Goal: Transaction & Acquisition: Purchase product/service

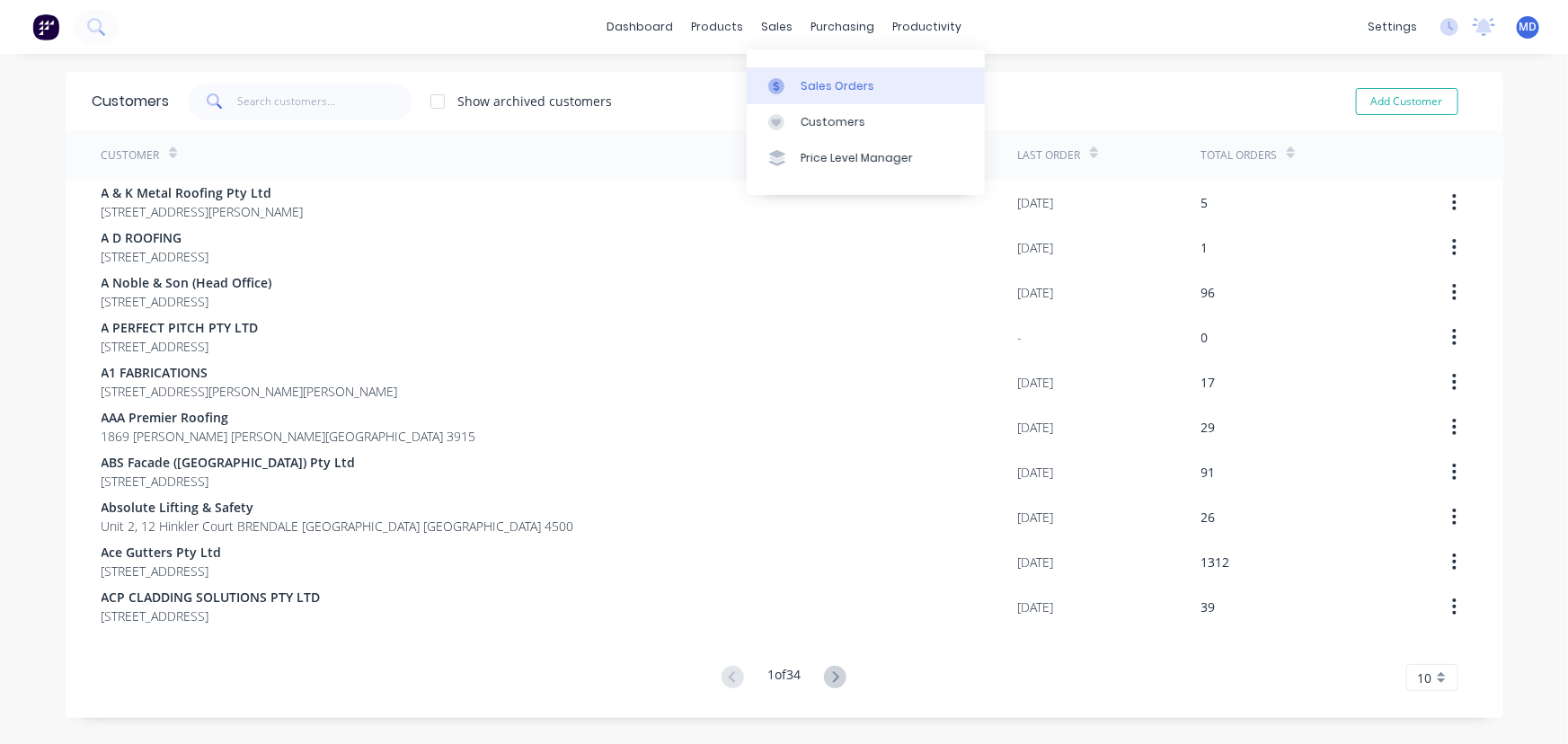
click at [832, 91] on div "Sales Orders" at bounding box center [837, 87] width 74 height 16
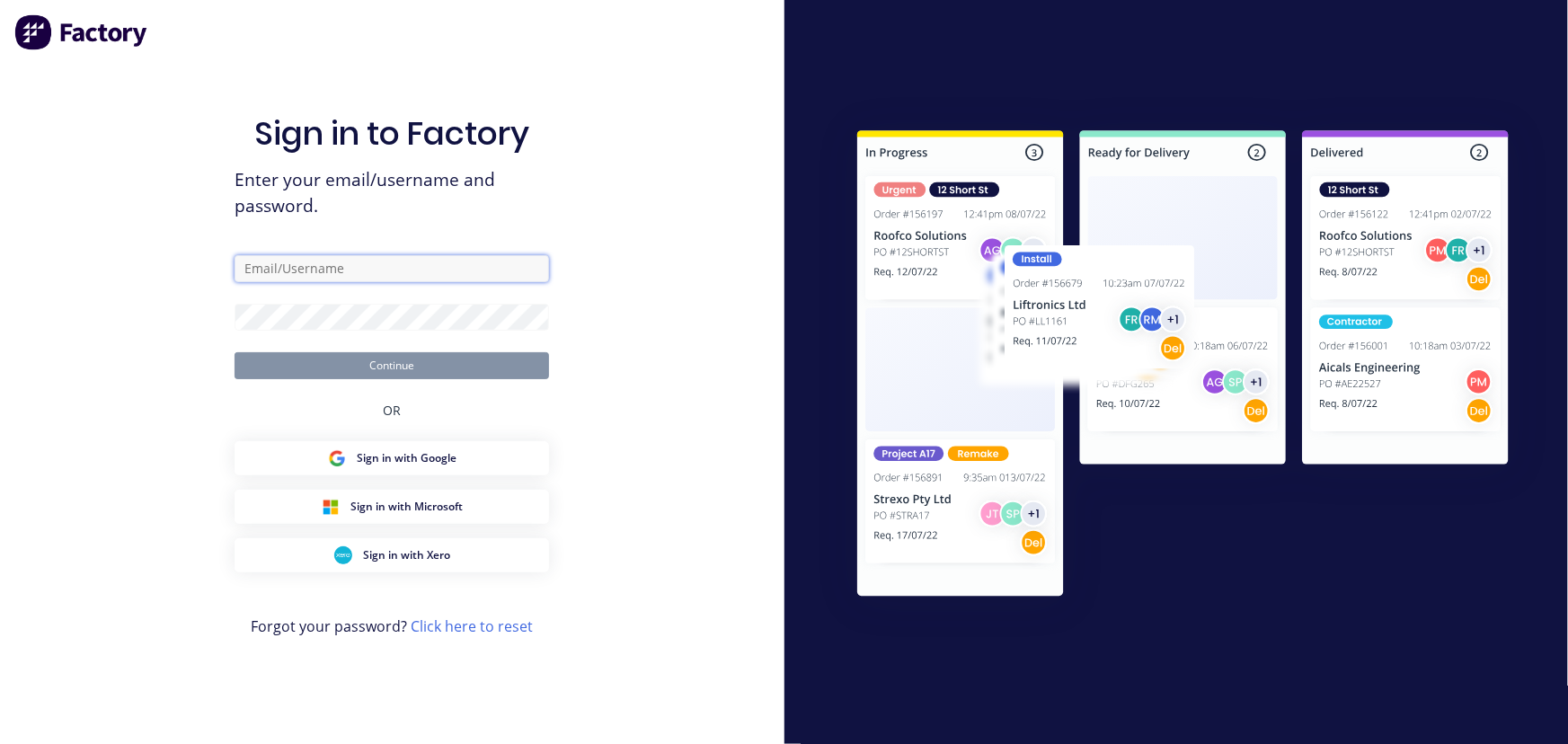
type input "[PERSON_NAME][EMAIL_ADDRESS][DOMAIN_NAME]"
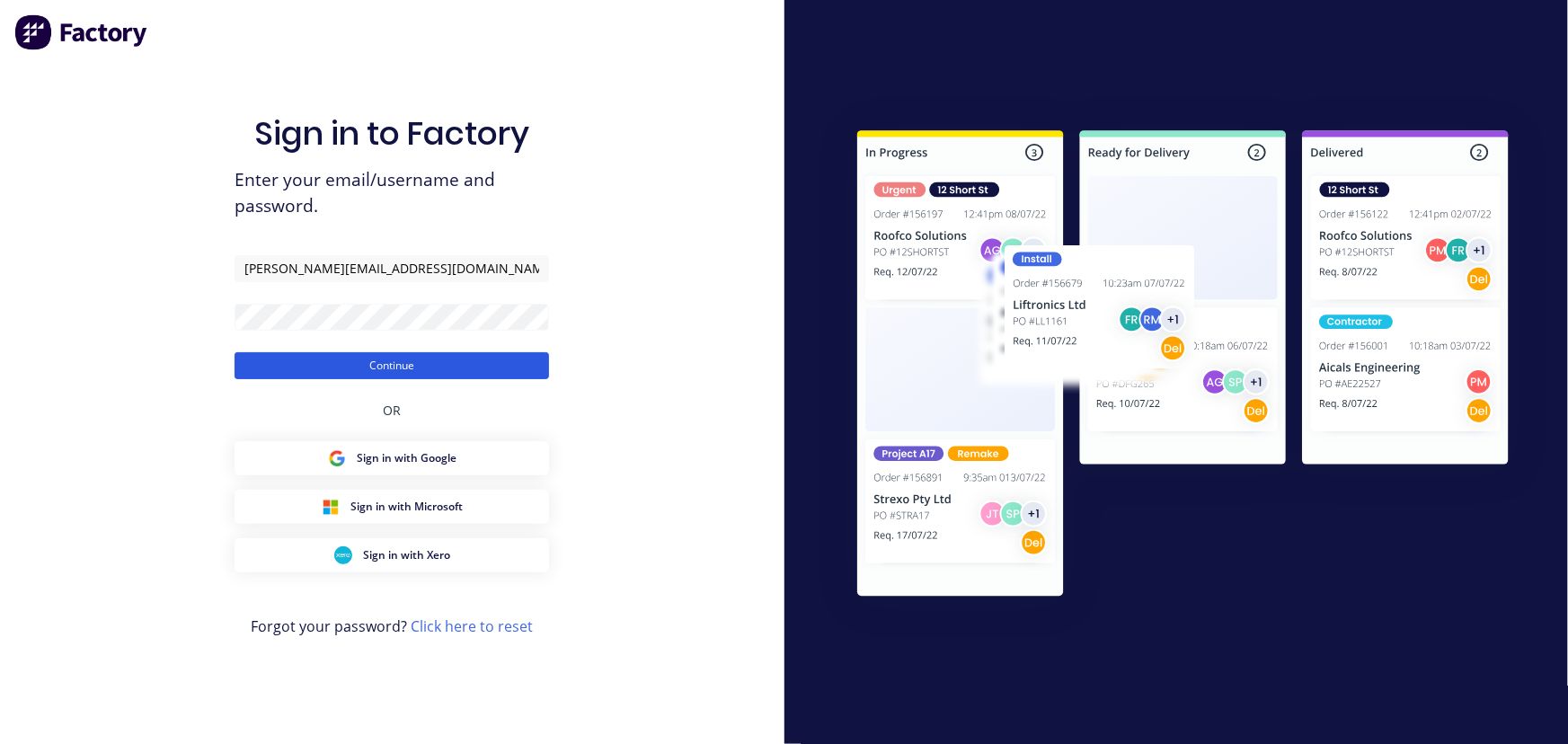
click at [385, 369] on button "Continue" at bounding box center [392, 366] width 315 height 27
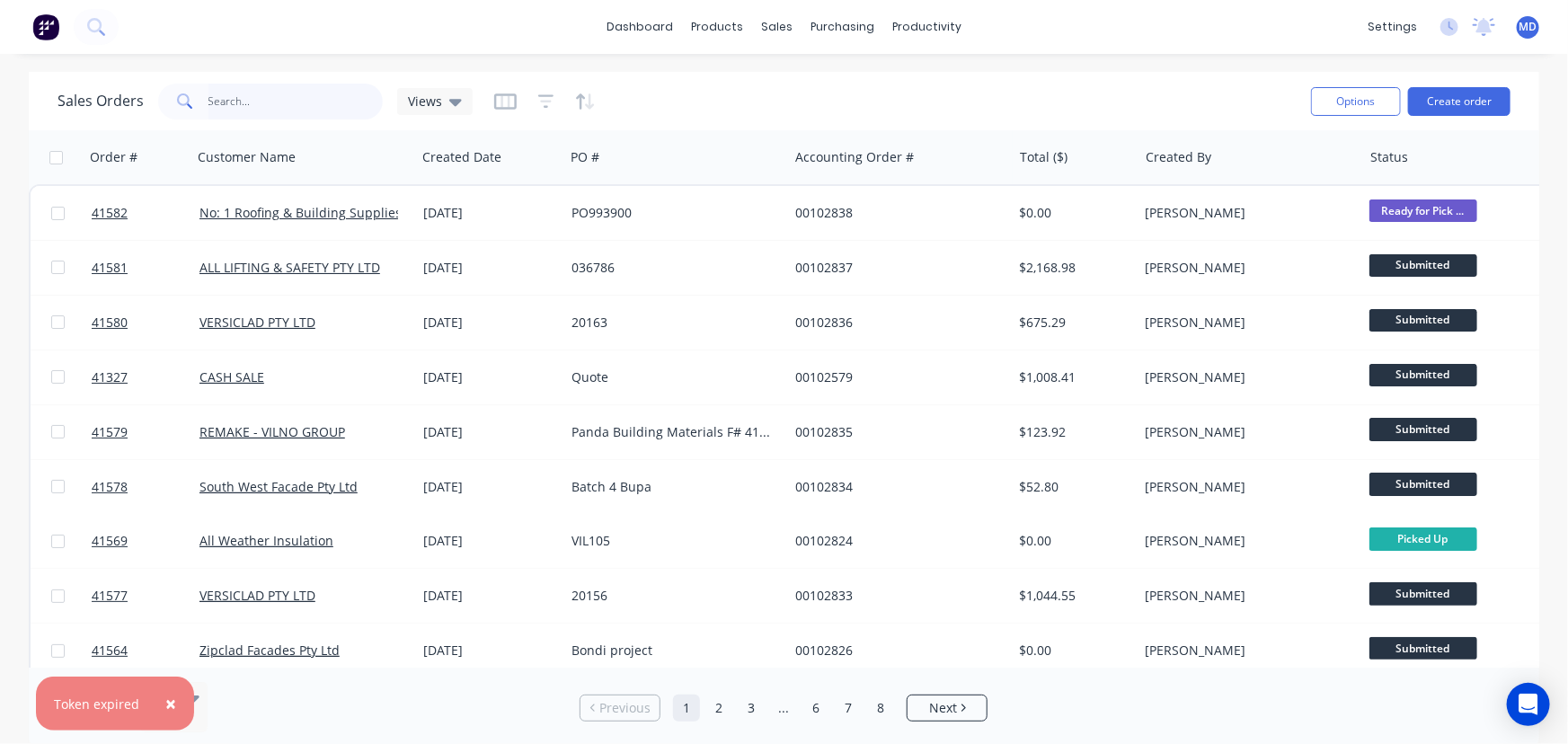
click at [246, 104] on input "text" at bounding box center [296, 102] width 175 height 36
type input "41582"
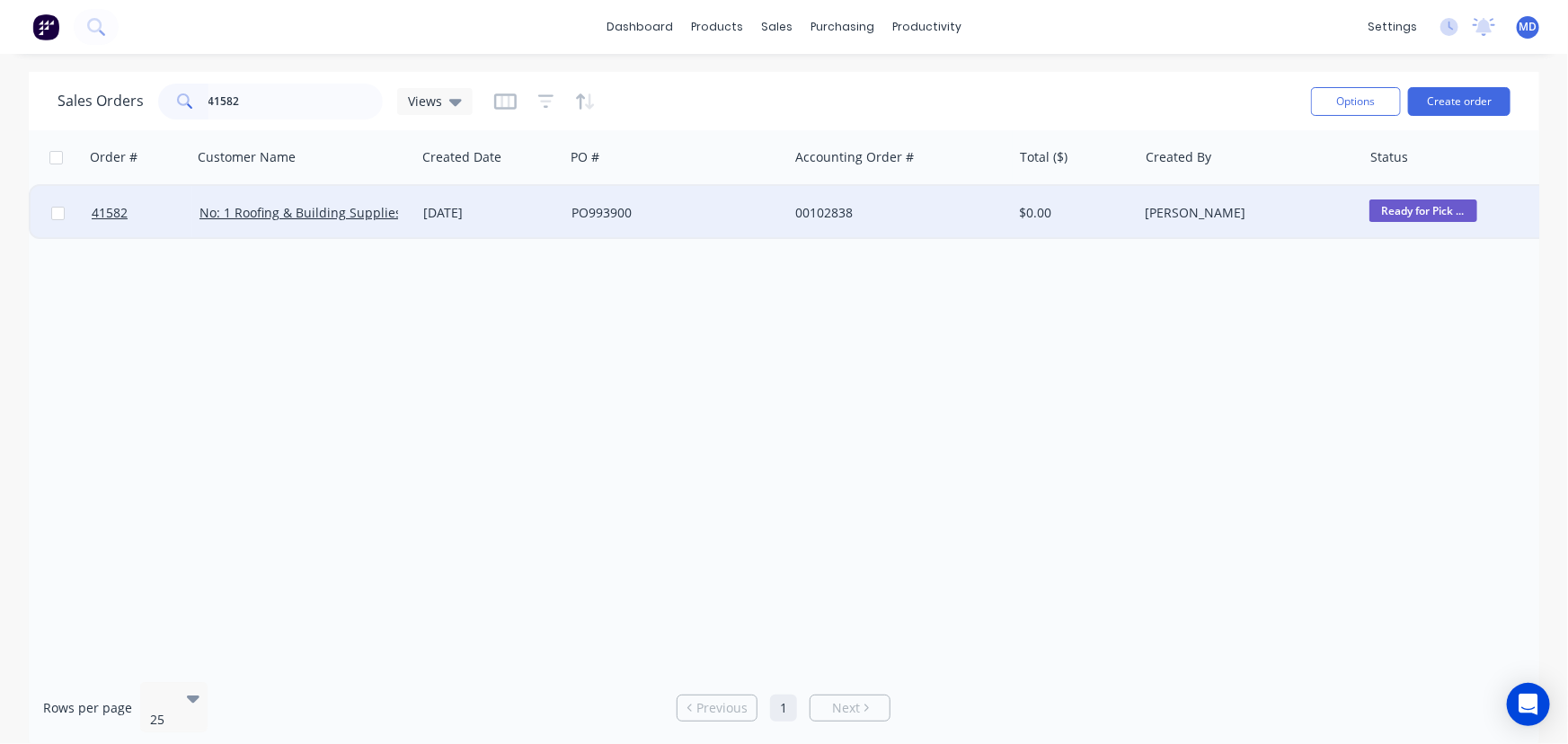
click at [727, 218] on div "PO993900" at bounding box center [671, 213] width 199 height 18
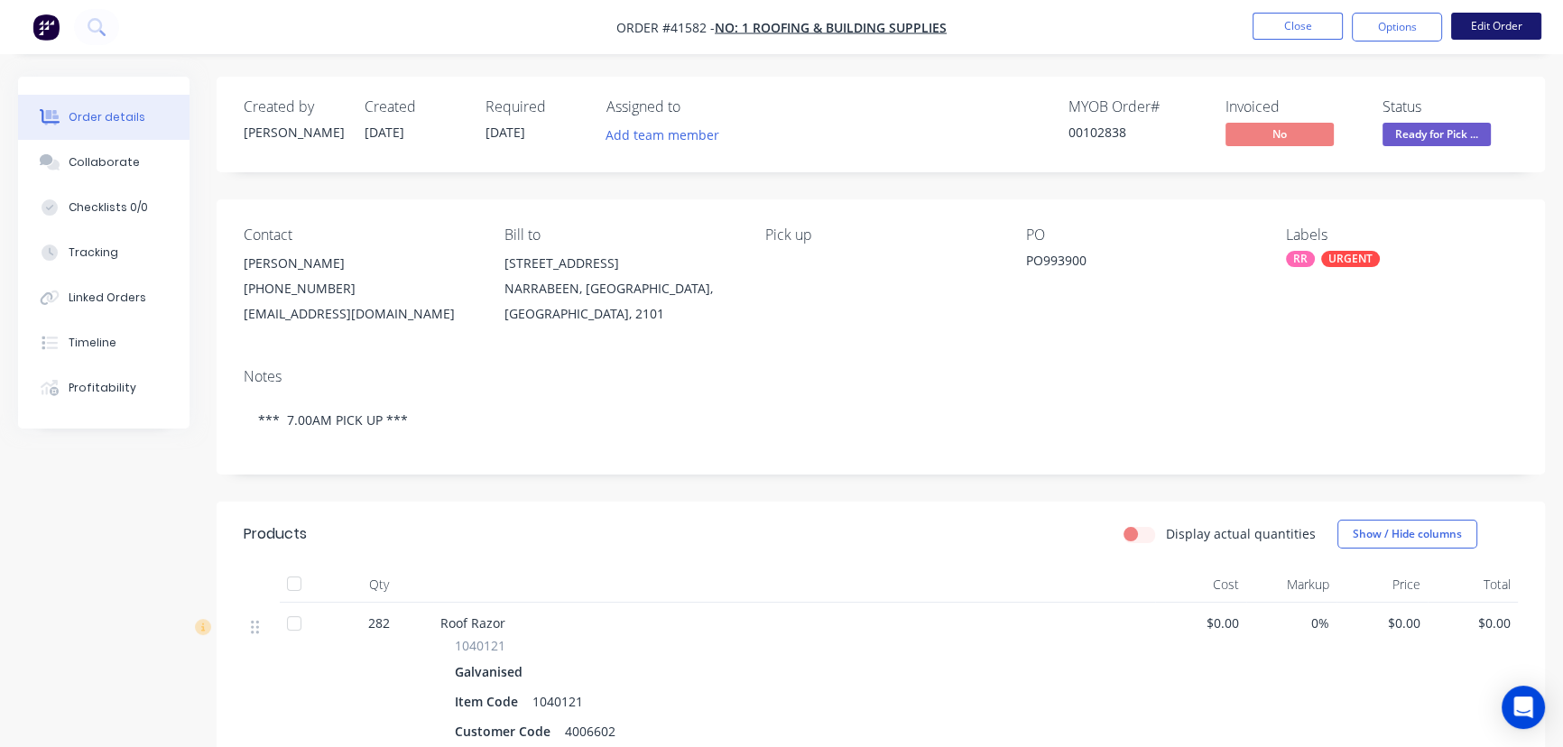
click at [1498, 24] on button "Edit Order" at bounding box center [1496, 26] width 90 height 27
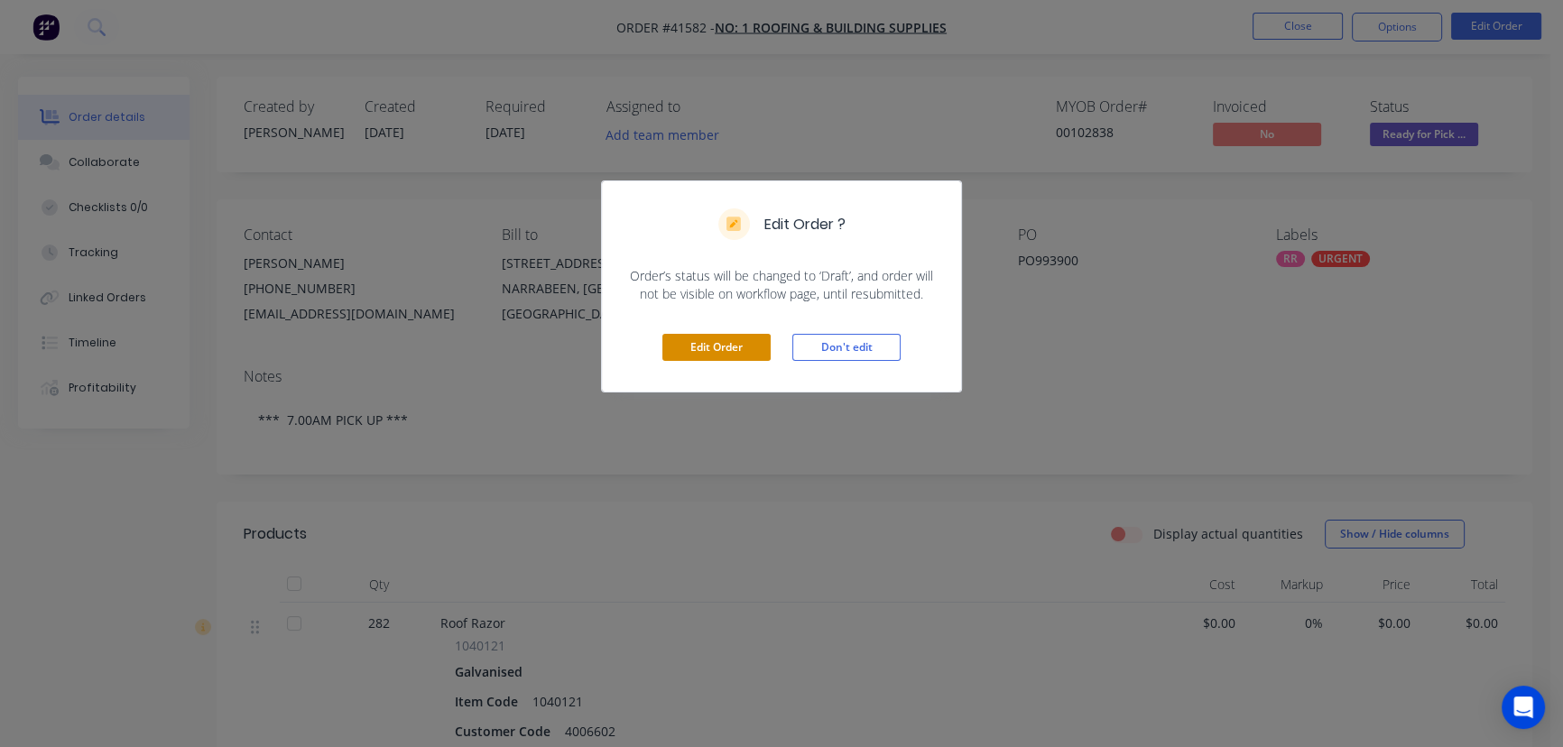
click at [724, 348] on button "Edit Order" at bounding box center [716, 347] width 108 height 27
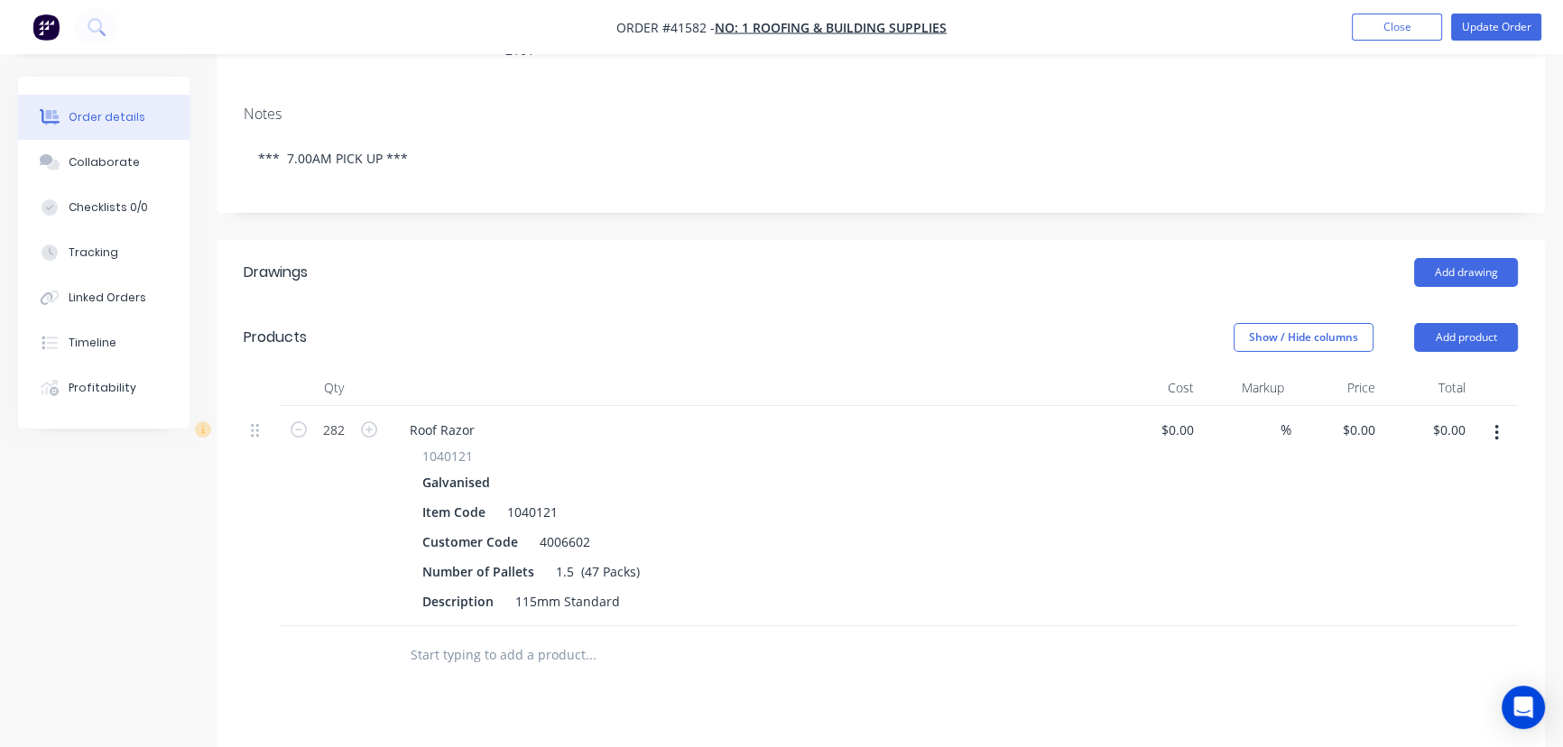
scroll to position [328, 0]
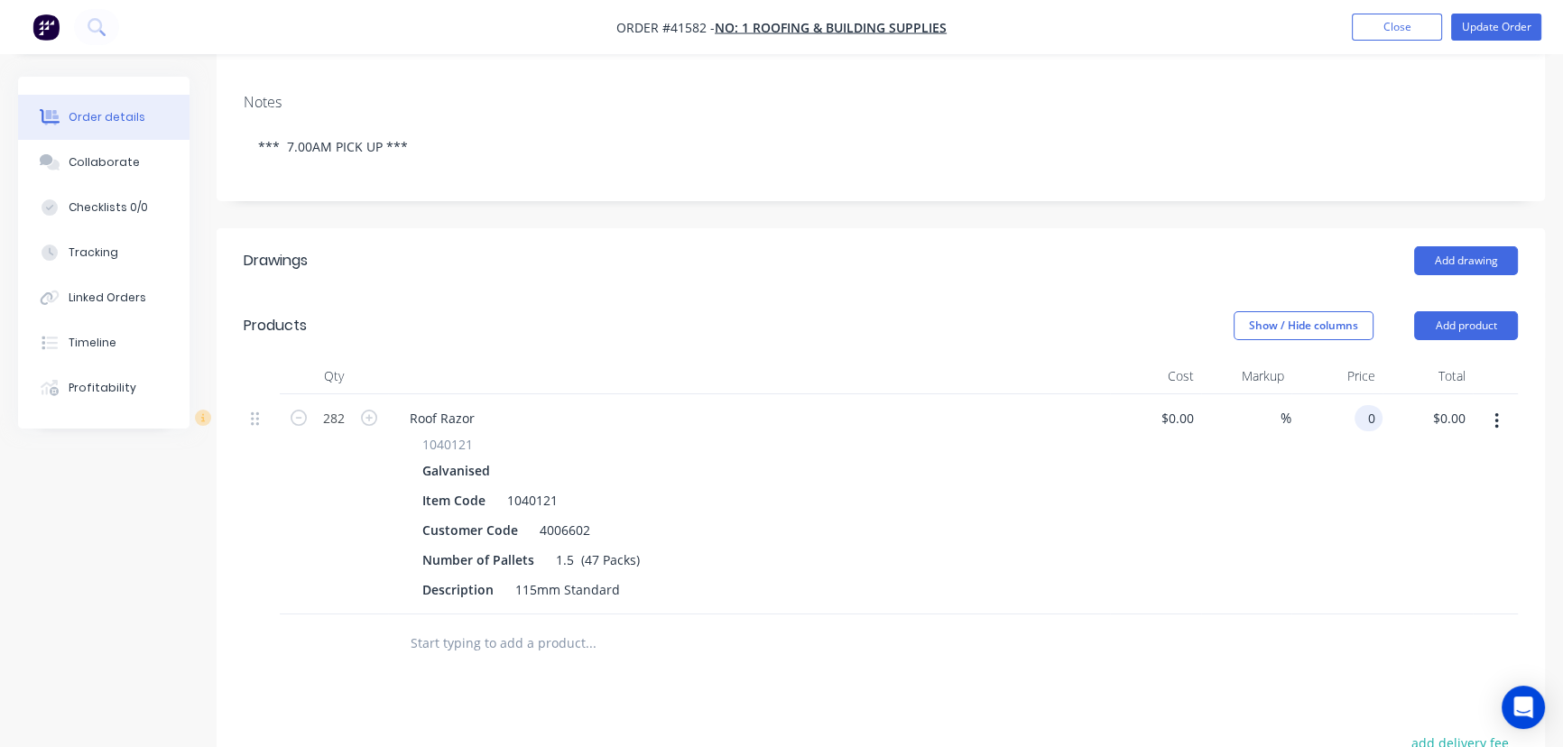
click at [1368, 405] on input "0" at bounding box center [1372, 418] width 21 height 26
type input "$11.80"
type input "$3,327.60"
click at [1501, 24] on button "Update Order" at bounding box center [1496, 27] width 90 height 27
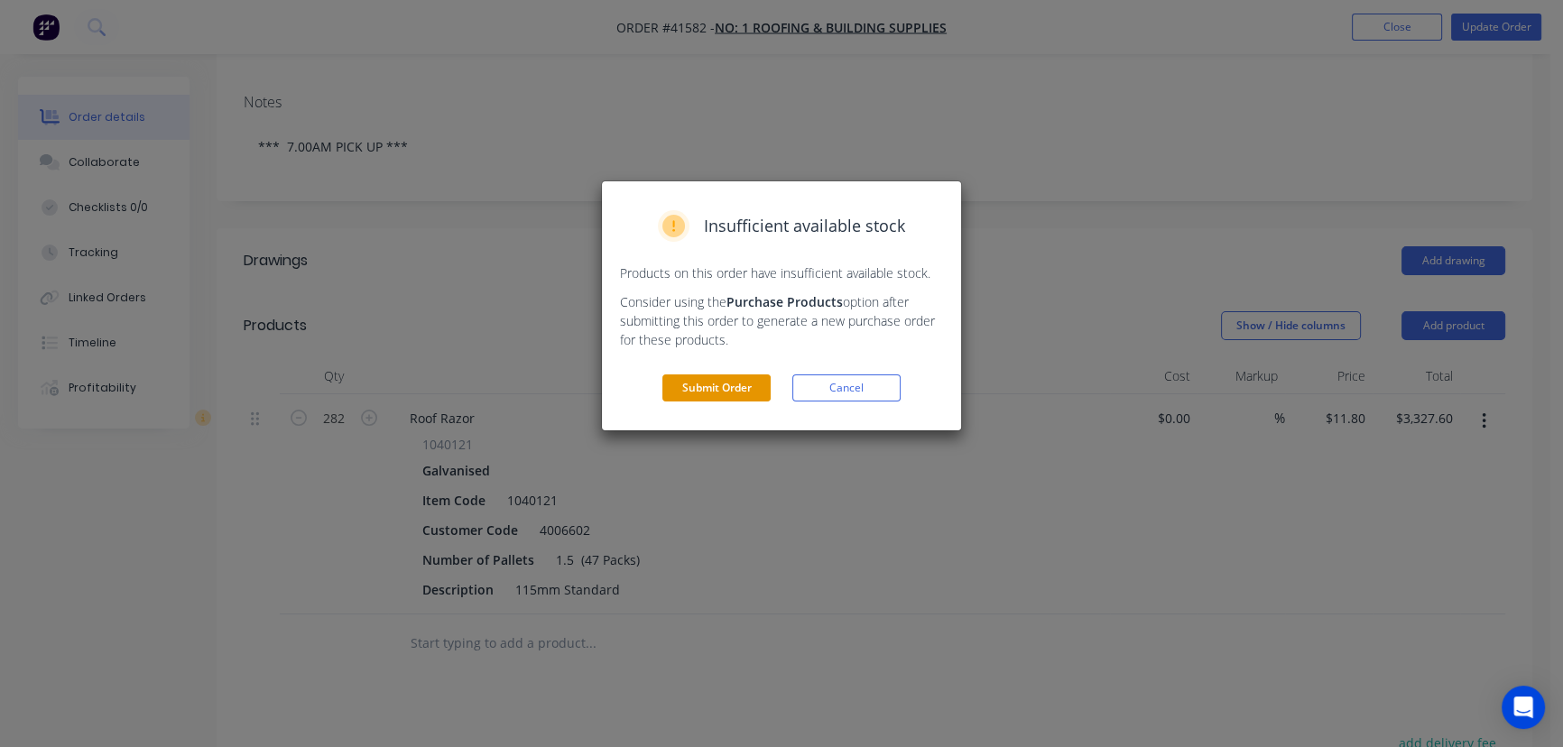
click at [714, 386] on button "Submit Order" at bounding box center [716, 388] width 108 height 27
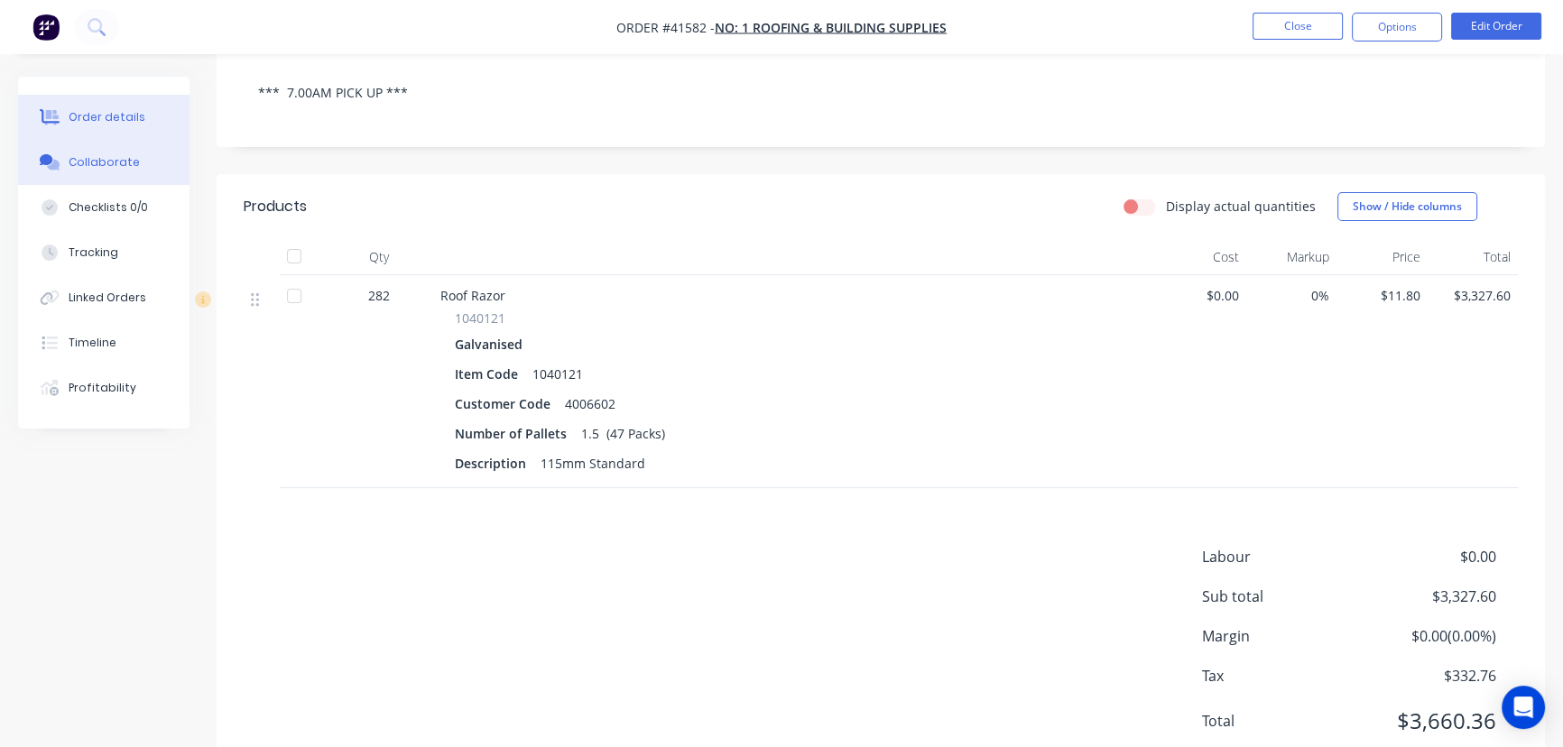
click at [107, 163] on div "Collaborate" at bounding box center [104, 162] width 71 height 16
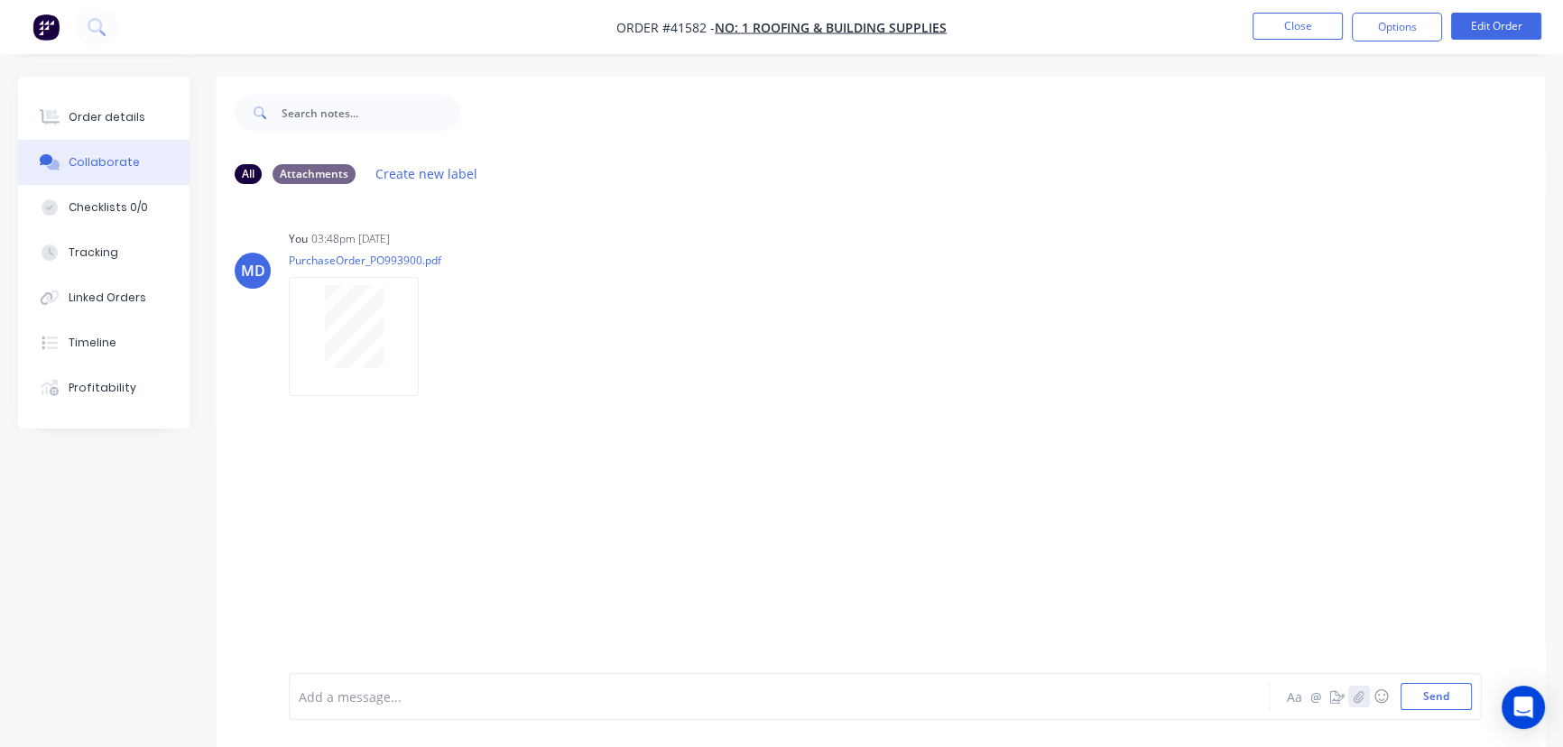
click at [1361, 699] on icon "button" at bounding box center [1359, 696] width 11 height 13
click at [1439, 697] on button "Send" at bounding box center [1436, 696] width 71 height 27
click at [120, 125] on button "Order details" at bounding box center [103, 117] width 171 height 45
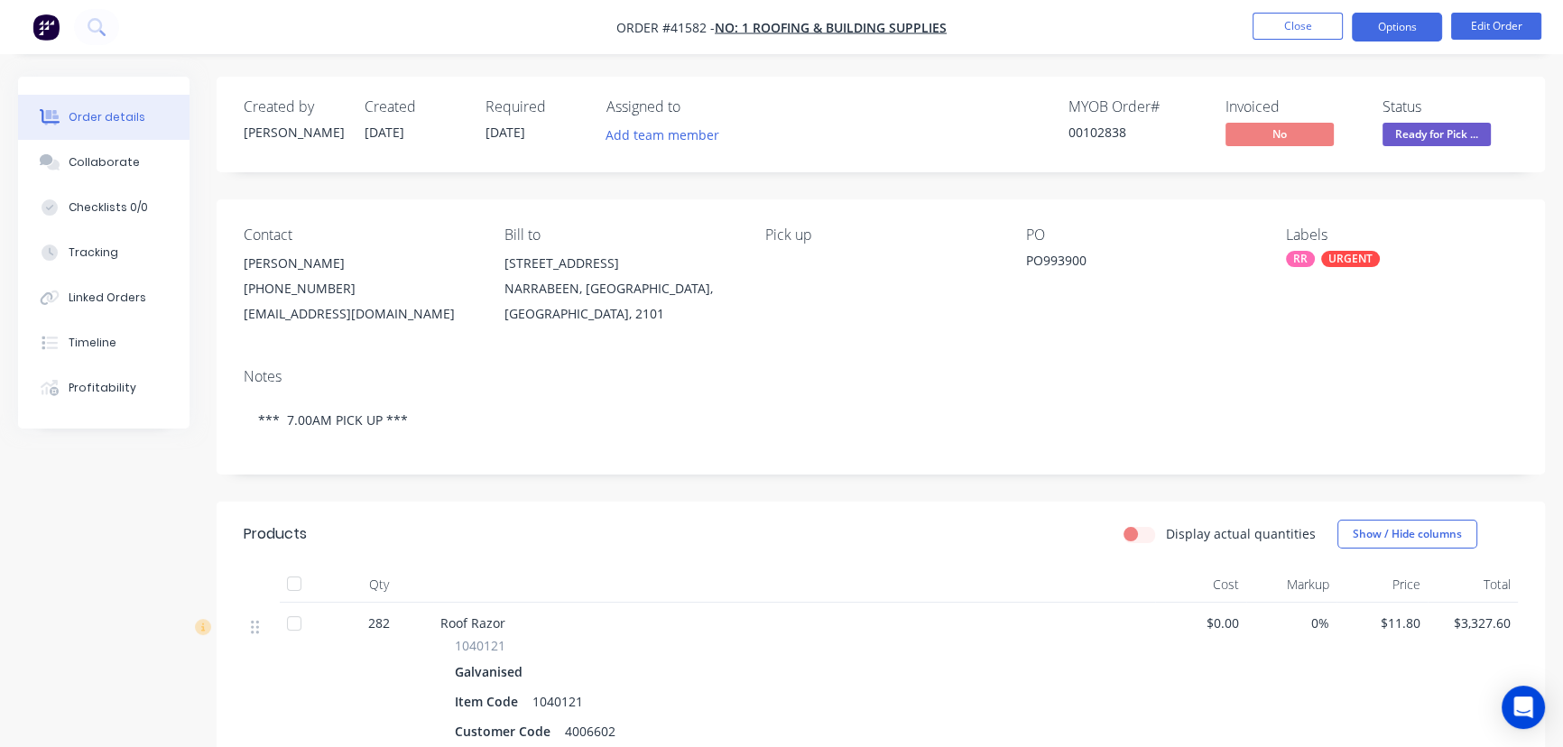
click at [1401, 26] on button "Options" at bounding box center [1397, 27] width 90 height 29
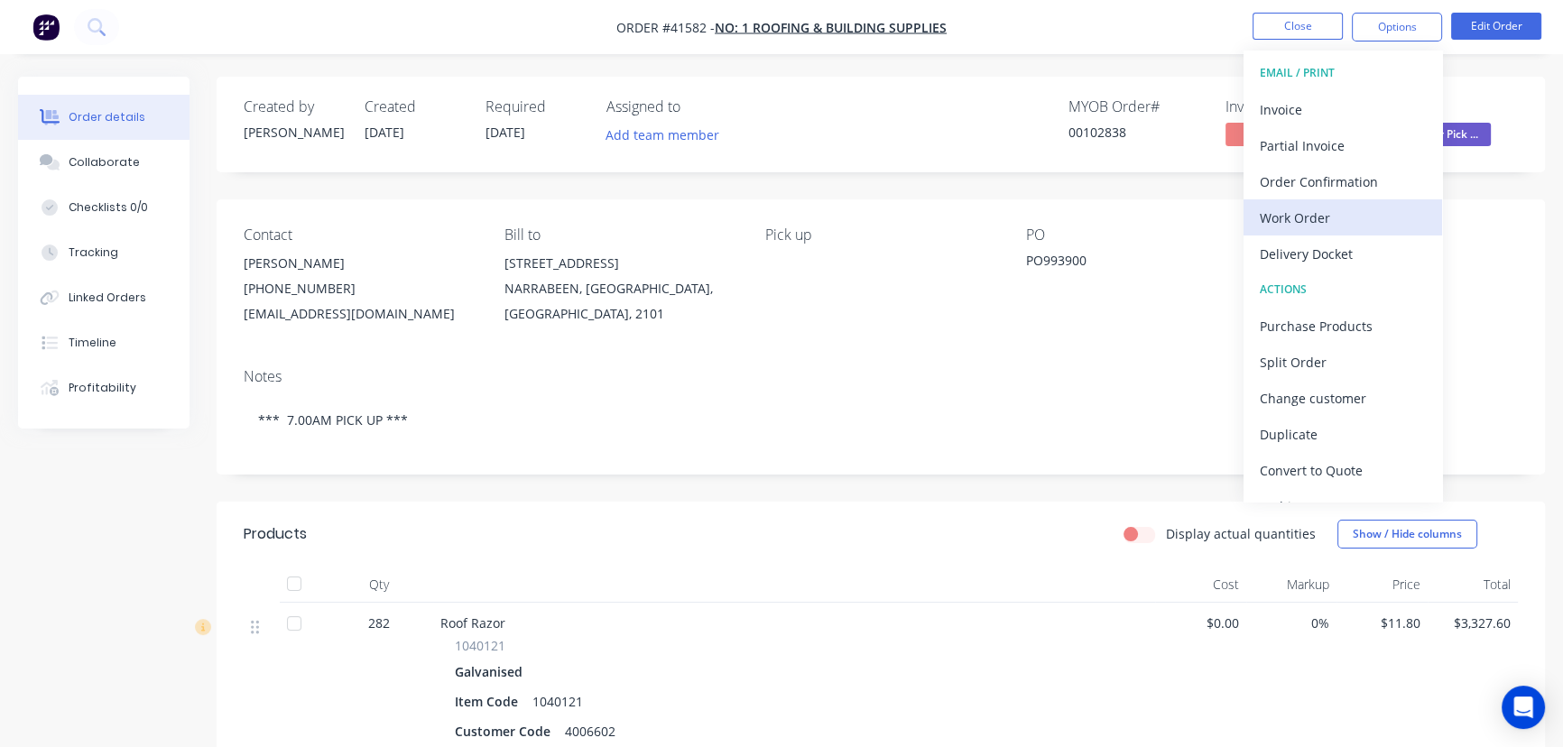
click at [1325, 216] on div "Work Order" at bounding box center [1343, 218] width 166 height 26
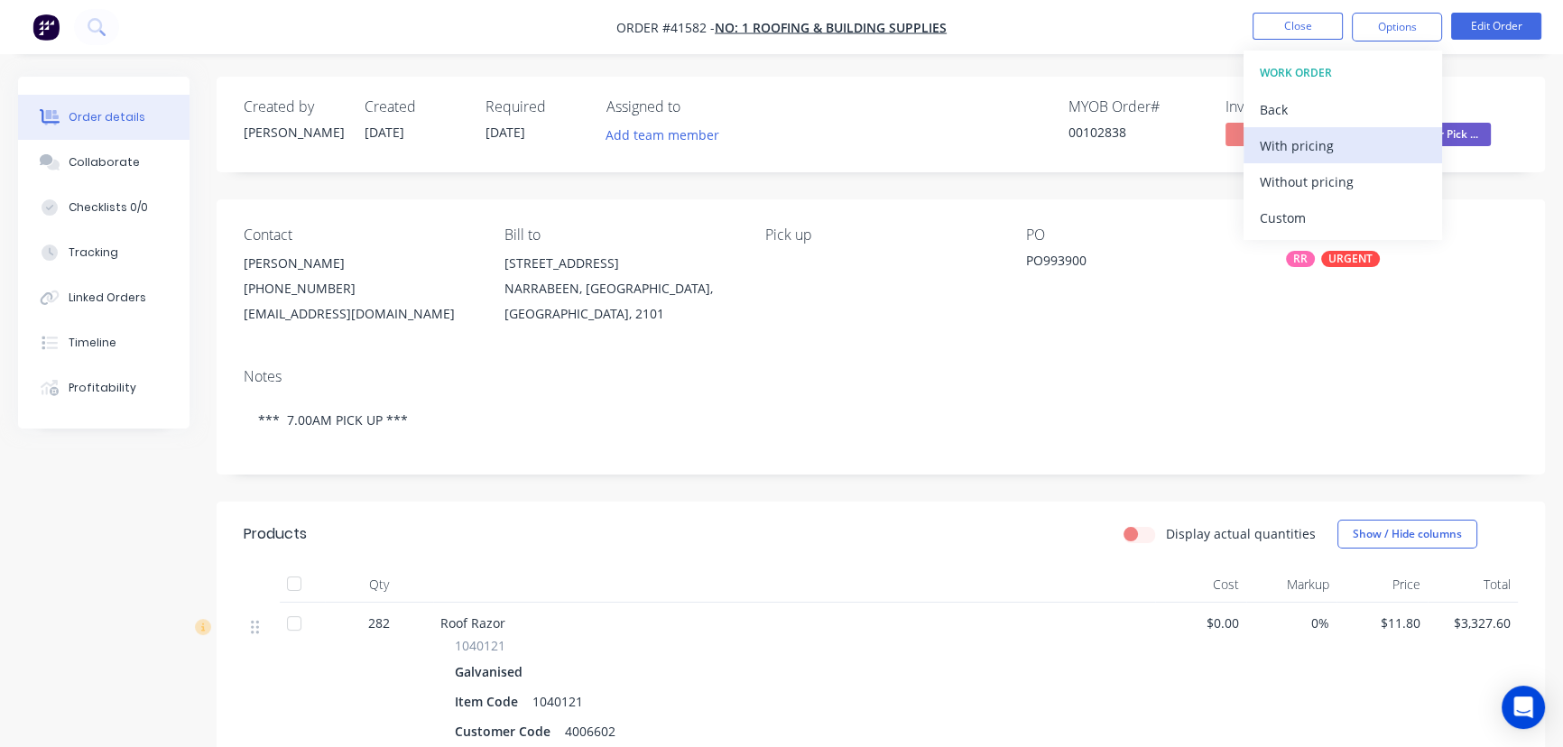
click at [1321, 151] on div "With pricing" at bounding box center [1343, 146] width 166 height 26
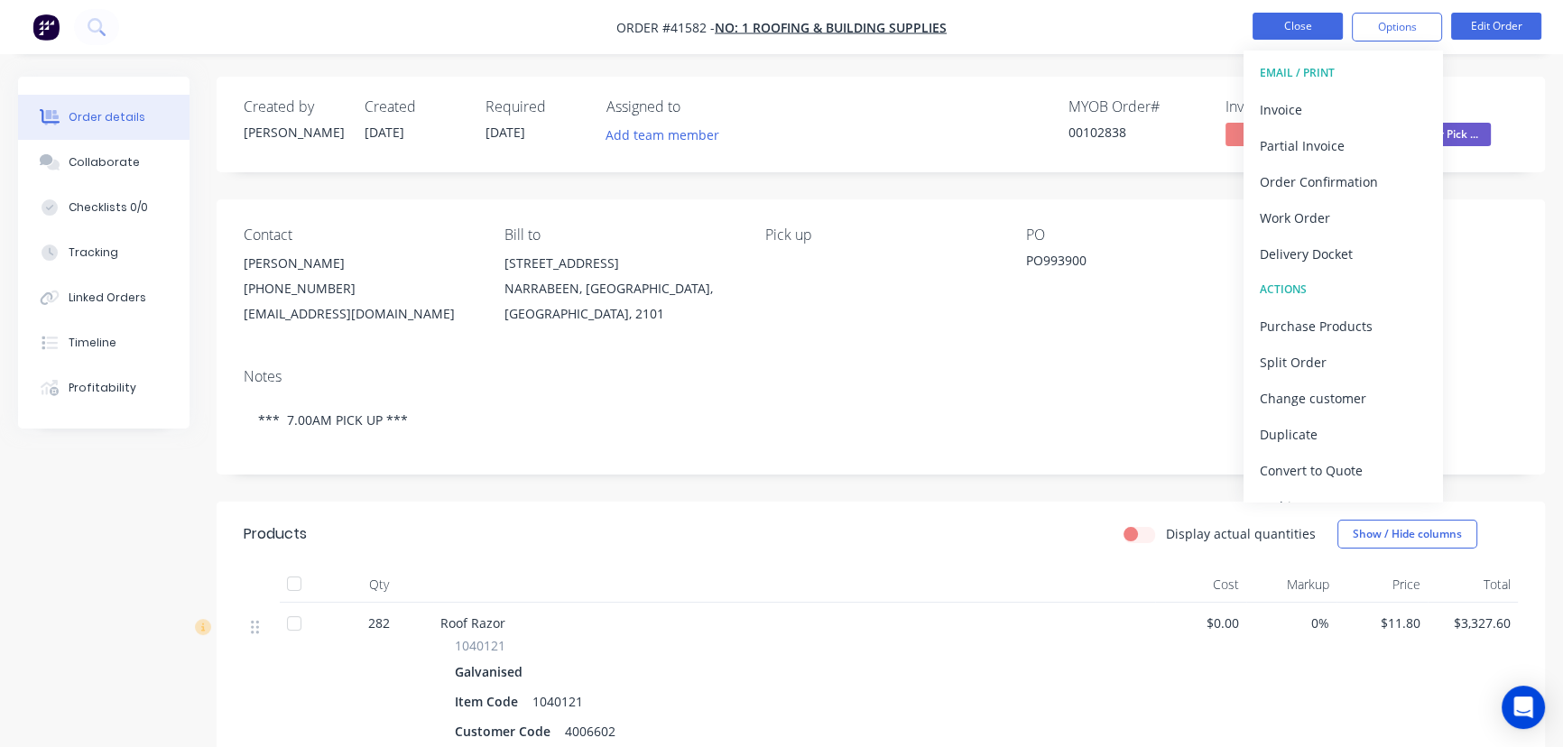
click at [1296, 32] on button "Close" at bounding box center [1298, 26] width 90 height 27
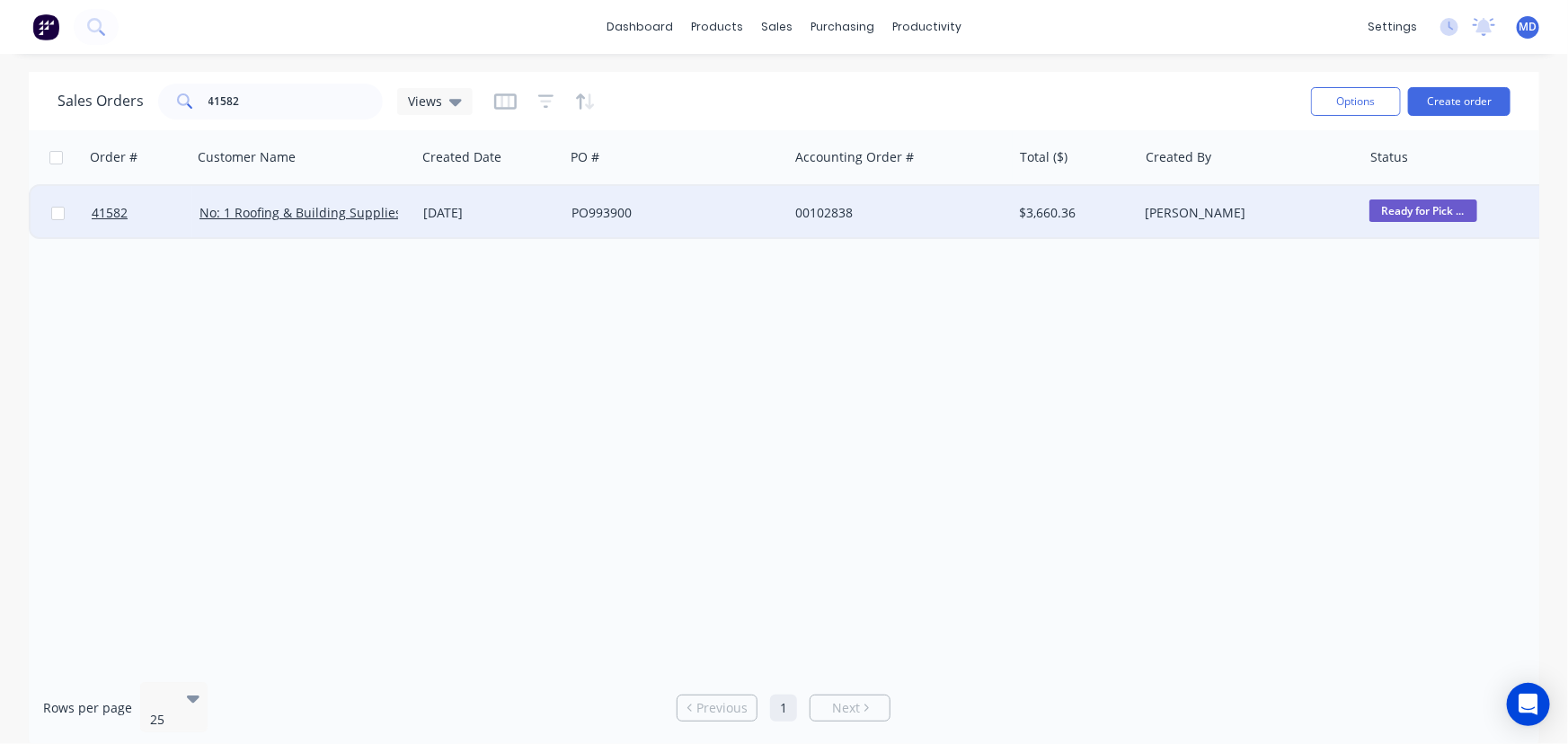
click at [706, 197] on div "PO993900" at bounding box center [676, 213] width 224 height 54
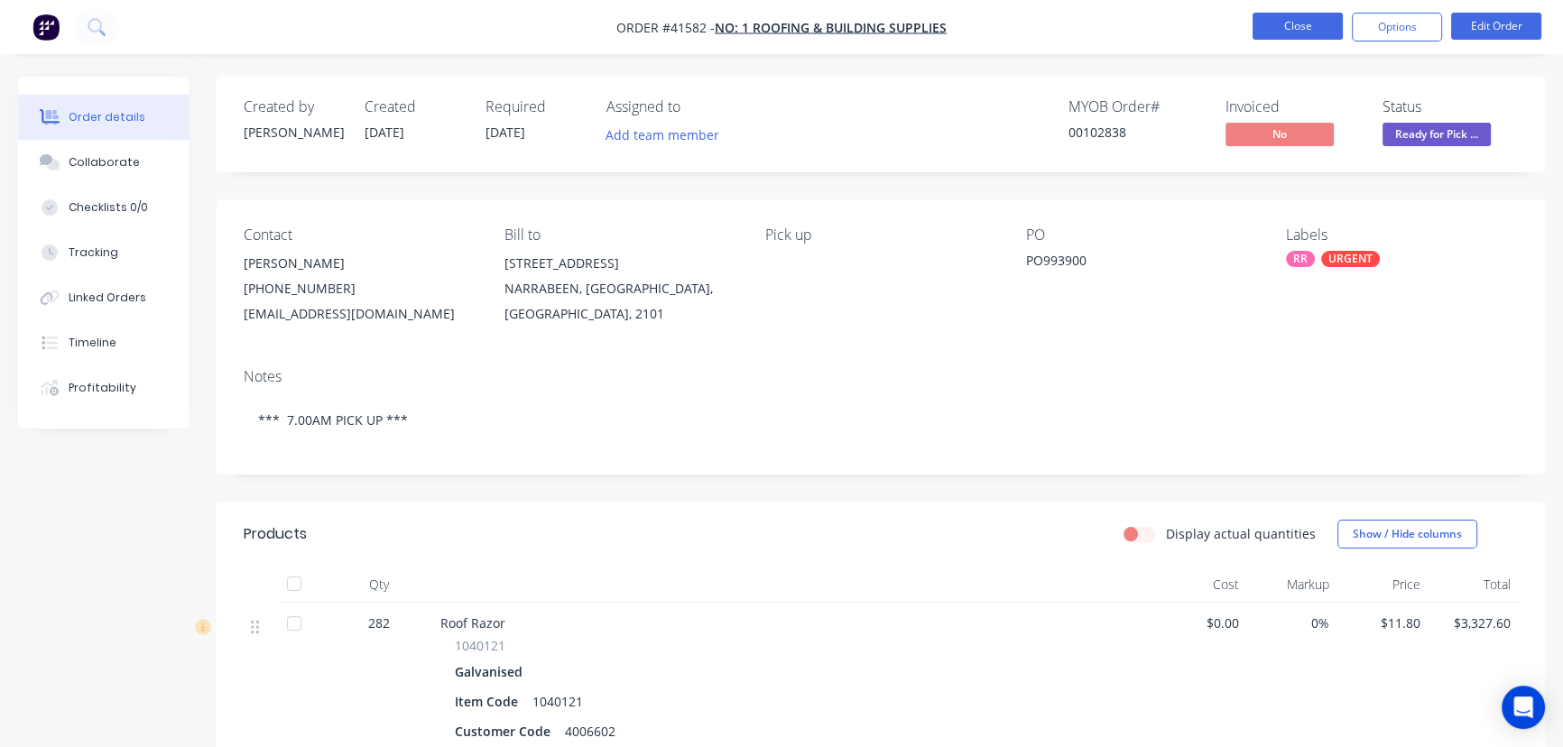
click at [1291, 26] on button "Close" at bounding box center [1298, 26] width 90 height 27
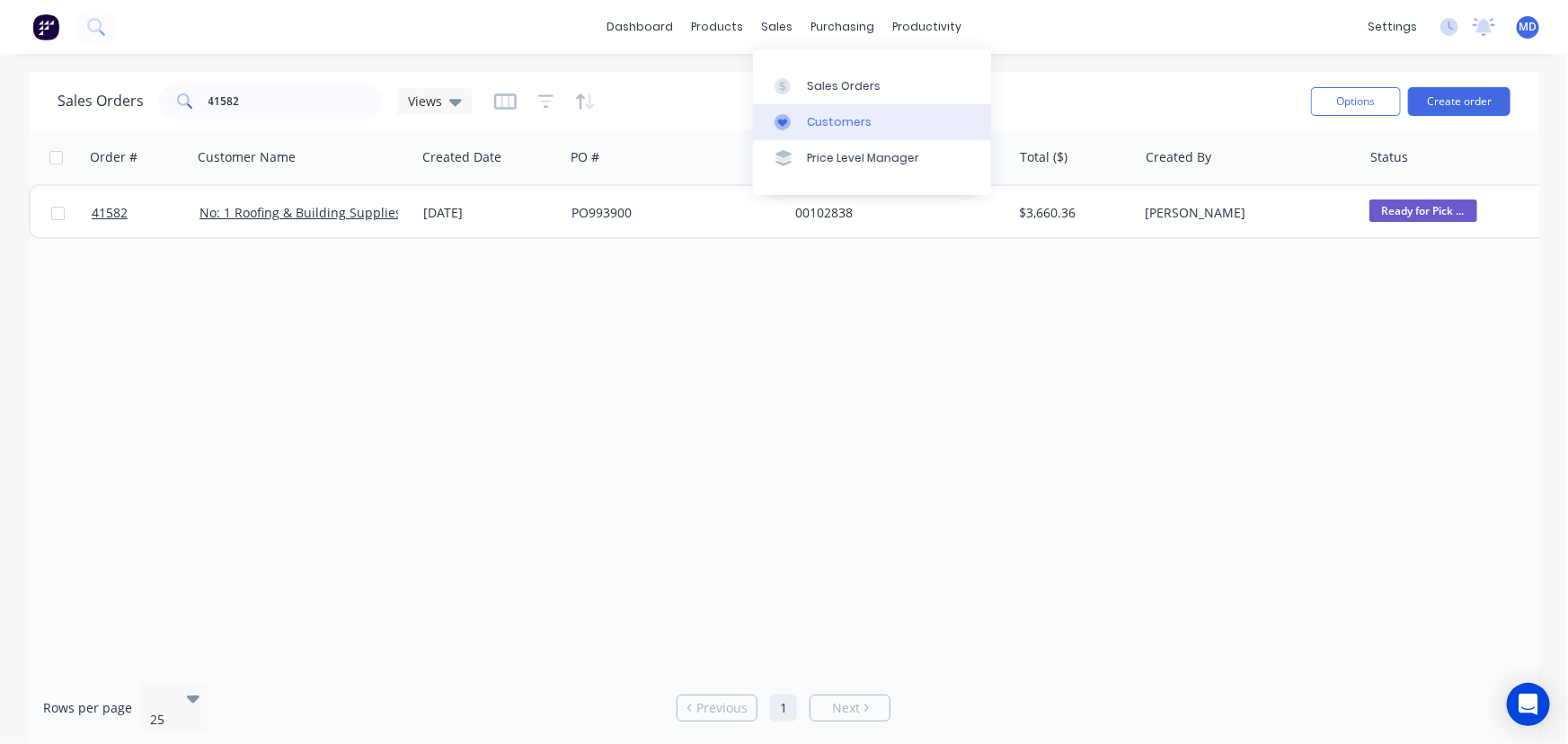
click at [840, 123] on div "Customers" at bounding box center [838, 123] width 65 height 16
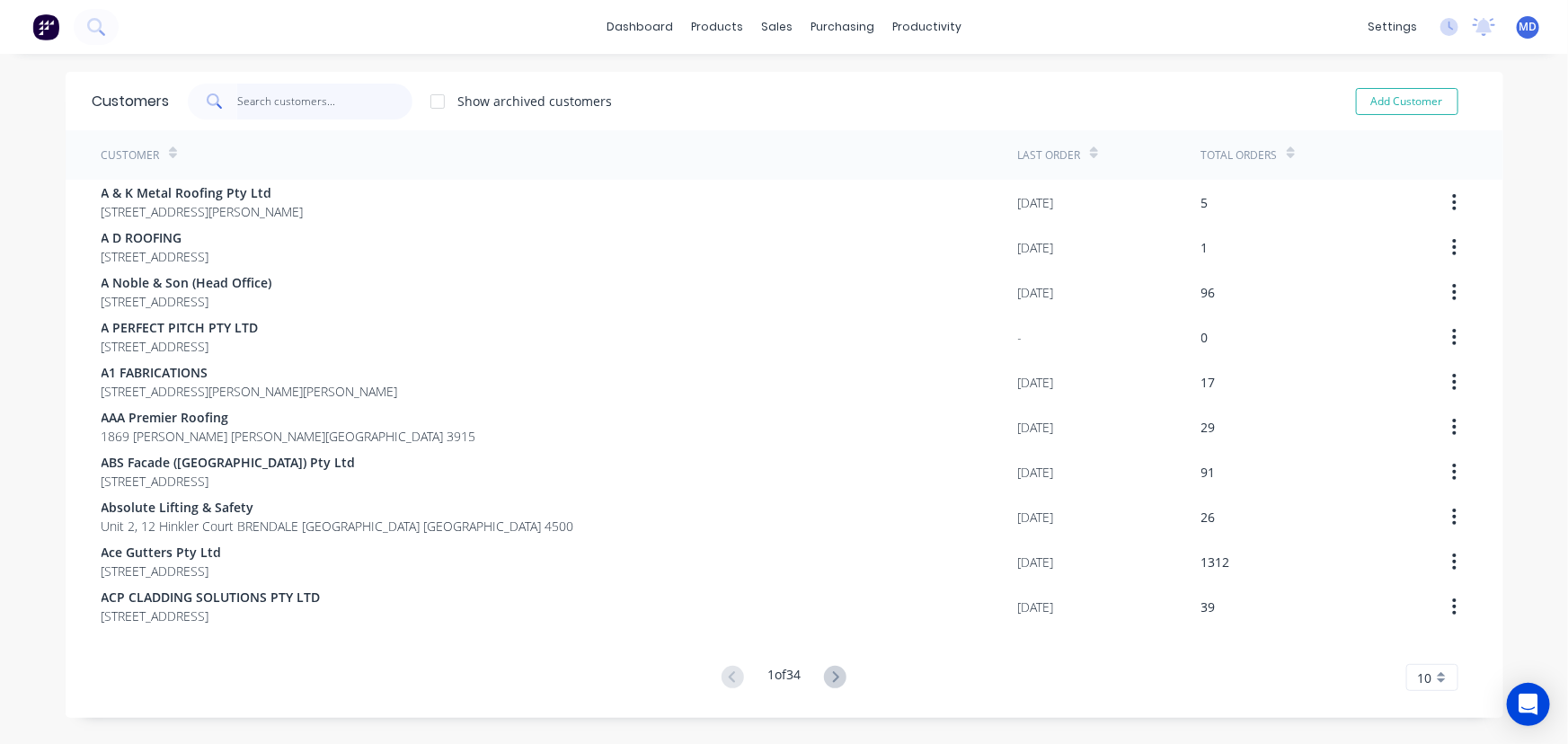
drag, startPoint x: 306, startPoint y: 98, endPoint x: 296, endPoint y: 102, distance: 10.8
click at [306, 102] on input "text" at bounding box center [325, 102] width 175 height 36
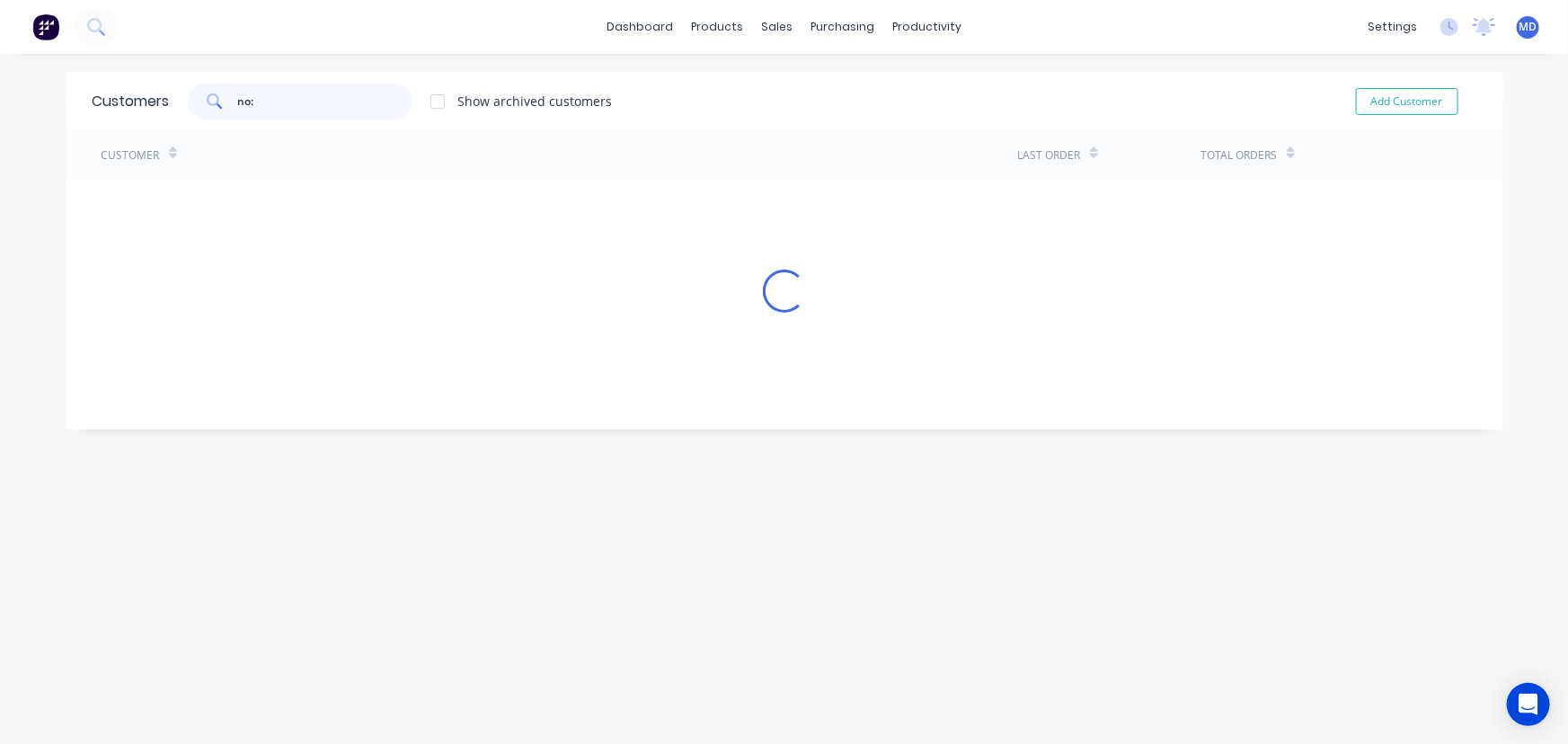
type input "no:"
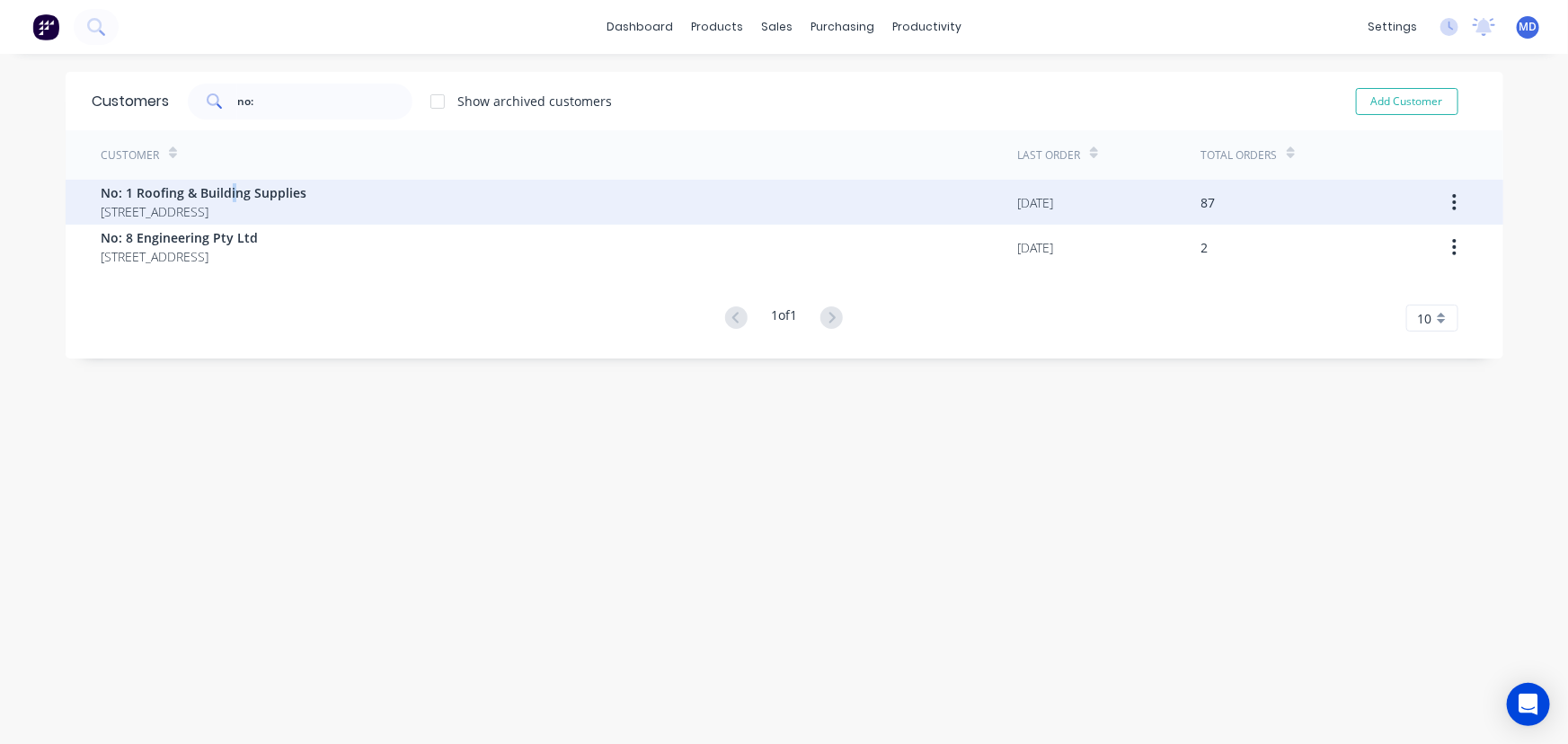
click at [226, 189] on span "No: 1 Roofing & Building Supplies" at bounding box center [204, 192] width 206 height 19
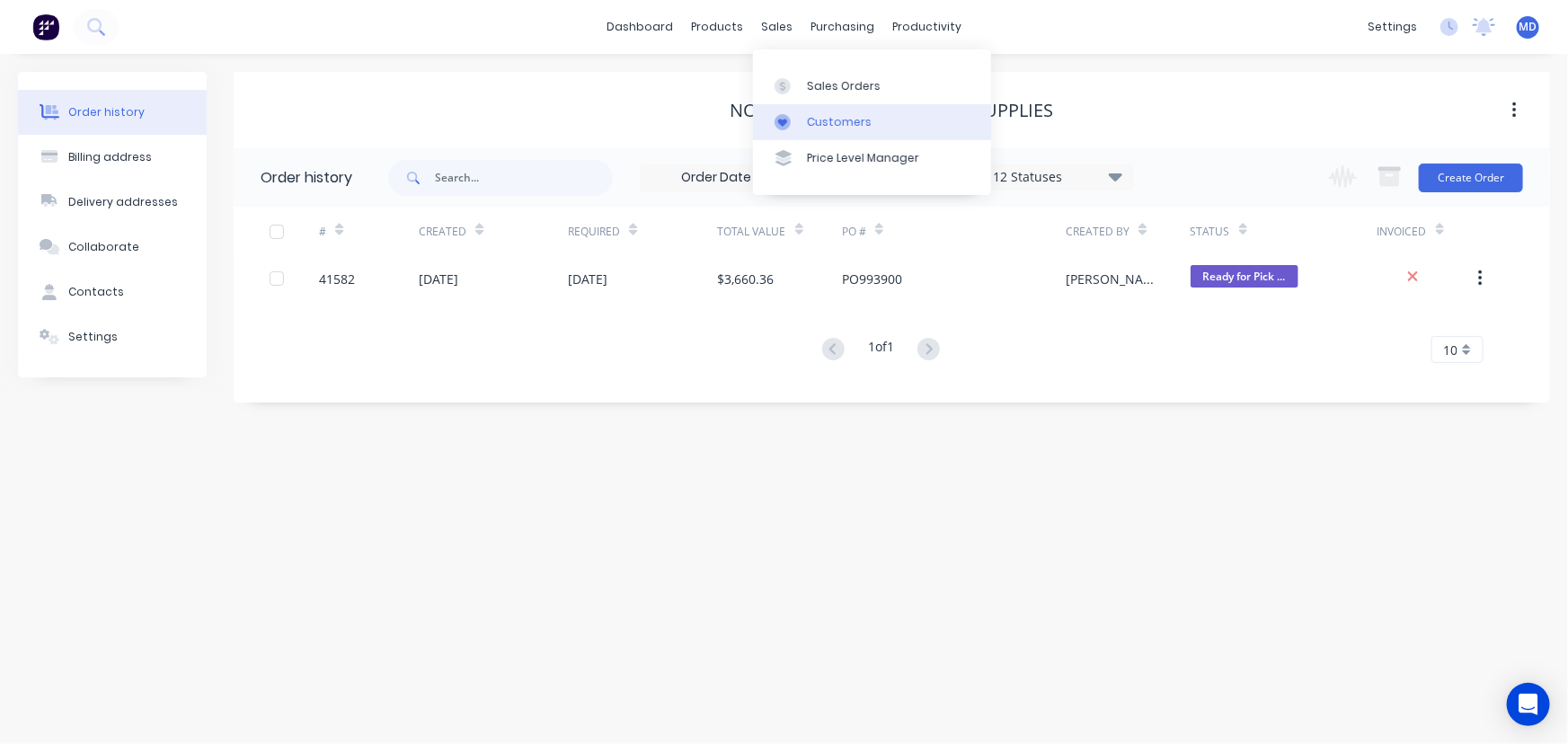
click at [833, 116] on div "Customers" at bounding box center [838, 123] width 65 height 16
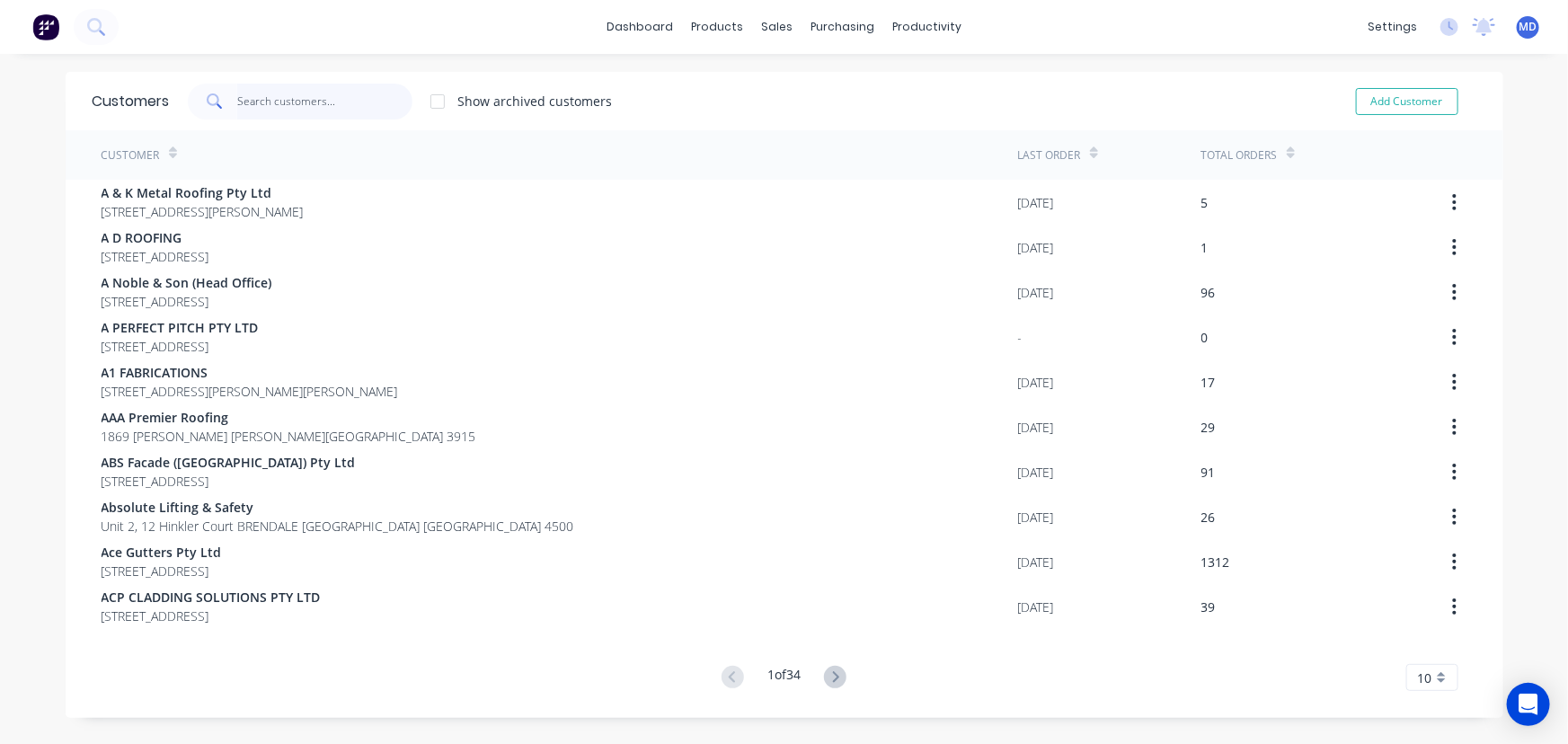
click at [327, 94] on input "text" at bounding box center [325, 102] width 175 height 36
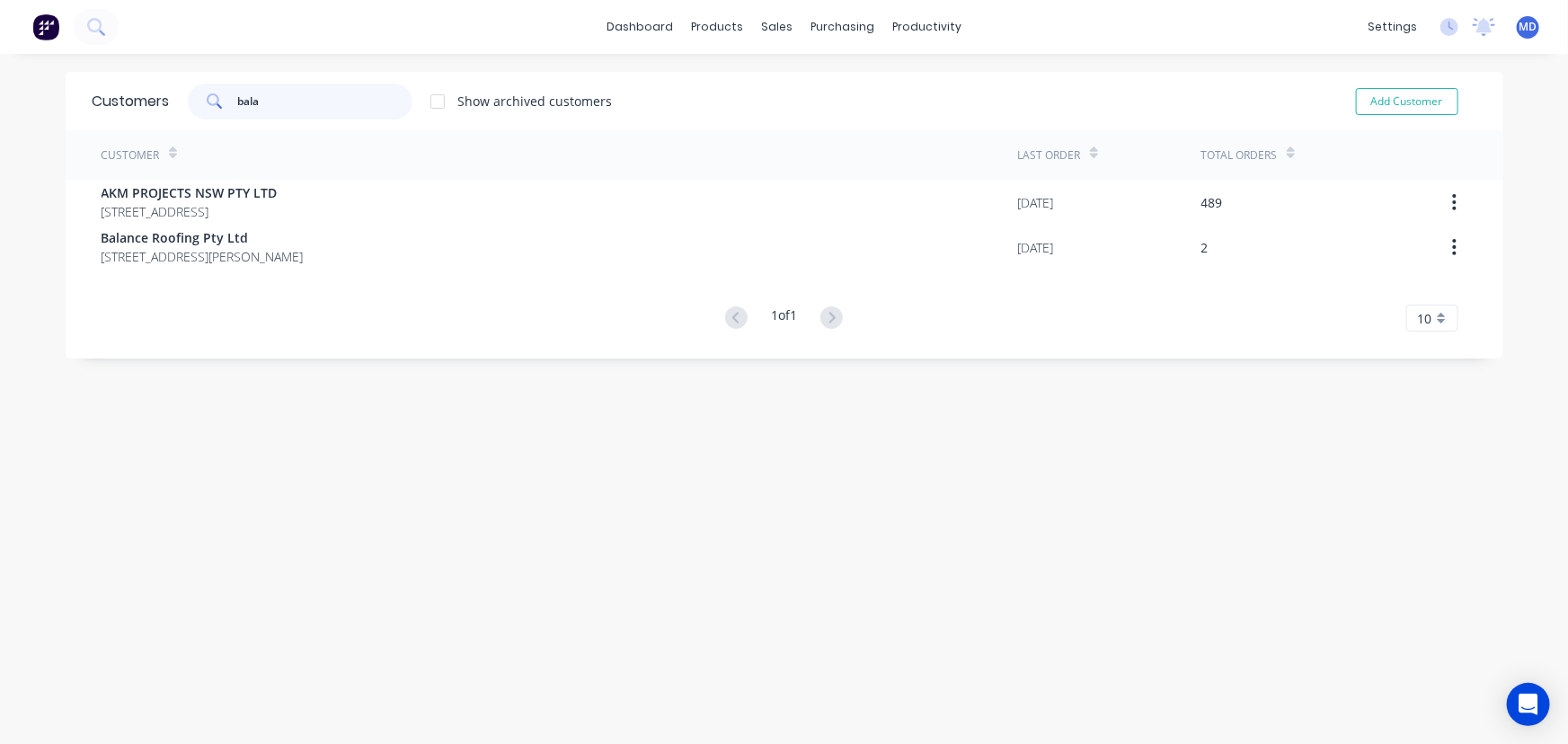
type input "bala"
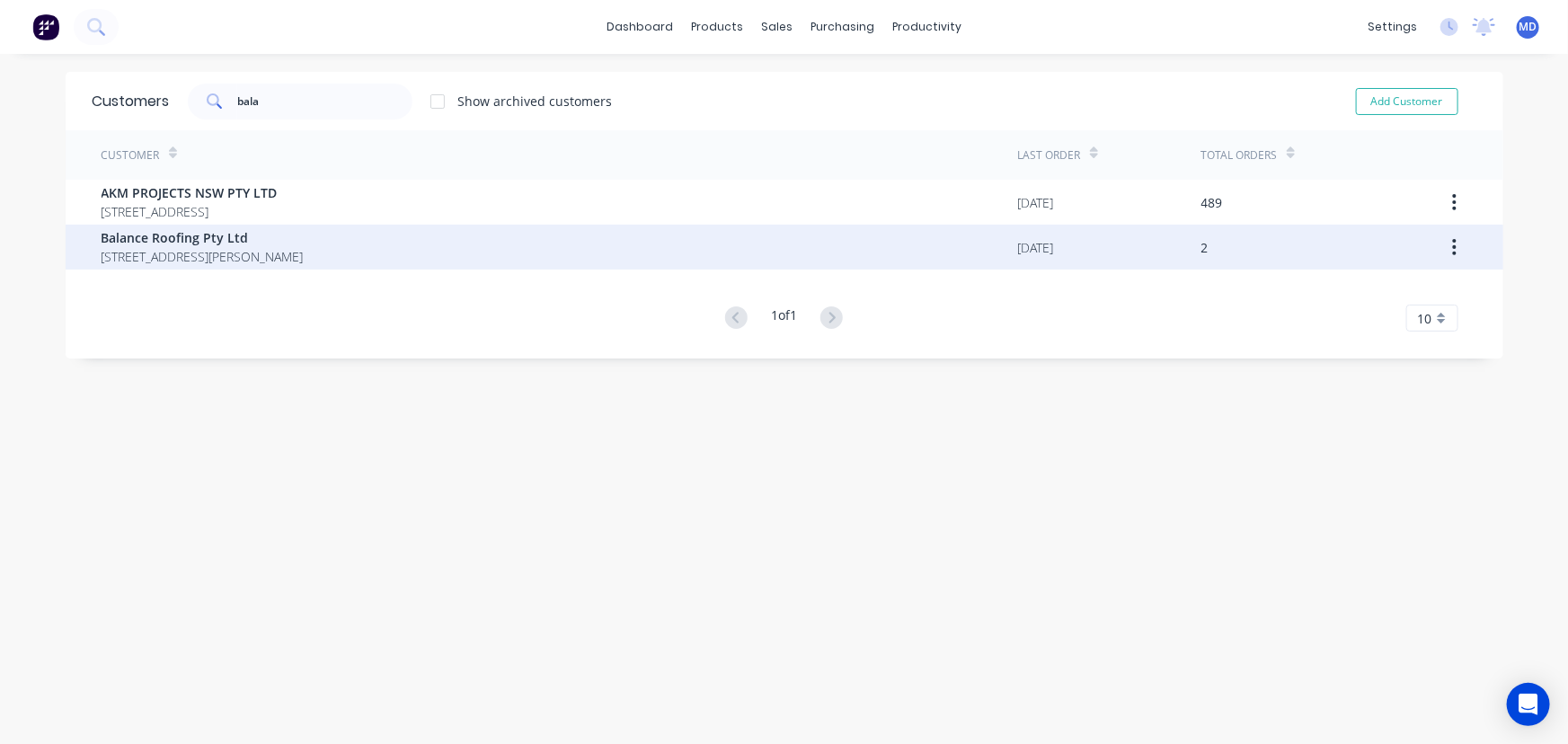
click at [165, 238] on span "Balance Roofing Pty Ltd" at bounding box center [202, 237] width 202 height 19
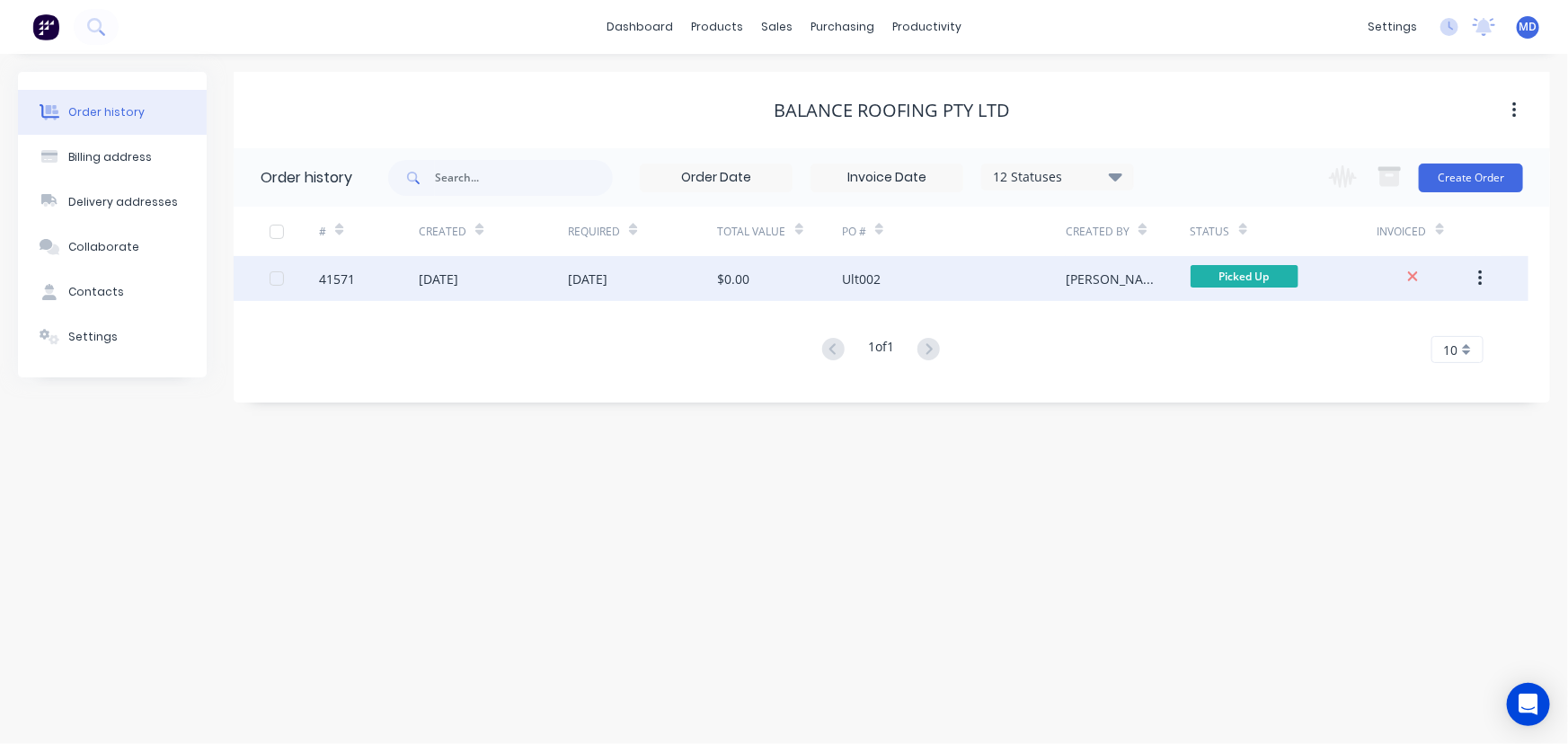
click at [996, 284] on div "Ult002" at bounding box center [954, 278] width 224 height 45
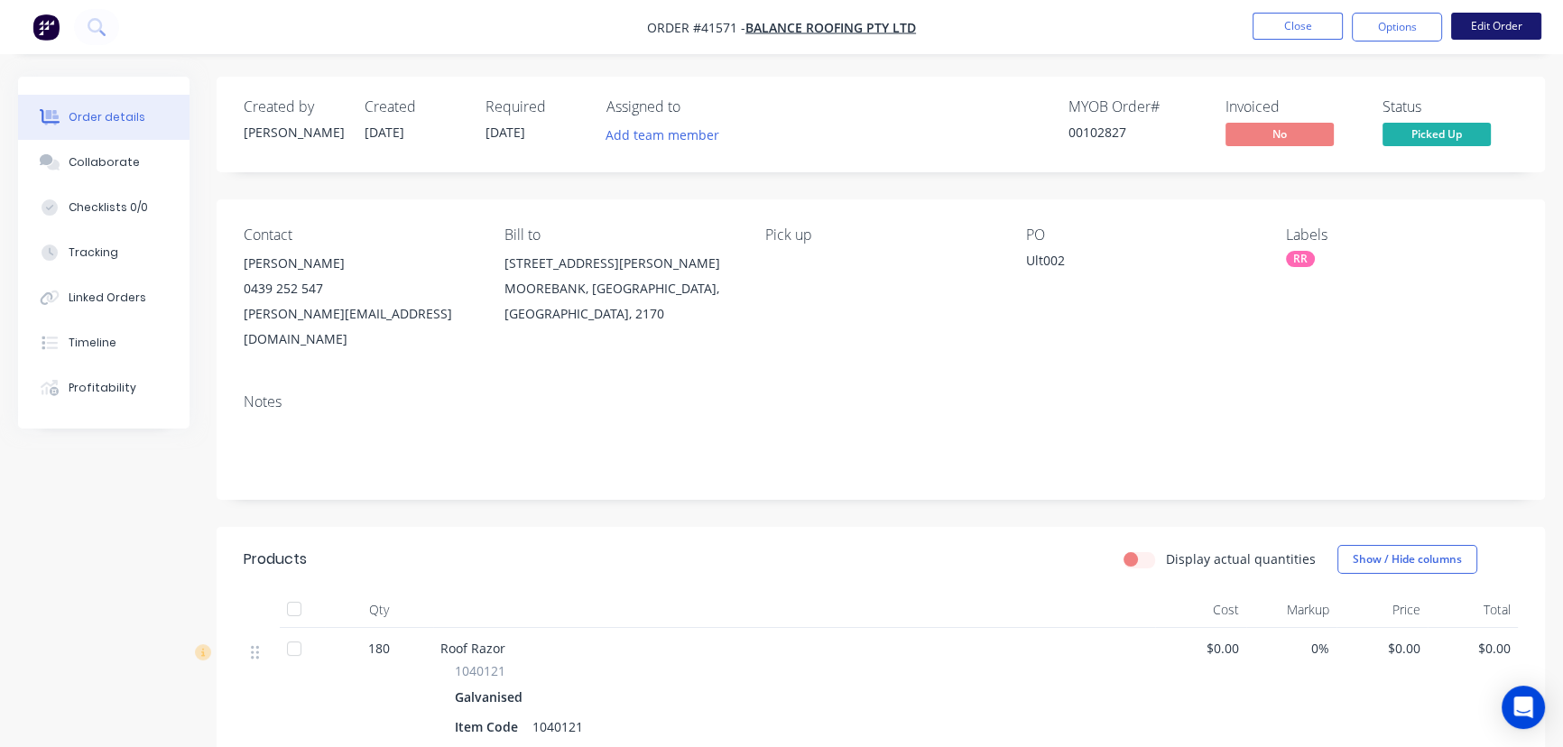
click at [1515, 22] on button "Edit Order" at bounding box center [1496, 26] width 90 height 27
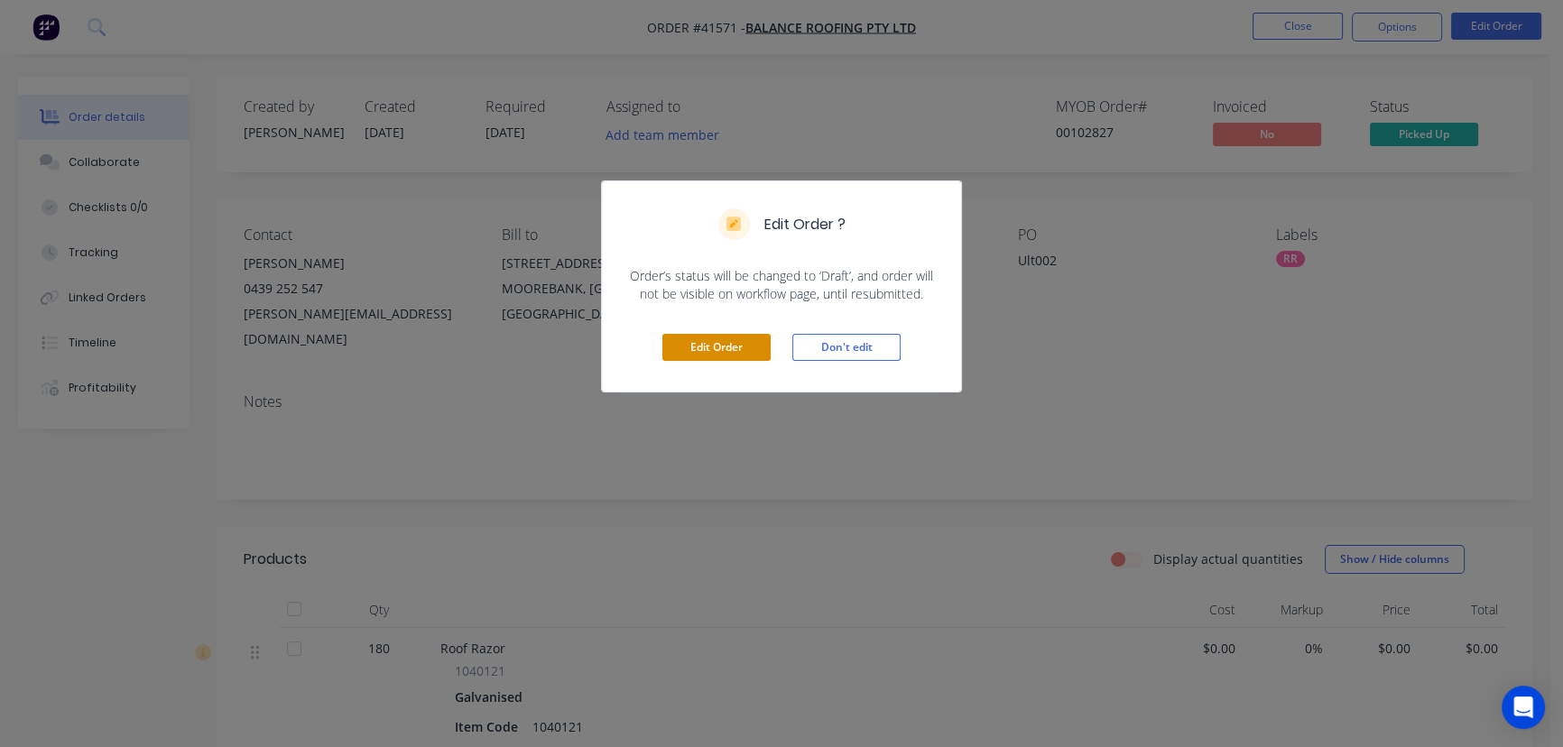
click at [749, 343] on button "Edit Order" at bounding box center [716, 347] width 108 height 27
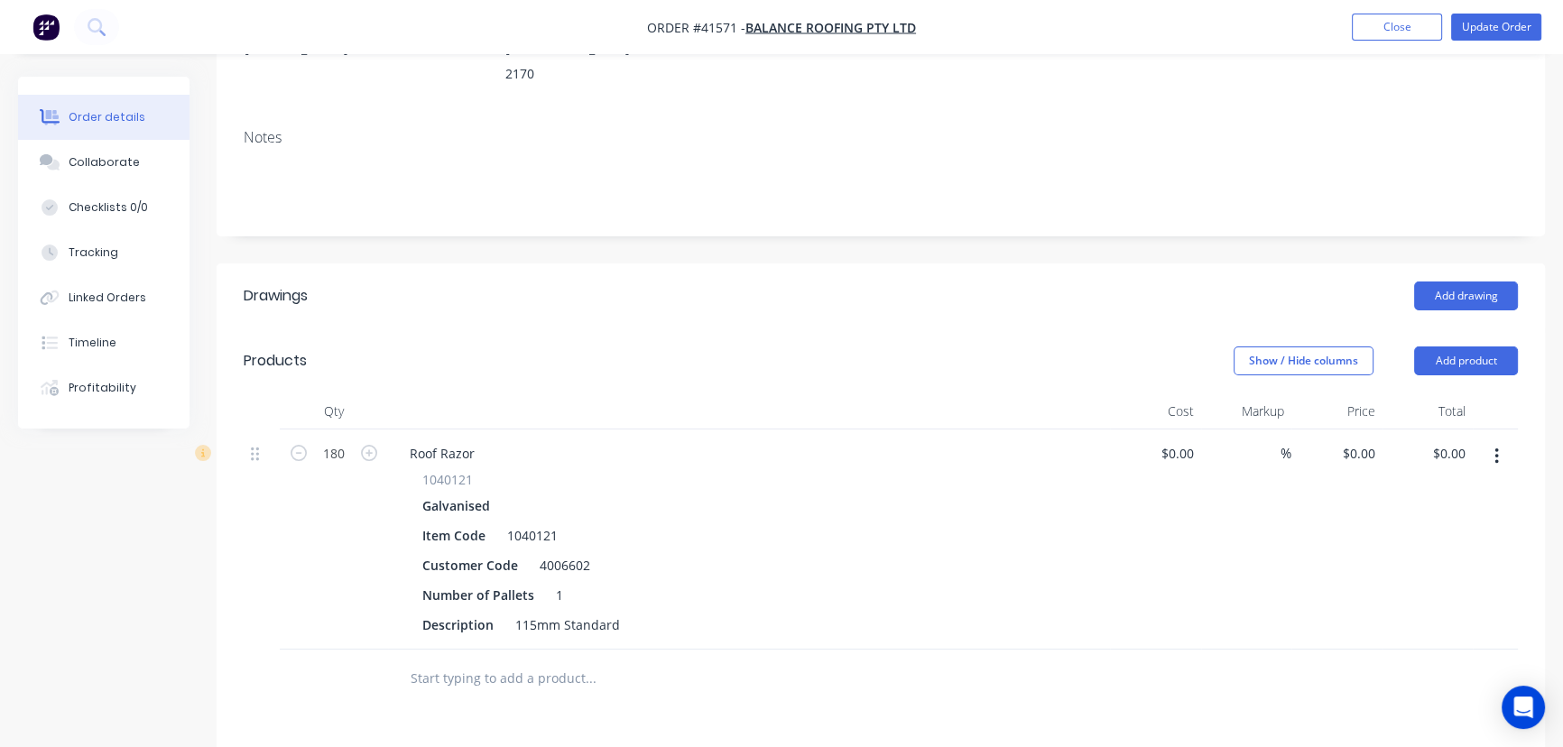
scroll to position [328, 0]
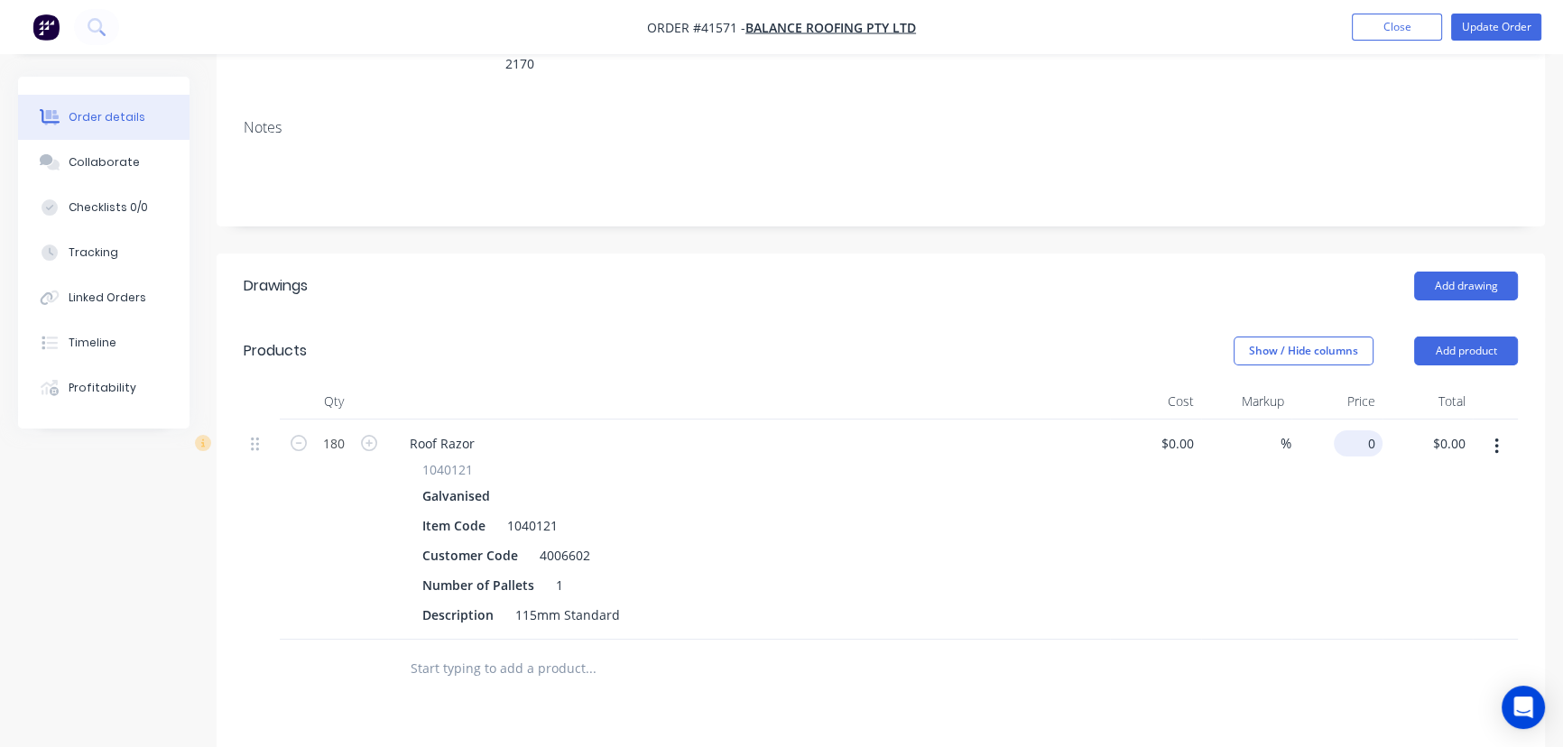
click at [1375, 431] on input "0" at bounding box center [1362, 444] width 42 height 26
type input "$9.00"
type input "$1,620.00"
click at [1498, 27] on button "Update Order" at bounding box center [1496, 27] width 90 height 27
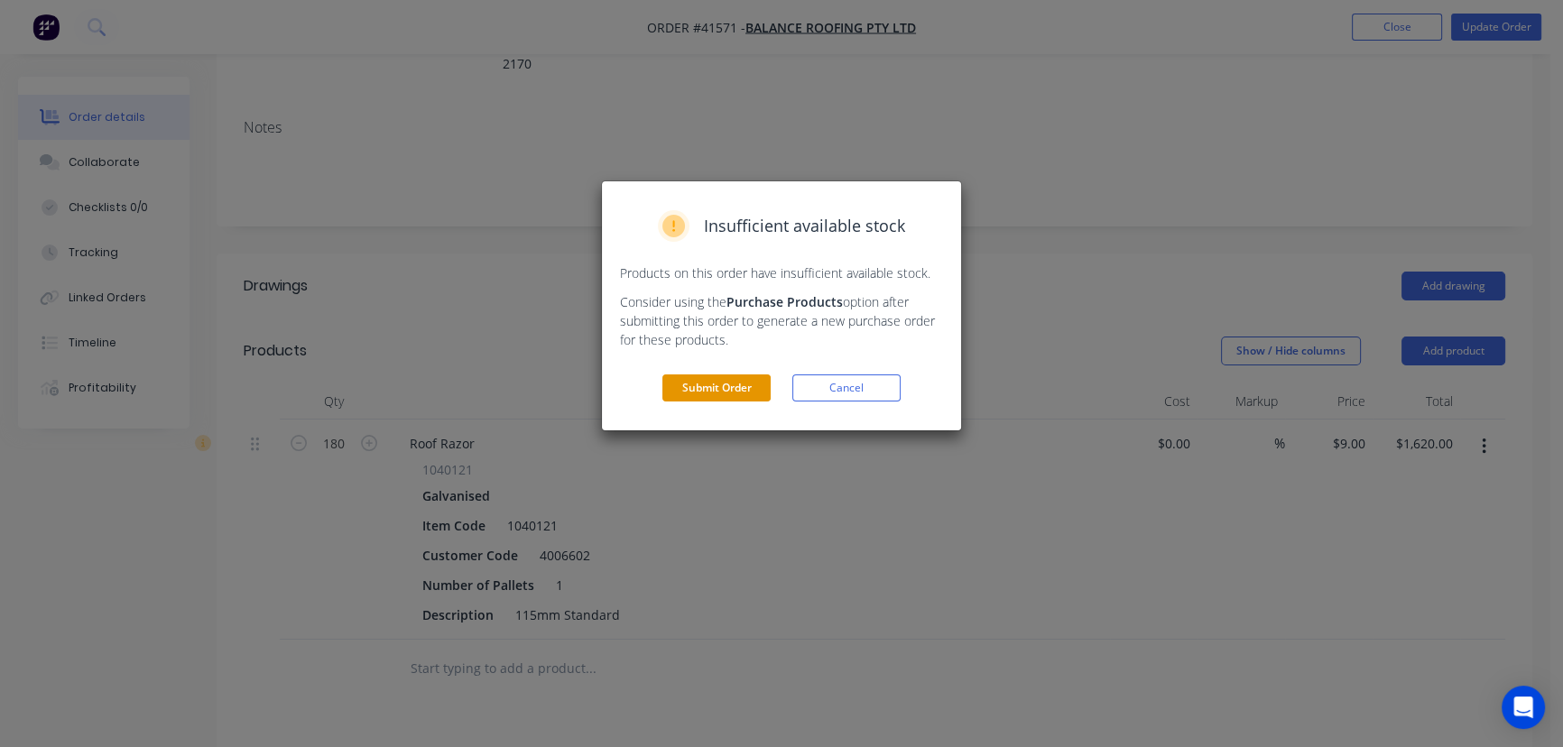
click at [704, 394] on button "Submit Order" at bounding box center [716, 388] width 108 height 27
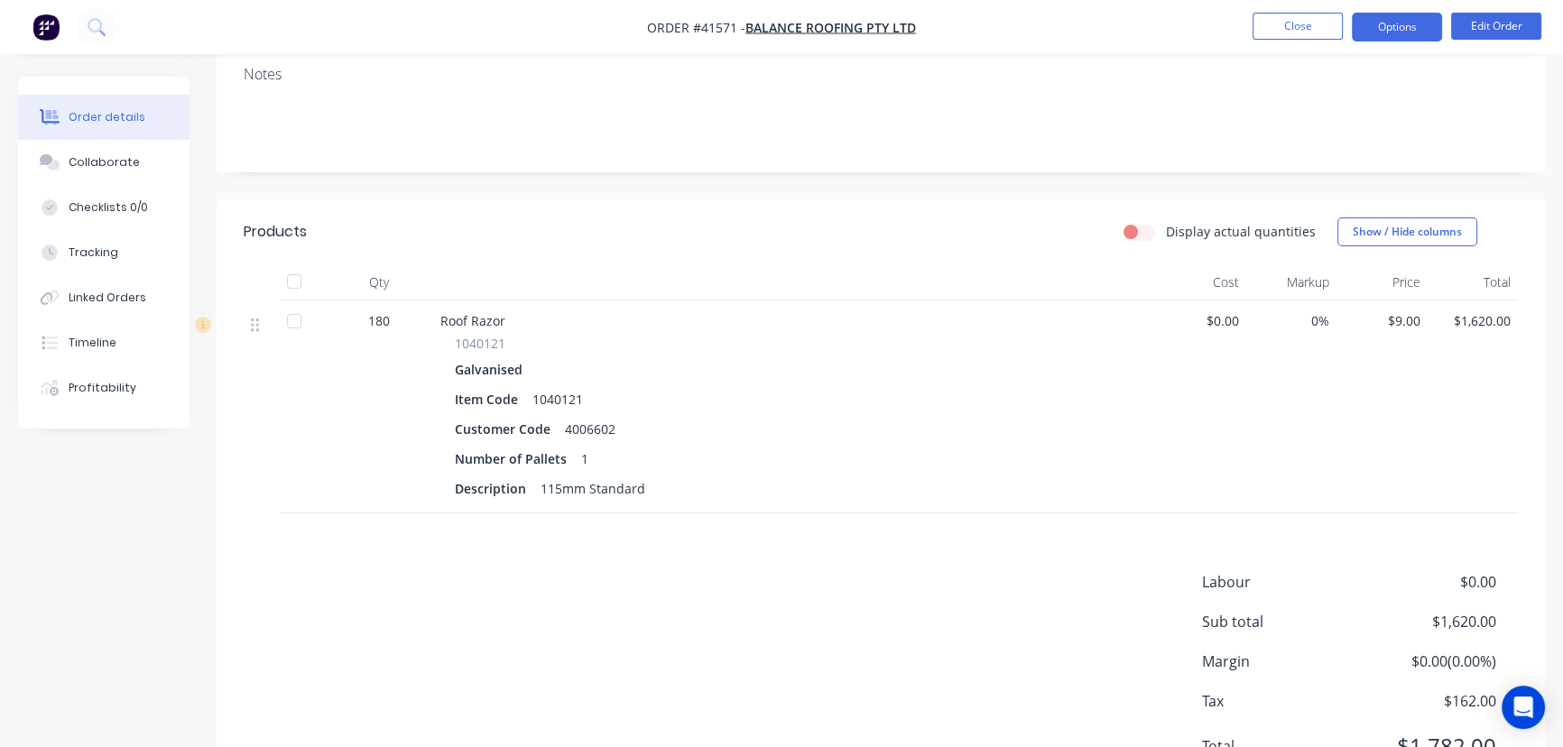
click at [1385, 32] on button "Options" at bounding box center [1397, 27] width 90 height 29
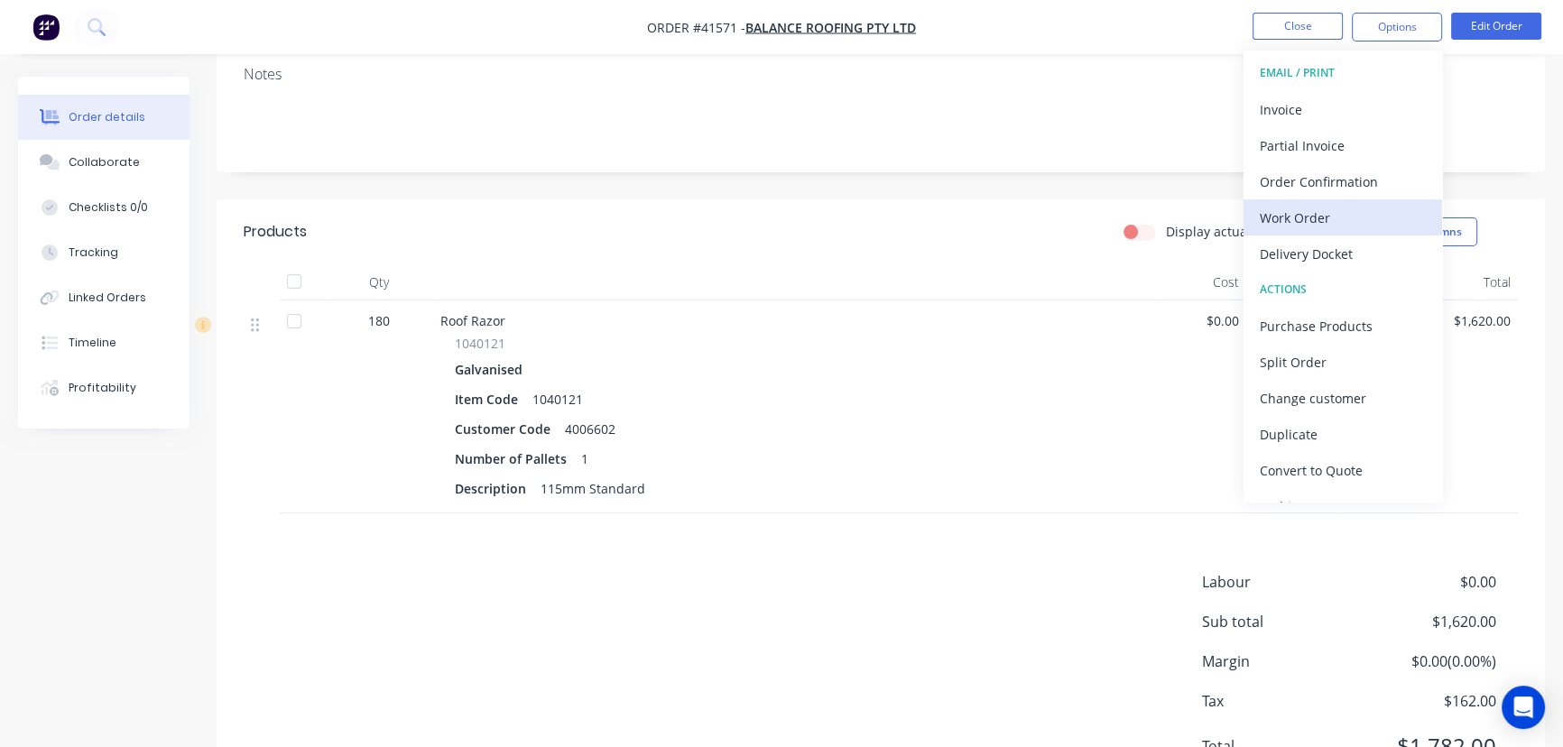
click at [1303, 216] on div "Work Order" at bounding box center [1343, 218] width 166 height 26
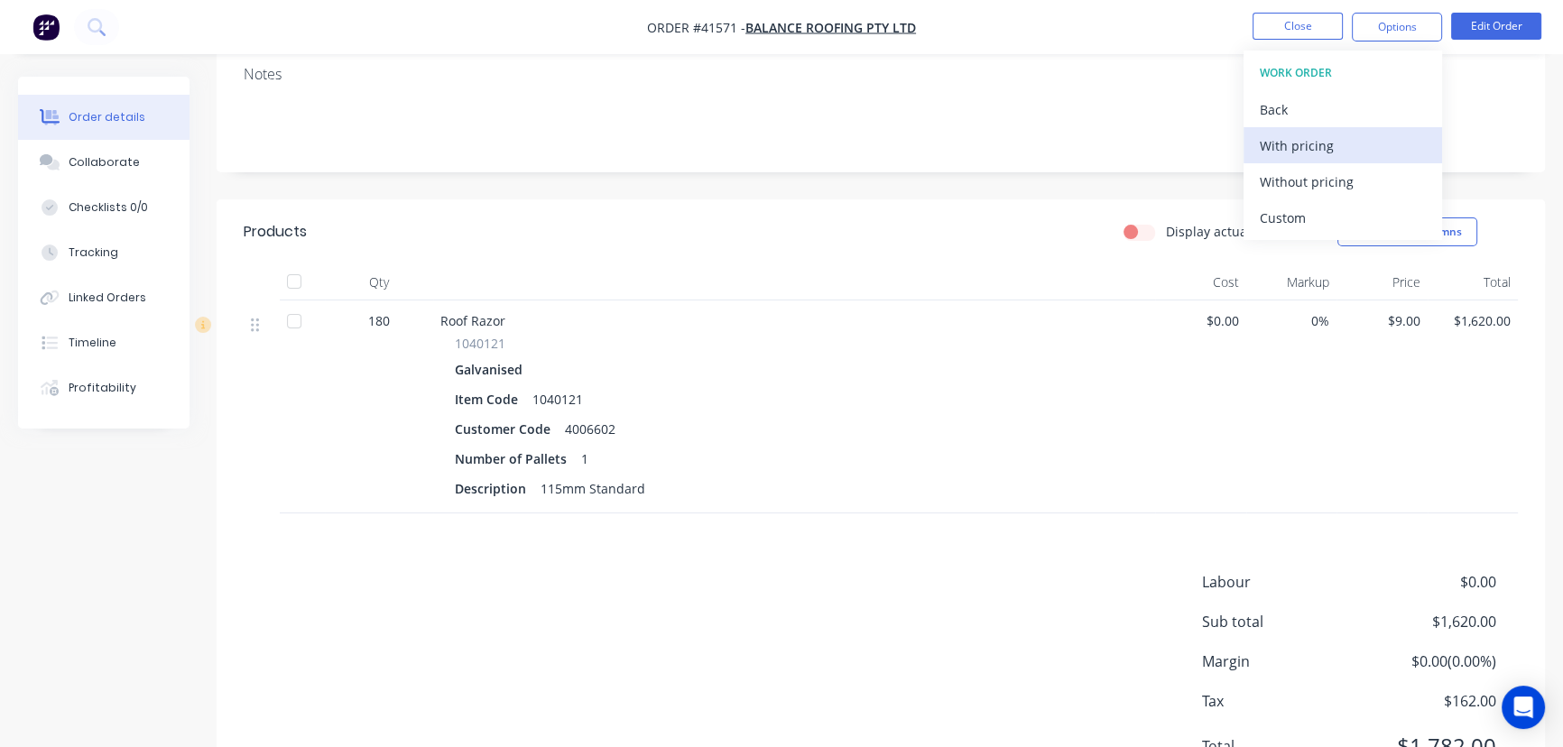
click at [1313, 144] on div "With pricing" at bounding box center [1343, 146] width 166 height 26
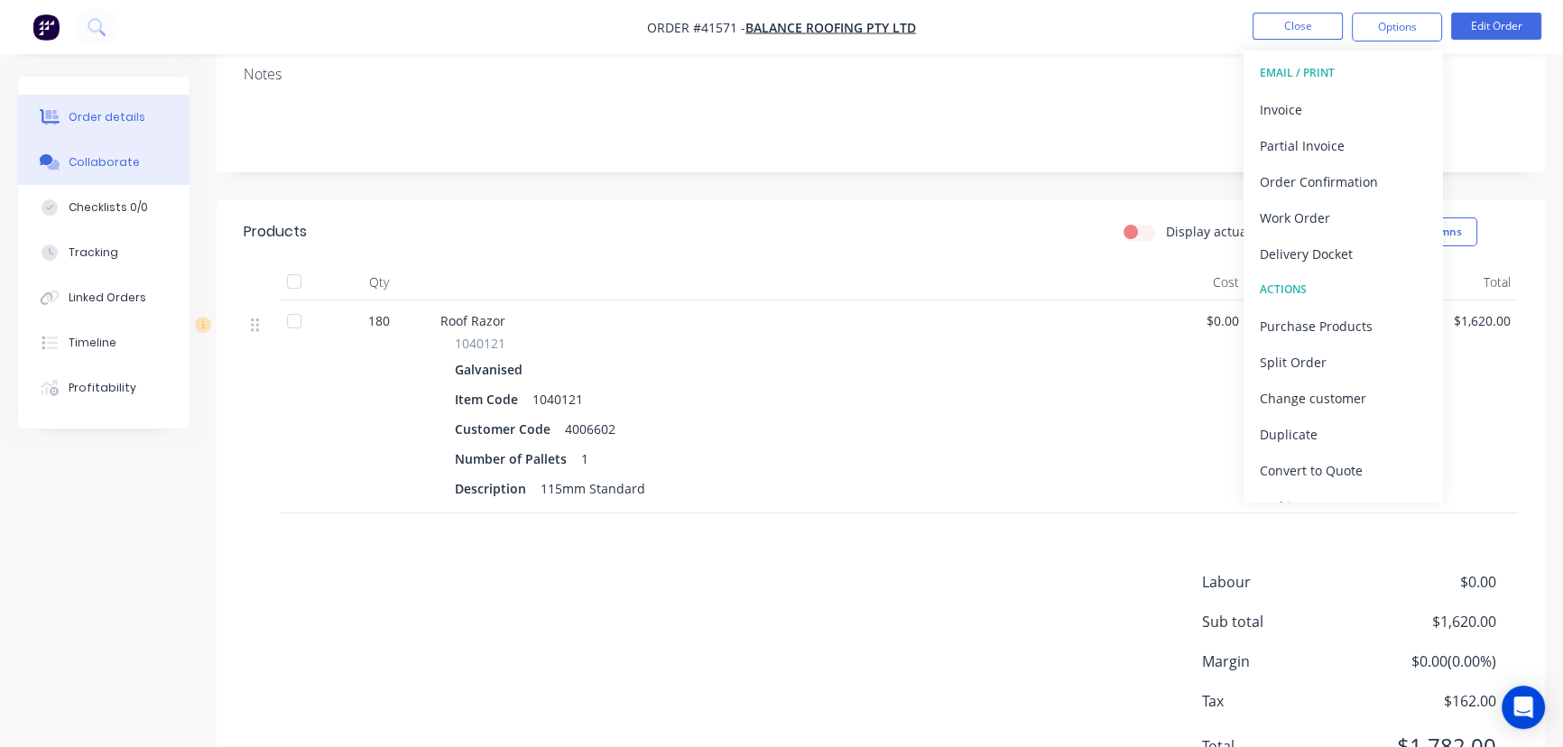
click at [86, 153] on button "Collaborate" at bounding box center [103, 162] width 171 height 45
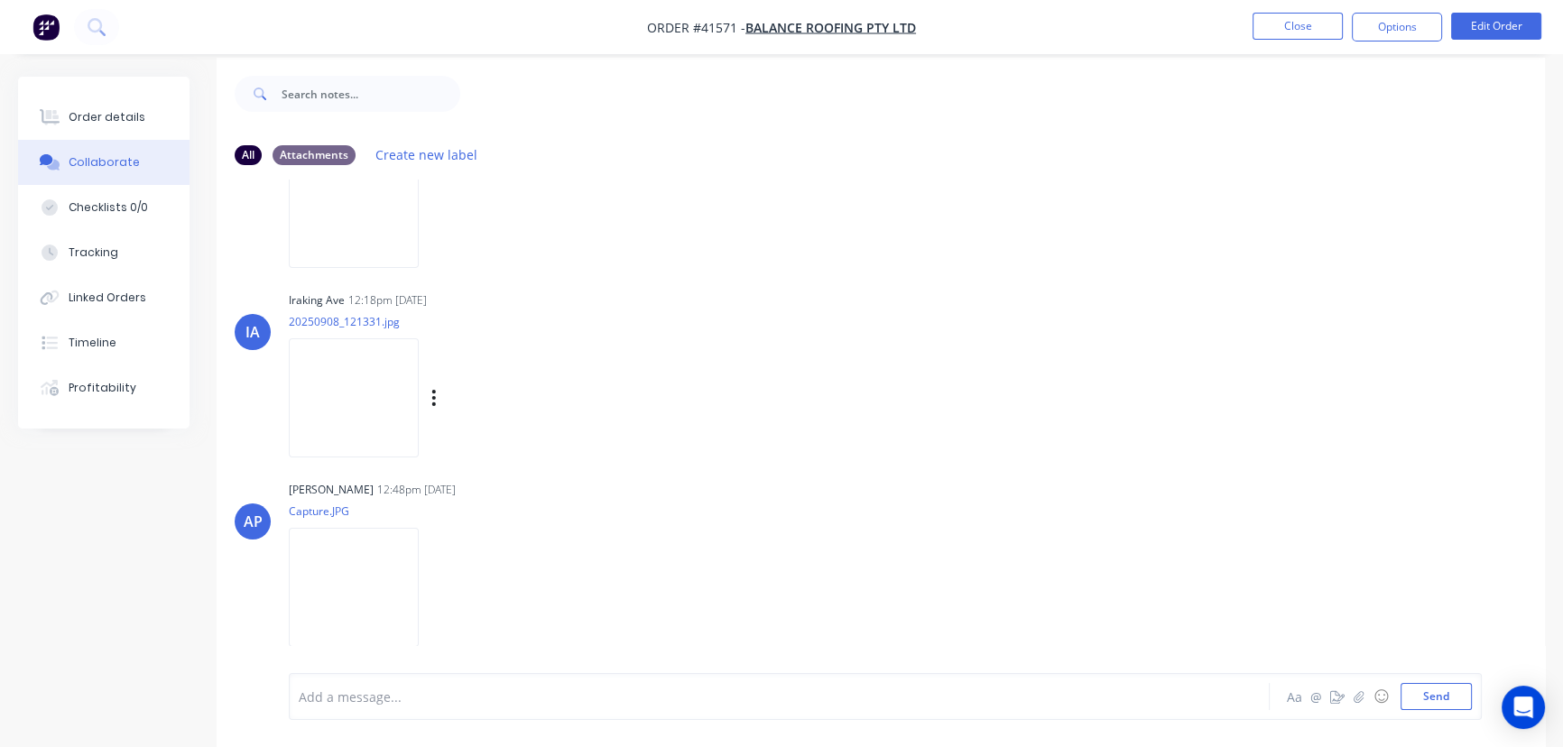
scroll to position [27, 0]
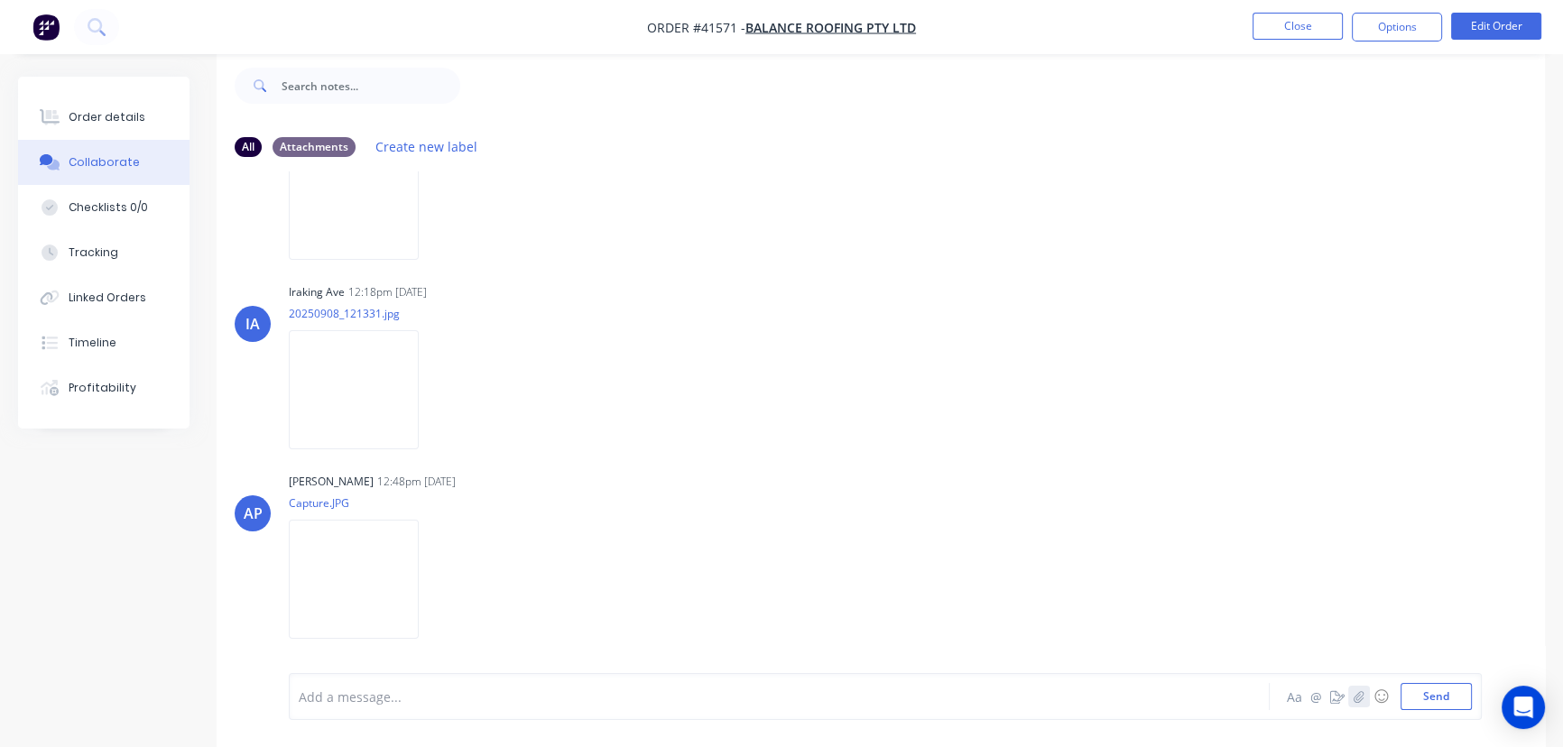
click at [1357, 701] on icon "button" at bounding box center [1359, 696] width 11 height 13
click at [1446, 697] on button "Send" at bounding box center [1436, 696] width 71 height 27
click at [93, 122] on div "Order details" at bounding box center [107, 117] width 77 height 16
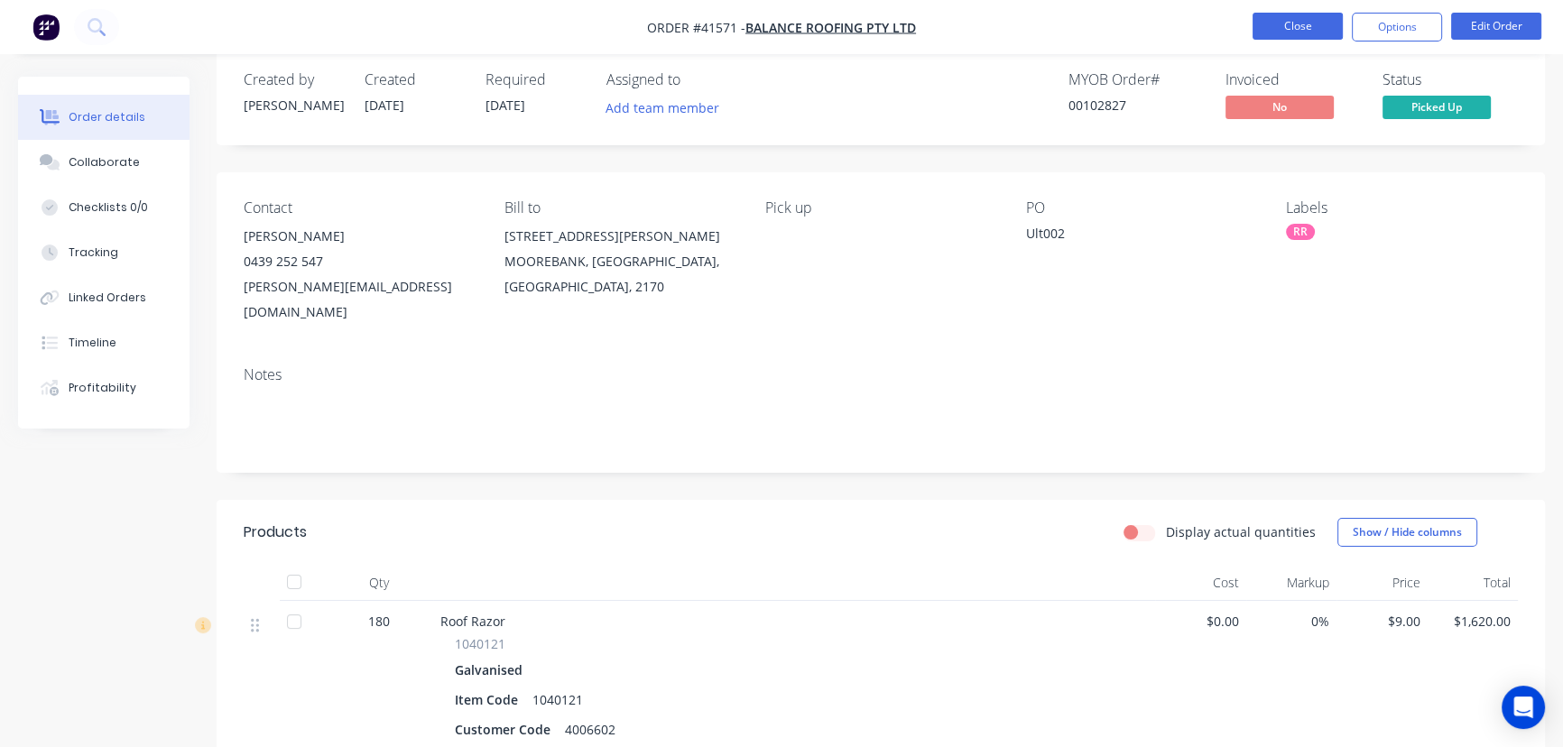
click at [1308, 23] on button "Close" at bounding box center [1298, 26] width 90 height 27
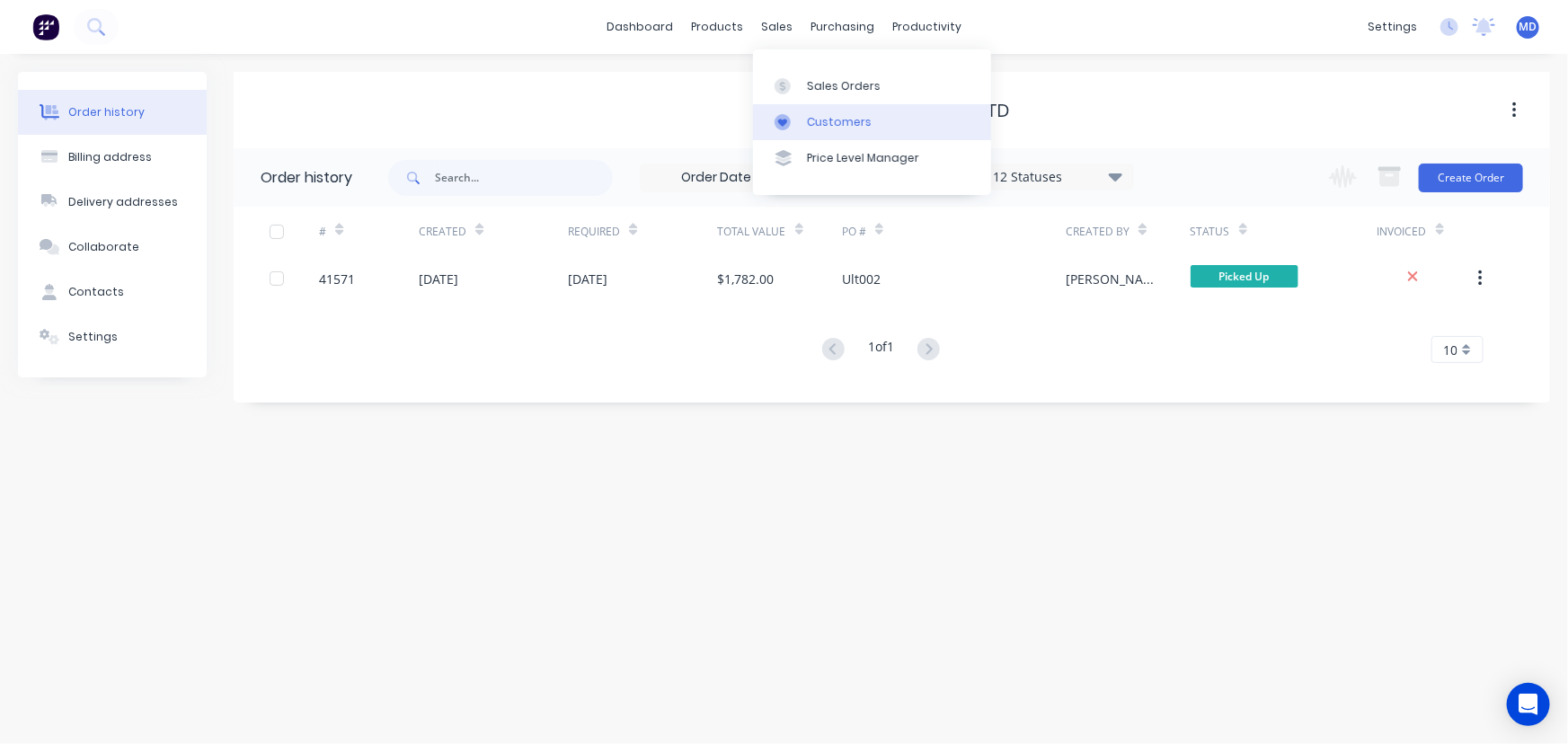
click at [830, 125] on div "Customers" at bounding box center [838, 123] width 65 height 16
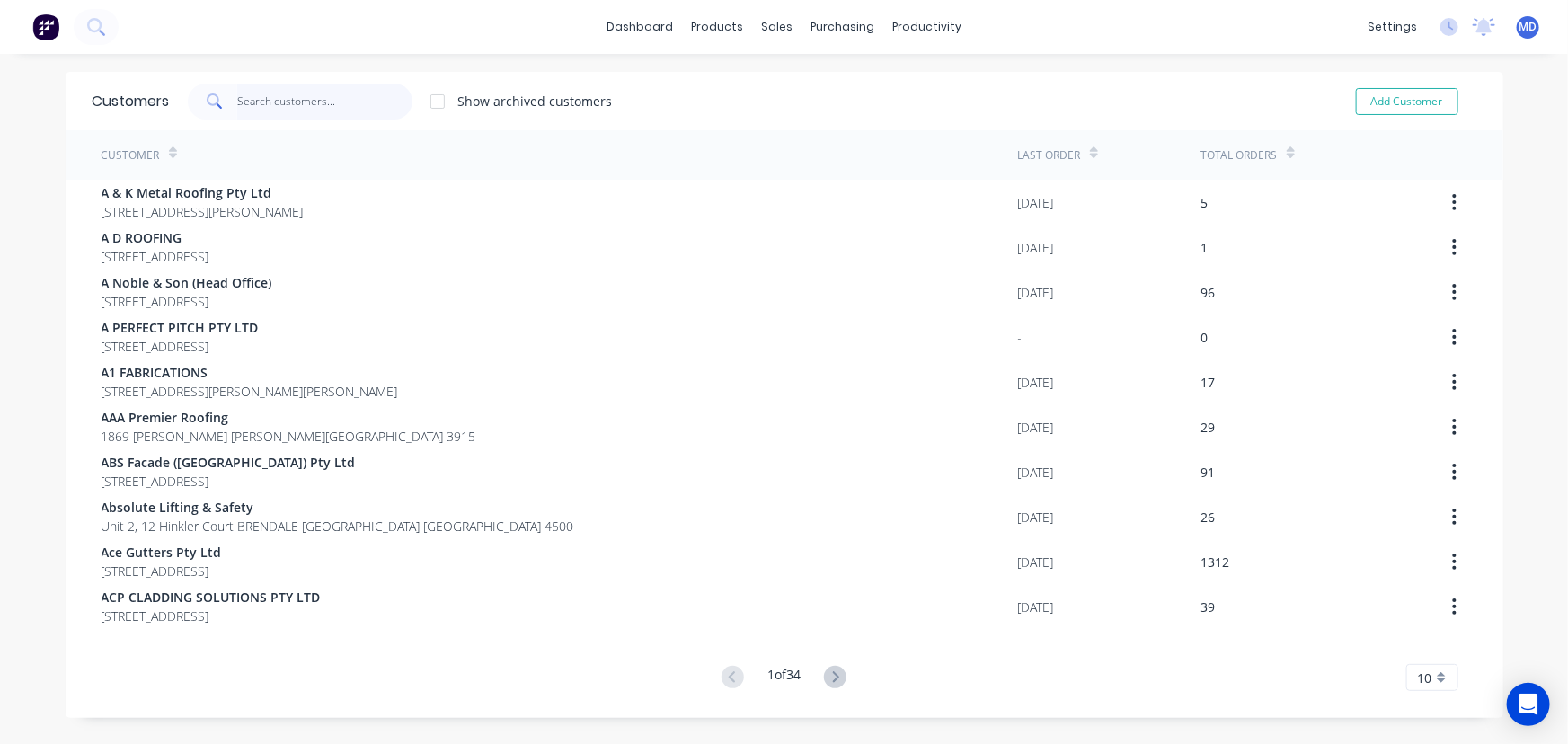
click at [332, 109] on input "text" at bounding box center [325, 102] width 175 height 36
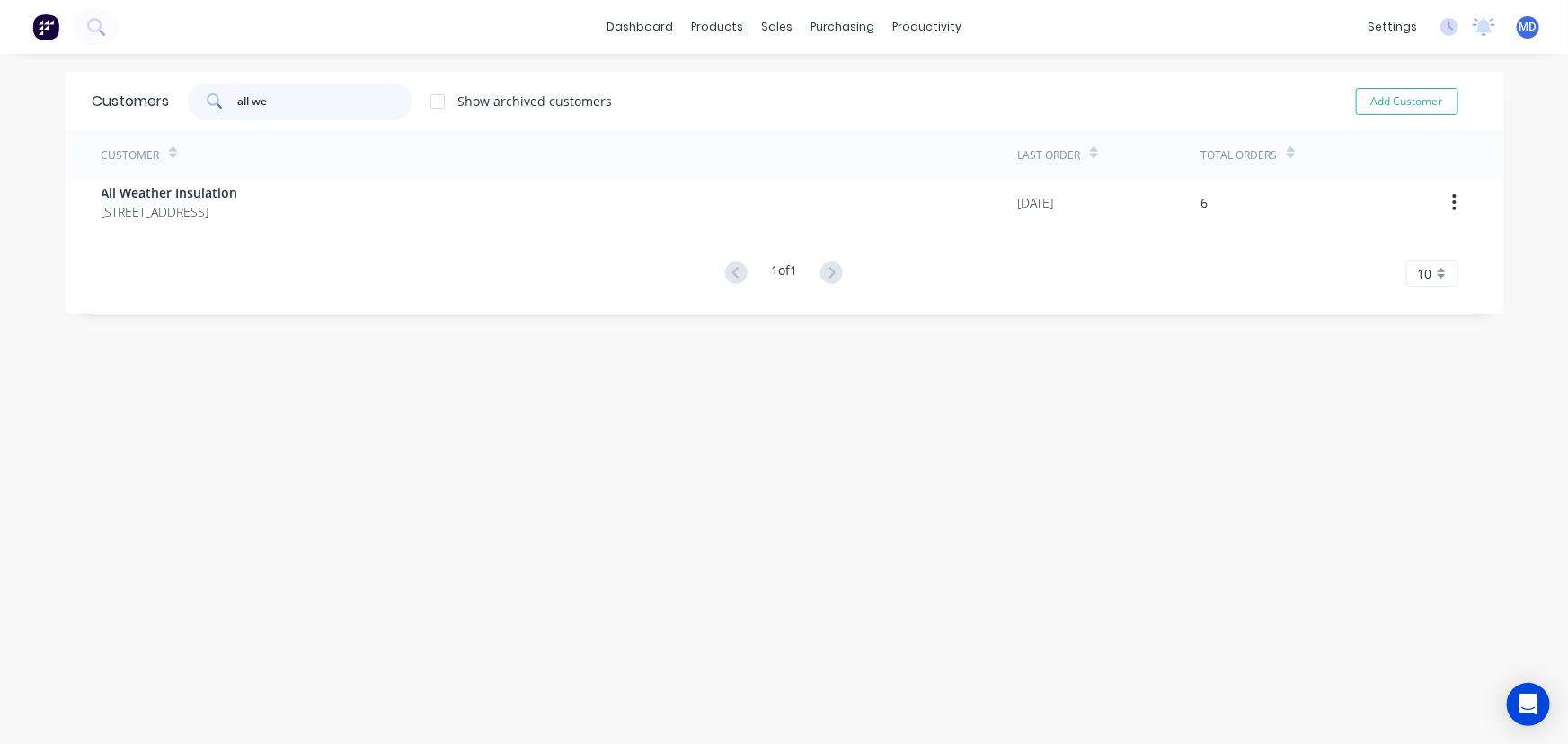
type input "all we"
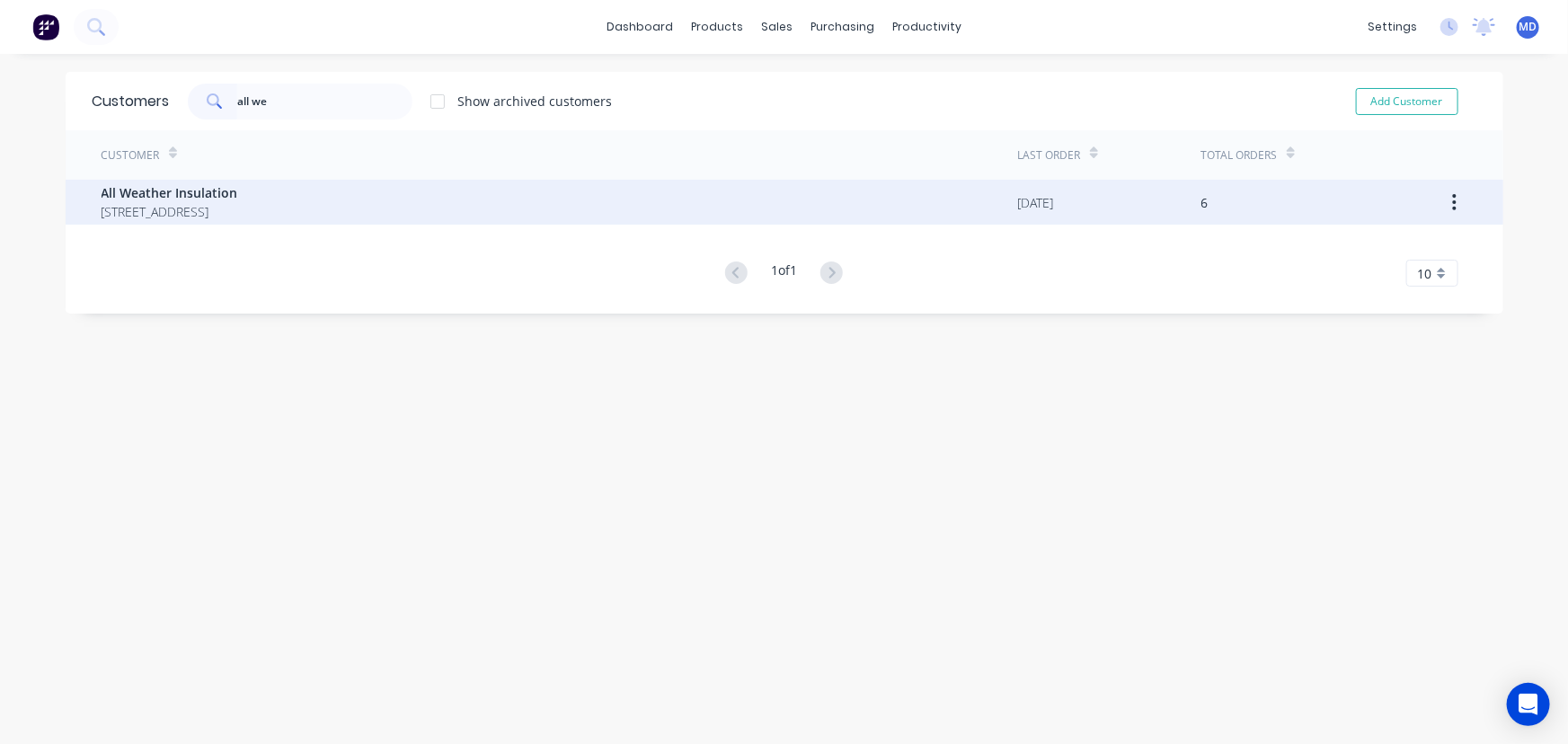
click at [229, 194] on span "All Weather Insulation" at bounding box center [169, 192] width 136 height 19
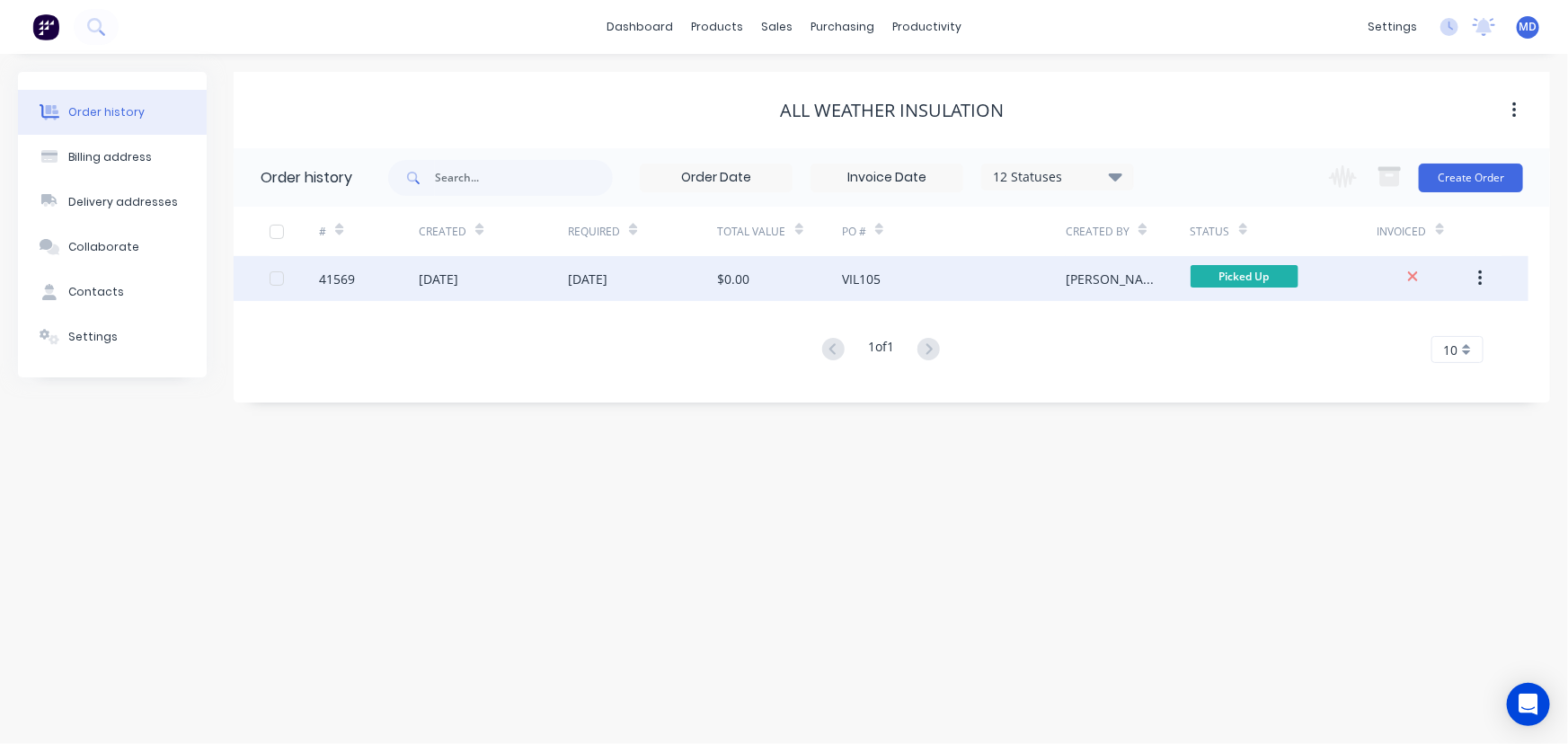
click at [780, 272] on div "$0.00" at bounding box center [780, 278] width 124 height 45
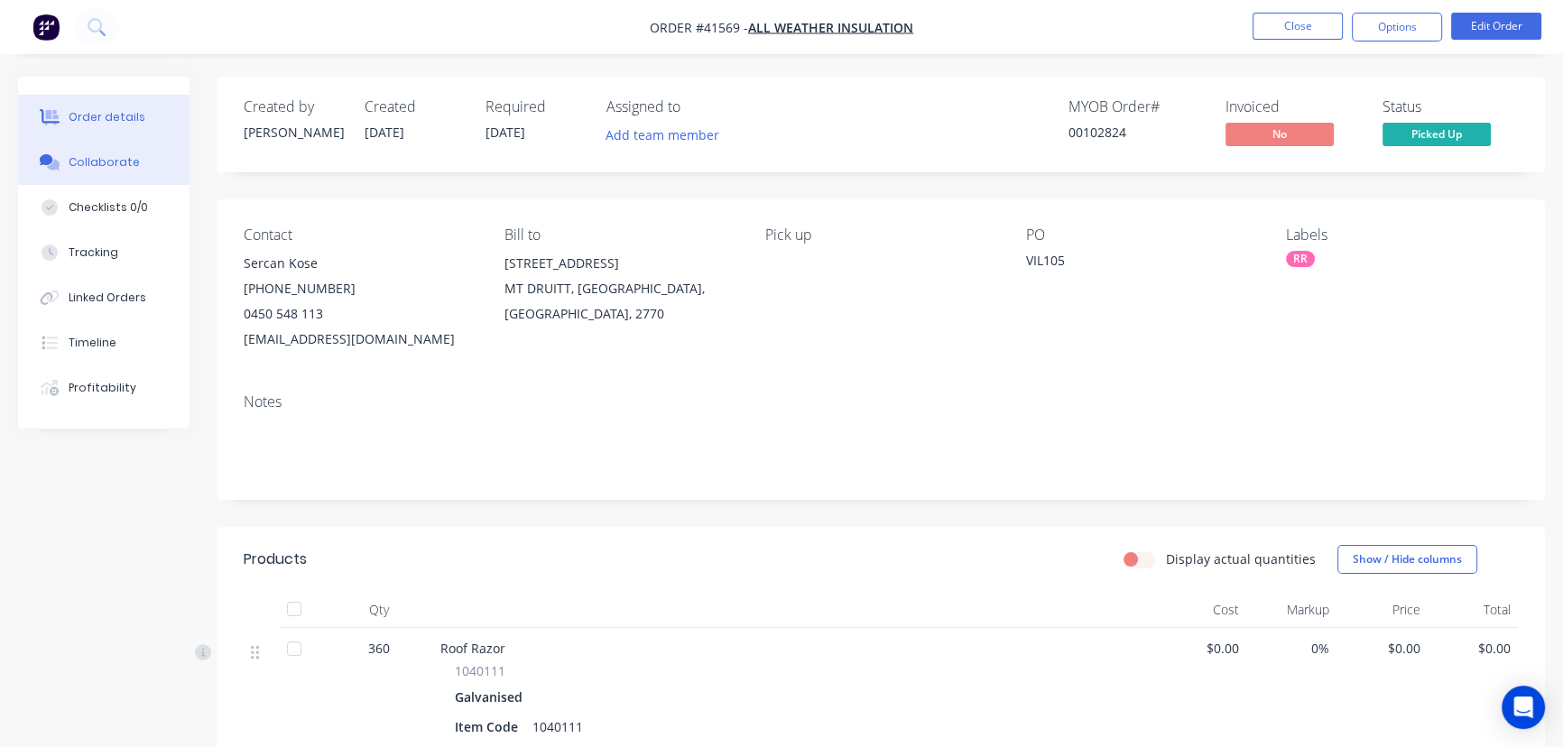
click at [107, 155] on div "Collaborate" at bounding box center [104, 162] width 71 height 16
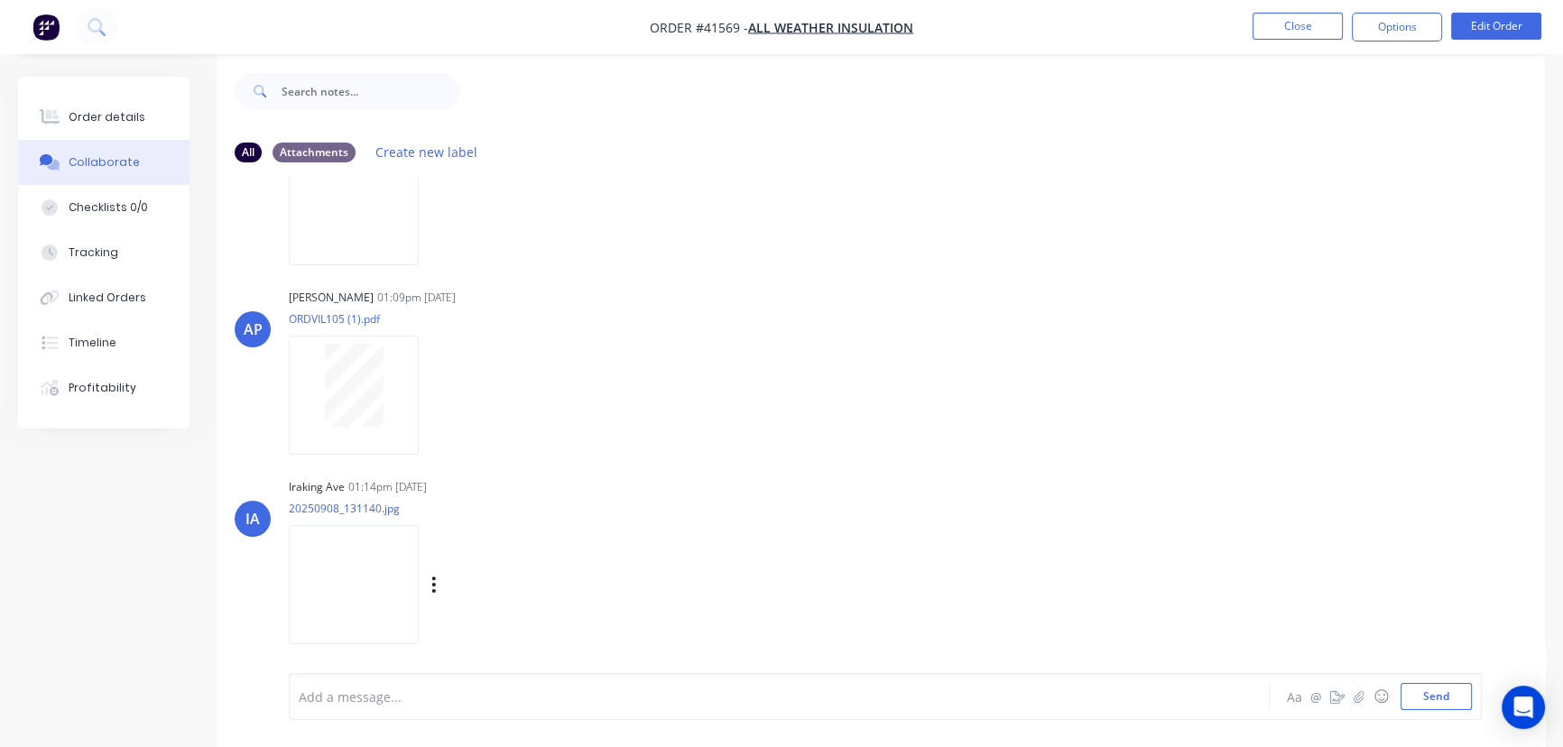
scroll to position [27, 0]
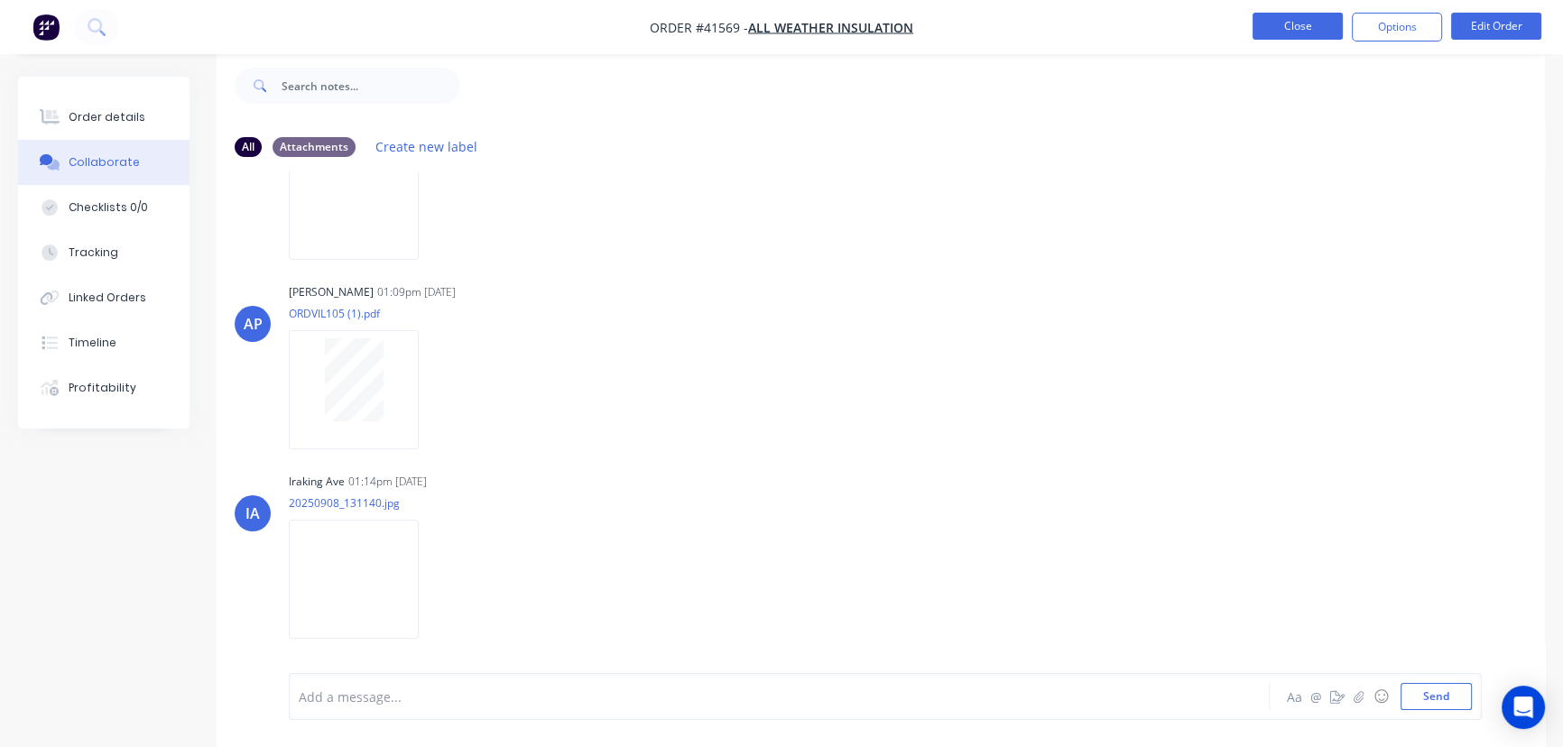
click at [1294, 18] on button "Close" at bounding box center [1298, 26] width 90 height 27
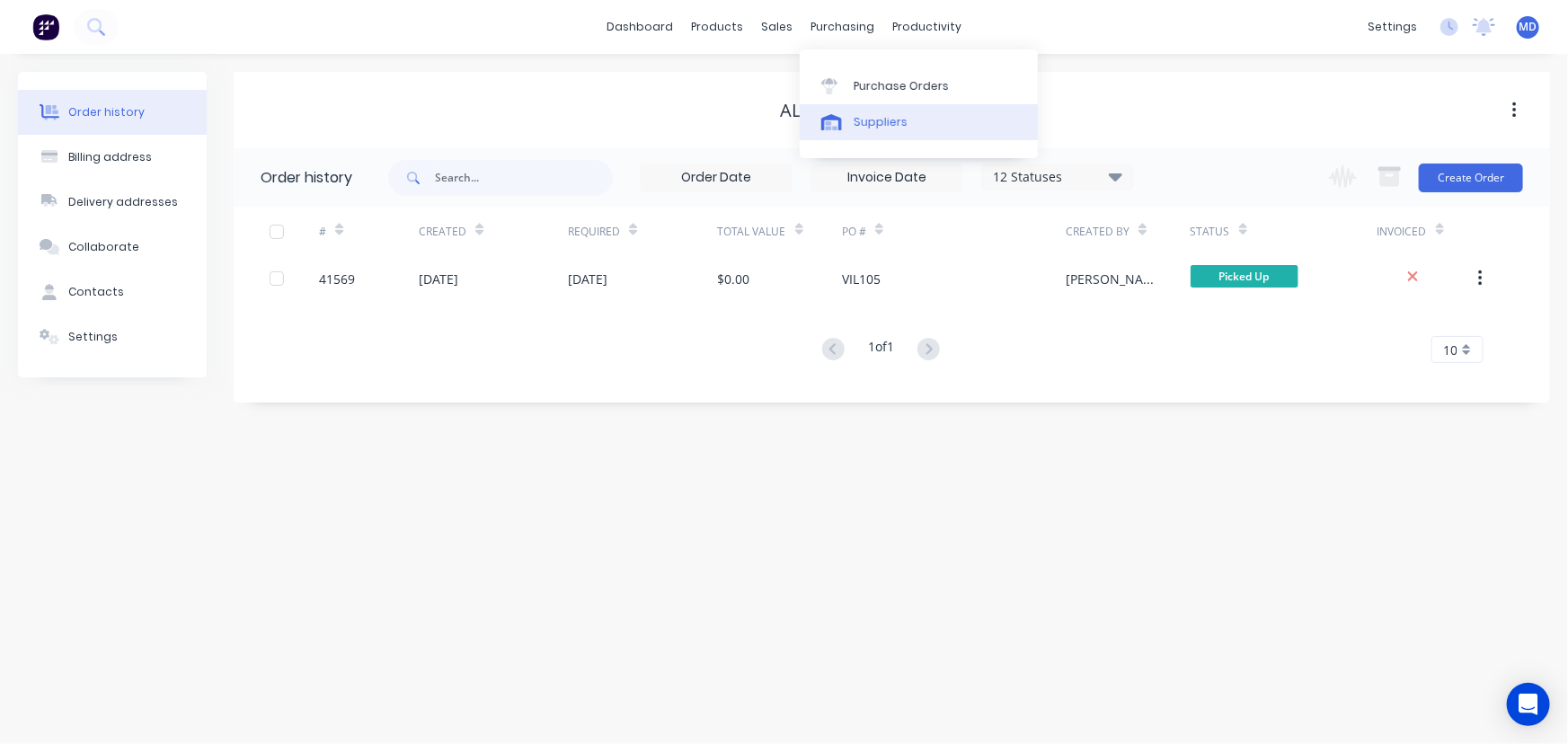
drag, startPoint x: 890, startPoint y: 124, endPoint x: 873, endPoint y: 127, distance: 17.3
click at [890, 124] on div "Suppliers" at bounding box center [880, 123] width 54 height 16
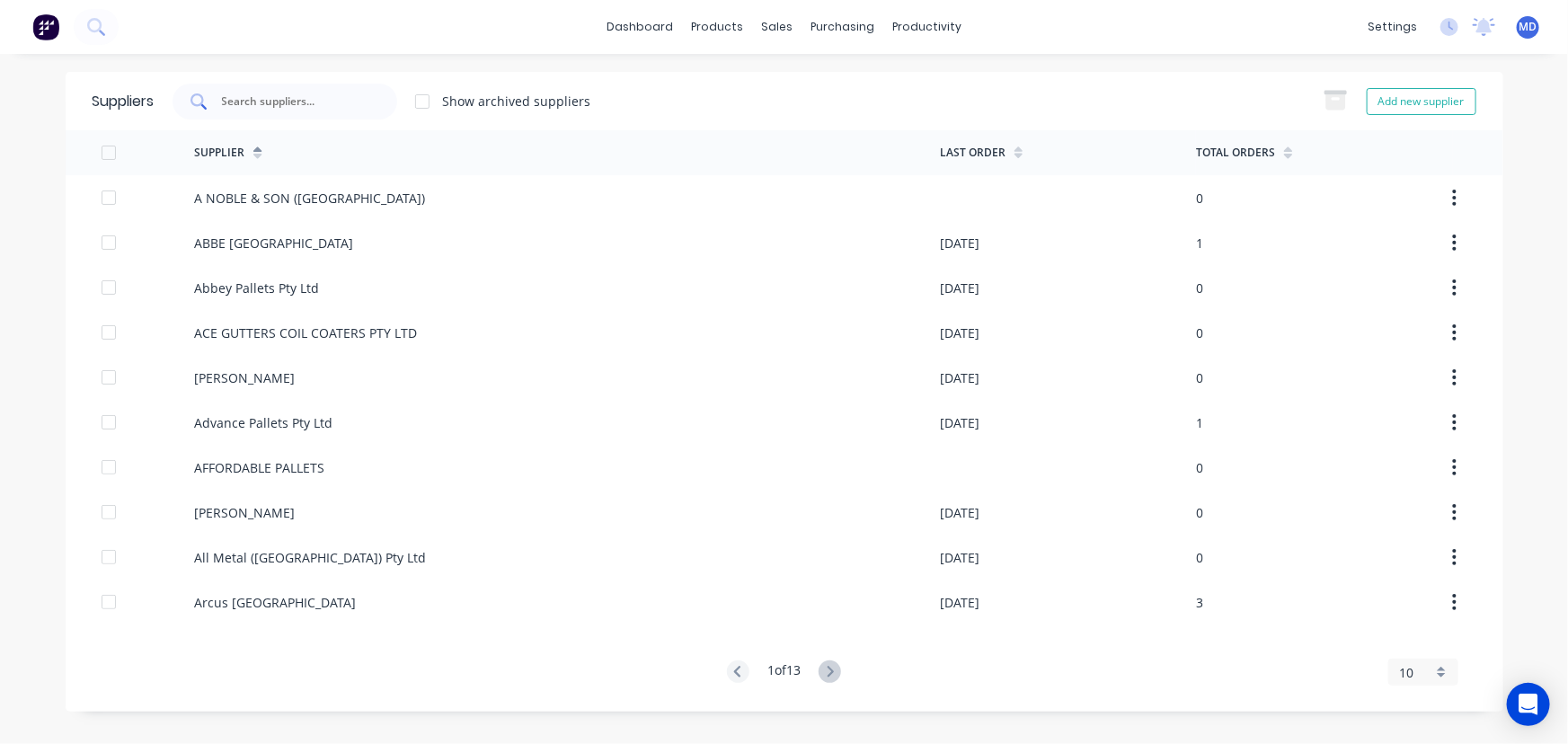
click at [313, 99] on input "text" at bounding box center [295, 102] width 149 height 18
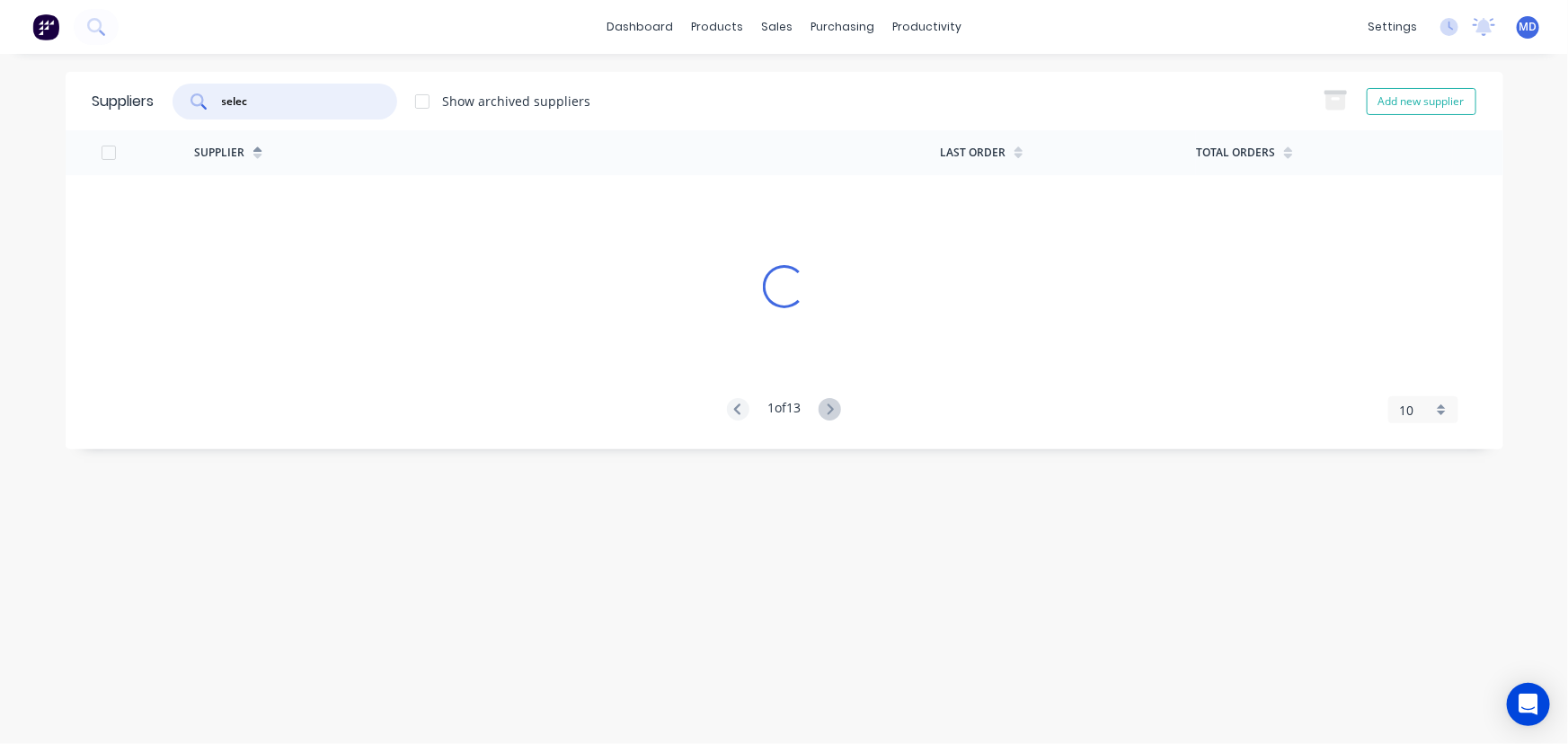
type input "selec"
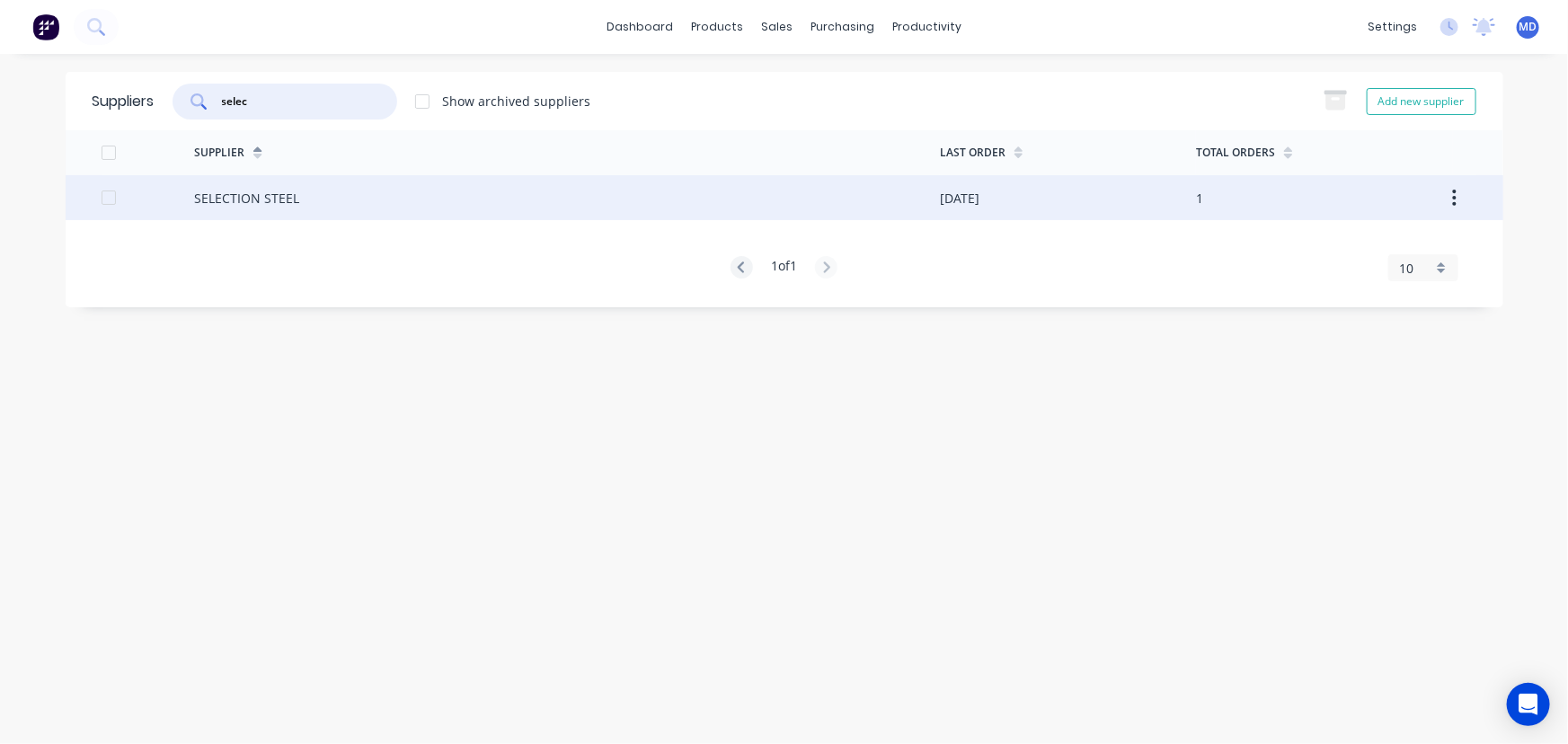
click at [298, 199] on div "SELECTION STEEL" at bounding box center [566, 197] width 746 height 45
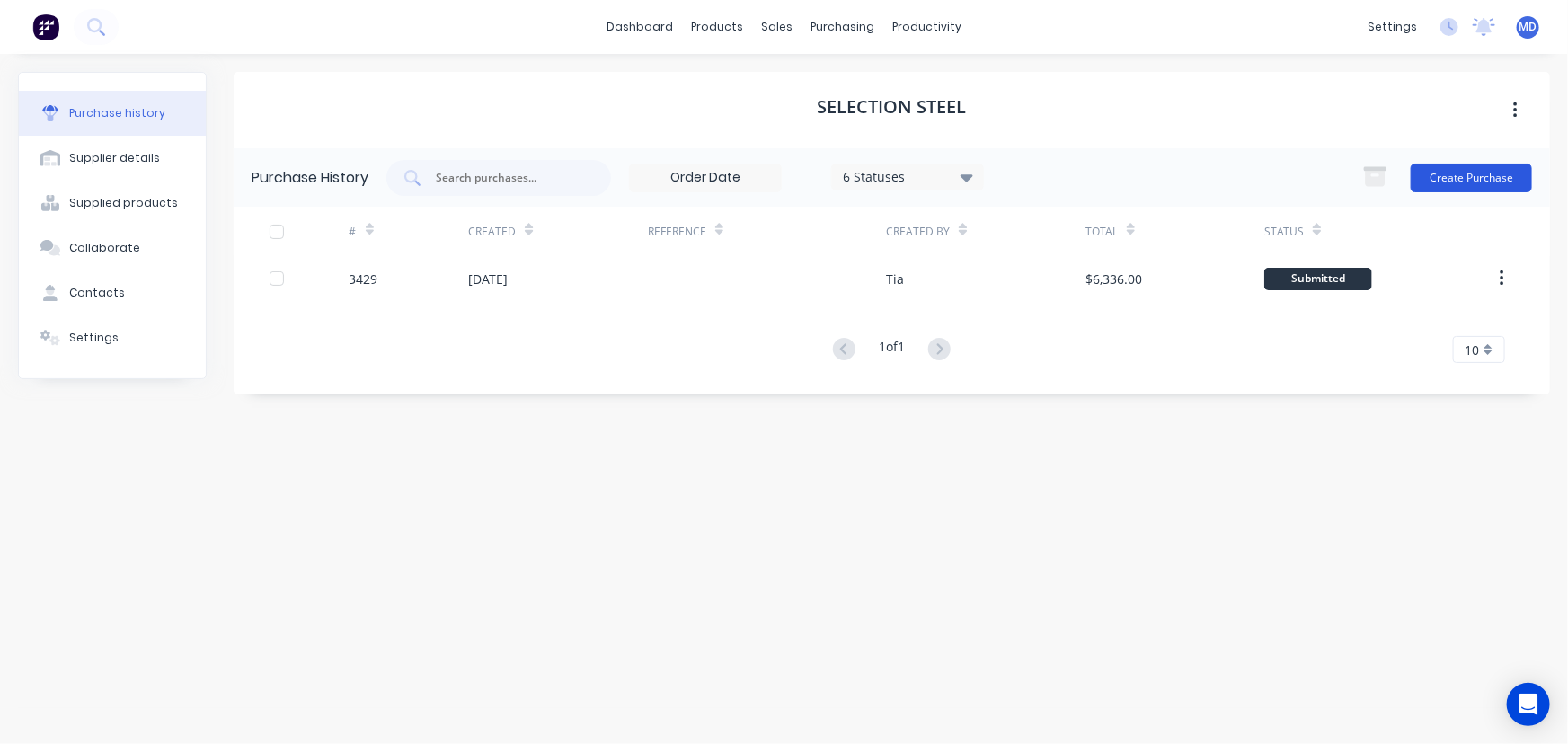
click at [1500, 171] on button "Create Purchase" at bounding box center [1471, 177] width 121 height 29
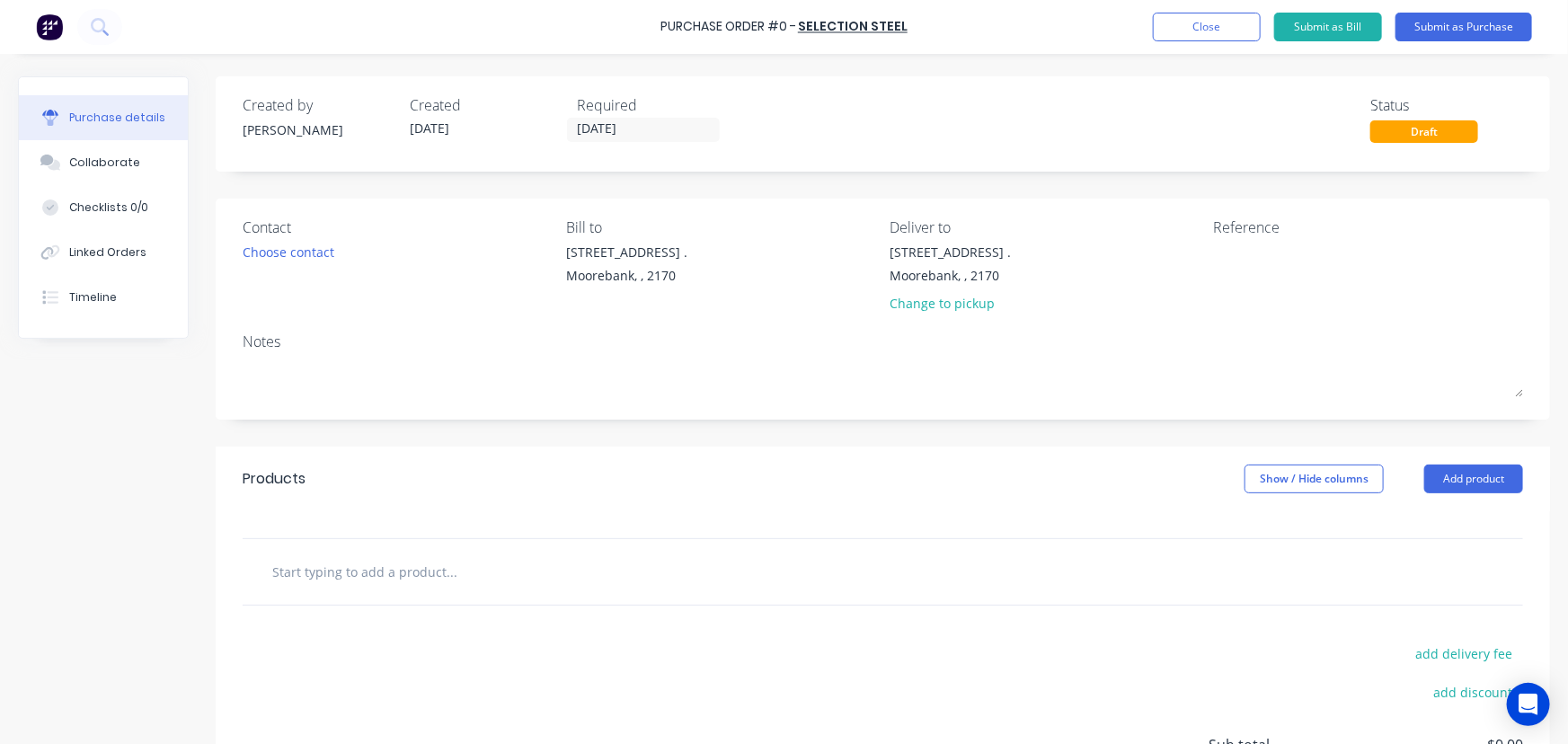
click at [613, 124] on input "[DATE]" at bounding box center [643, 129] width 151 height 23
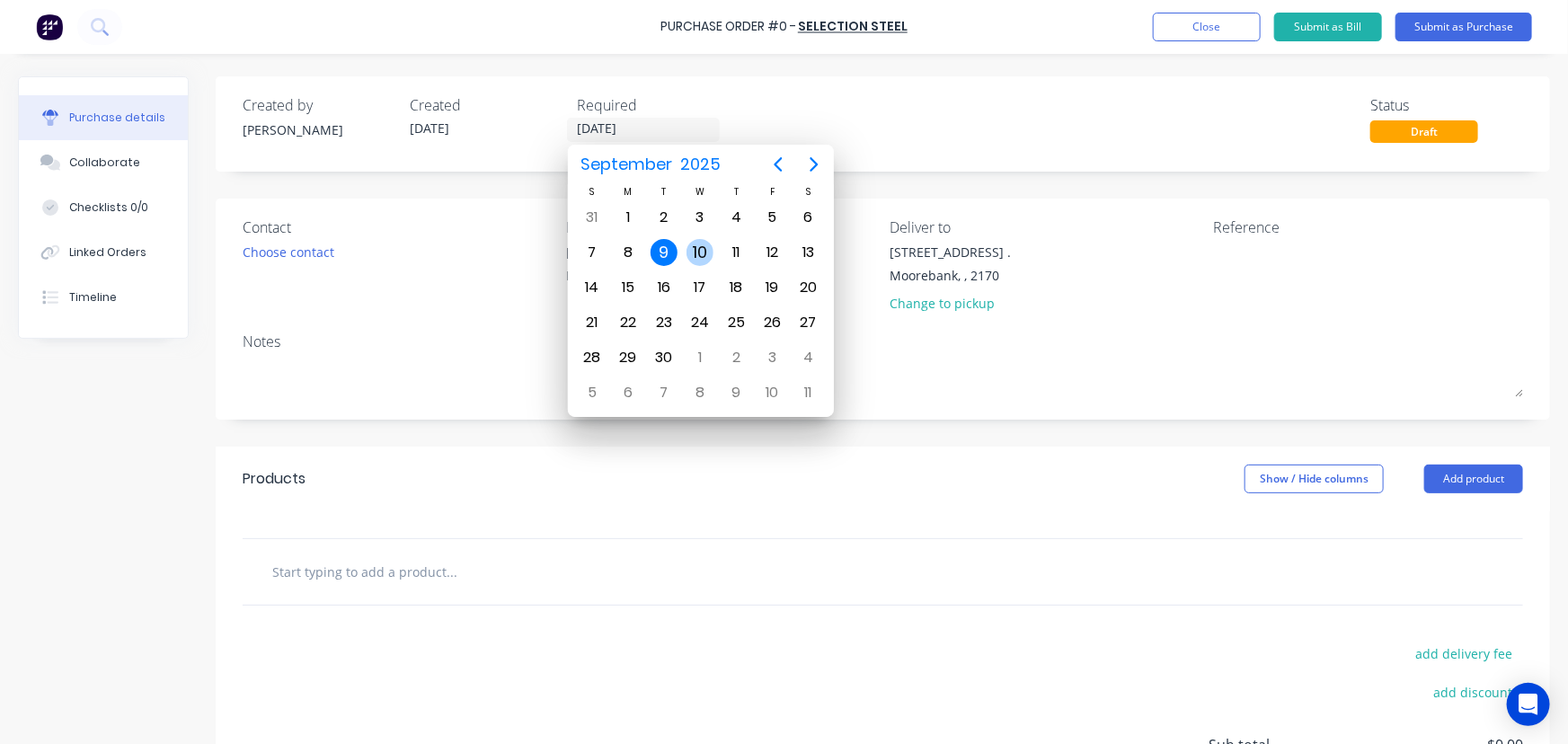
click at [700, 245] on div "10" at bounding box center [700, 252] width 27 height 27
type input "[DATE]"
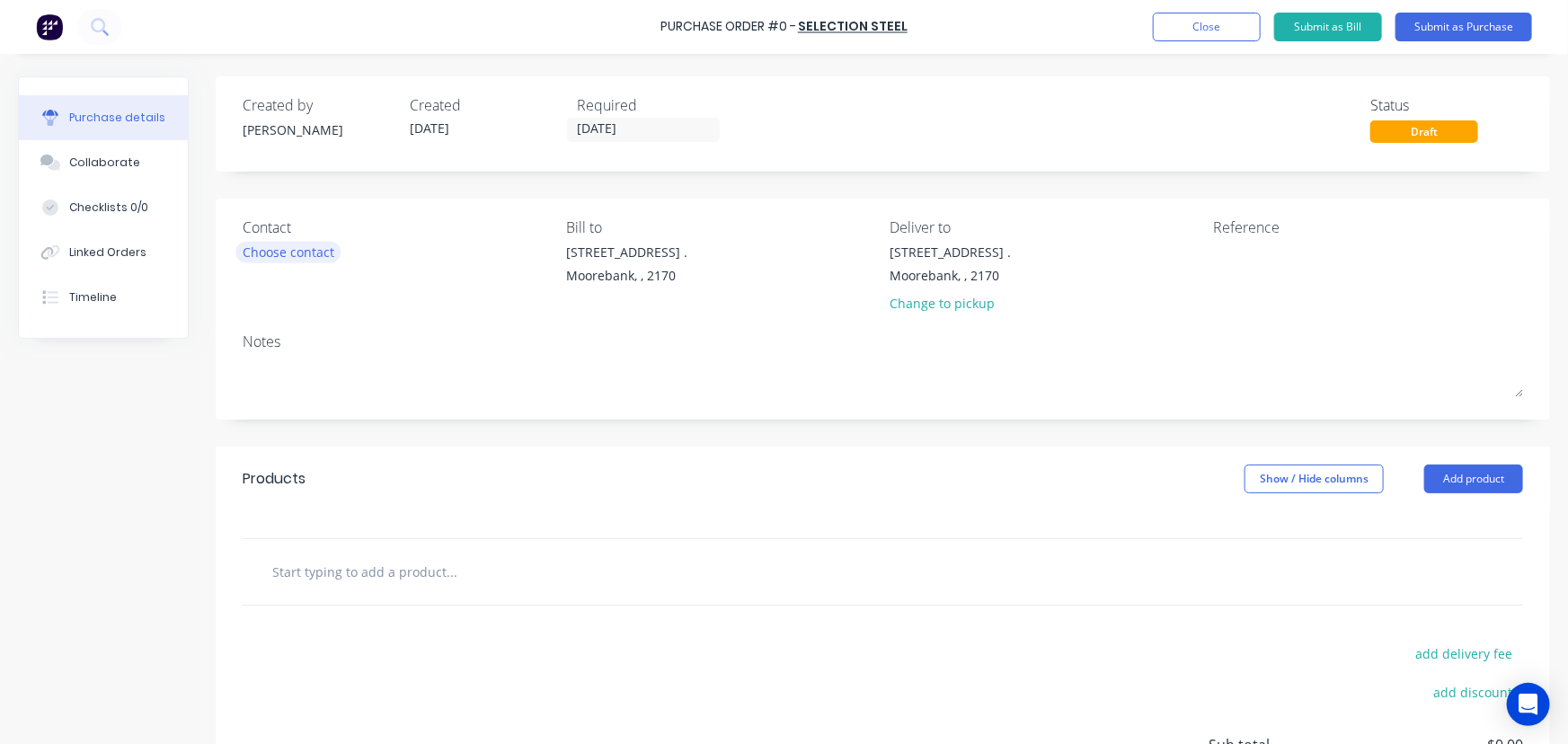
click at [310, 260] on div "Choose contact" at bounding box center [289, 252] width 92 height 19
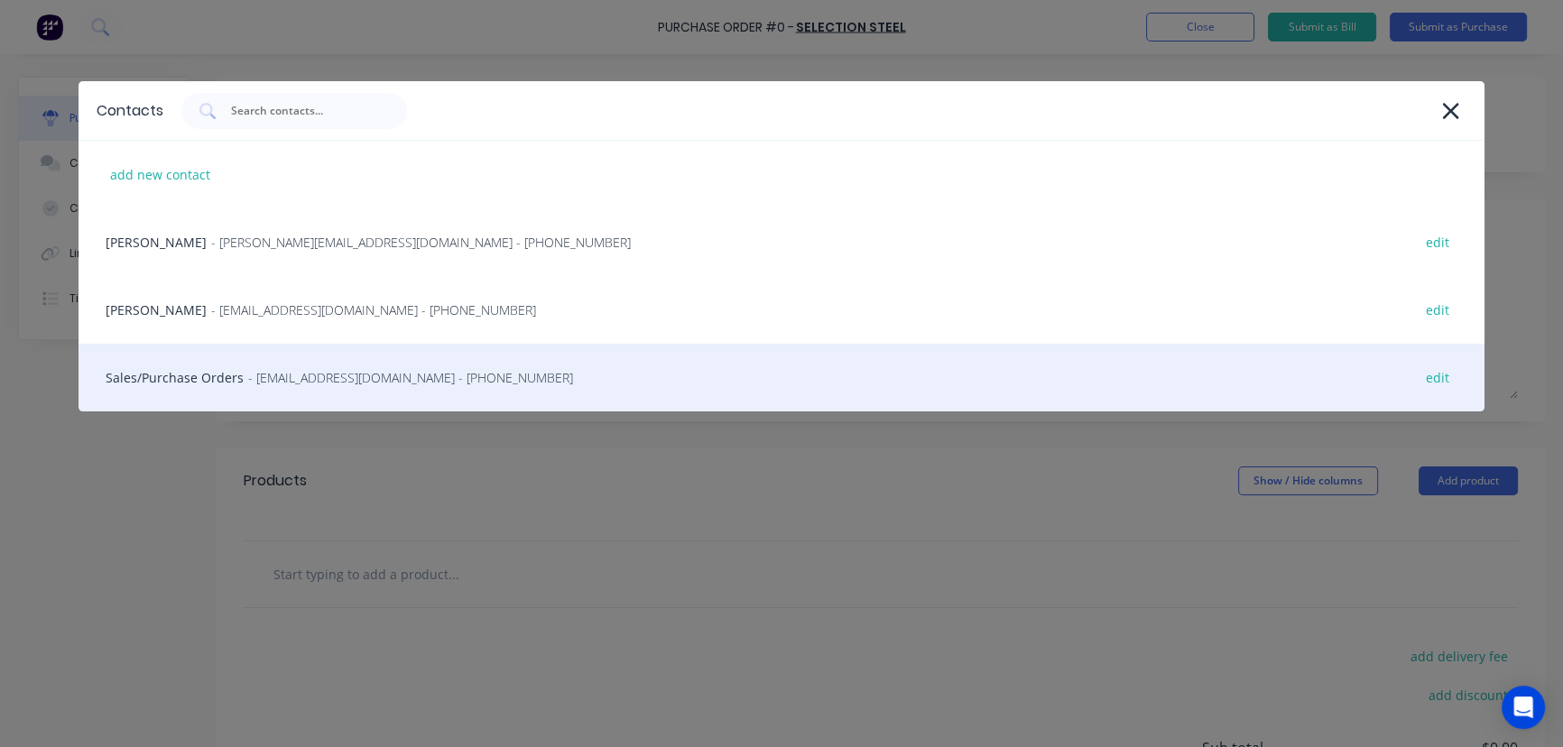
click at [145, 368] on div "Sales/Purchase Orders - [EMAIL_ADDRESS][DOMAIN_NAME] - [PHONE_NUMBER] edit" at bounding box center [782, 378] width 1407 height 68
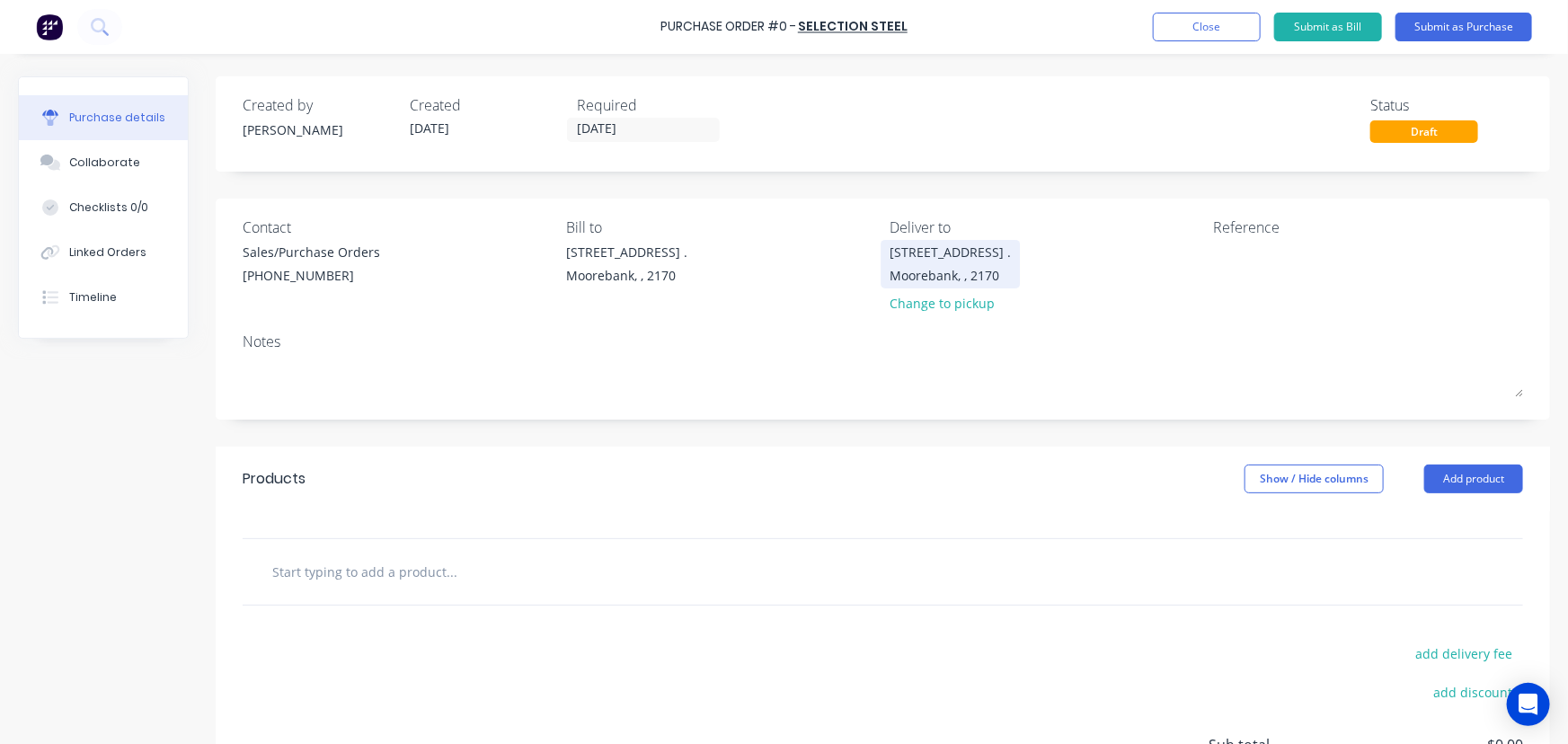
click at [955, 266] on div "Moorebank, , 2170" at bounding box center [951, 275] width 121 height 19
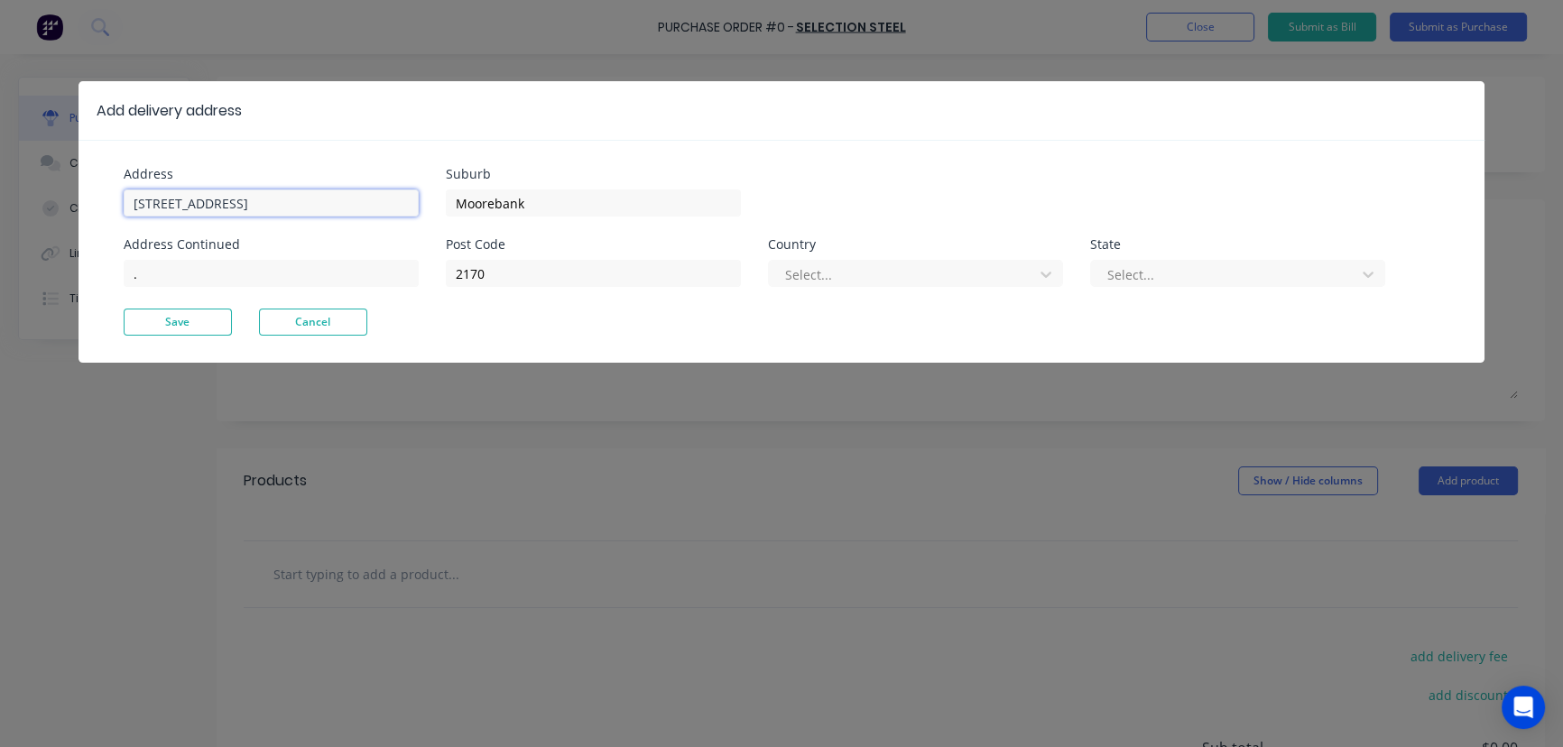
drag, startPoint x: 264, startPoint y: 203, endPoint x: 0, endPoint y: 216, distance: 264.7
click at [0, 219] on div "Add delivery address Address [GEOGRAPHIC_DATA] Address Continued . Suburb Moore…" at bounding box center [781, 373] width 1563 height 747
type input "[STREET_ADDRESS]"
click at [190, 324] on button "Save" at bounding box center [178, 322] width 108 height 27
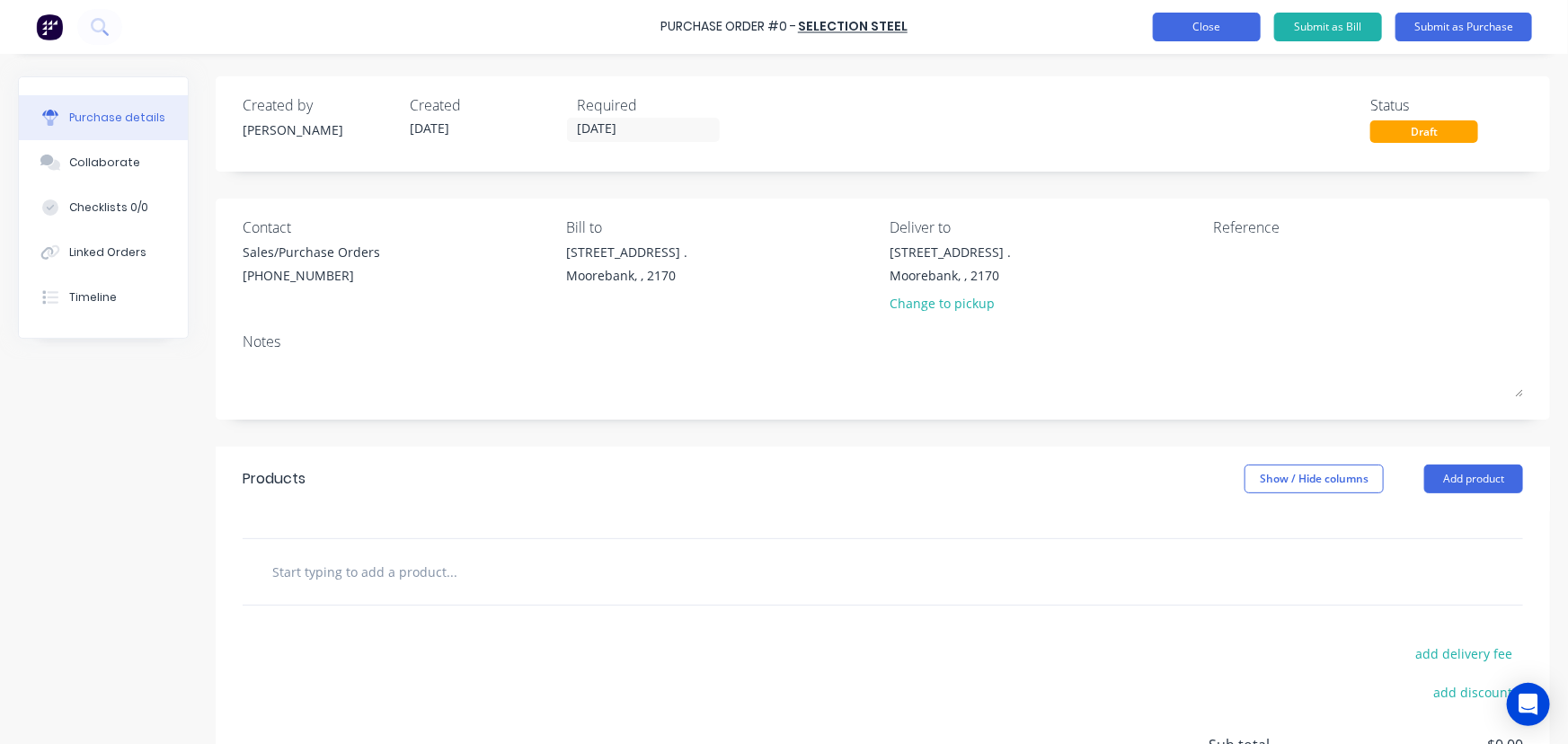
click at [1204, 28] on button "Close" at bounding box center [1207, 27] width 108 height 29
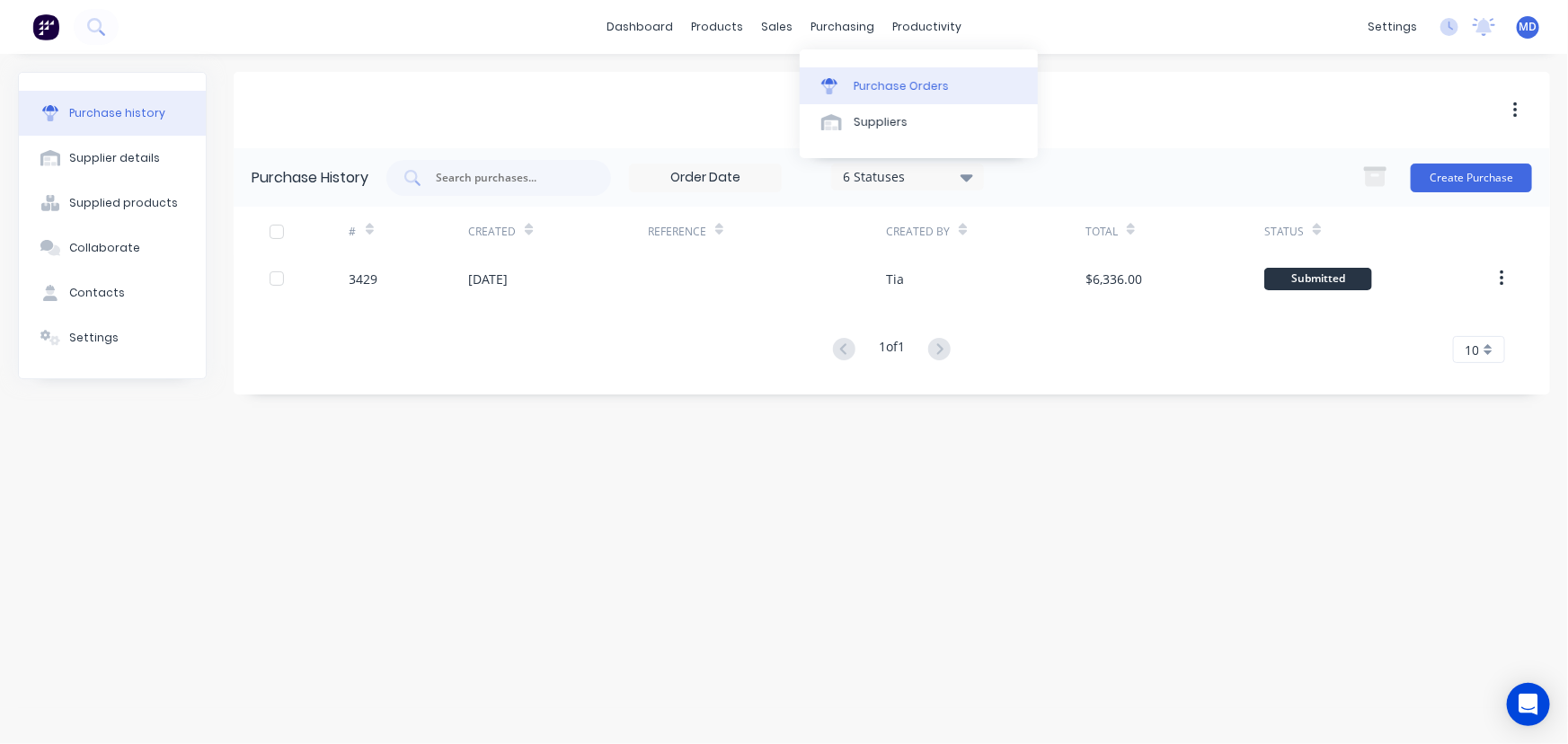
click at [843, 90] on div at bounding box center [834, 87] width 27 height 16
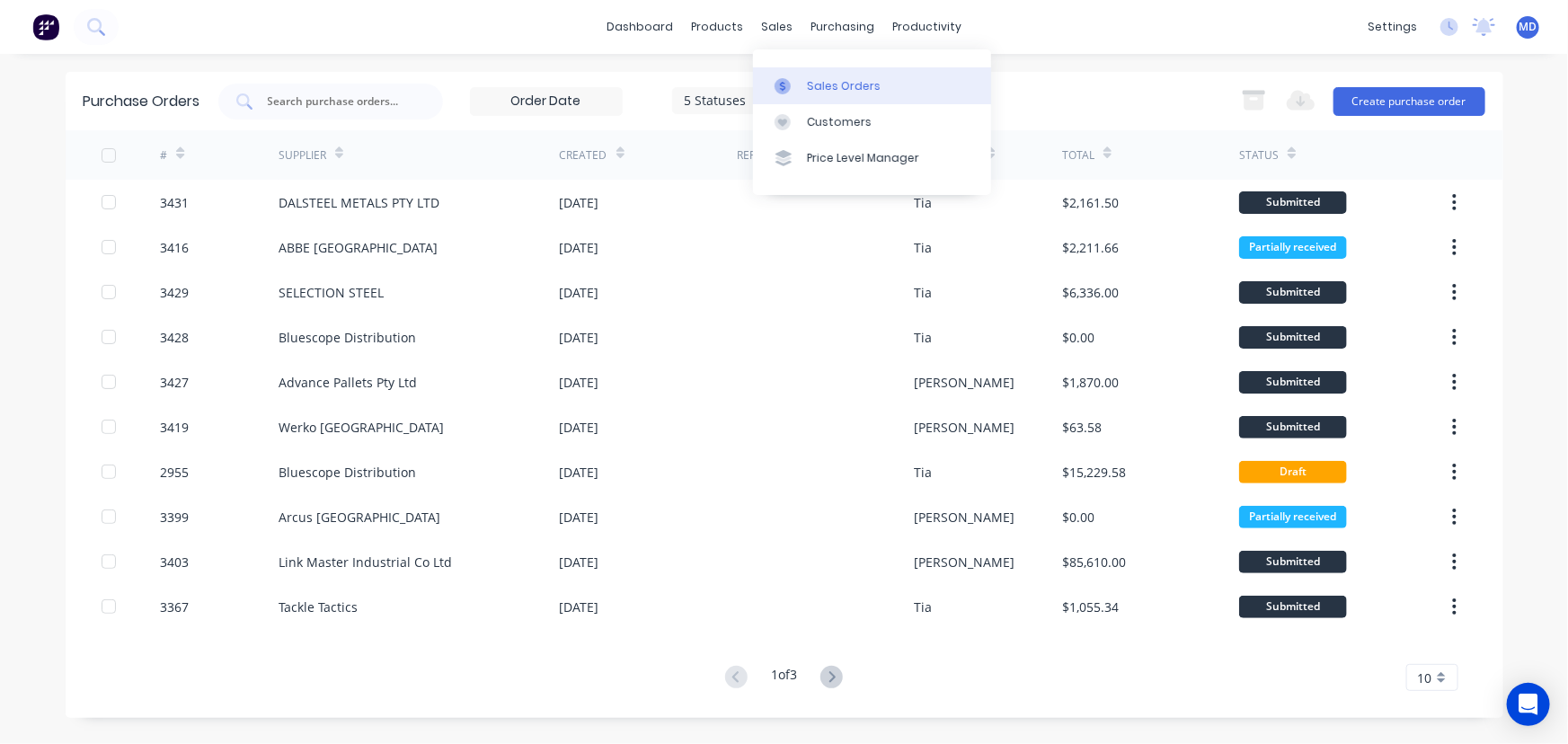
click at [829, 82] on div "Sales Orders" at bounding box center [843, 87] width 74 height 16
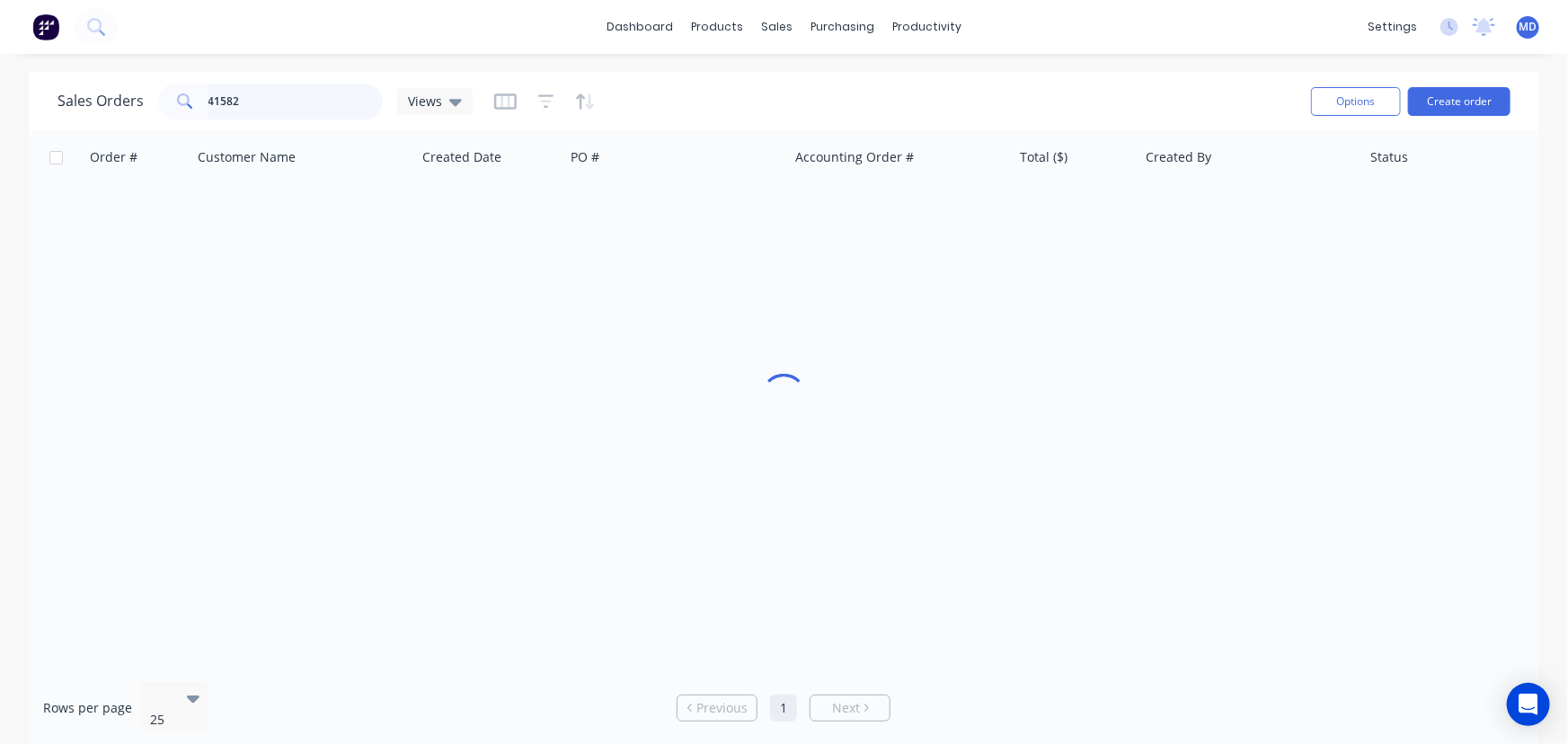
click at [281, 99] on input "41582" at bounding box center [296, 102] width 175 height 36
type input "41564"
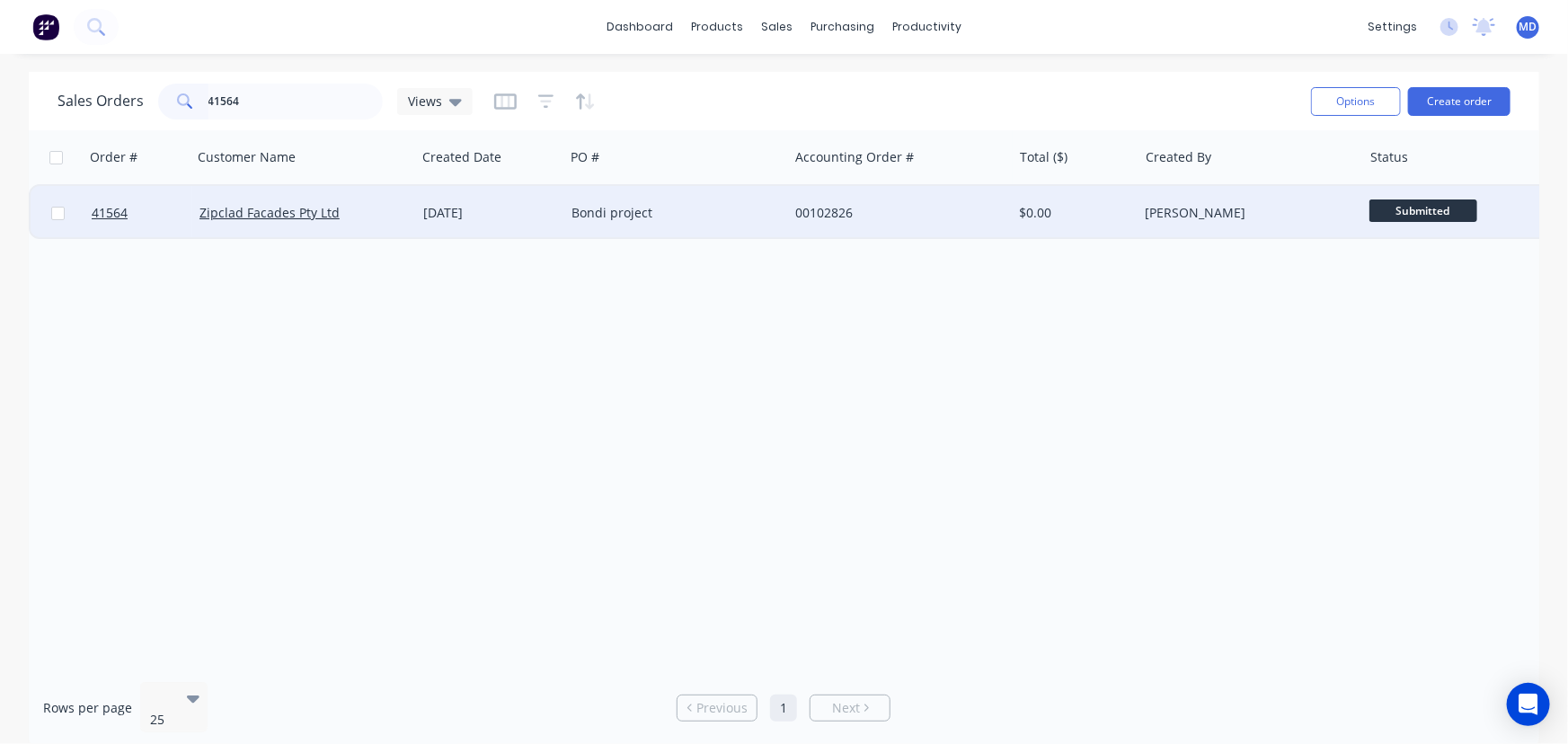
click at [724, 210] on div "Bondi project" at bounding box center [671, 213] width 199 height 18
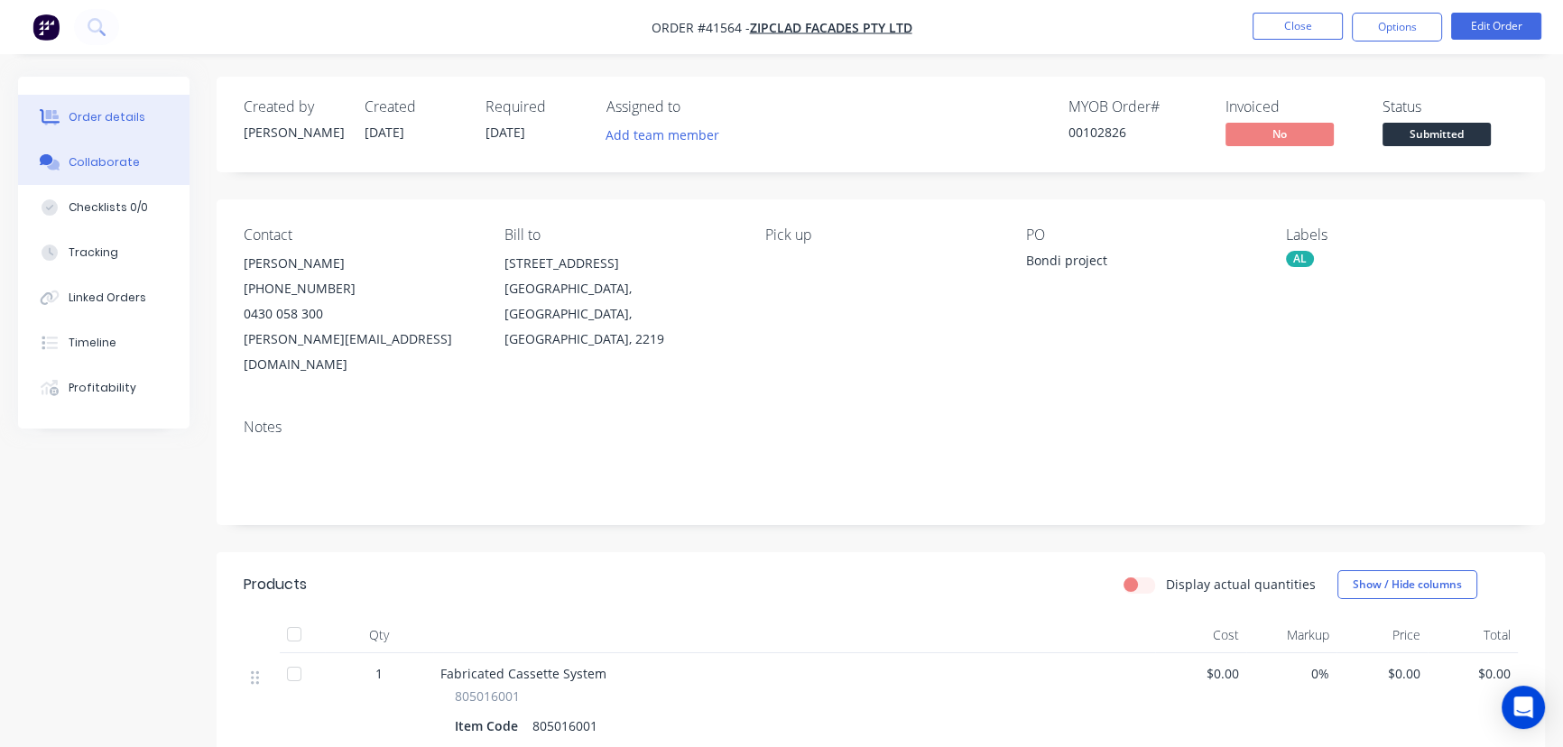
click at [132, 157] on div "Collaborate" at bounding box center [104, 162] width 71 height 16
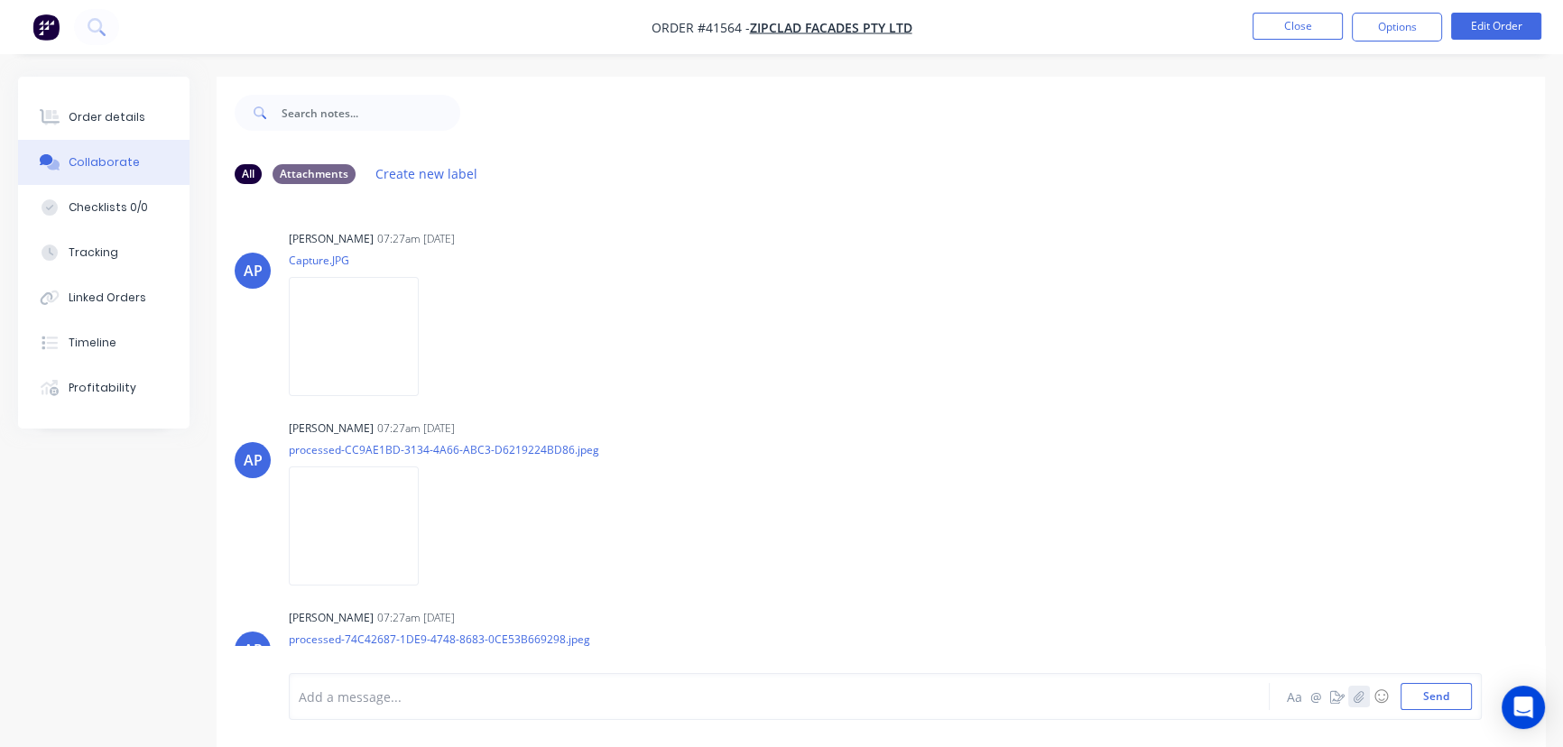
click at [1357, 698] on icon "button" at bounding box center [1359, 696] width 10 height 12
click at [1432, 690] on button "Send" at bounding box center [1436, 696] width 71 height 27
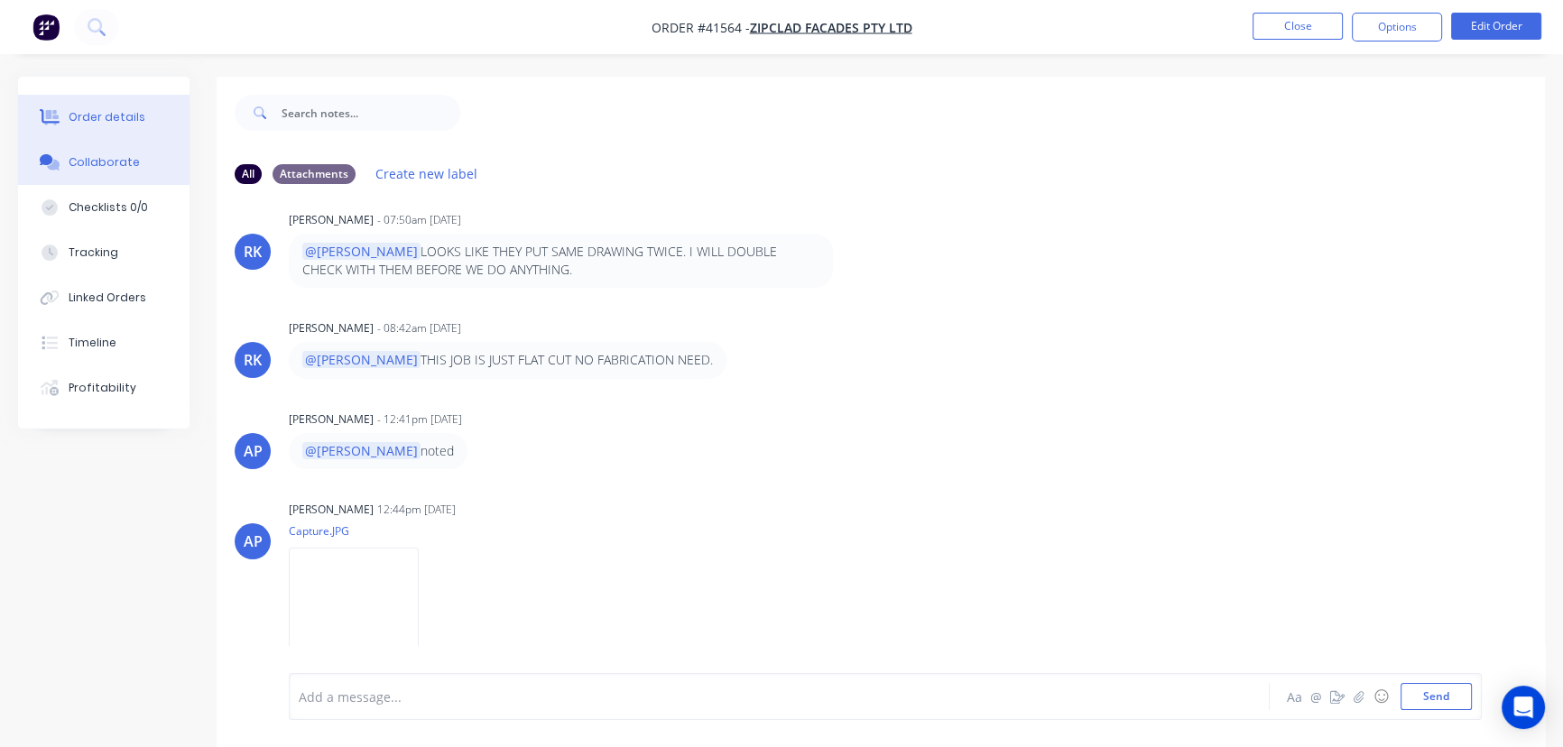
click at [73, 112] on div "Order details" at bounding box center [107, 117] width 77 height 16
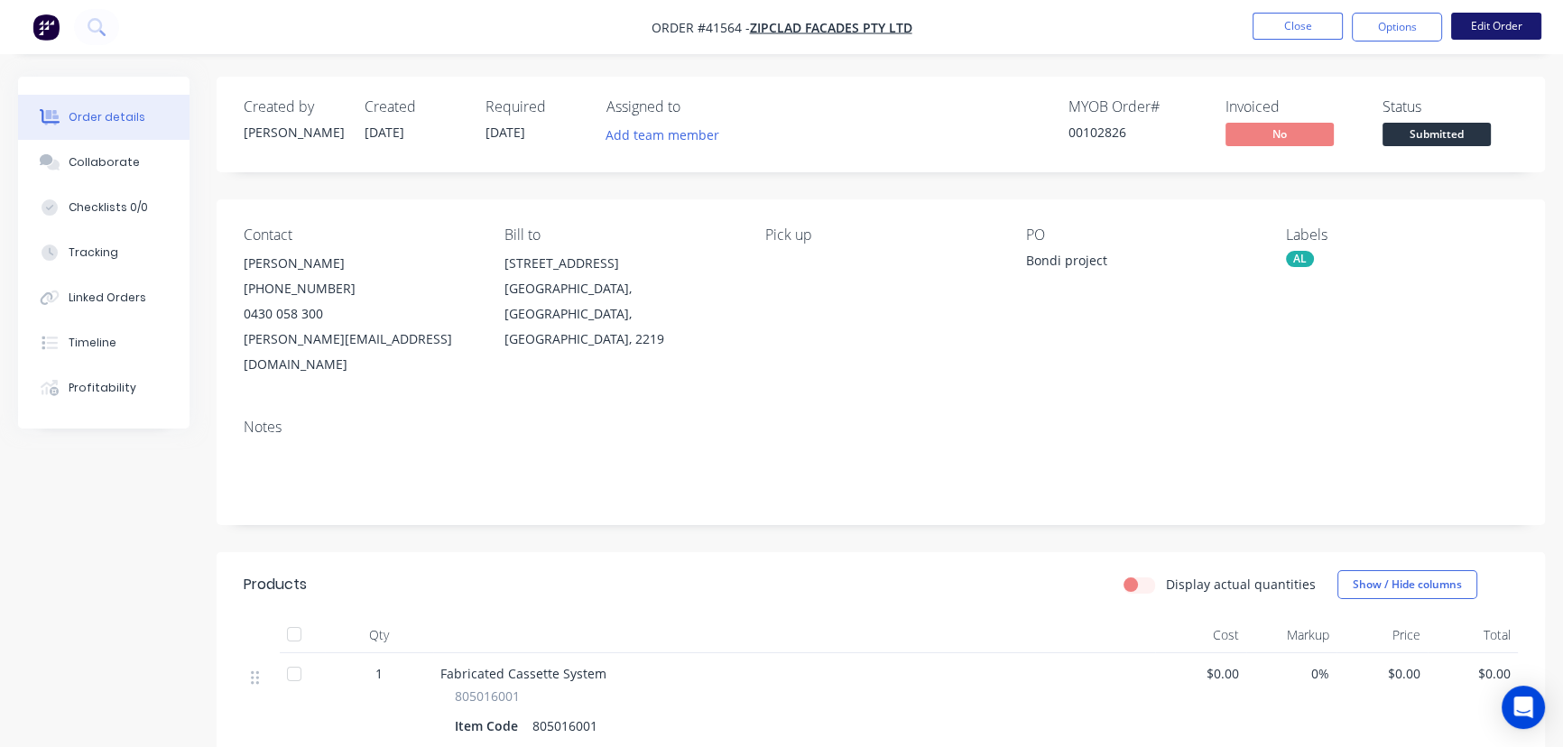
click at [1517, 30] on button "Edit Order" at bounding box center [1496, 26] width 90 height 27
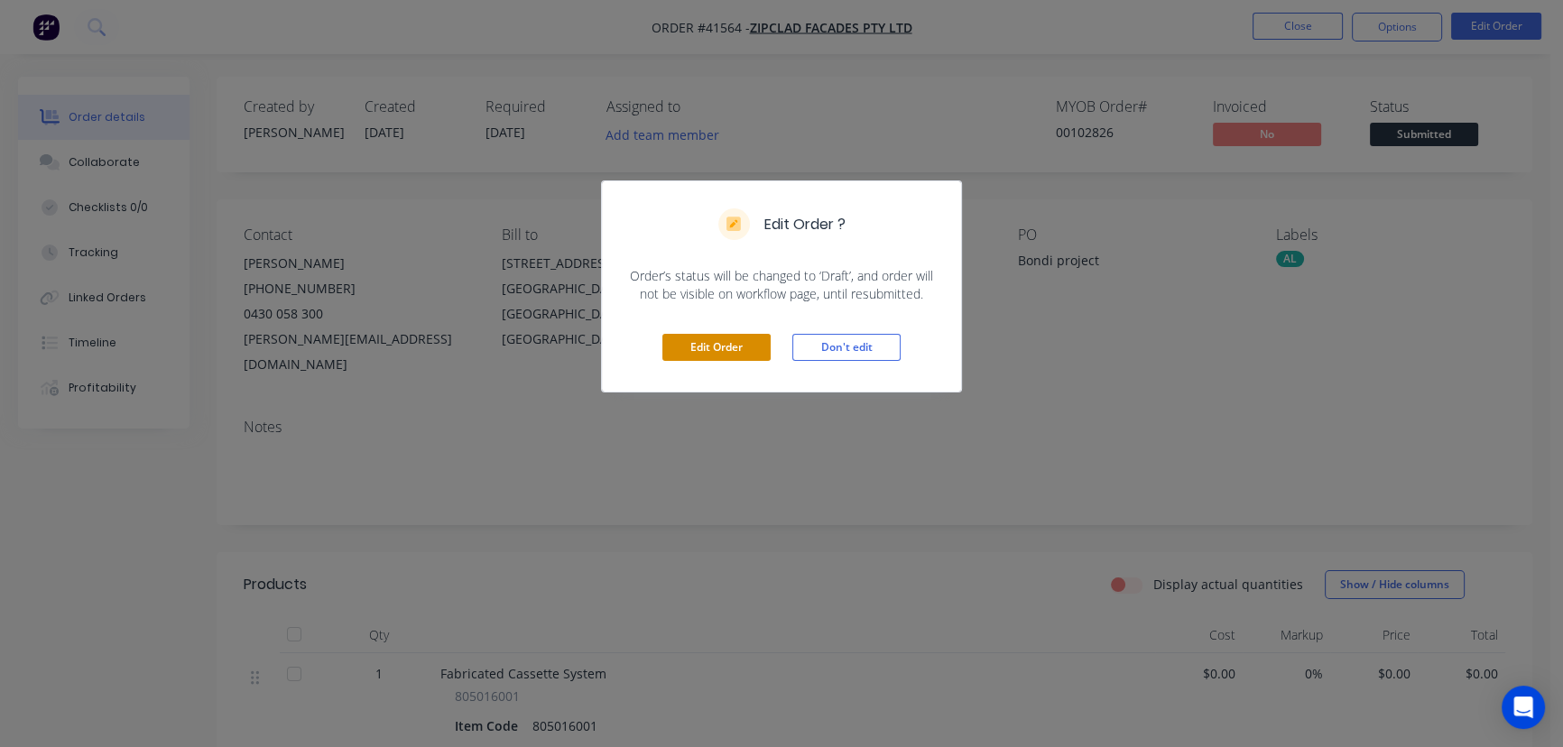
click at [699, 347] on button "Edit Order" at bounding box center [716, 347] width 108 height 27
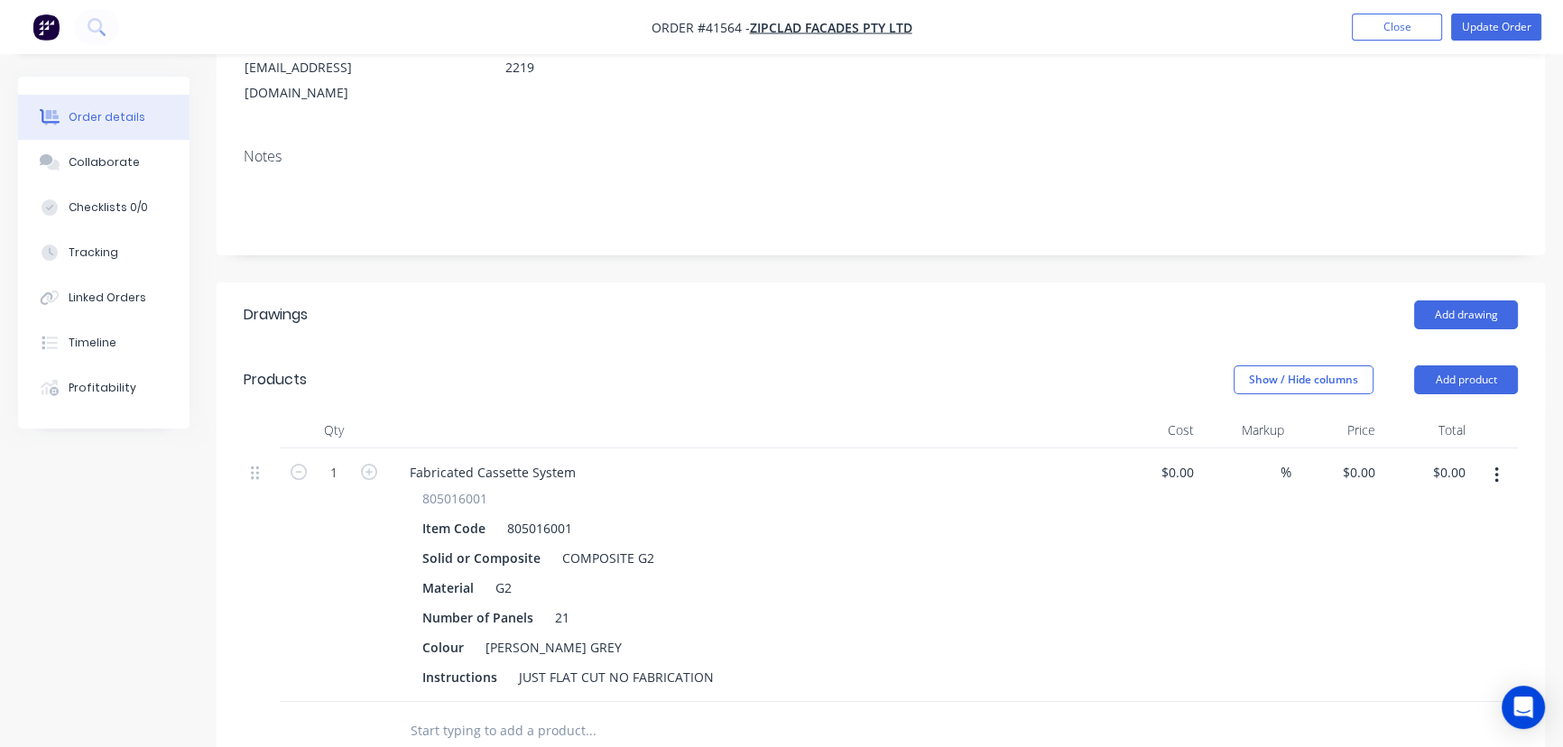
scroll to position [328, 0]
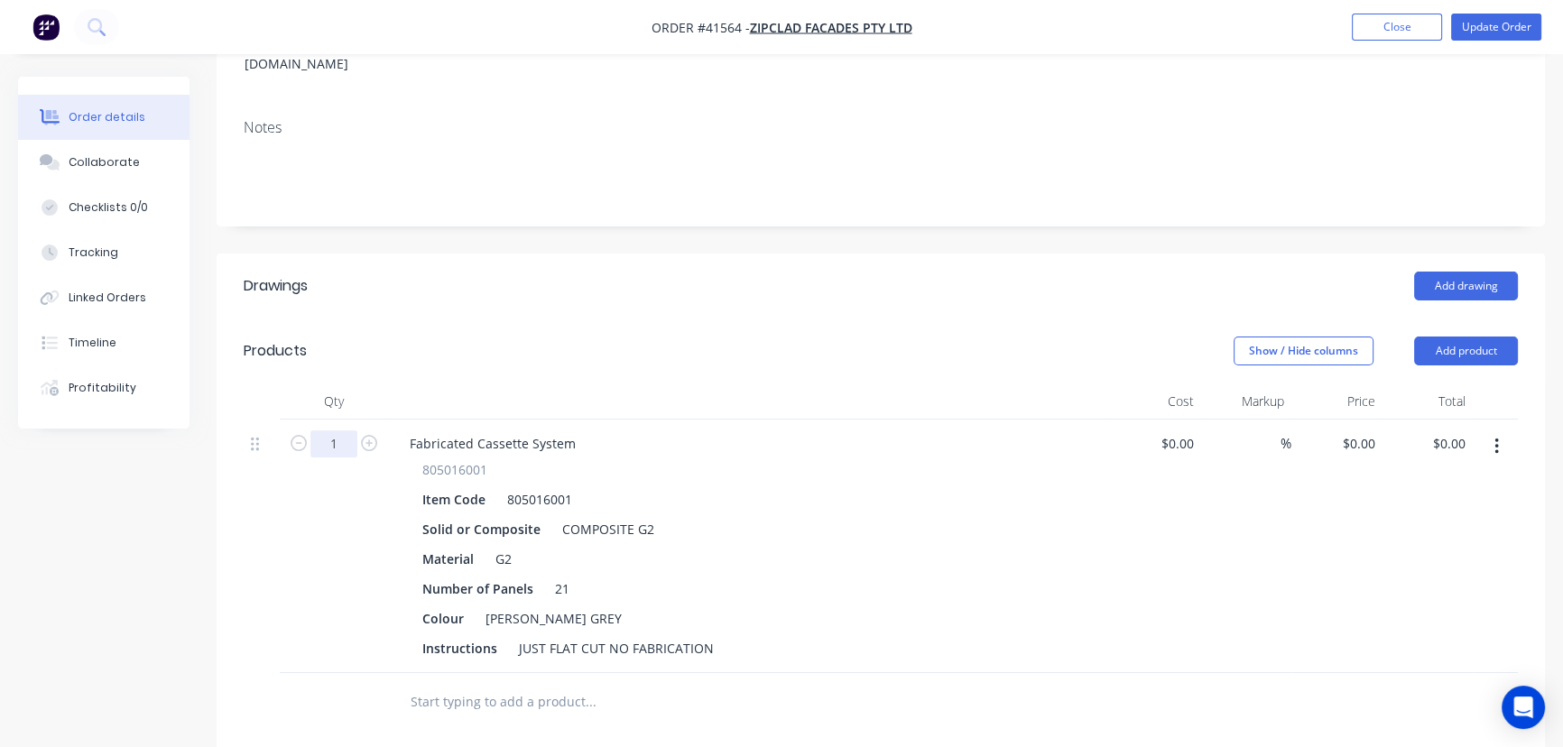
click at [351, 431] on input "1" at bounding box center [333, 444] width 47 height 27
type input "21"
click at [1502, 22] on button "Update Order" at bounding box center [1496, 27] width 90 height 27
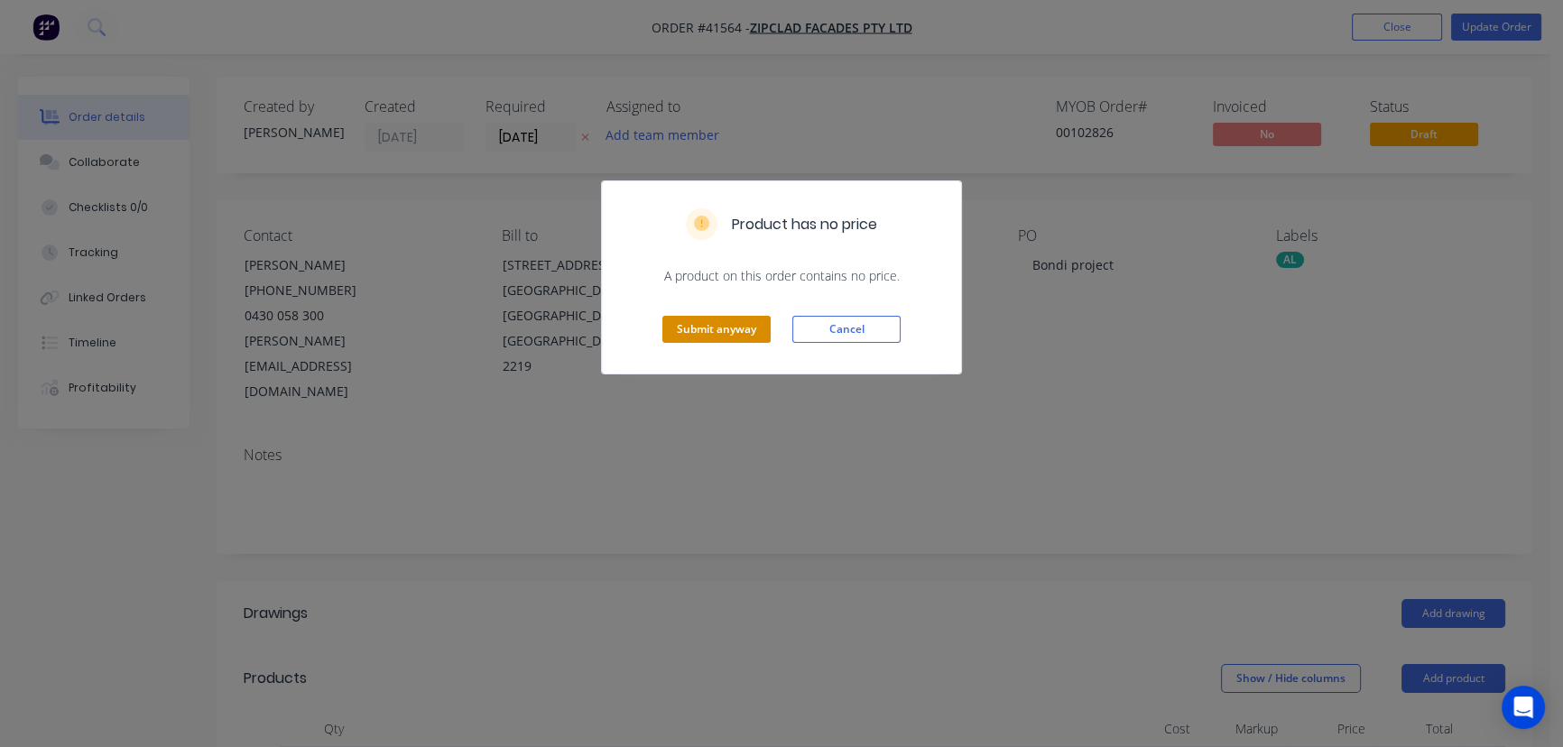
click at [714, 319] on button "Submit anyway" at bounding box center [716, 329] width 108 height 27
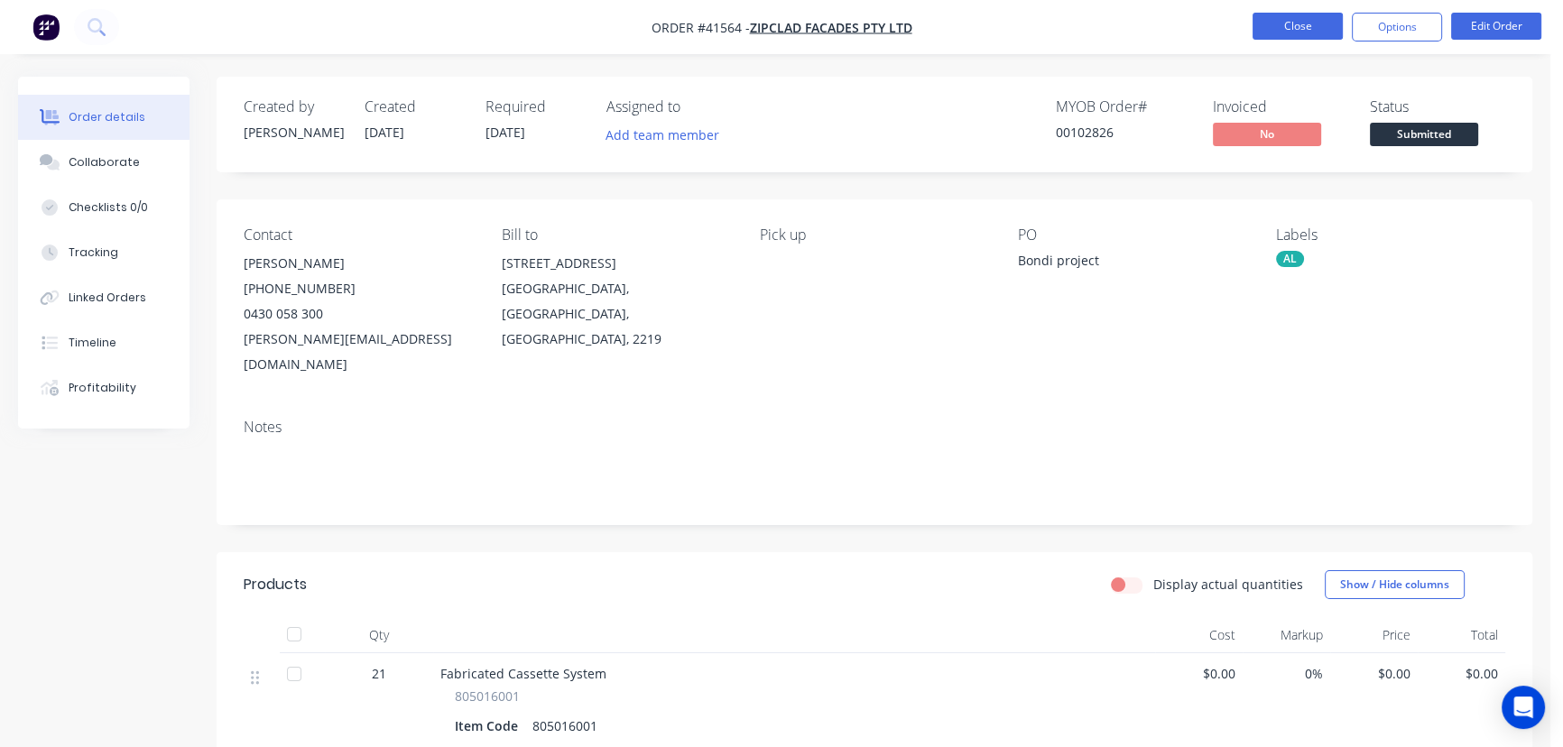
click at [1298, 21] on button "Close" at bounding box center [1298, 26] width 90 height 27
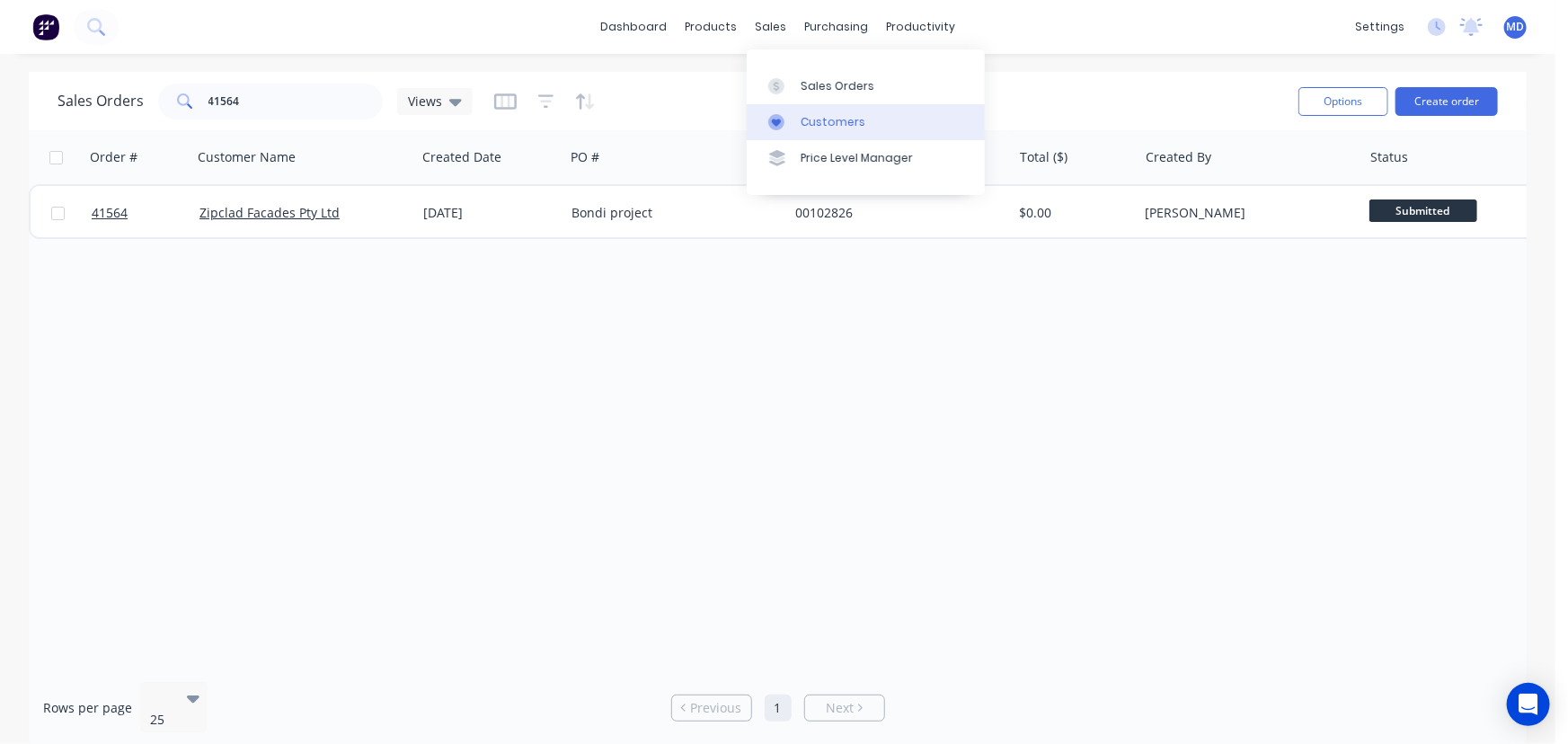
click at [840, 120] on div "Customers" at bounding box center [832, 123] width 65 height 16
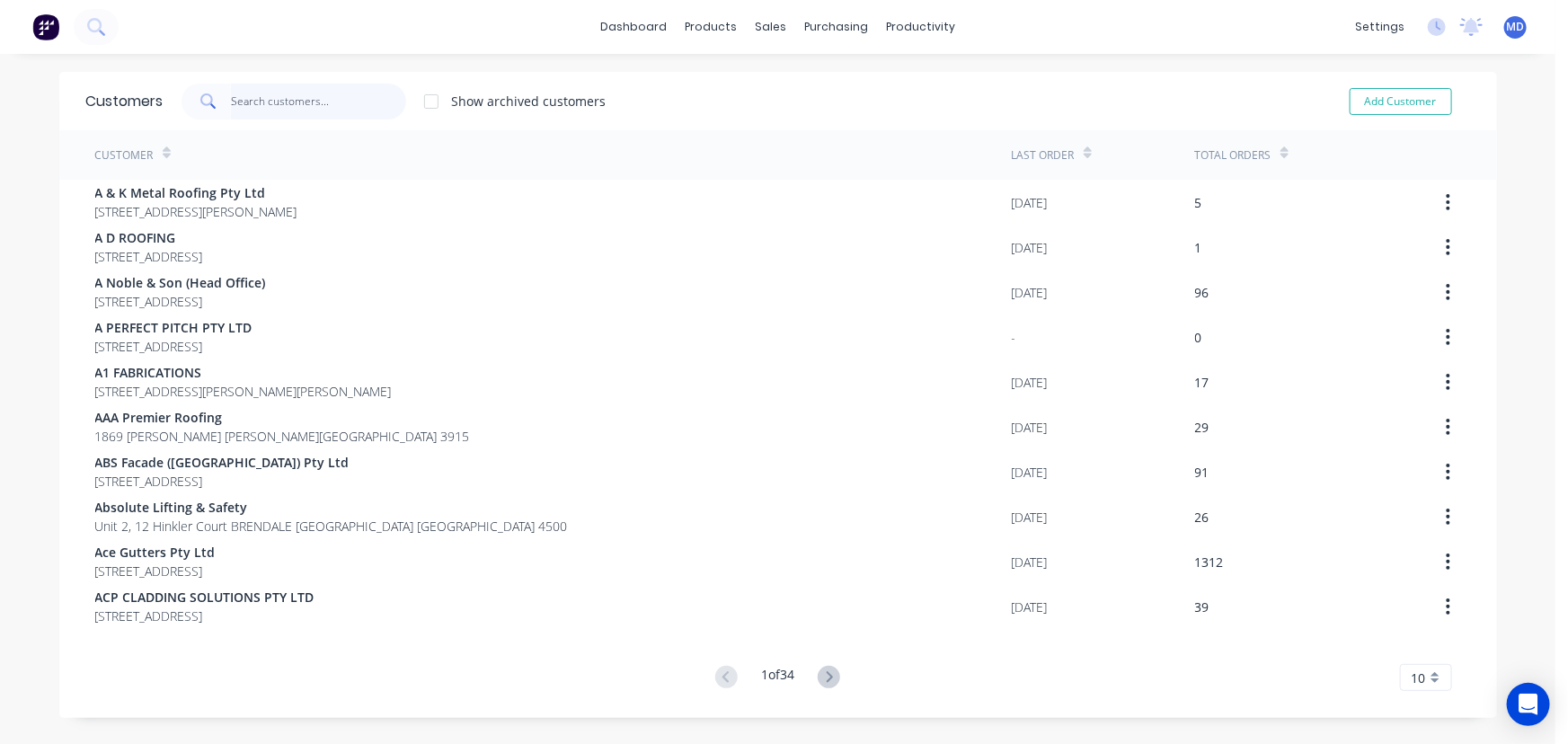
click at [313, 97] on input "text" at bounding box center [319, 102] width 175 height 36
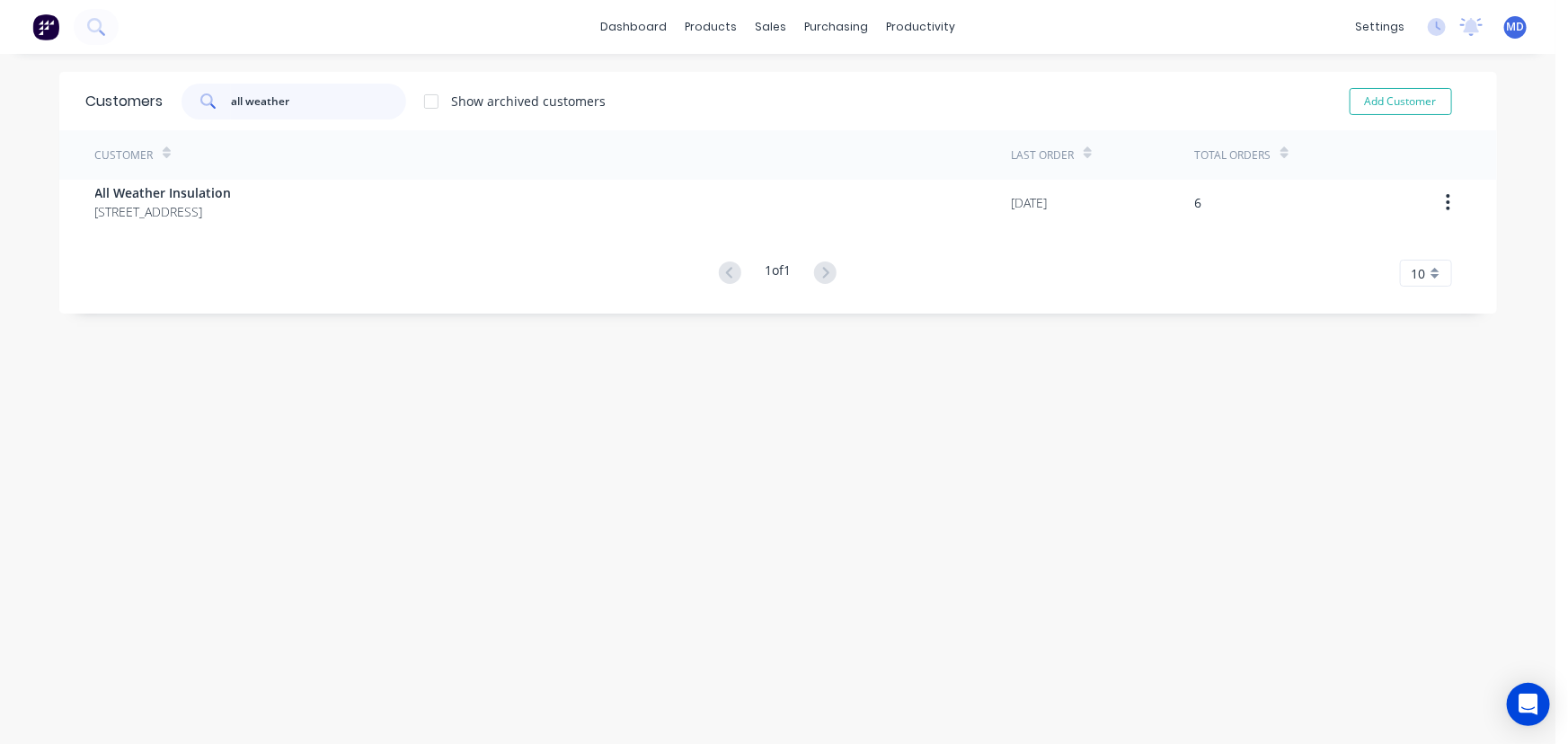
type input "all weather"
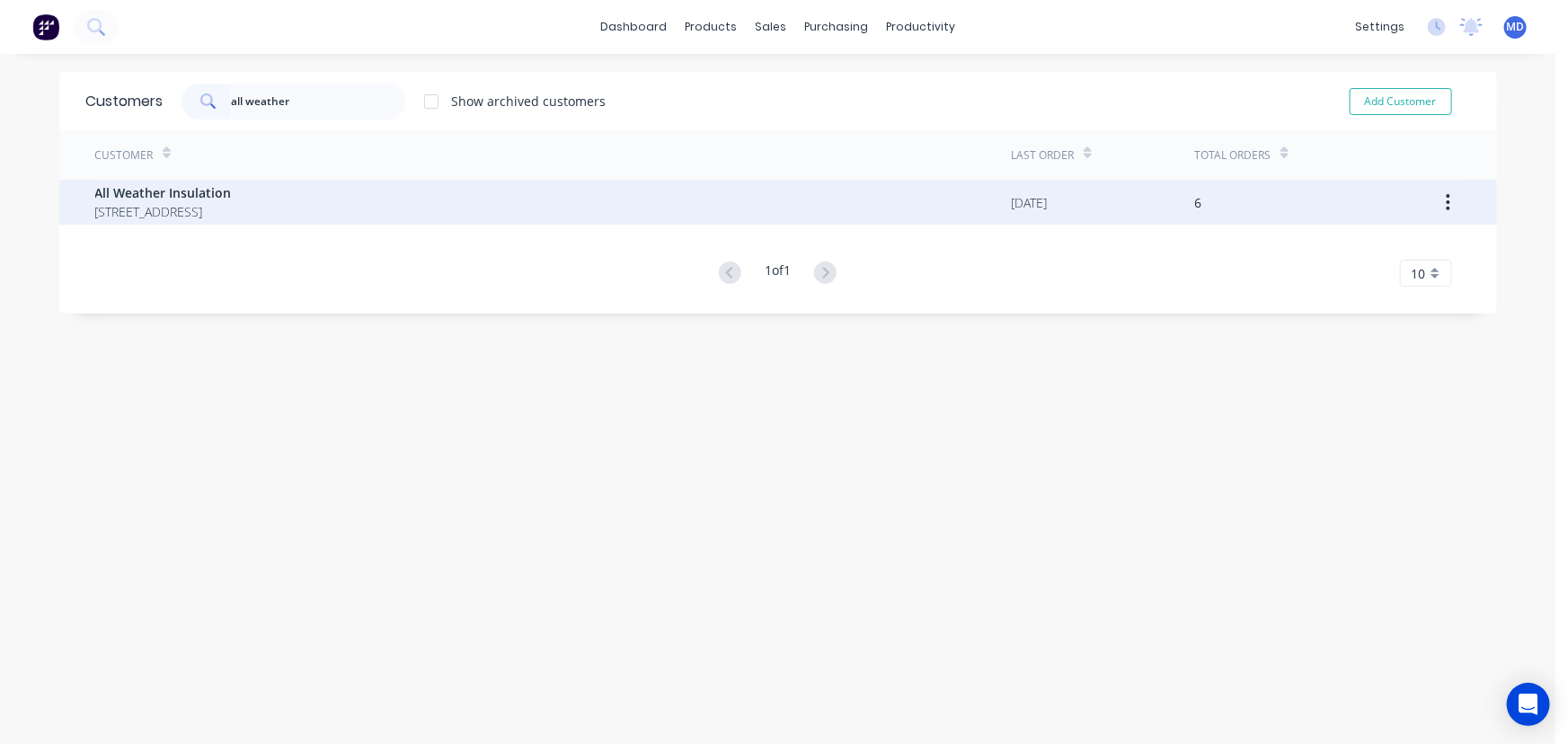
click at [209, 190] on span "All Weather Insulation" at bounding box center [163, 192] width 136 height 19
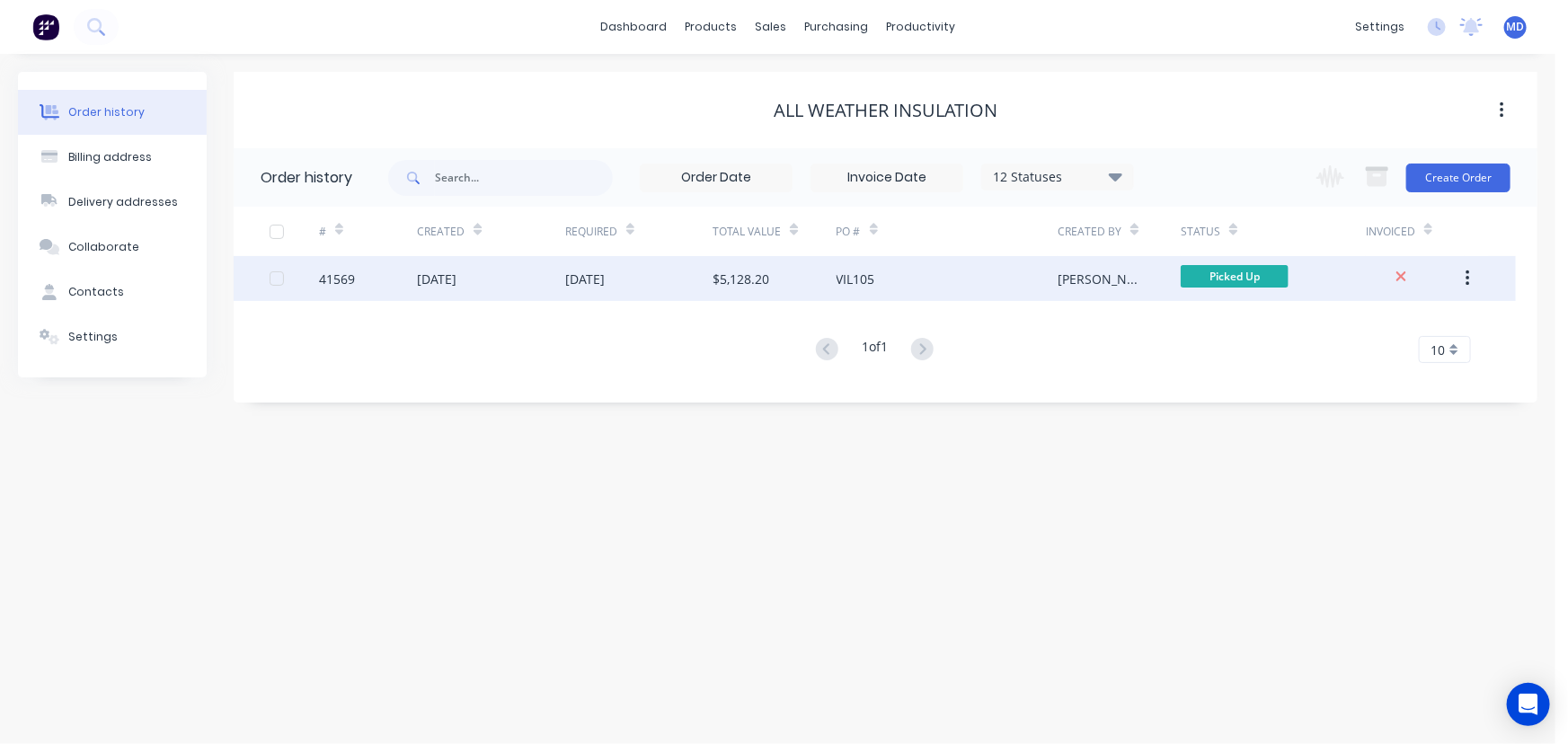
click at [927, 264] on div "VIL105" at bounding box center [947, 278] width 222 height 45
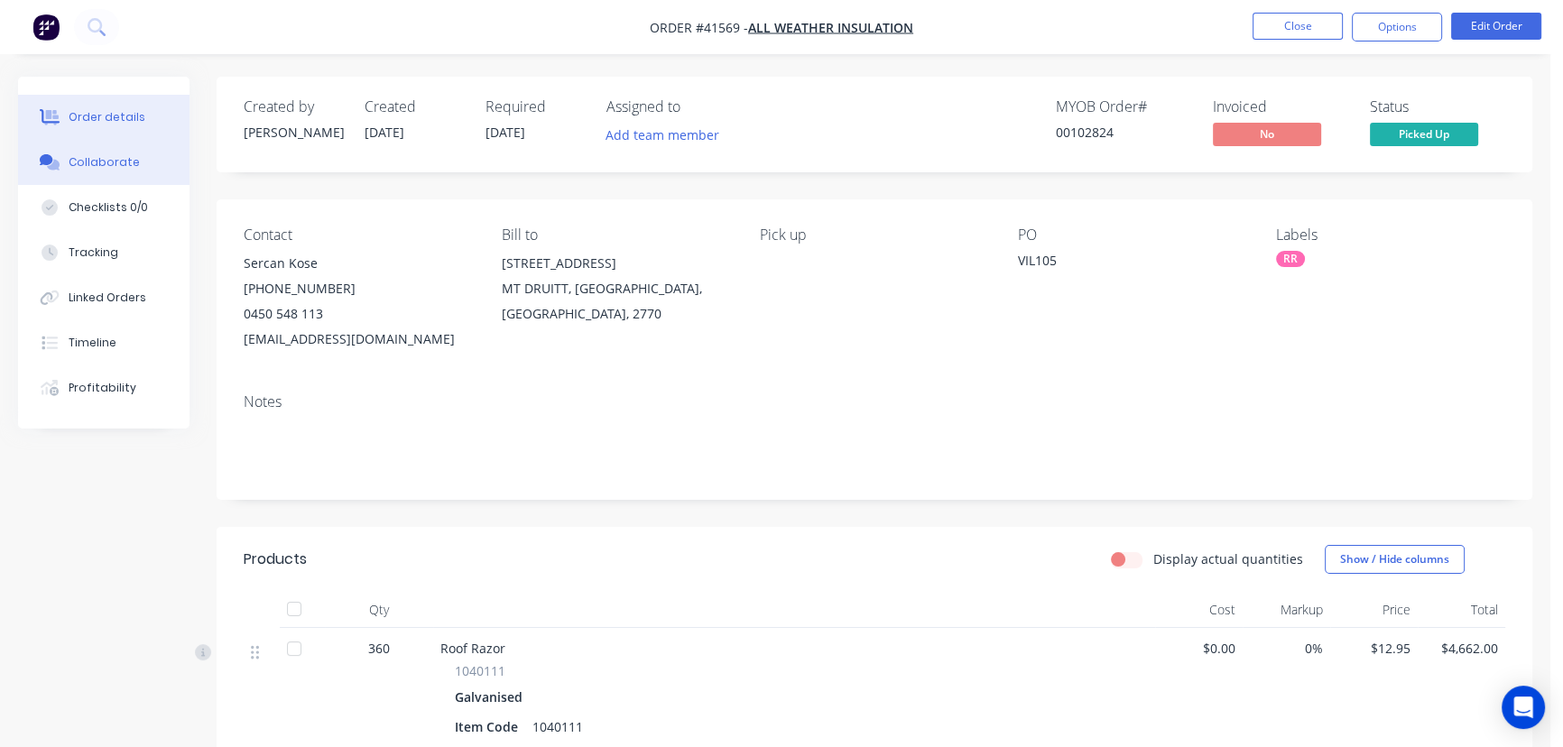
click at [113, 154] on div "Collaborate" at bounding box center [104, 162] width 71 height 16
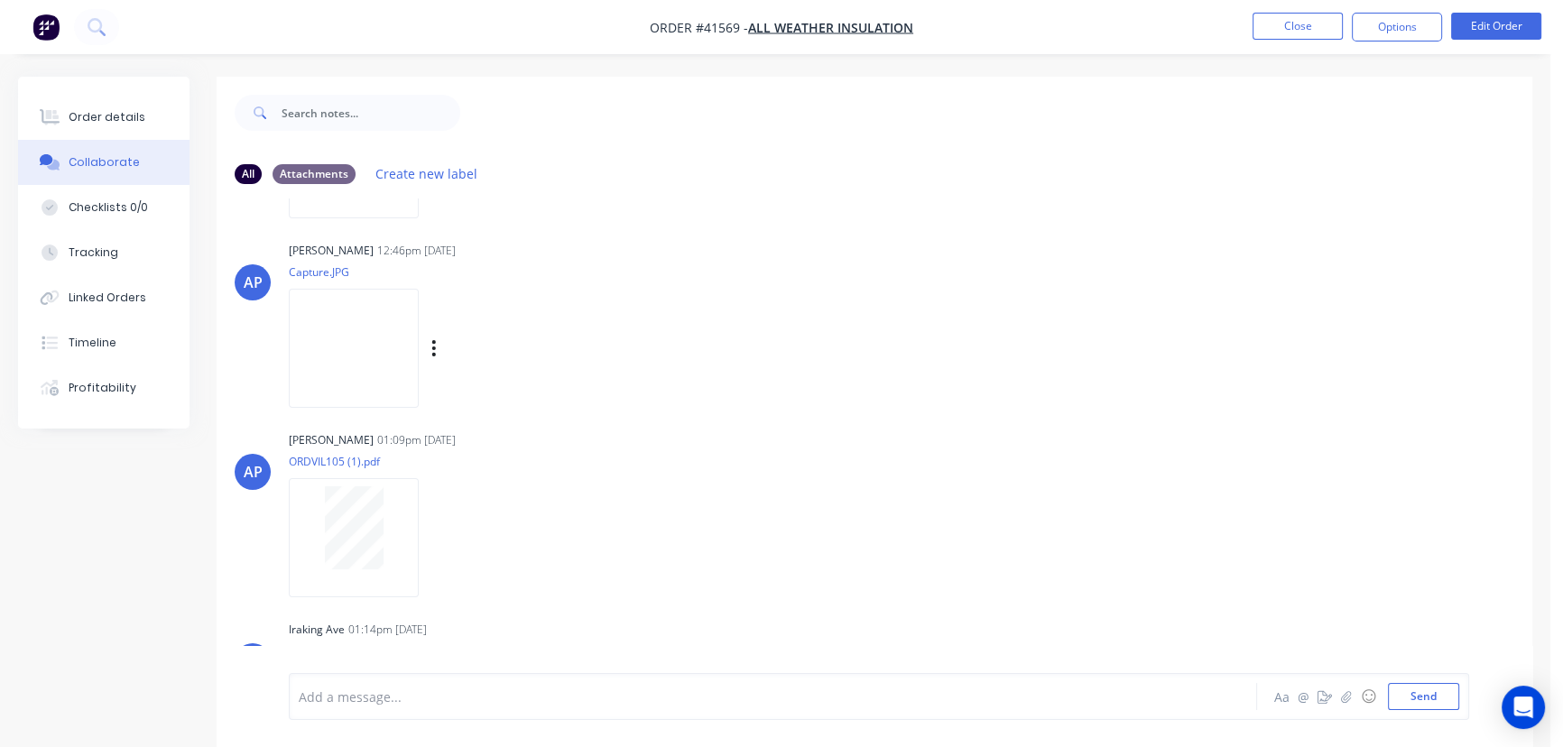
scroll to position [488, 0]
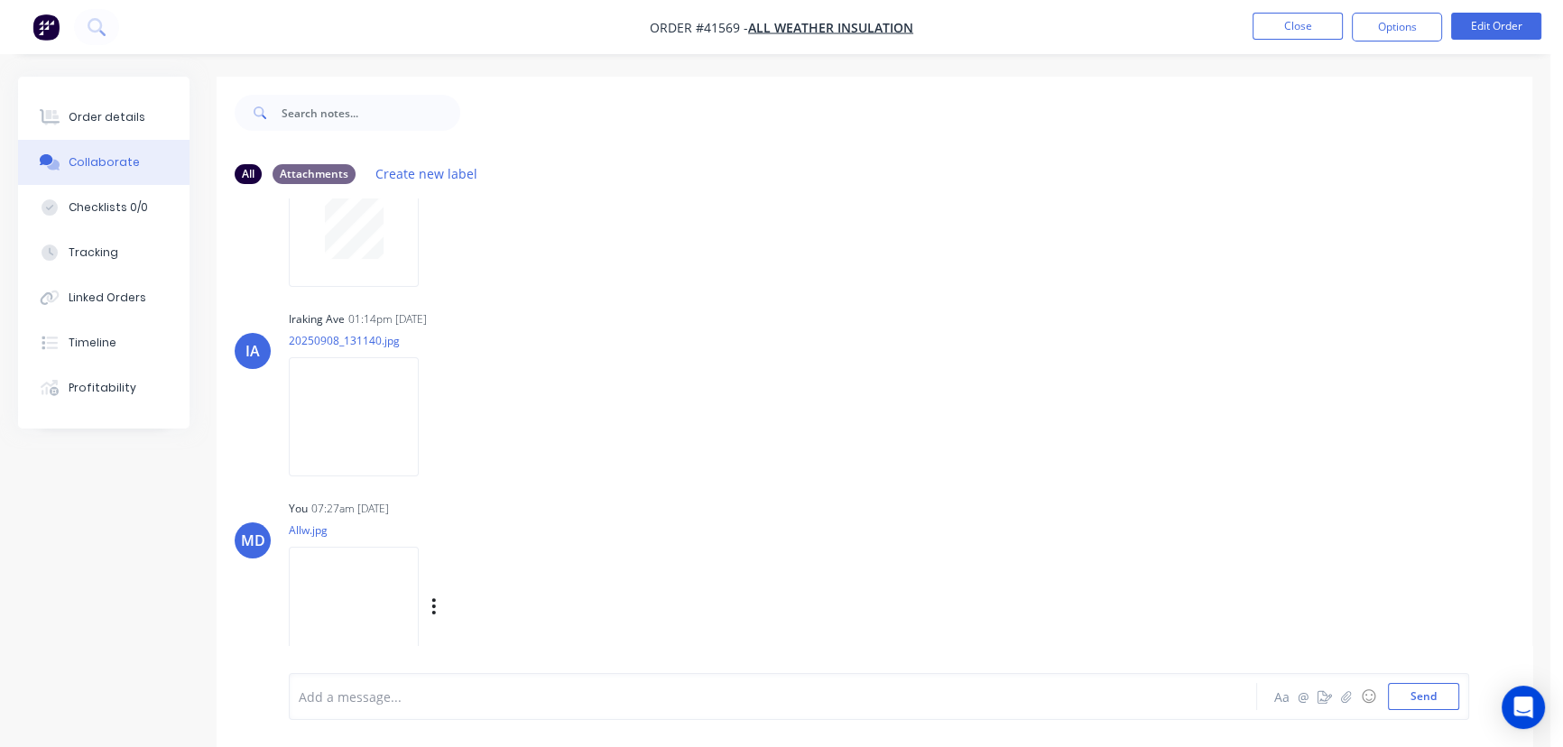
click at [387, 604] on img at bounding box center [354, 606] width 130 height 118
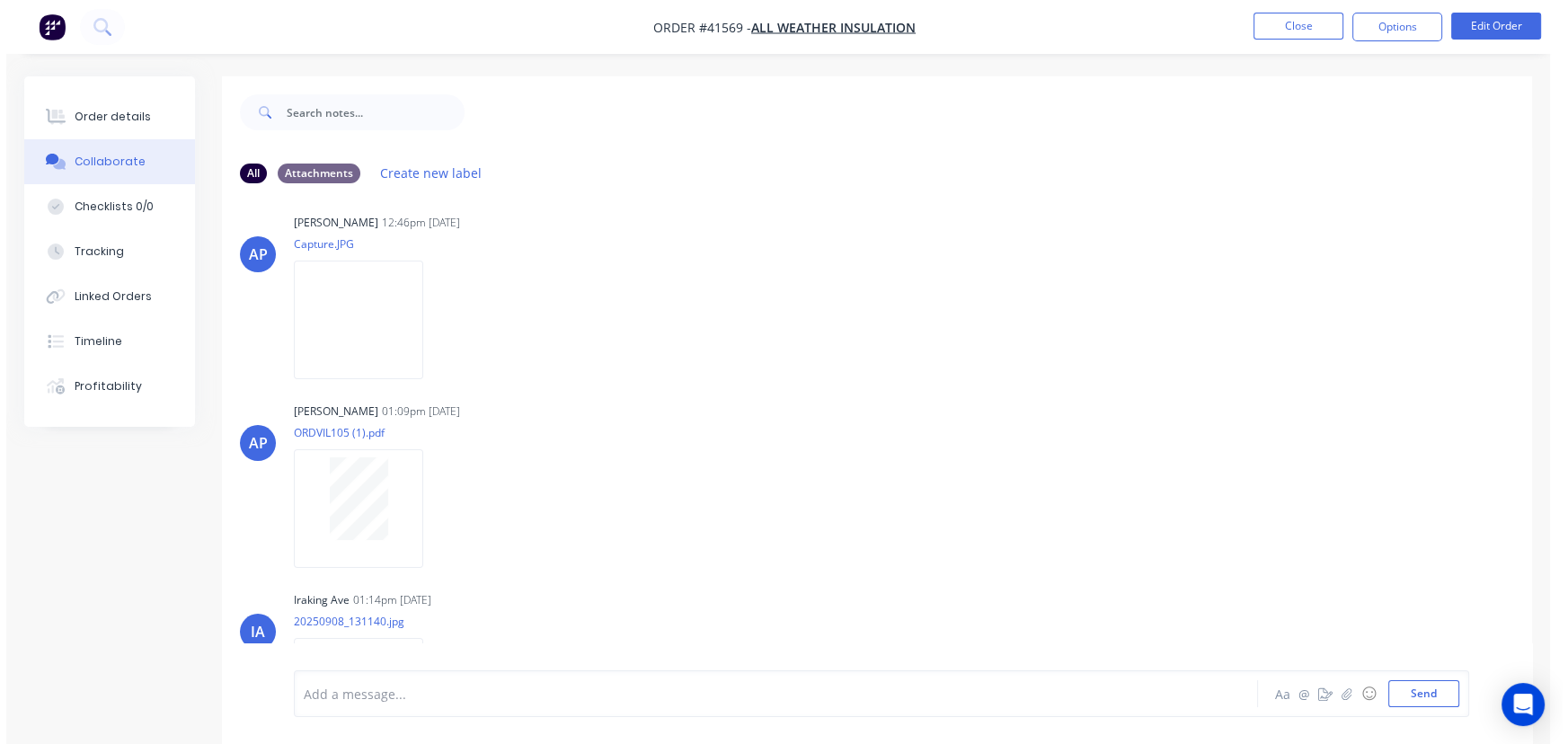
scroll to position [0, 0]
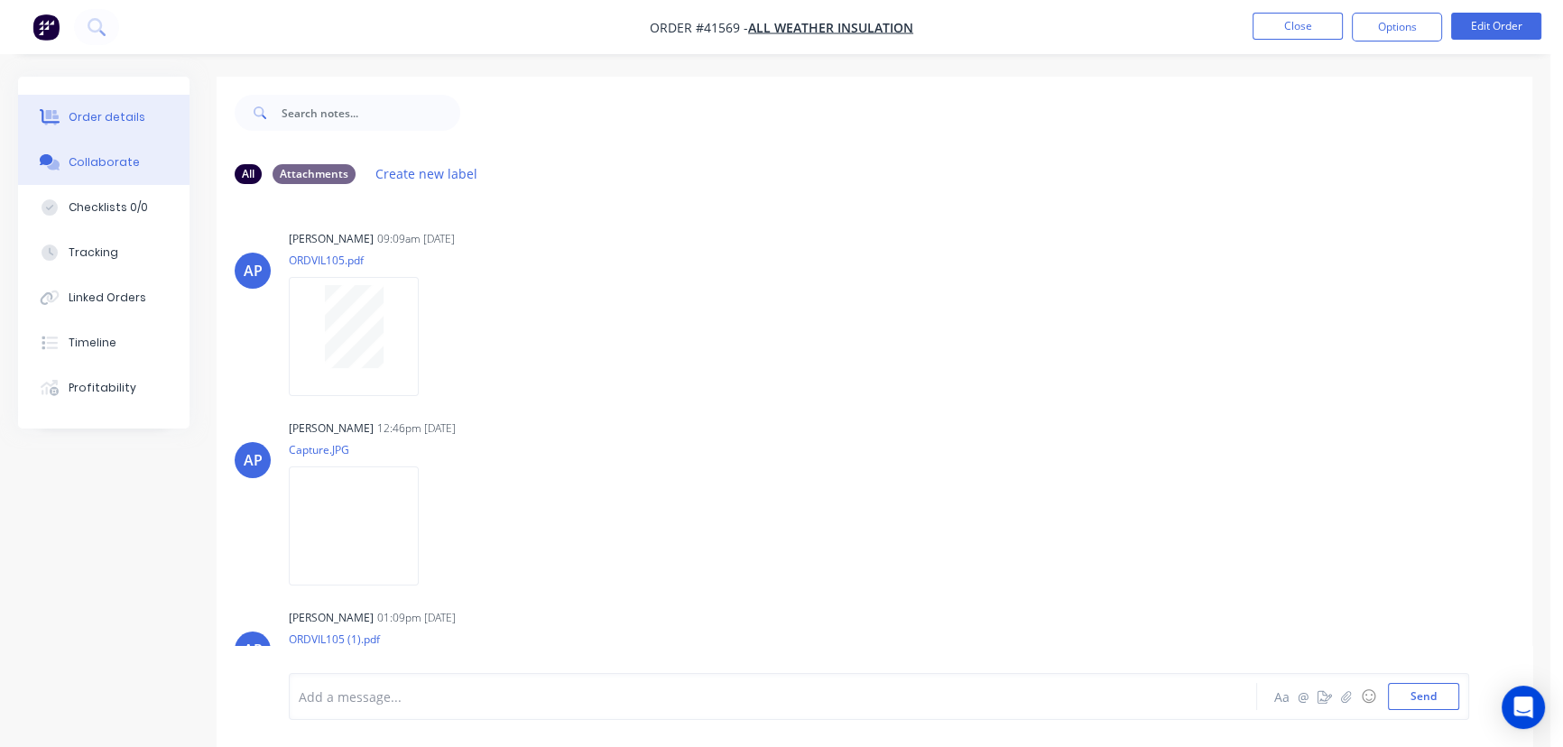
click at [116, 114] on div "Order details" at bounding box center [107, 117] width 77 height 16
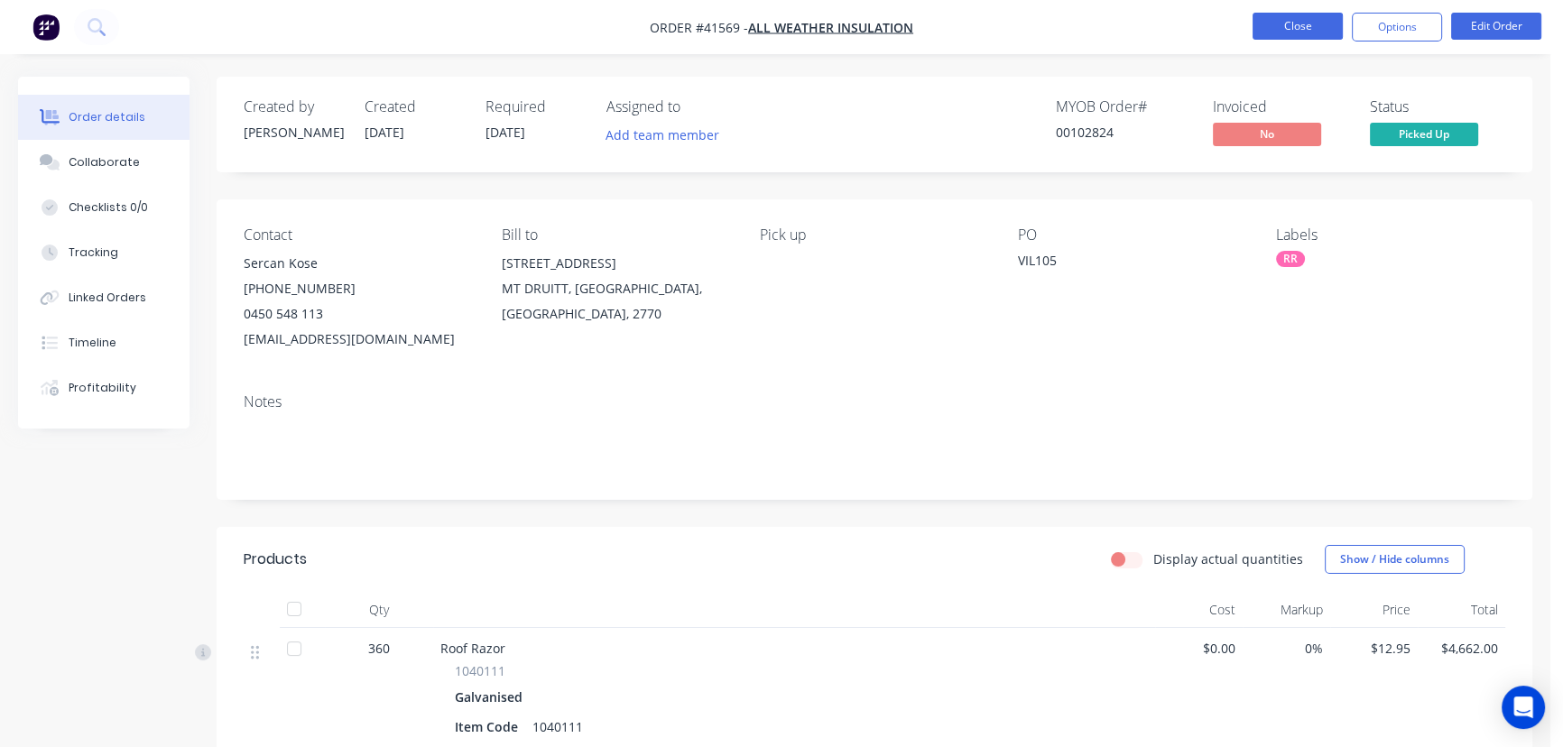
click at [1304, 32] on button "Close" at bounding box center [1298, 26] width 90 height 27
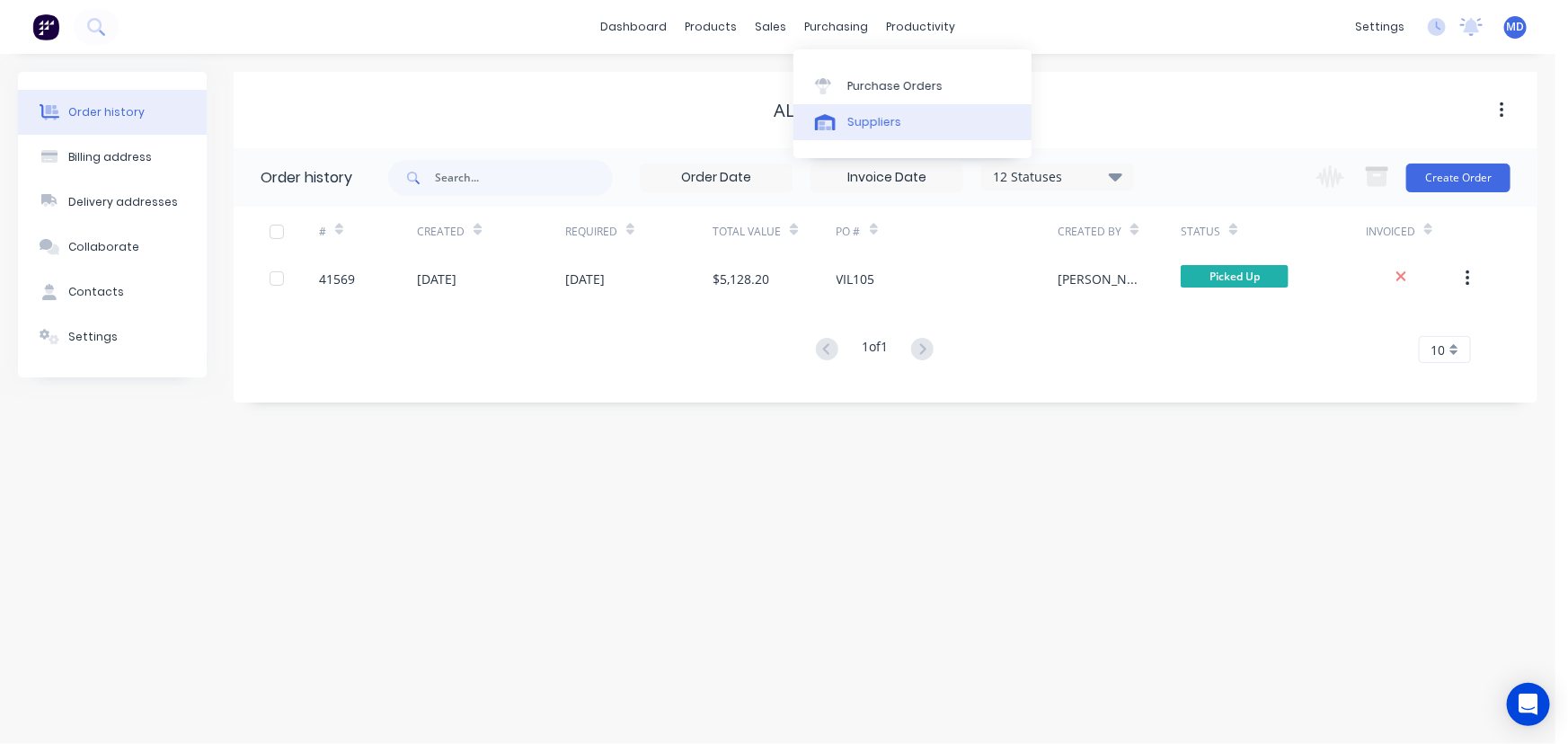
click at [882, 115] on div "Suppliers" at bounding box center [874, 123] width 54 height 16
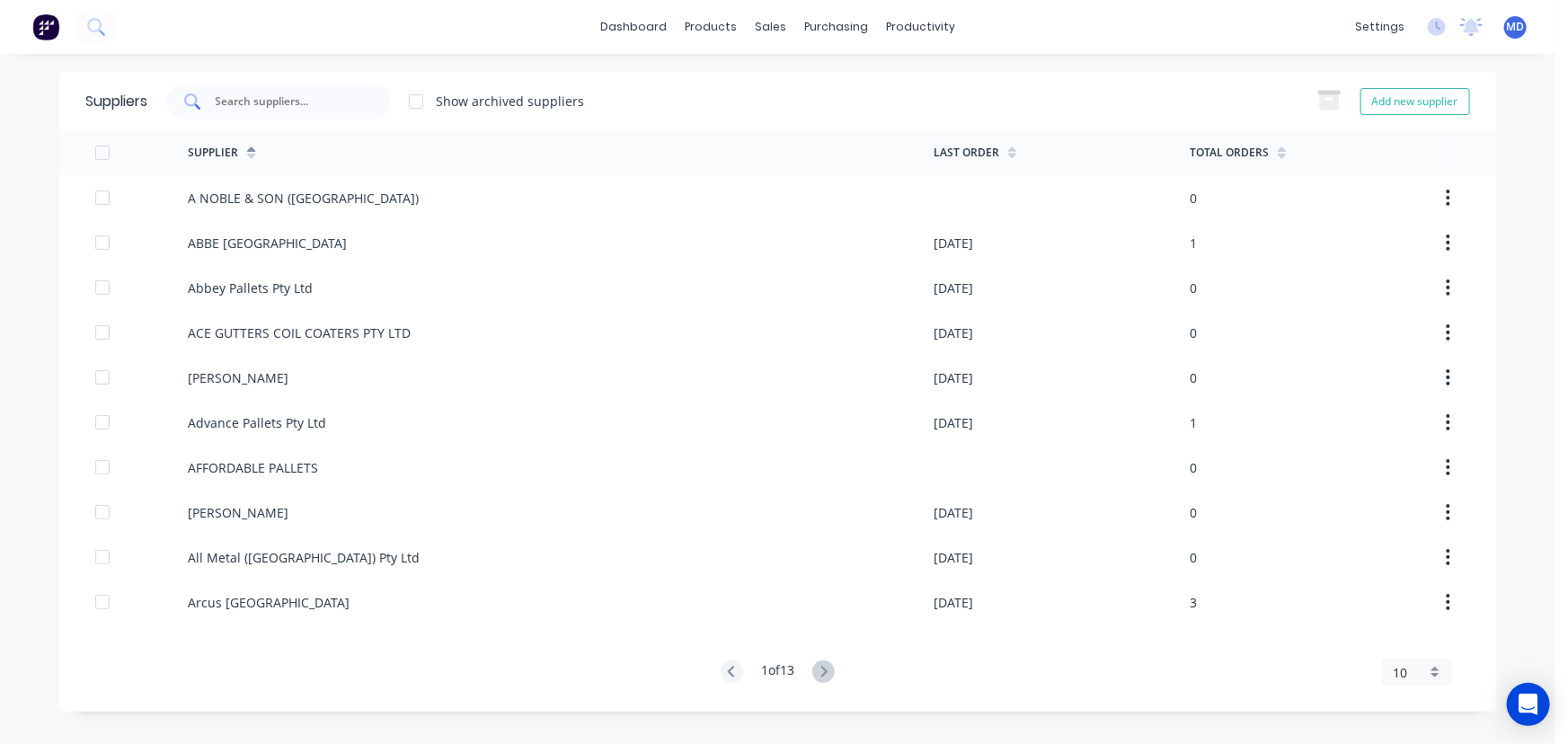
click at [300, 99] on input "text" at bounding box center [289, 102] width 149 height 18
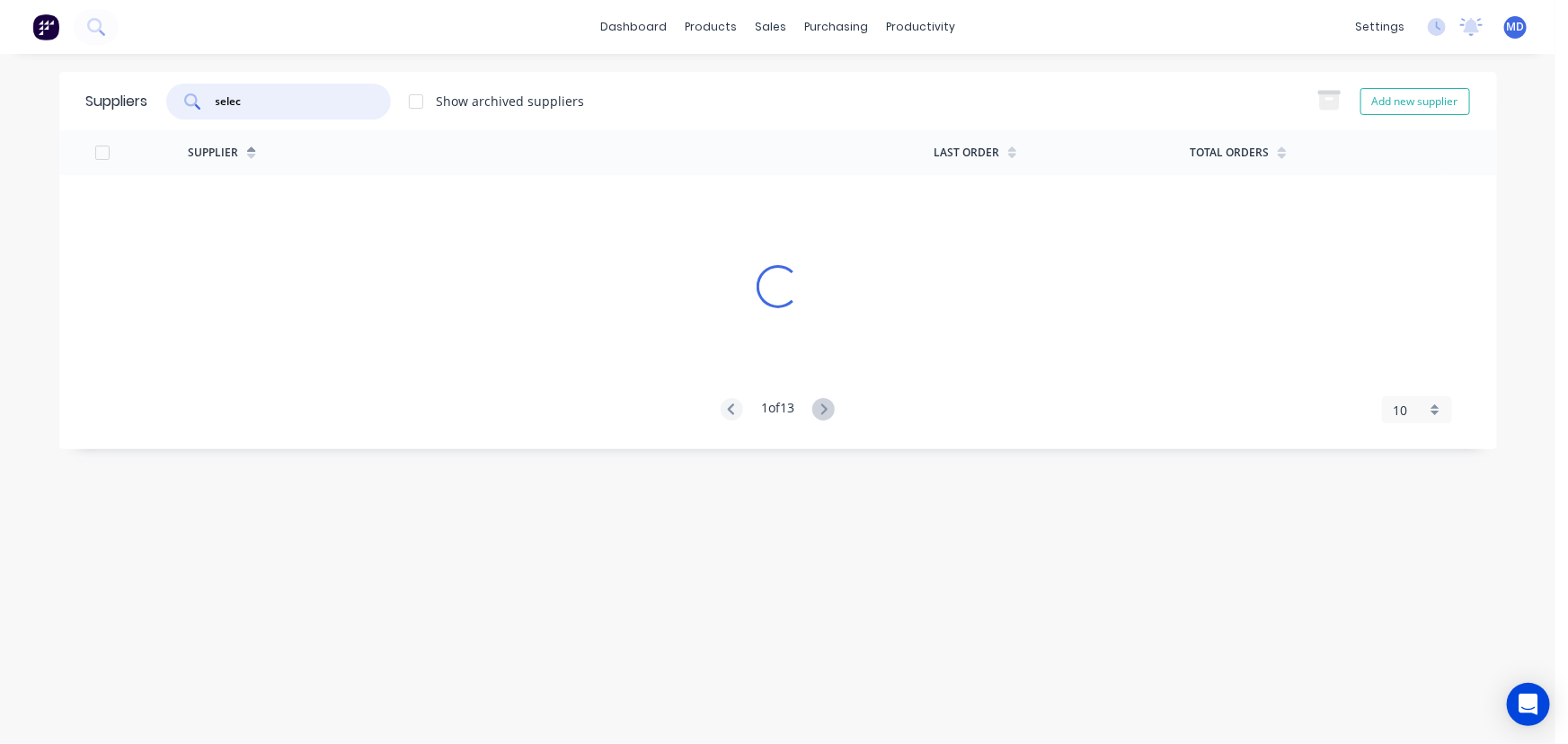
type input "selec"
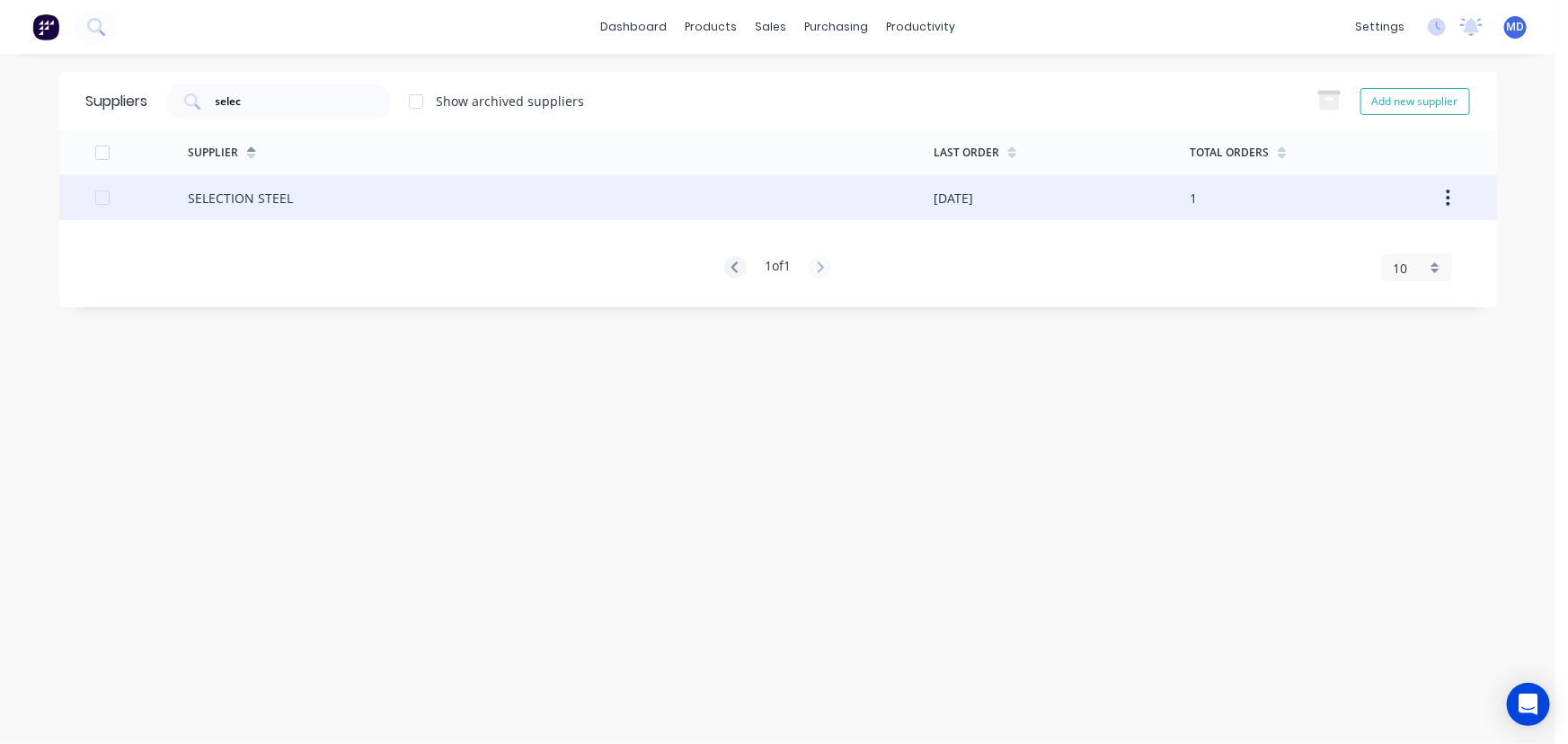
click at [417, 198] on div "SELECTION STEEL" at bounding box center [560, 197] width 746 height 45
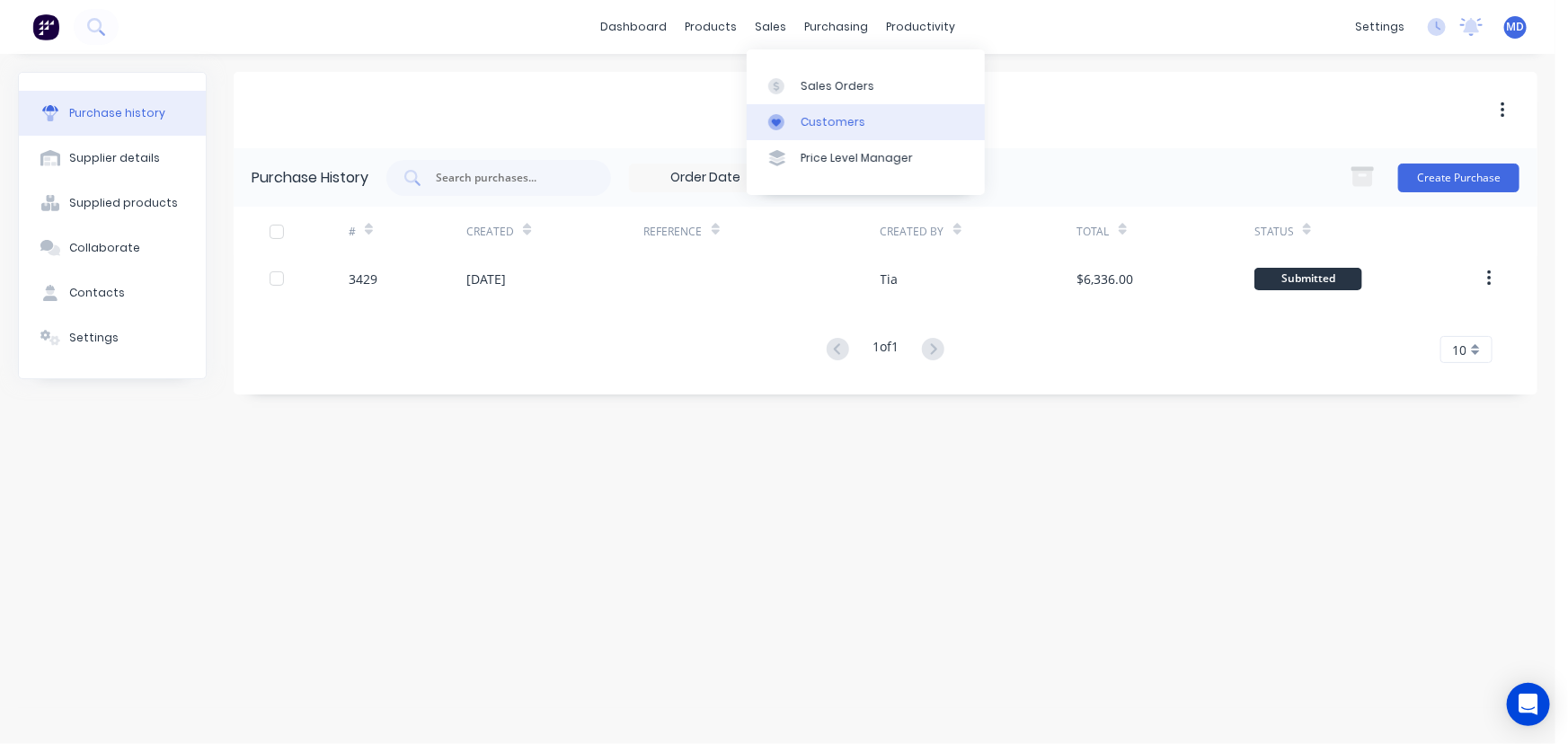
click at [827, 126] on div "Customers" at bounding box center [832, 123] width 65 height 16
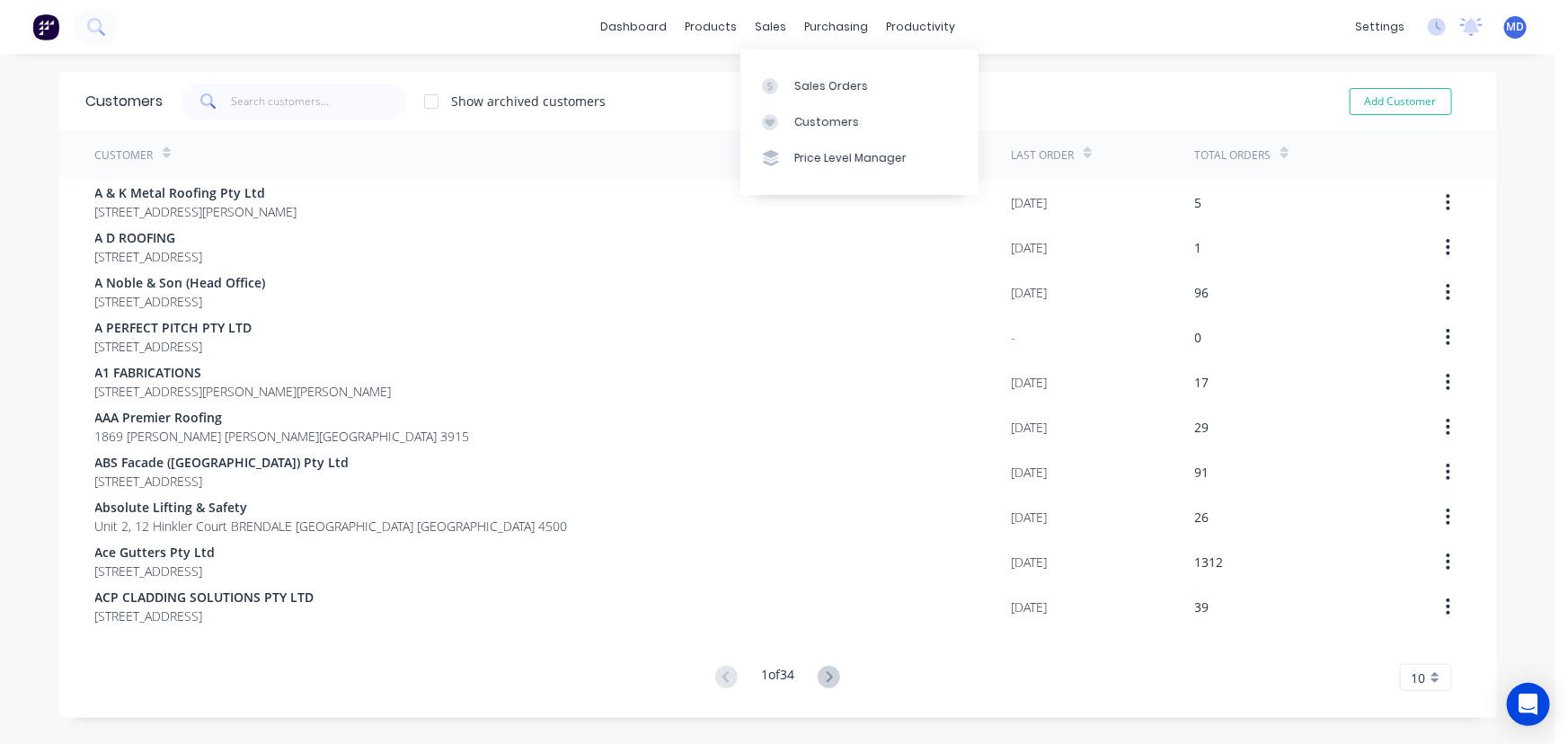
drag, startPoint x: 826, startPoint y: 116, endPoint x: 486, endPoint y: 116, distance: 340.0
click at [825, 116] on div "Customers" at bounding box center [826, 123] width 65 height 16
click at [297, 96] on input "text" at bounding box center [319, 102] width 175 height 36
click at [881, 97] on link "Purchase Orders" at bounding box center [906, 86] width 238 height 36
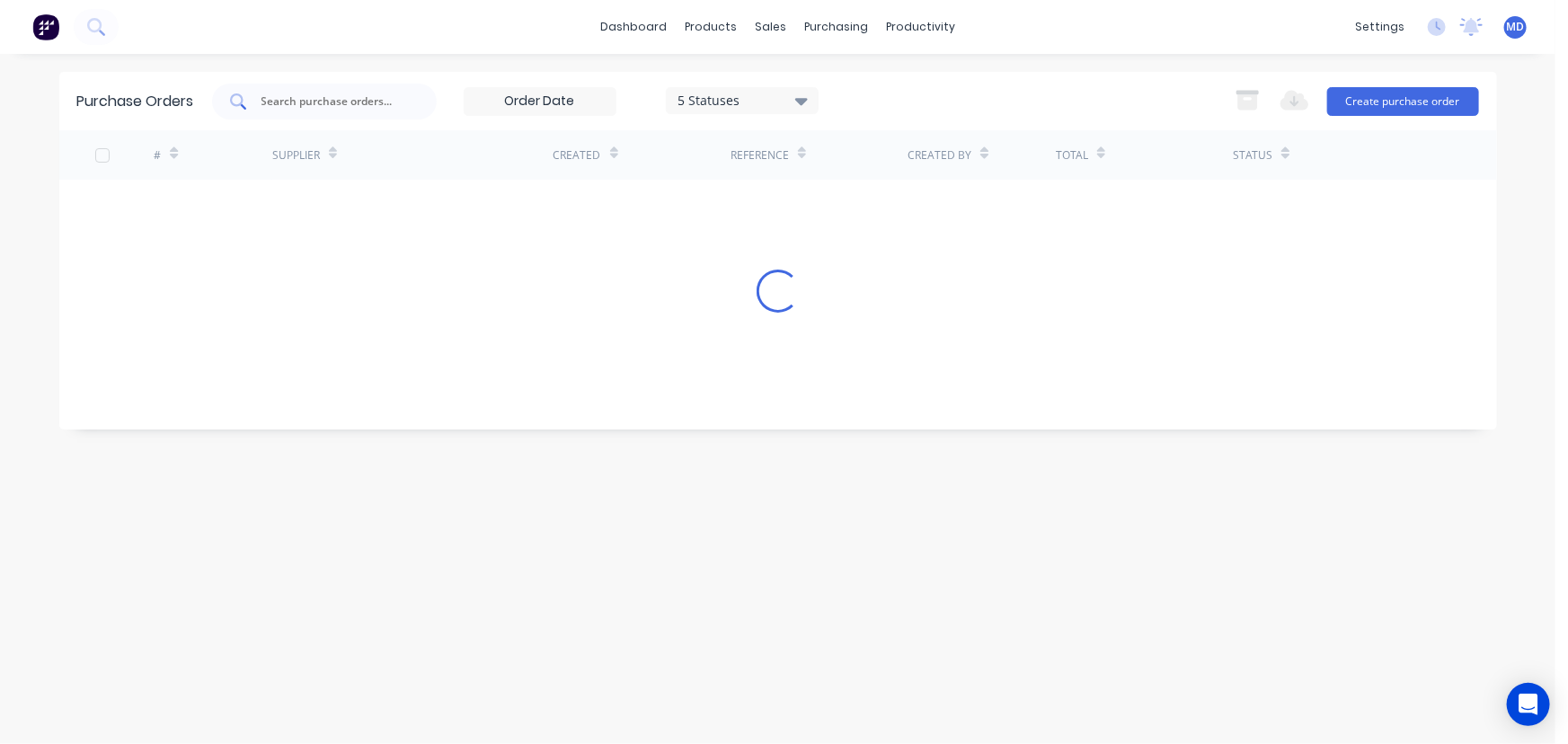
click at [371, 101] on input "text" at bounding box center [335, 102] width 149 height 18
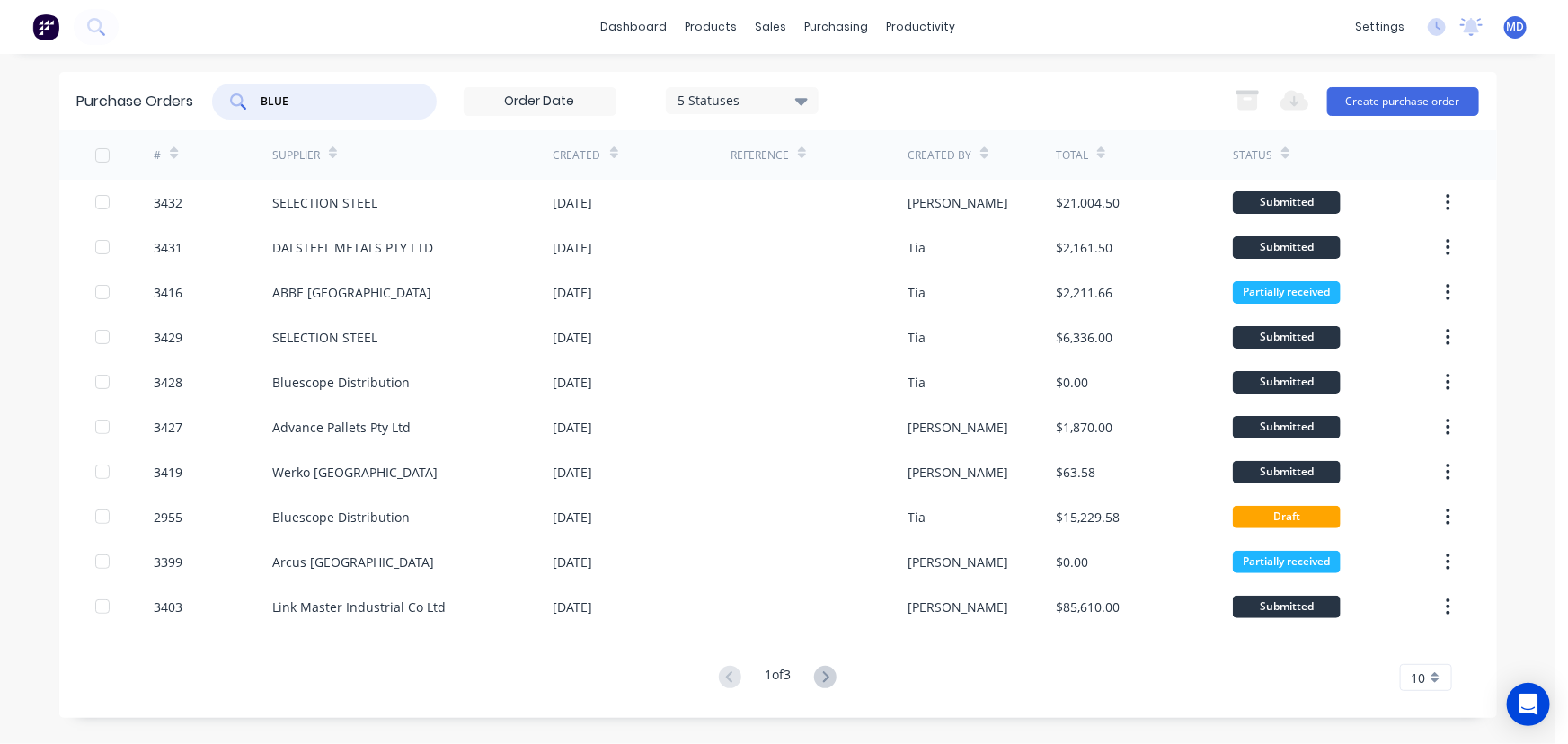
type input "BLUE"
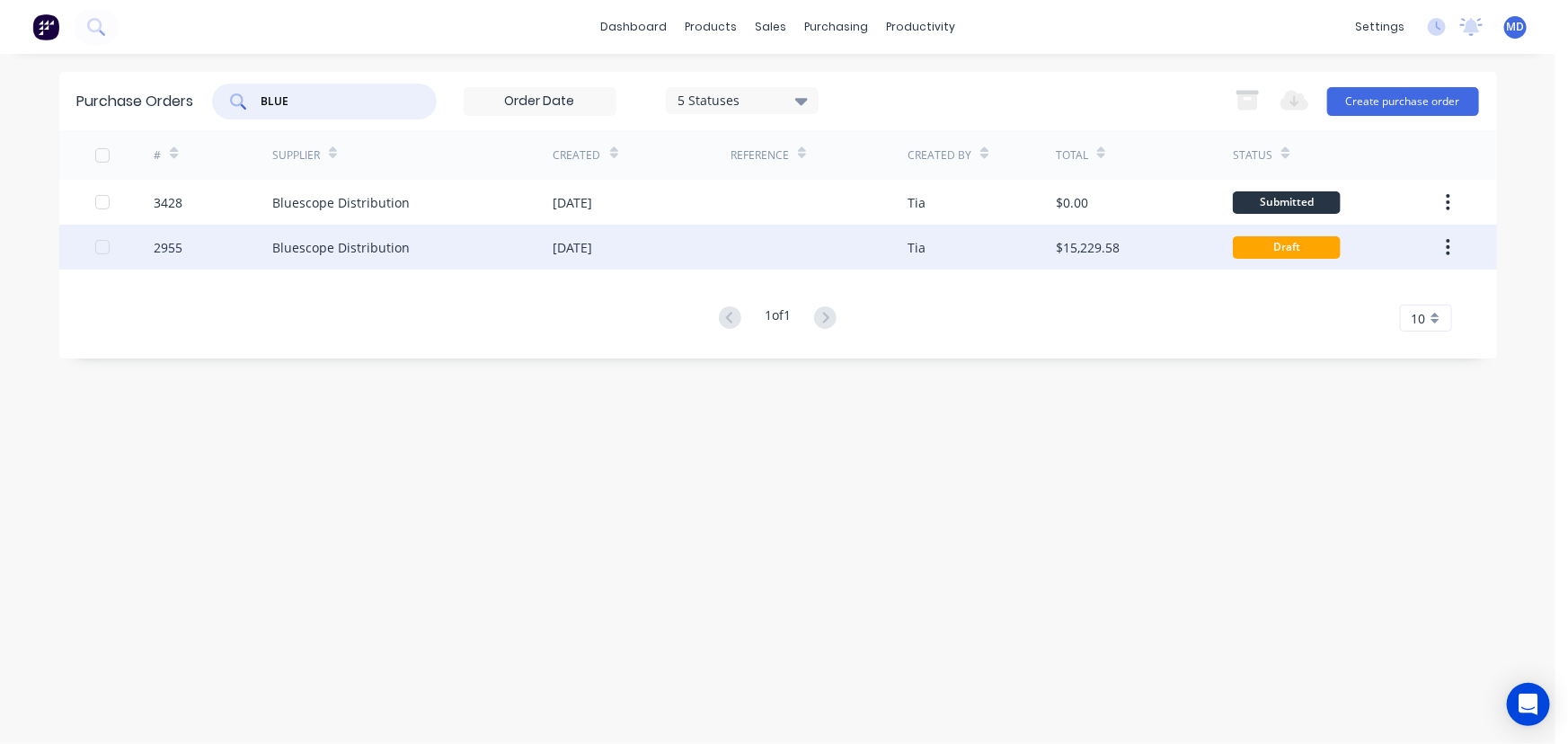
click at [412, 252] on div "Bluescope Distribution" at bounding box center [412, 247] width 281 height 45
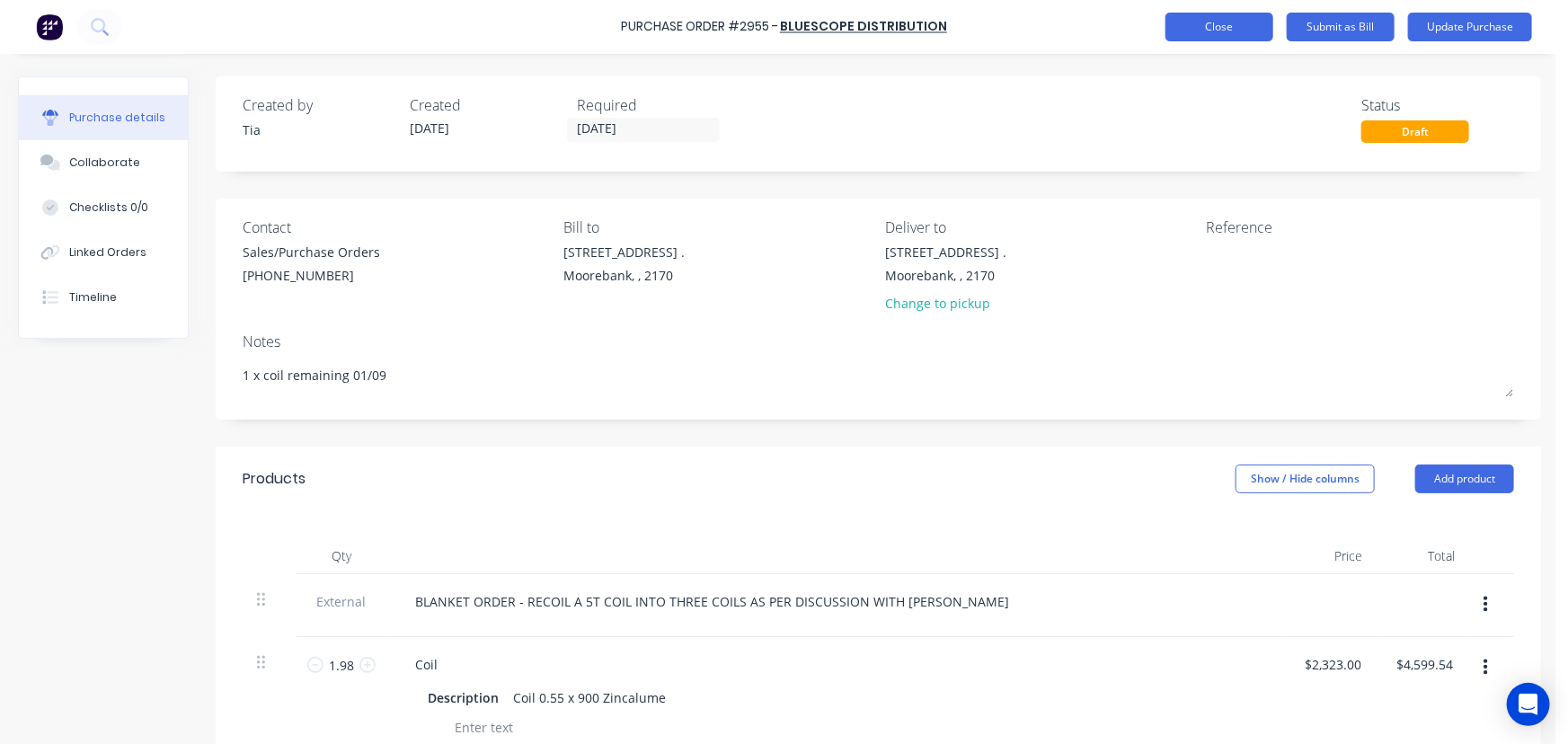
click at [1219, 24] on button "Close" at bounding box center [1220, 27] width 108 height 29
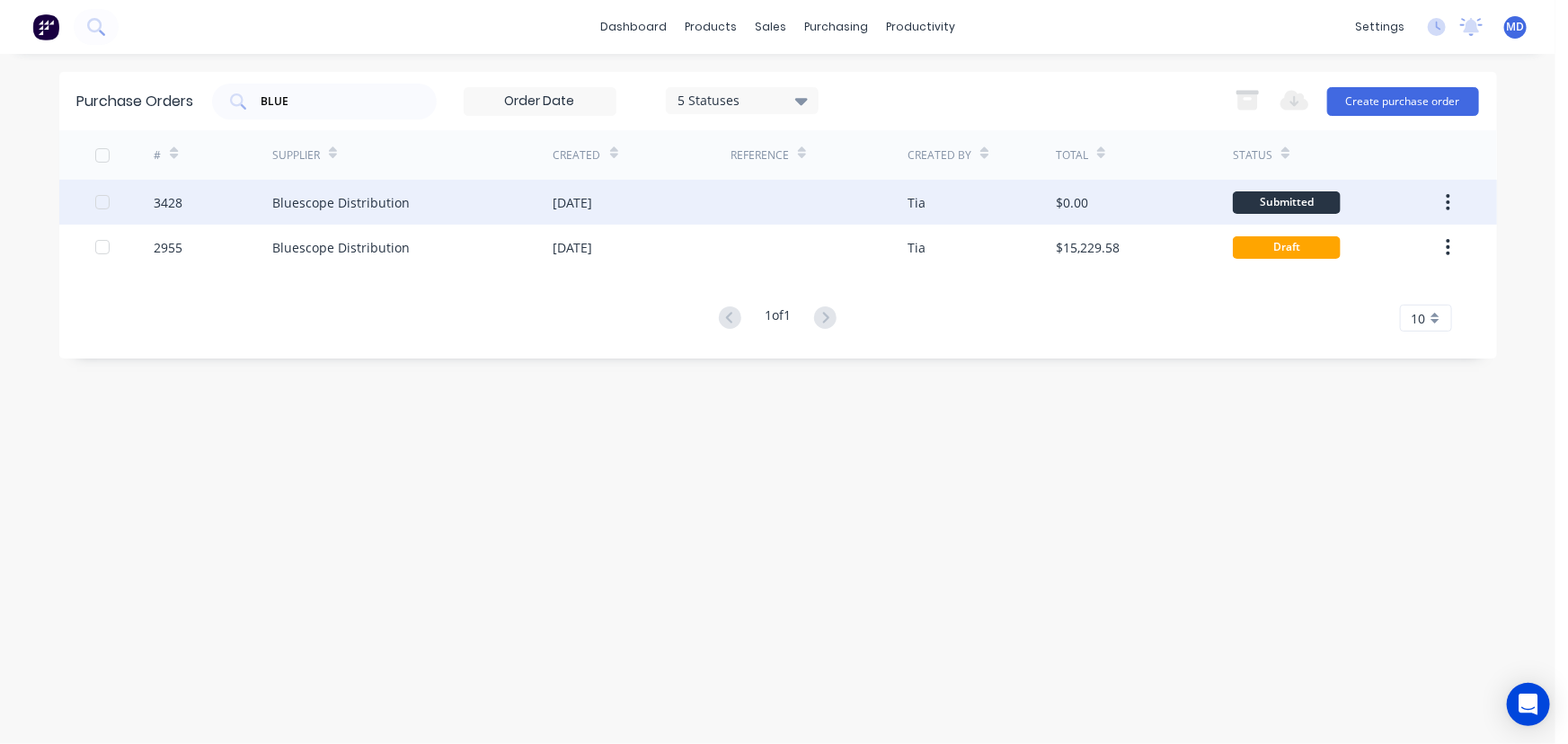
click at [483, 196] on div "Bluescope Distribution" at bounding box center [412, 202] width 281 height 45
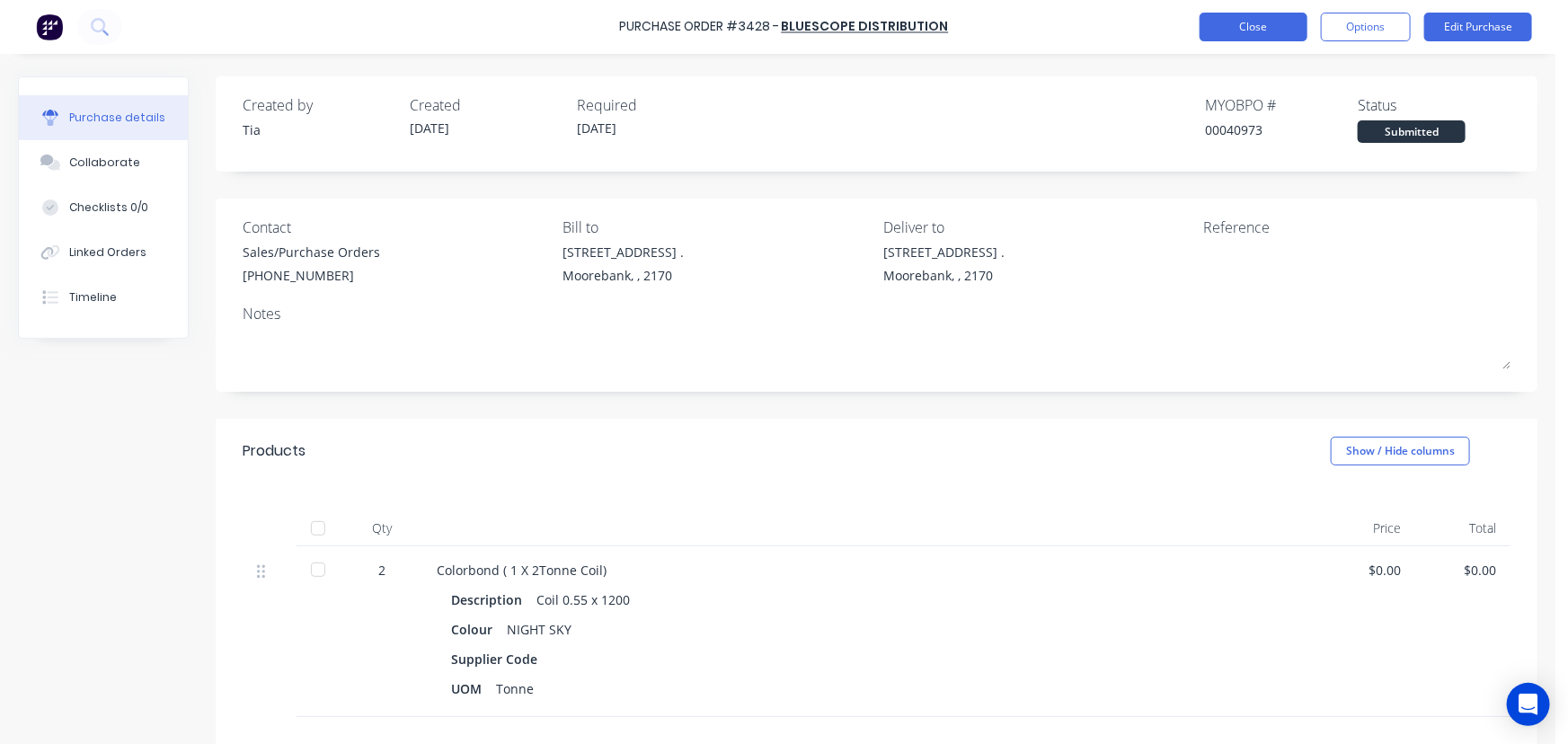
click at [1237, 26] on button "Close" at bounding box center [1253, 27] width 108 height 29
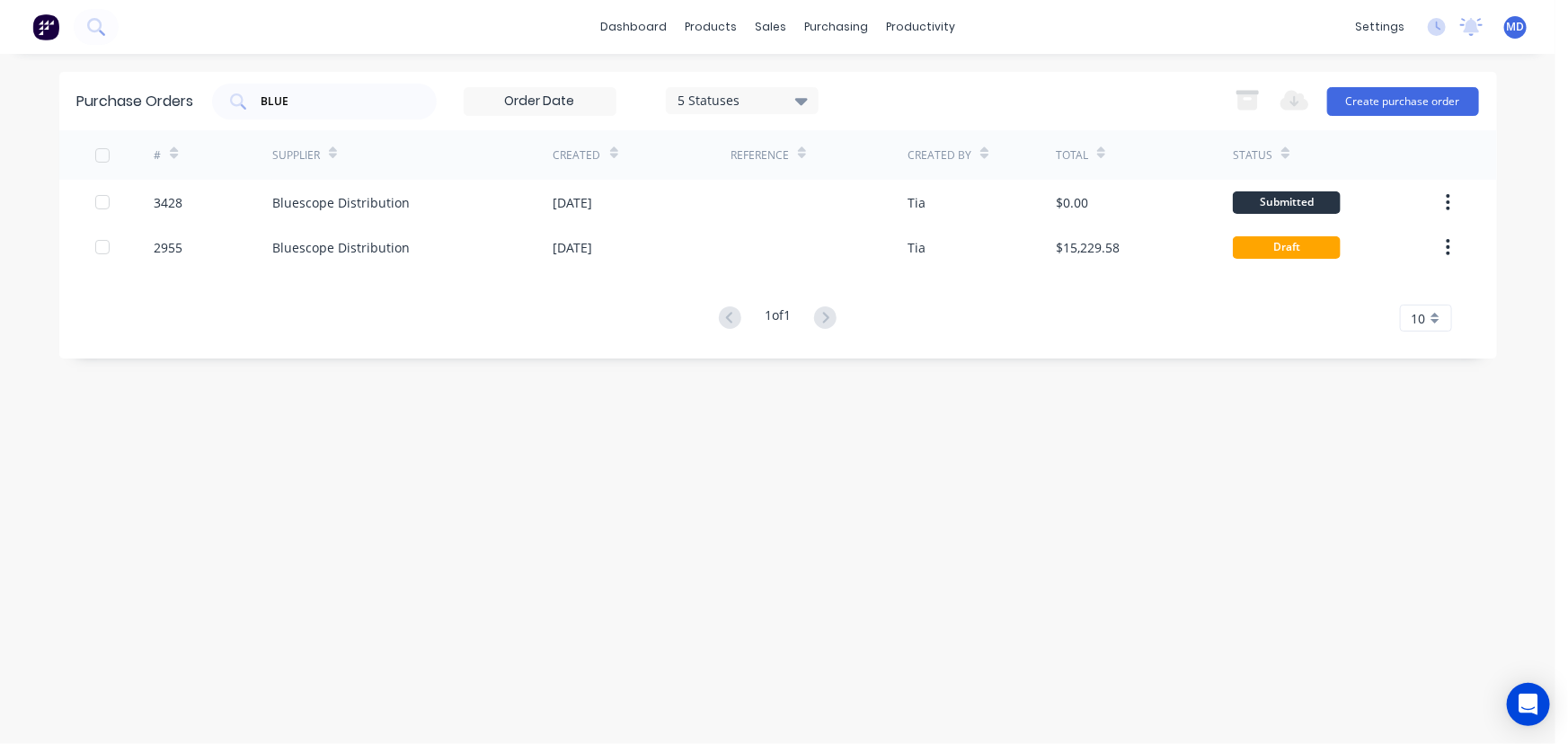
click at [807, 97] on icon at bounding box center [801, 101] width 13 height 20
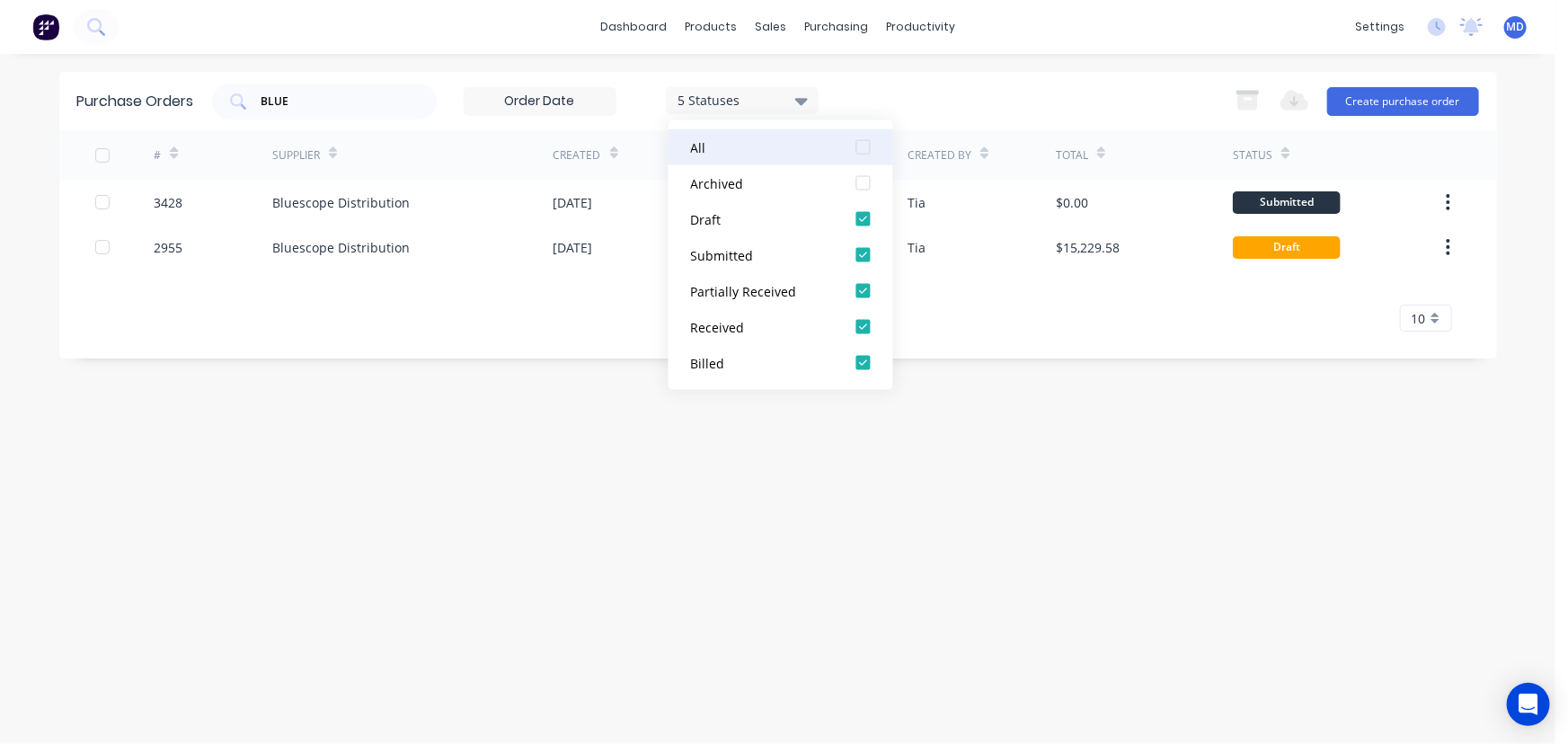
drag, startPoint x: 862, startPoint y: 150, endPoint x: 985, endPoint y: 418, distance: 294.9
click at [862, 152] on div at bounding box center [863, 147] width 36 height 36
drag, startPoint x: 1041, startPoint y: 475, endPoint x: 1029, endPoint y: 479, distance: 12.6
click at [1042, 475] on div "Purchase Orders BLUE 7 Statuses 7 Statuses Export to Excel (XLSX) Create purcha…" at bounding box center [779, 398] width 1438 height 654
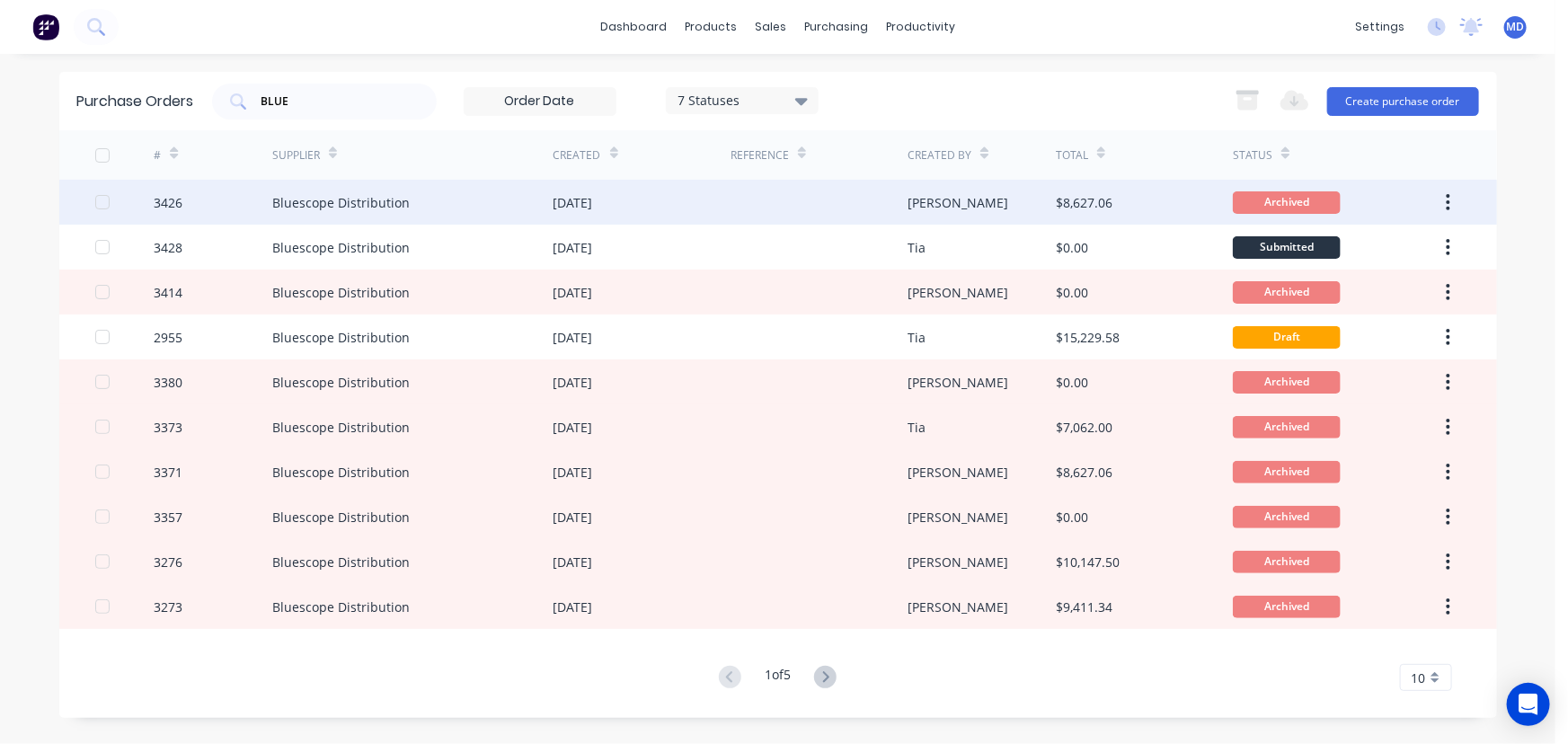
click at [731, 194] on div at bounding box center [819, 202] width 177 height 45
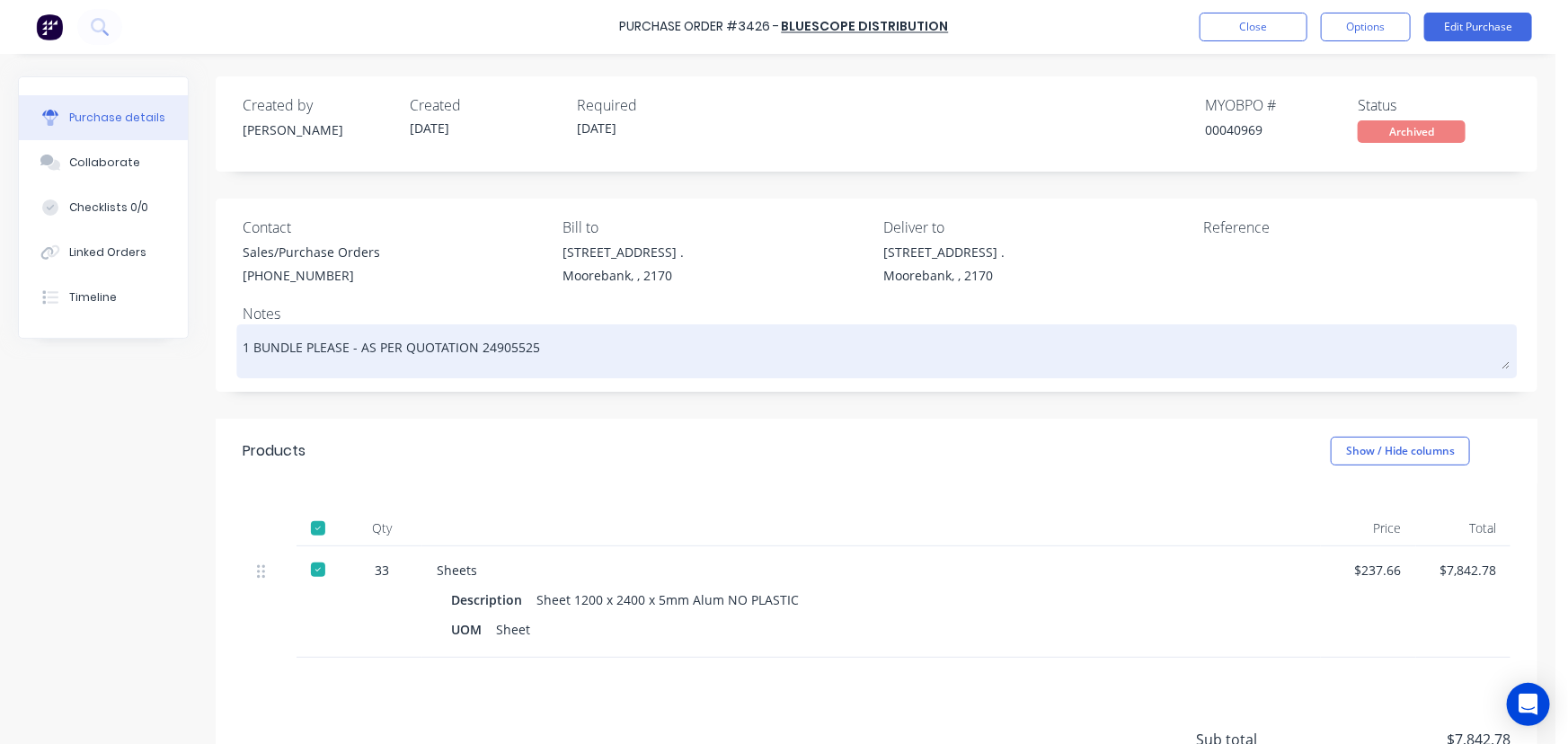
drag, startPoint x: 550, startPoint y: 351, endPoint x: 244, endPoint y: 347, distance: 306.0
click at [244, 347] on textarea "1 BUNDLE PLEASE - AS PER QUOTATION 24905525" at bounding box center [876, 349] width 1267 height 41
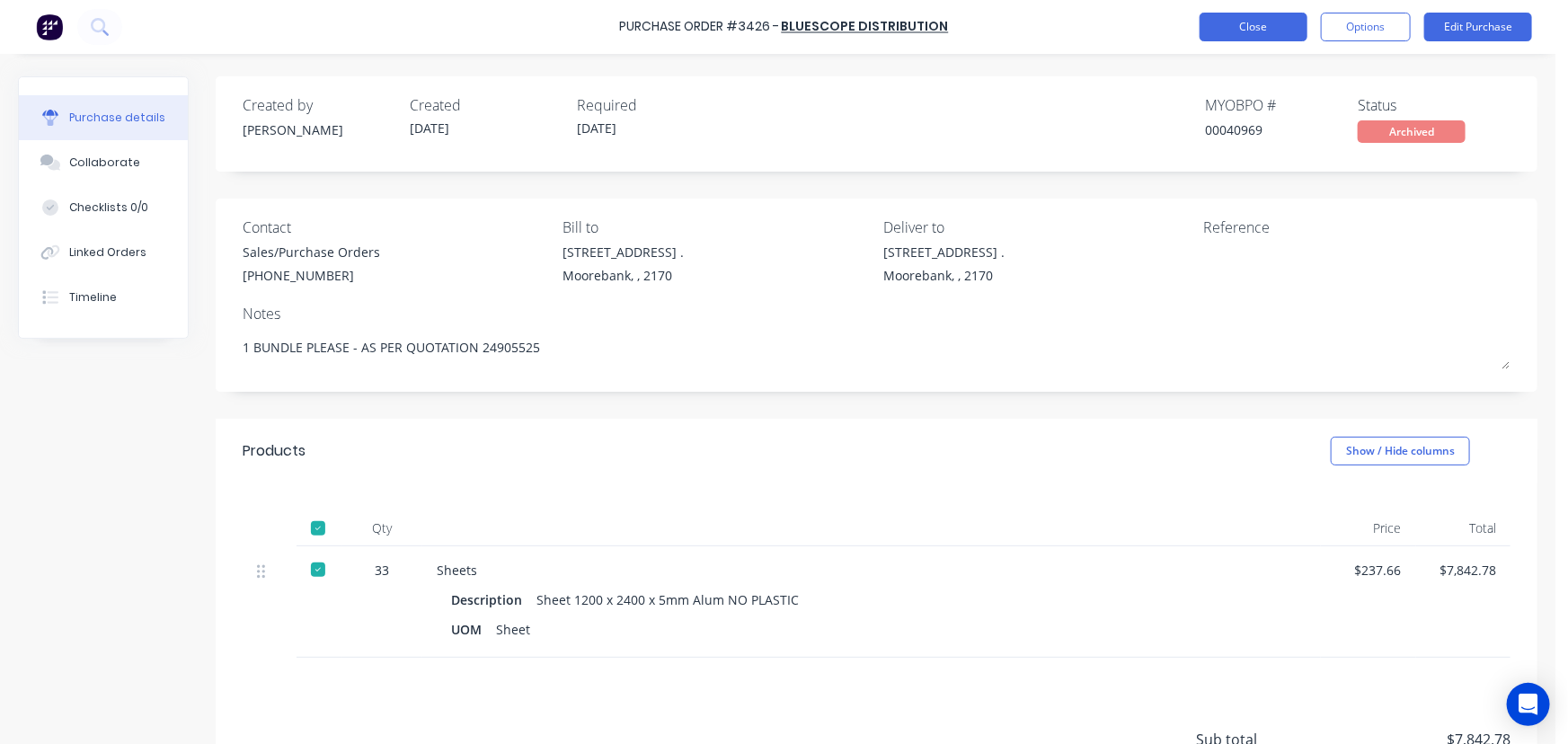
click at [1268, 24] on button "Close" at bounding box center [1253, 27] width 108 height 29
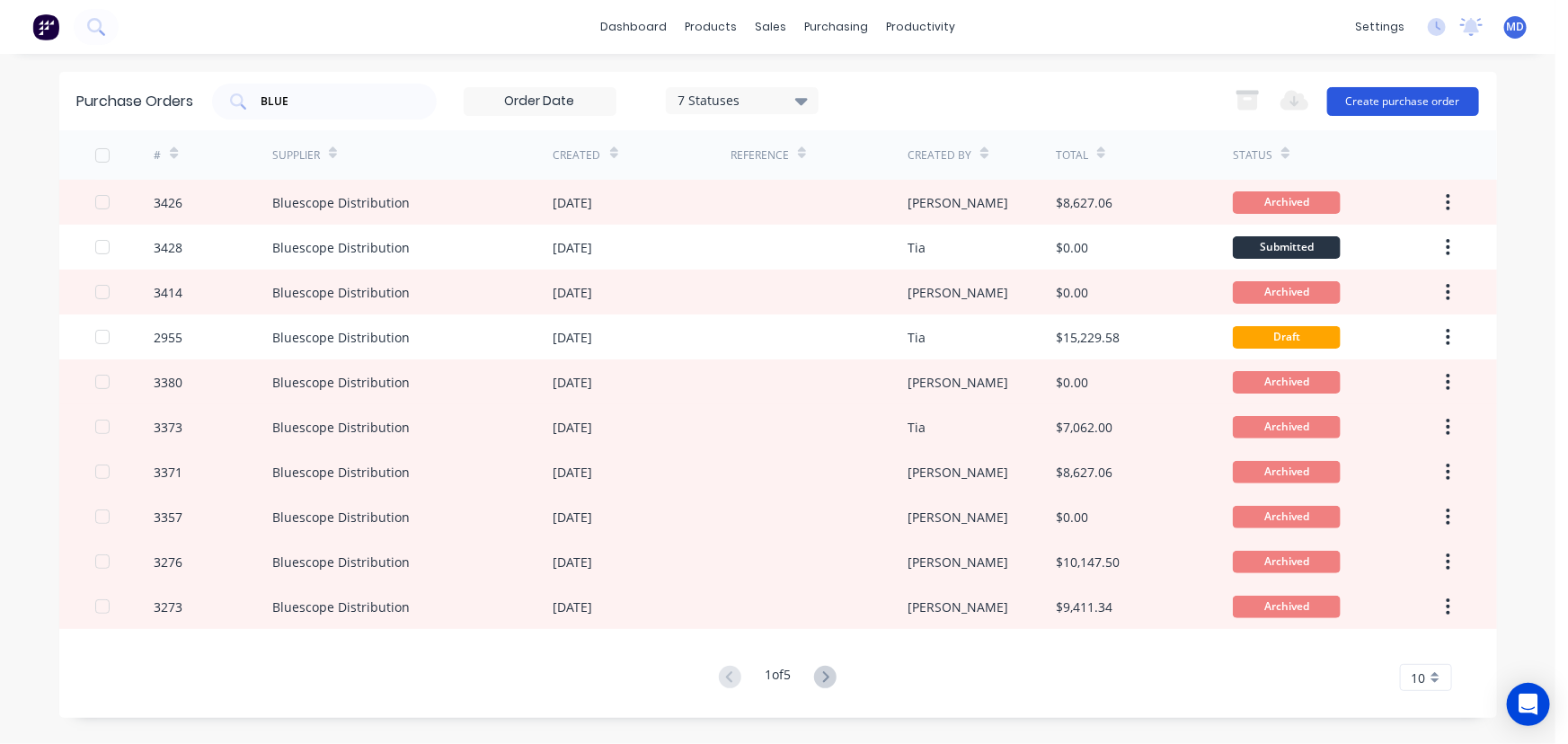
click at [1429, 93] on button "Create purchase order" at bounding box center [1403, 102] width 152 height 29
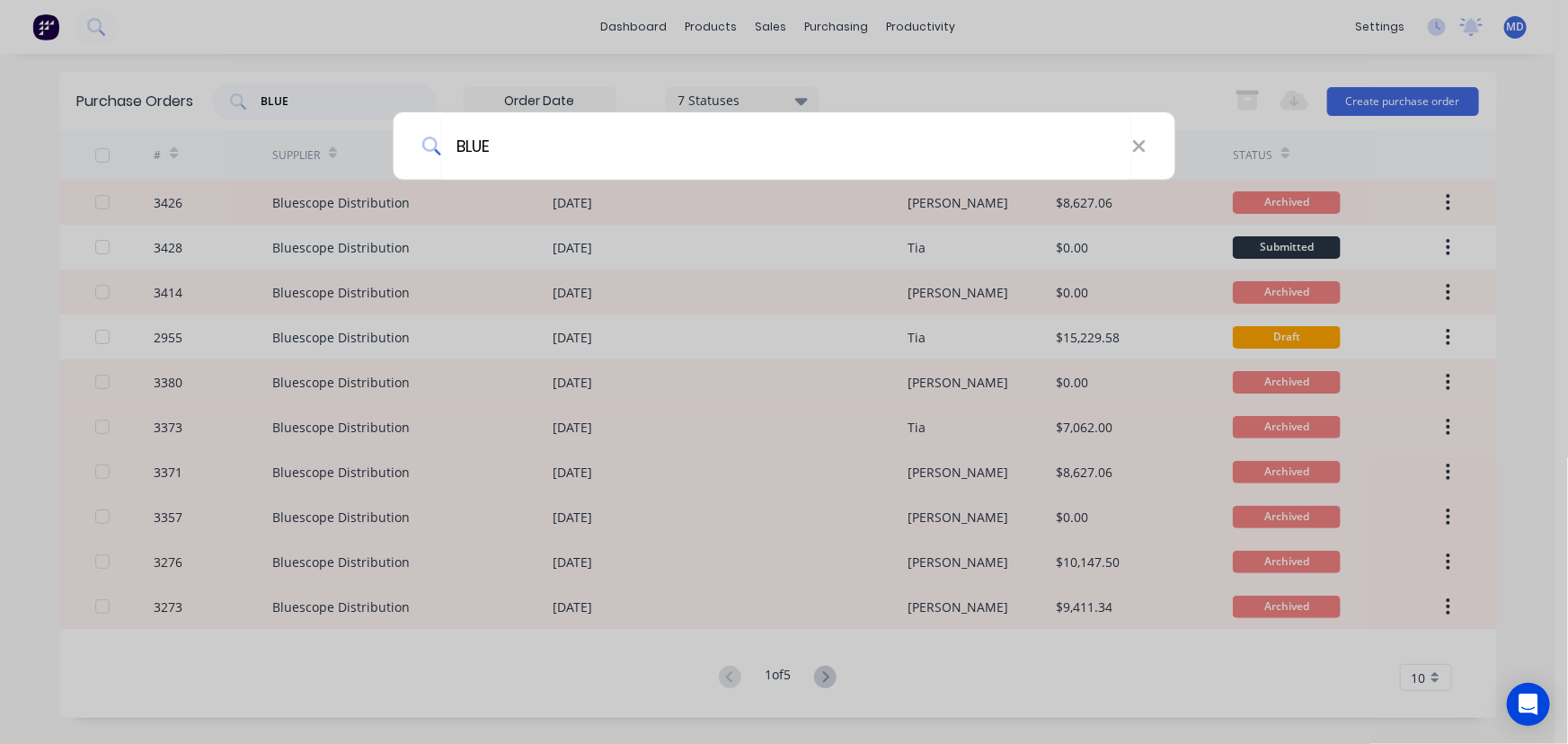
type input "BLUE"
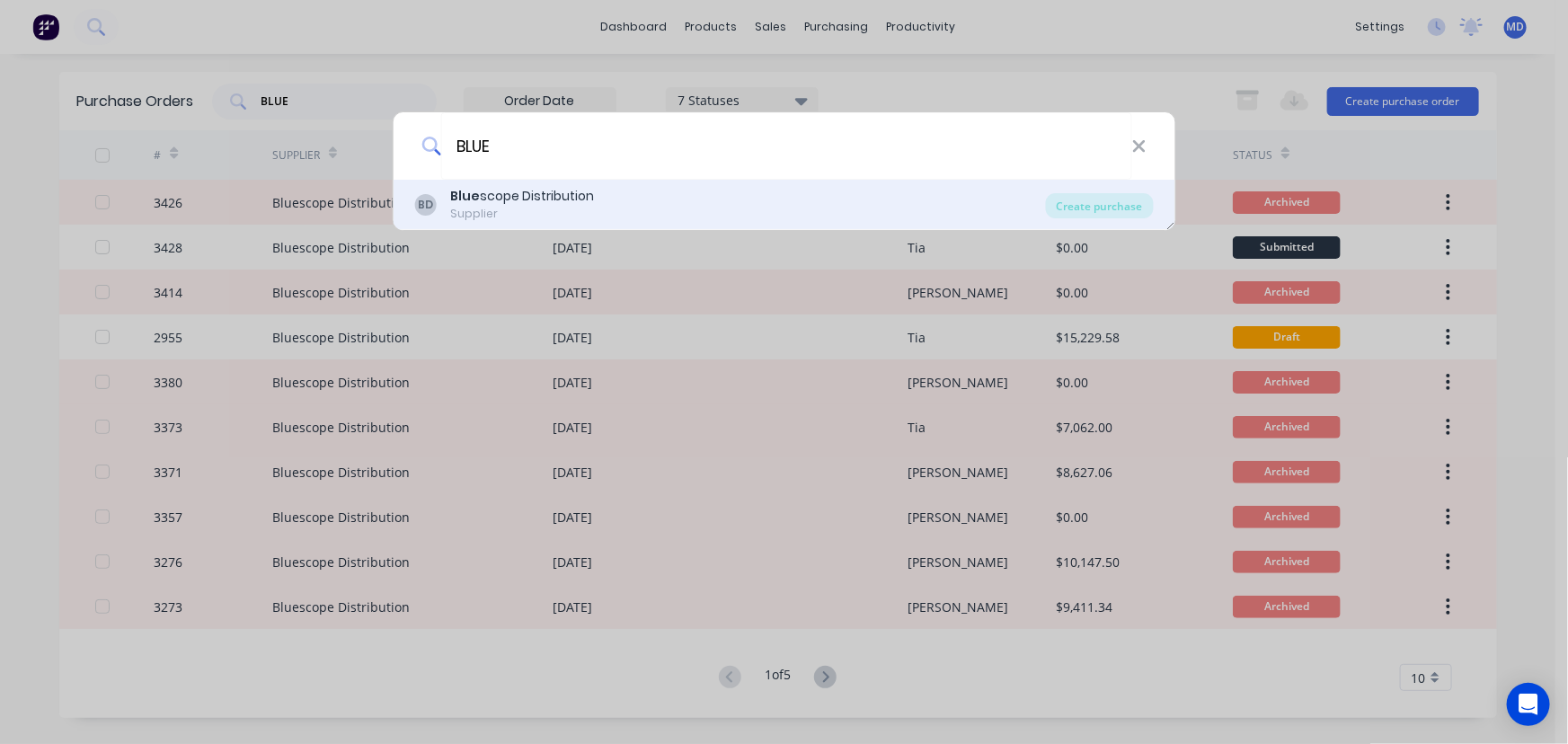
click at [663, 206] on div "BD Blue scope Distribution Supplier" at bounding box center [730, 204] width 631 height 35
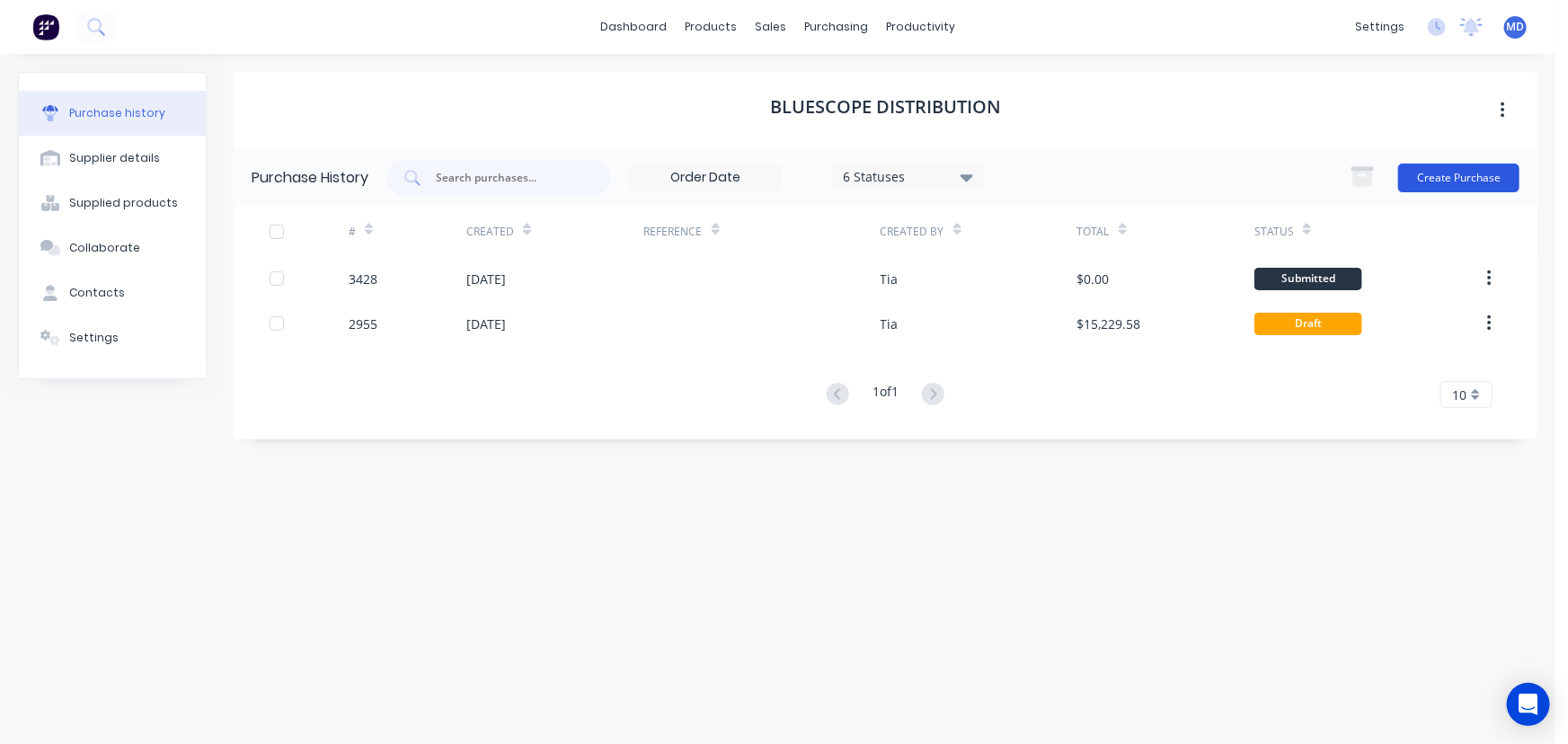
click at [1449, 170] on button "Create Purchase" at bounding box center [1458, 177] width 121 height 29
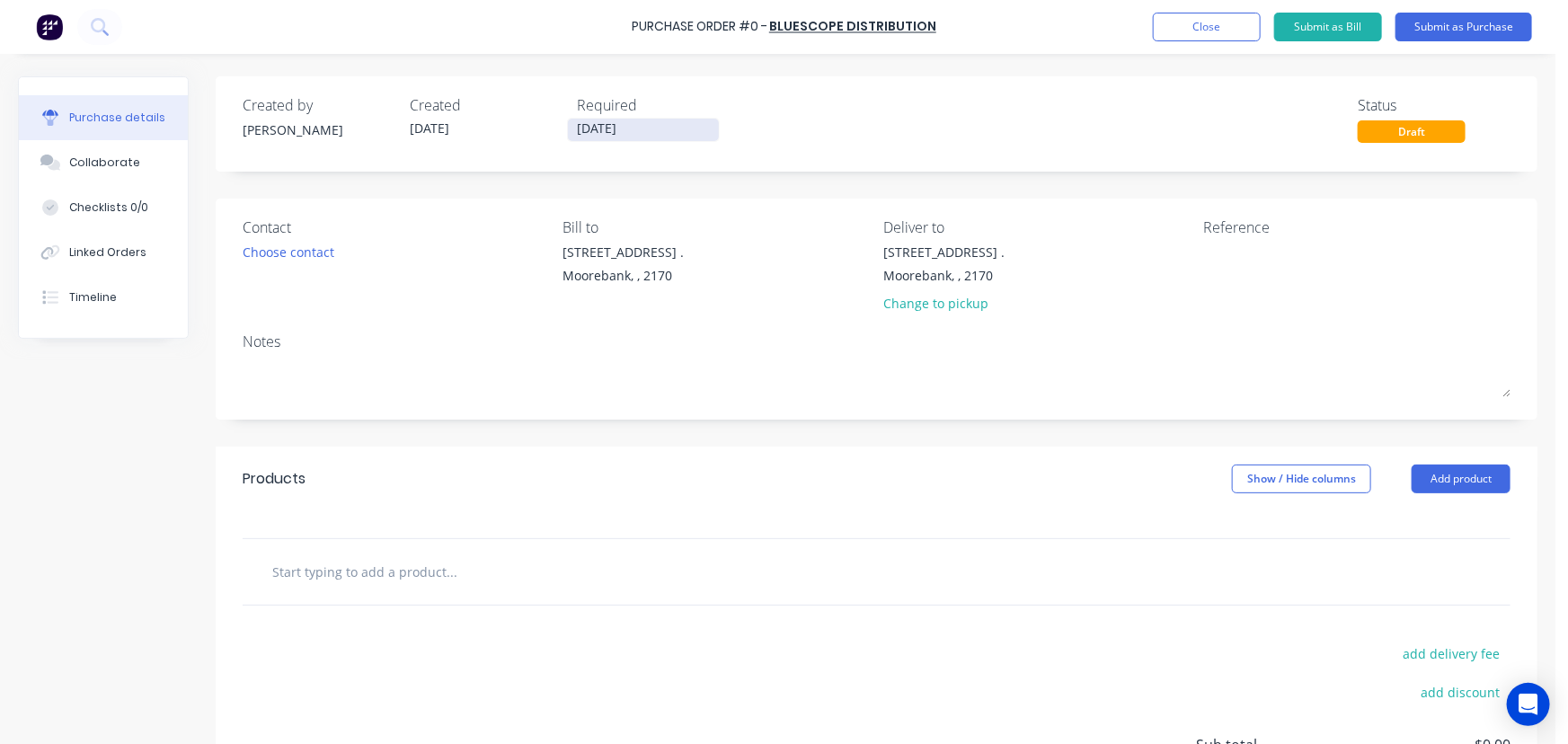
click at [633, 133] on input "[DATE]" at bounding box center [643, 129] width 151 height 23
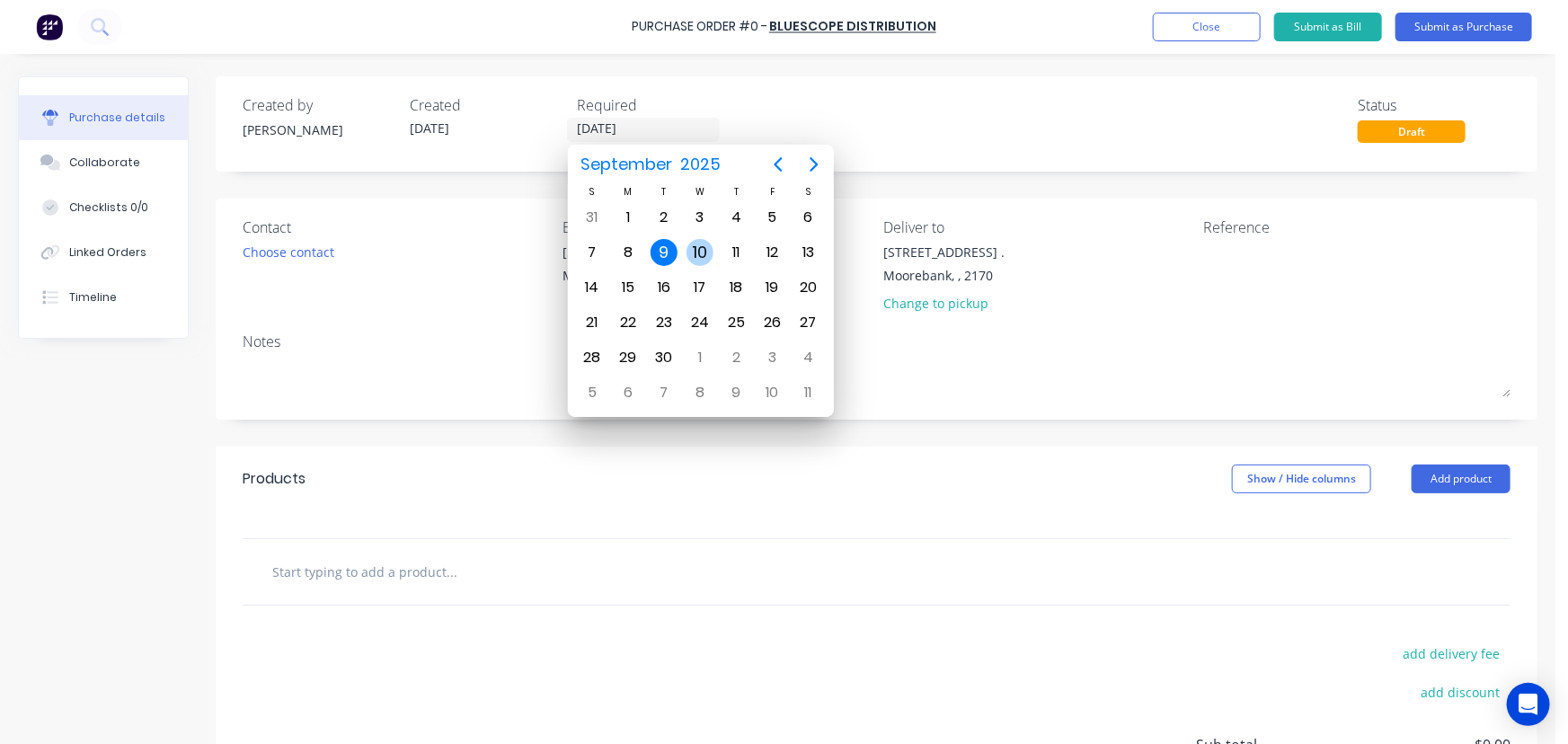
click at [701, 247] on div "10" at bounding box center [700, 252] width 27 height 27
type input "[DATE]"
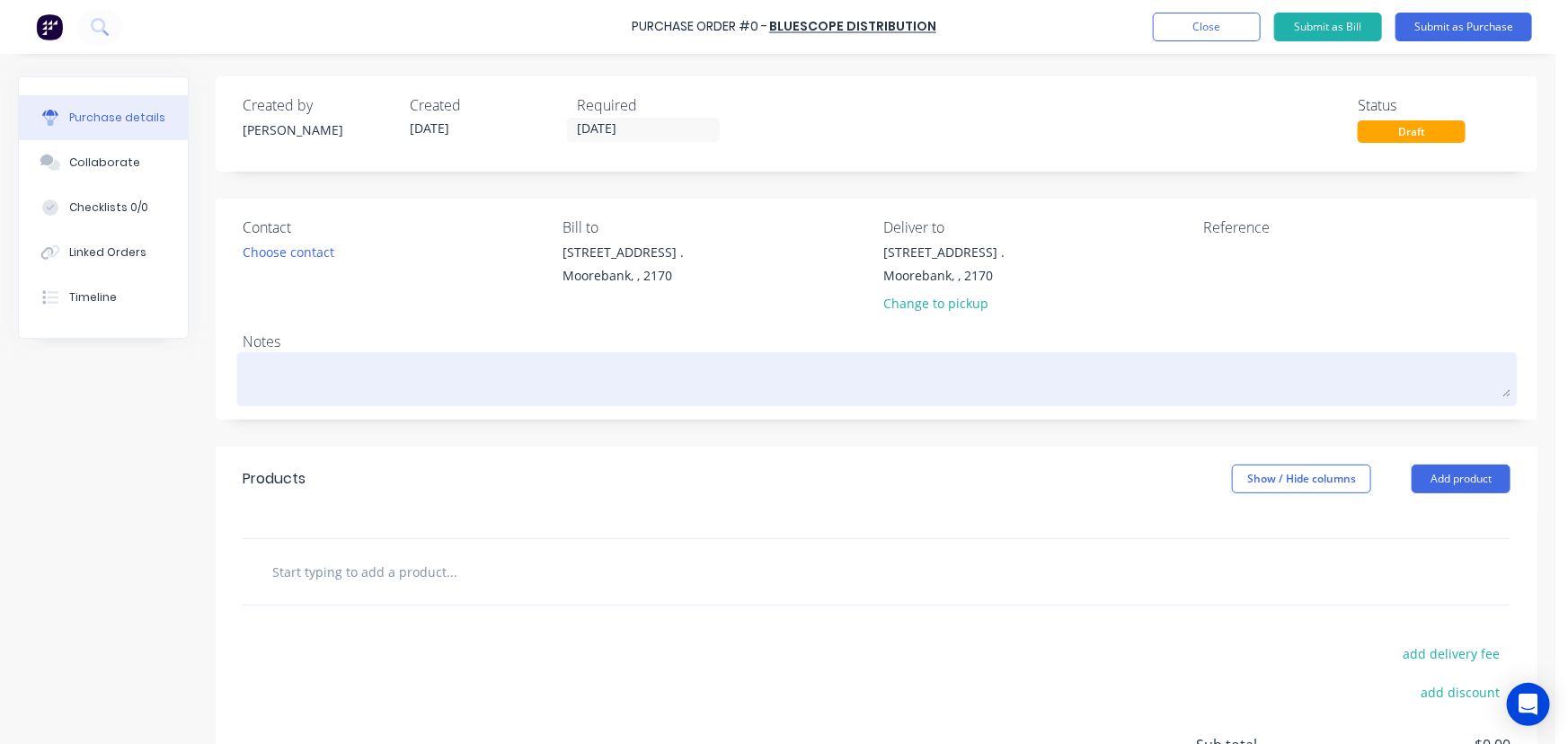
click at [322, 383] on textarea at bounding box center [876, 376] width 1267 height 41
paste textarea "1 BUNDLE PLEASE - AS PER QUOTATION 24905525"
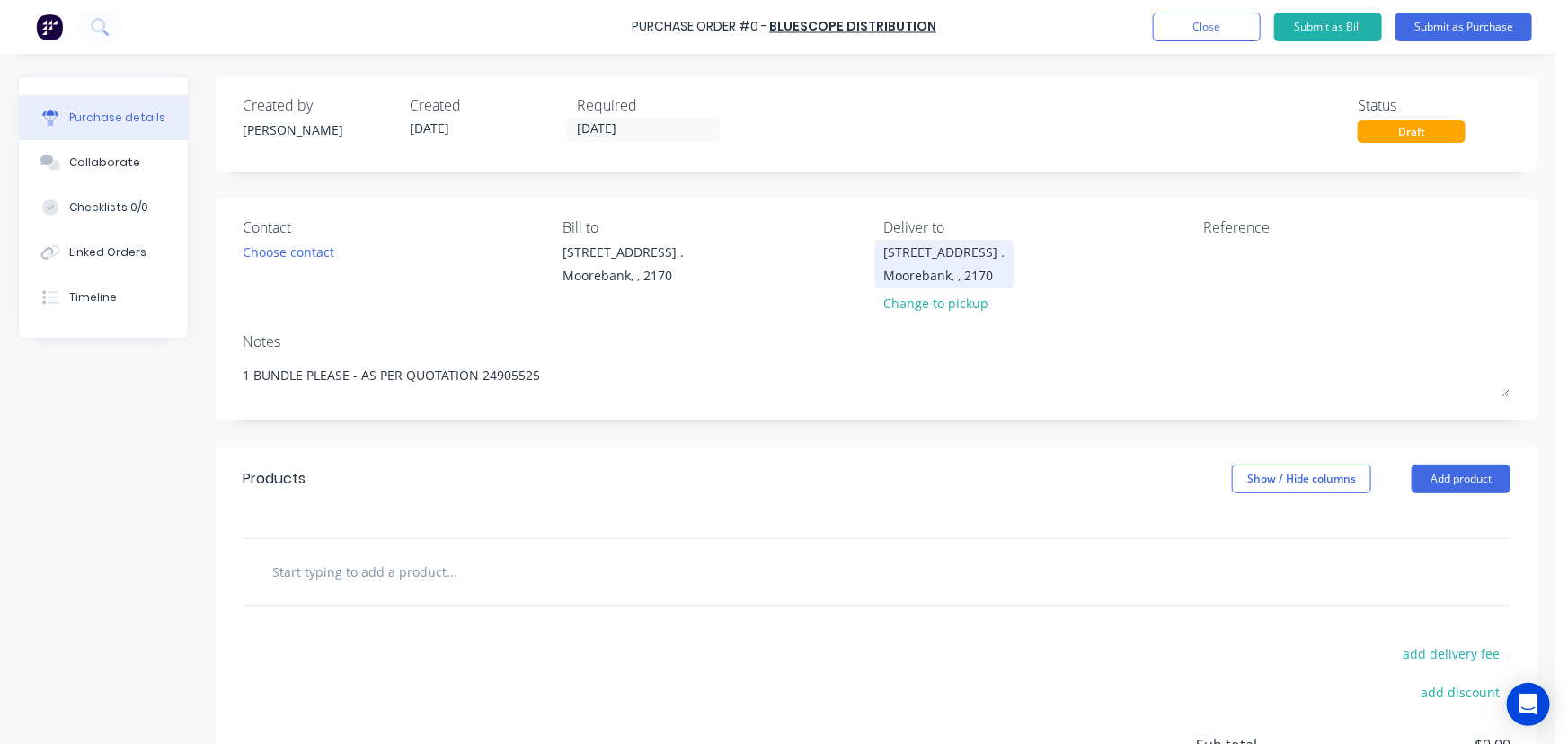
type textarea "1 BUNDLE PLEASE - AS PER QUOTATION 24905525"
click at [955, 267] on div "Moorebank, , 2170" at bounding box center [944, 275] width 121 height 19
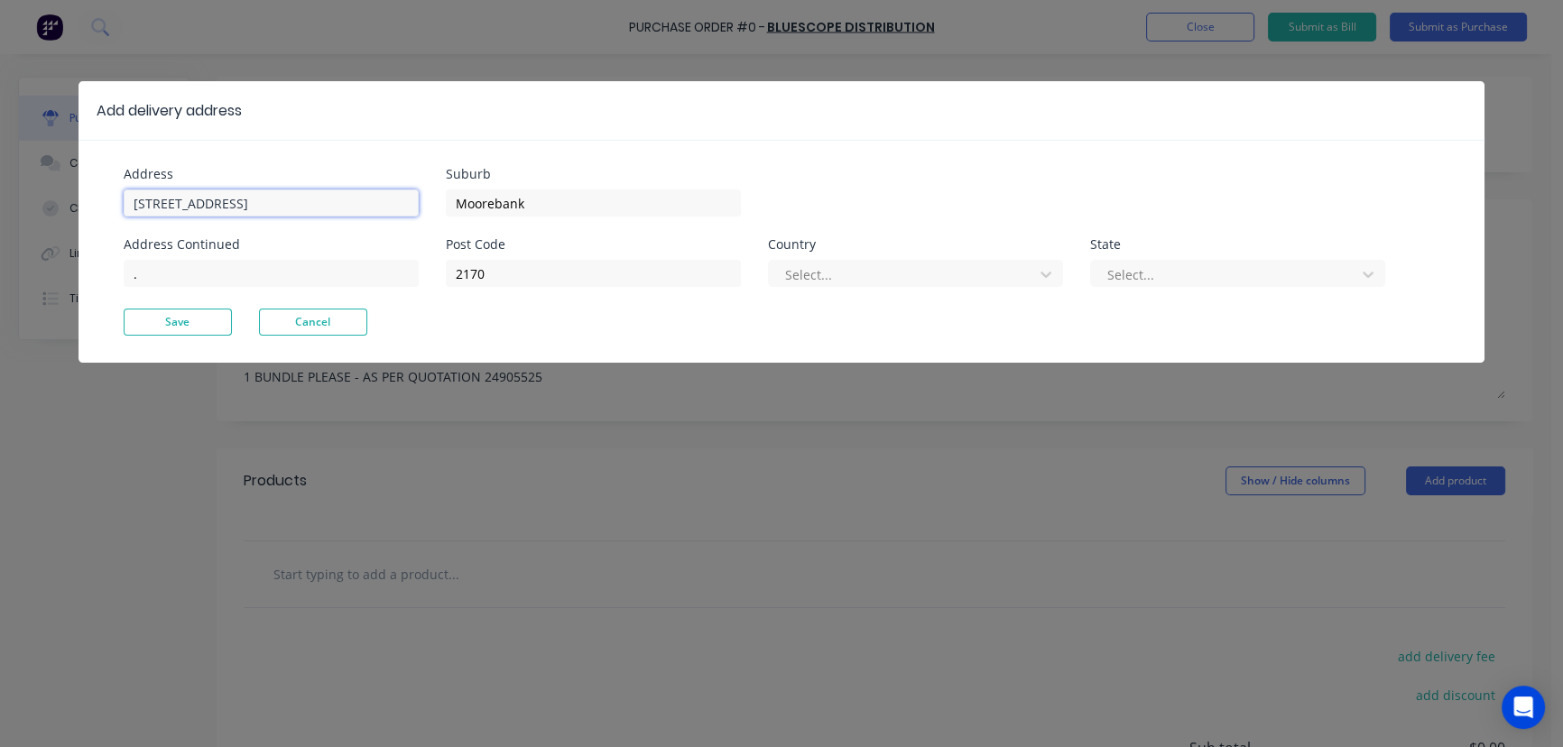
drag, startPoint x: 300, startPoint y: 203, endPoint x: 0, endPoint y: 127, distance: 309.1
click at [0, 143] on div "Add delivery address Address [GEOGRAPHIC_DATA] Address Continued . Suburb Moore…" at bounding box center [781, 373] width 1563 height 747
type input "[STREET_ADDRESS]"
click at [211, 325] on button "Save" at bounding box center [178, 322] width 108 height 27
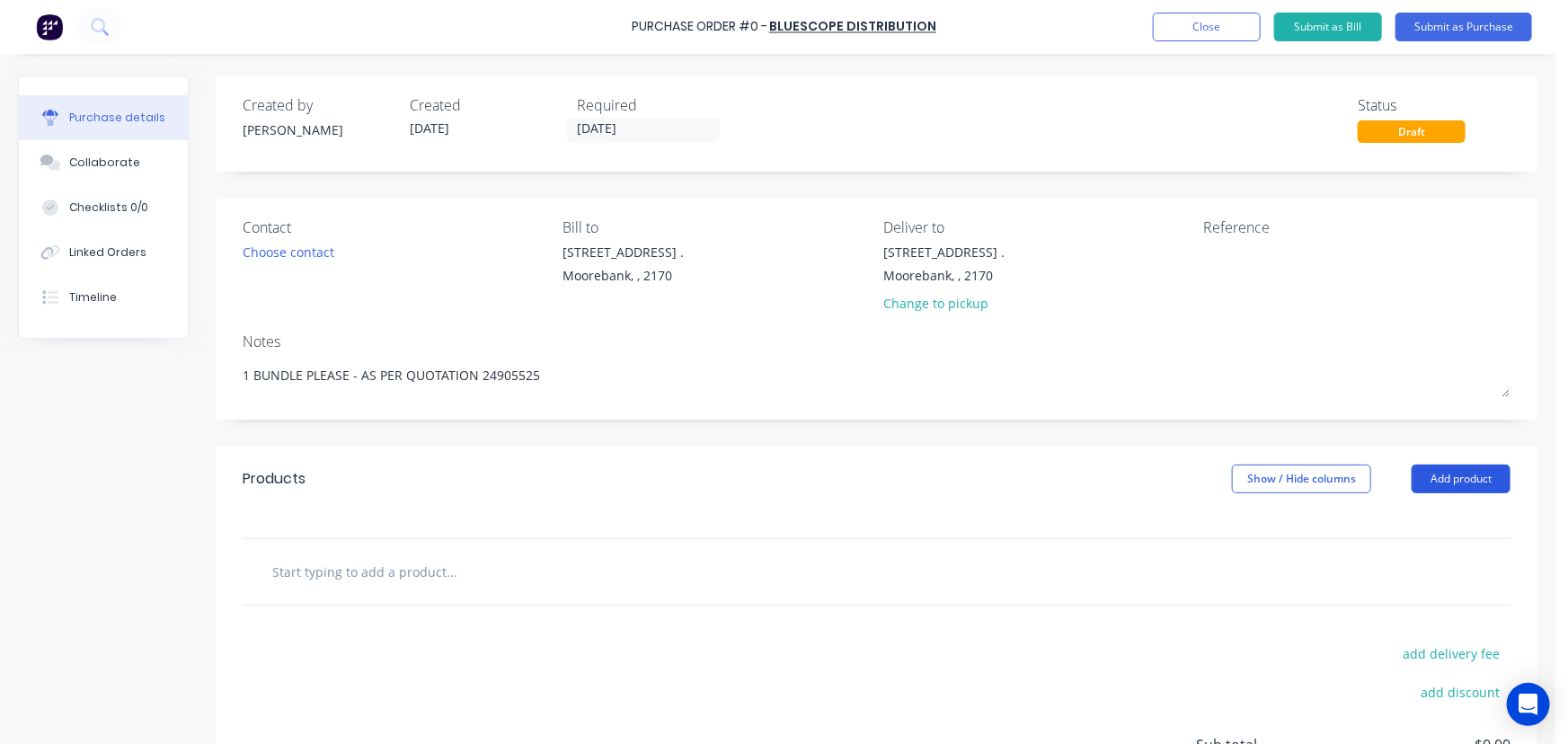
click at [1459, 475] on button "Add product" at bounding box center [1460, 479] width 99 height 29
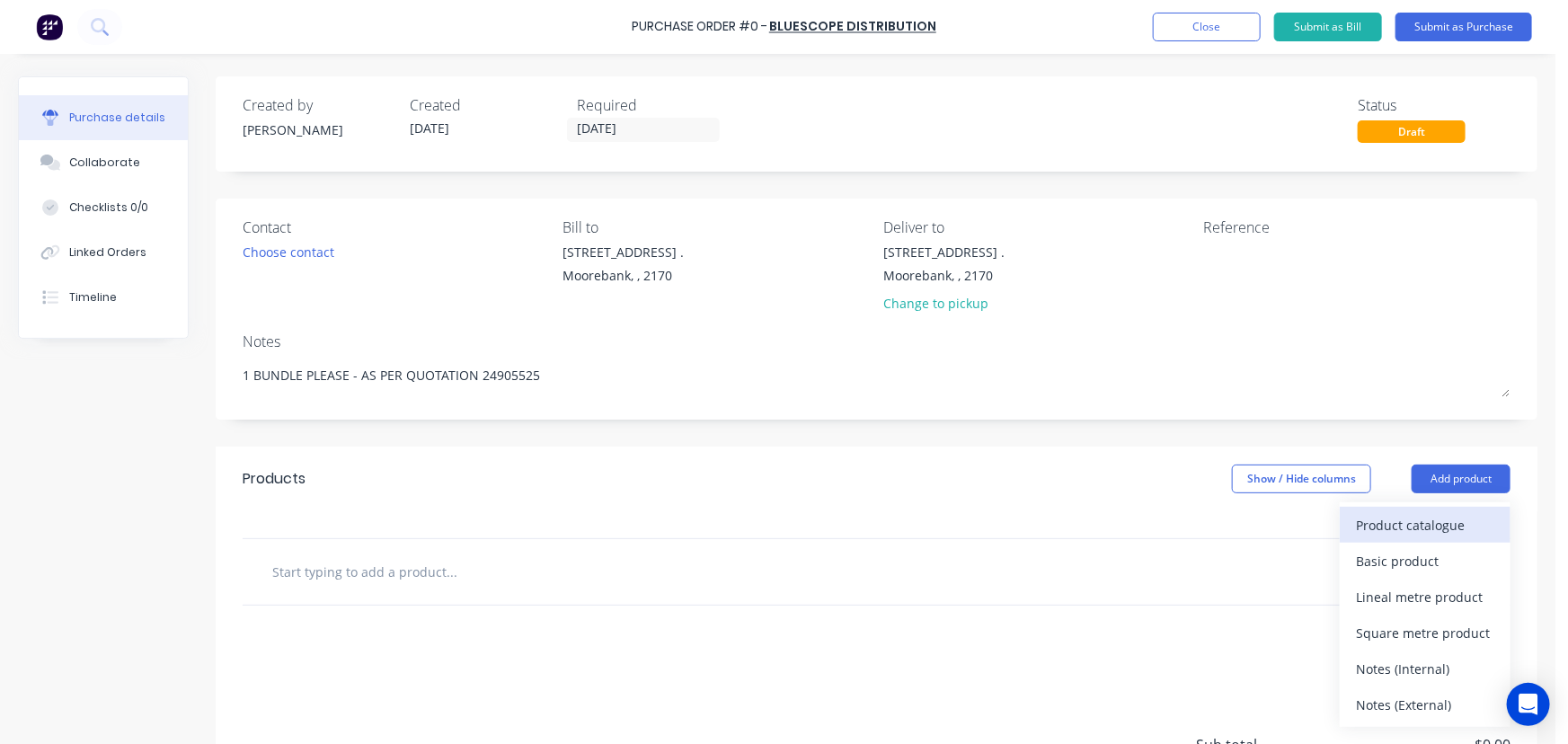
click at [1428, 521] on div "Product catalogue" at bounding box center [1425, 525] width 138 height 26
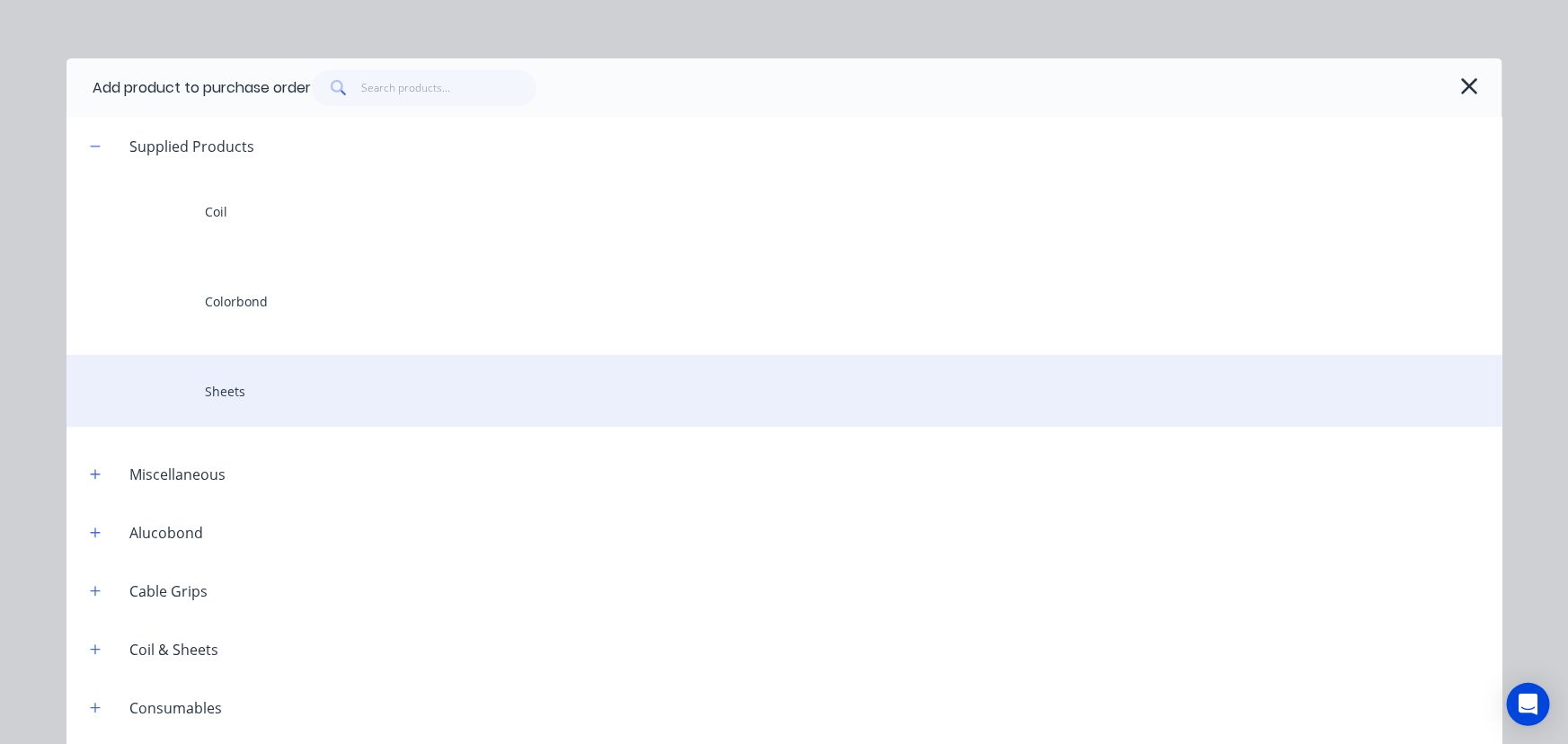
click at [268, 375] on div "Sheets" at bounding box center [784, 390] width 1436 height 72
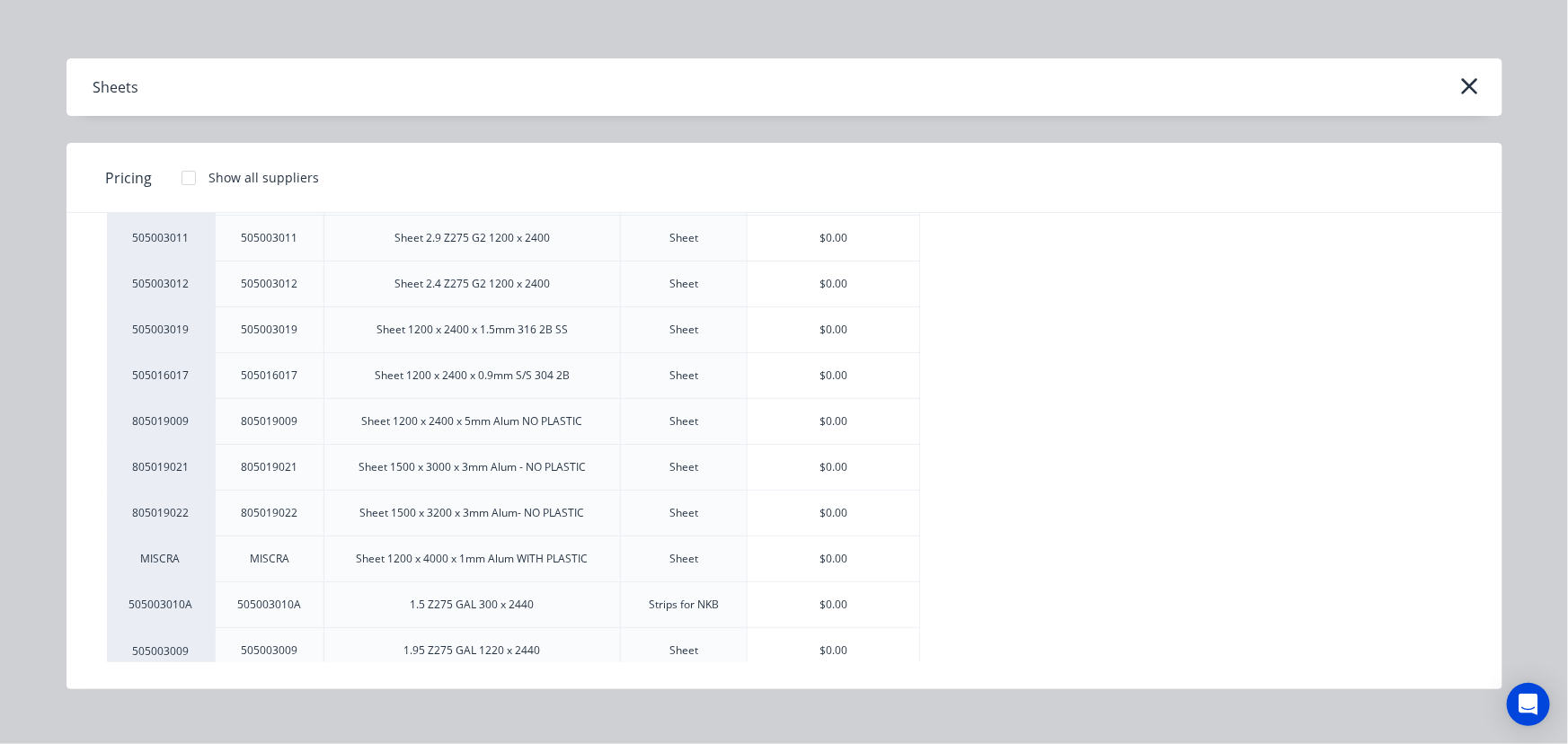
scroll to position [1729, 0]
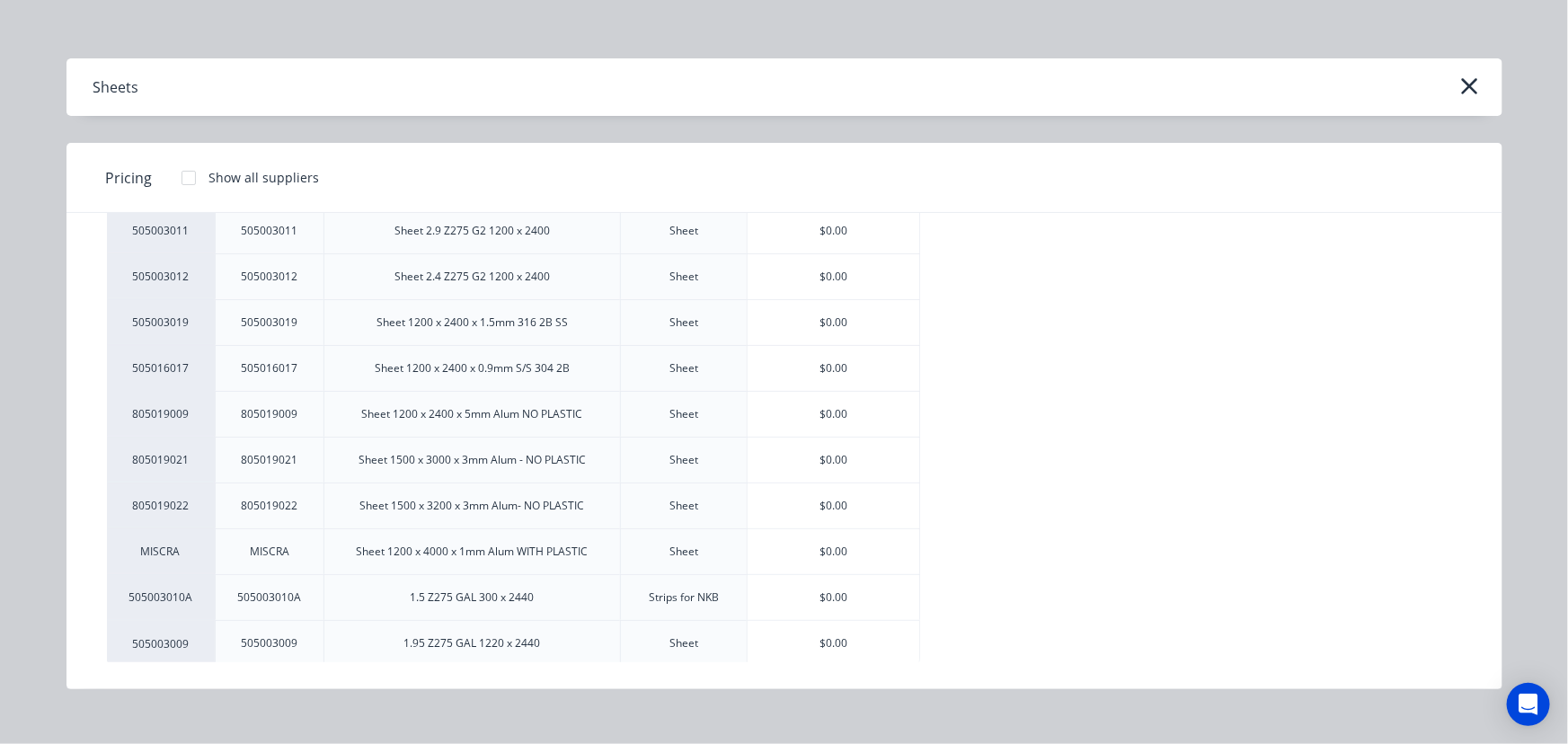
click at [845, 403] on div "$0.00" at bounding box center [833, 414] width 171 height 45
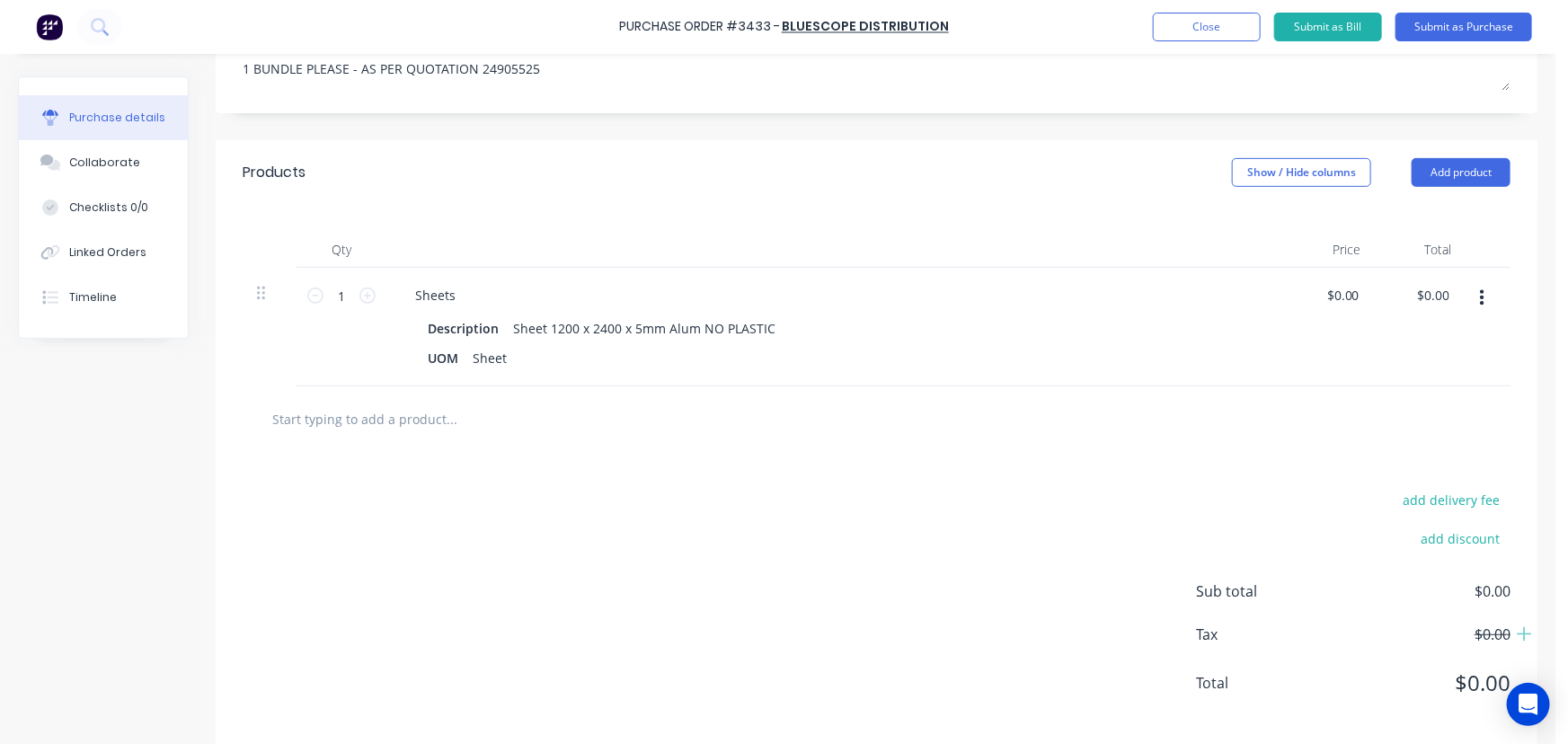
scroll to position [328, 0]
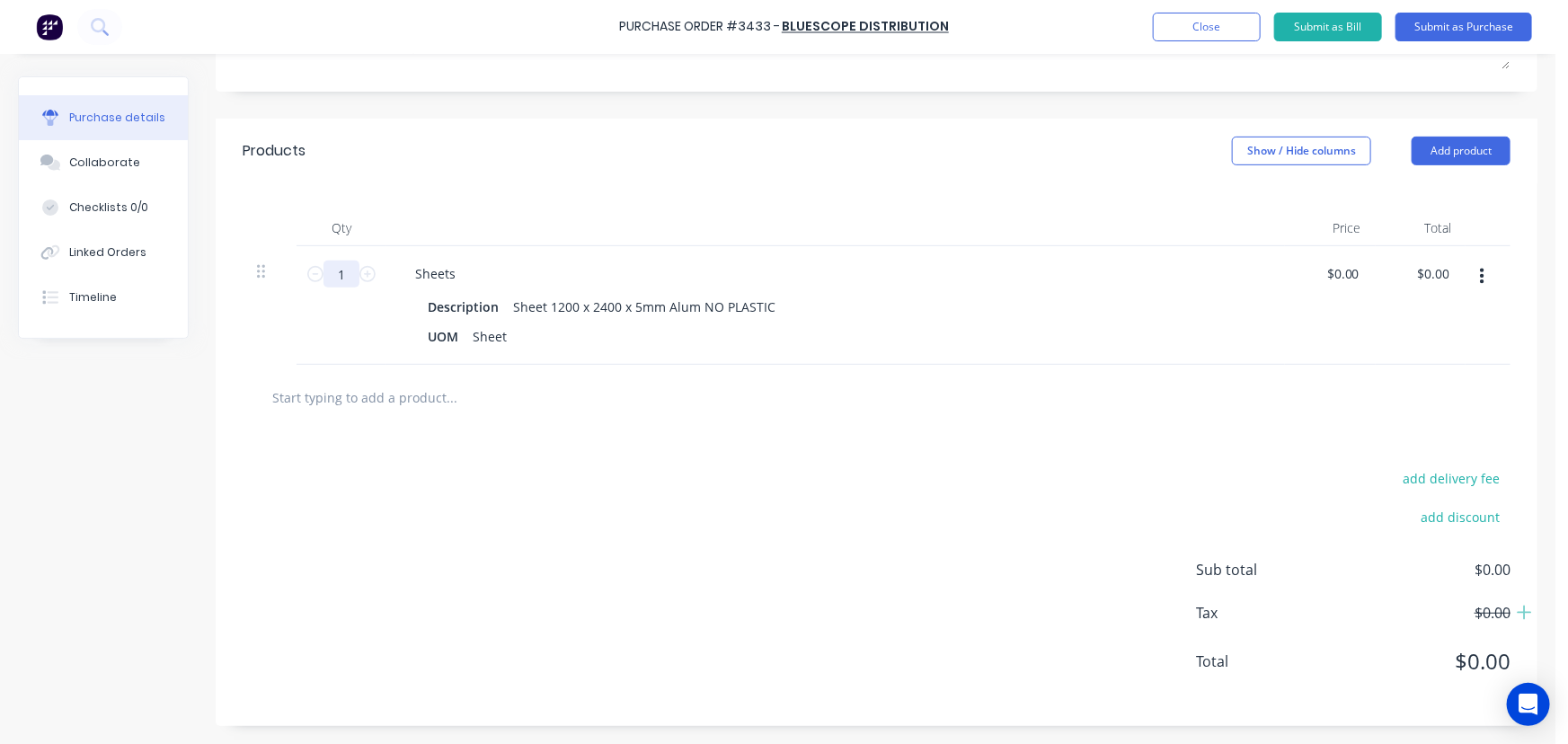
click at [351, 275] on input "1" at bounding box center [341, 274] width 36 height 27
type input "35"
click at [1353, 274] on input "0.0000" at bounding box center [1343, 274] width 42 height 26
type input "$0.00"
type input "0.00"
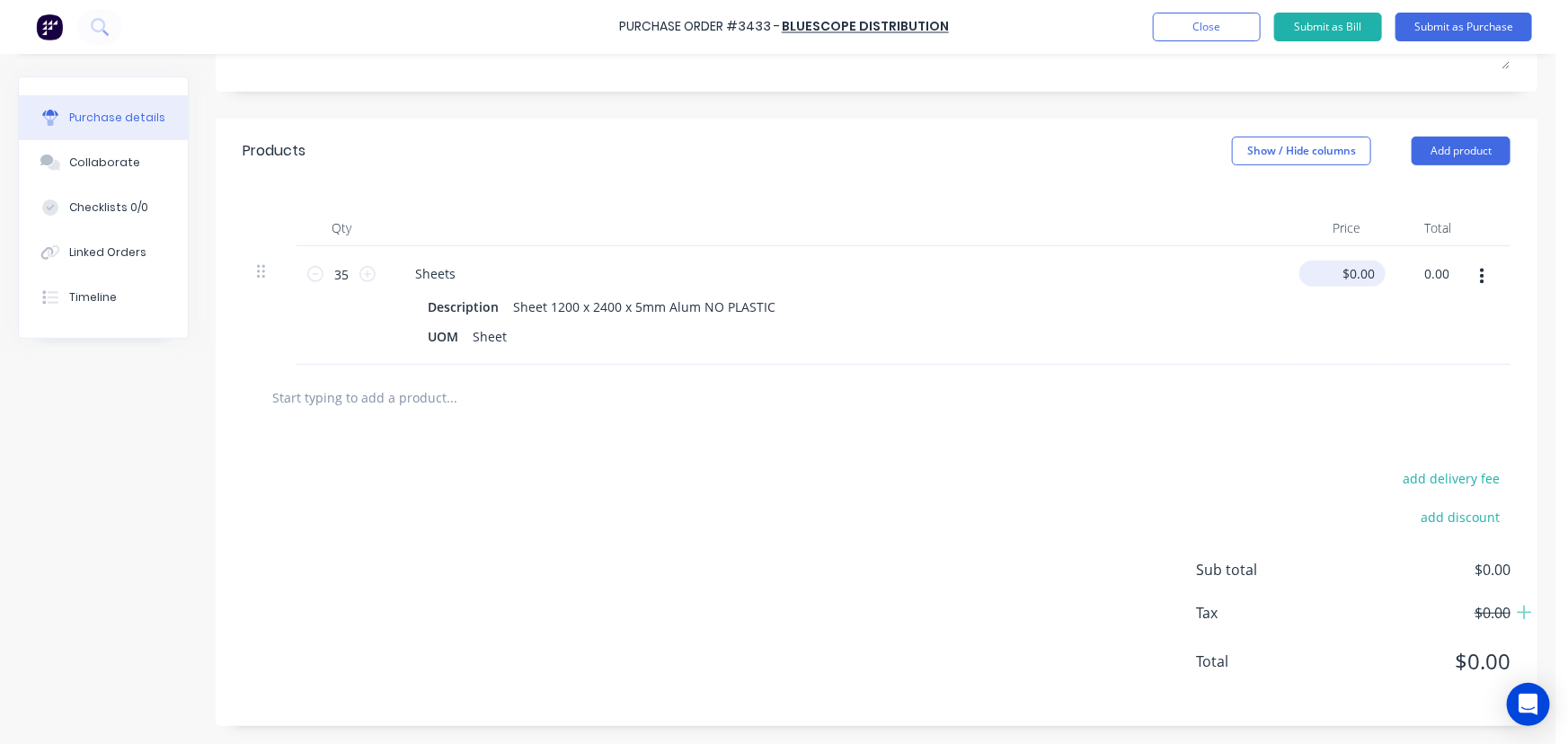
scroll to position [0, 0]
type input "0.0000"
type input "$0.00"
drag, startPoint x: 1340, startPoint y: 279, endPoint x: 1394, endPoint y: 298, distance: 57.2
click at [1377, 281] on div "35 35 Sheets Description Sheet 1200 x 2400 x 5mm Alum NO PLASTIC UOM Sheet 0.00…" at bounding box center [876, 305] width 1267 height 119
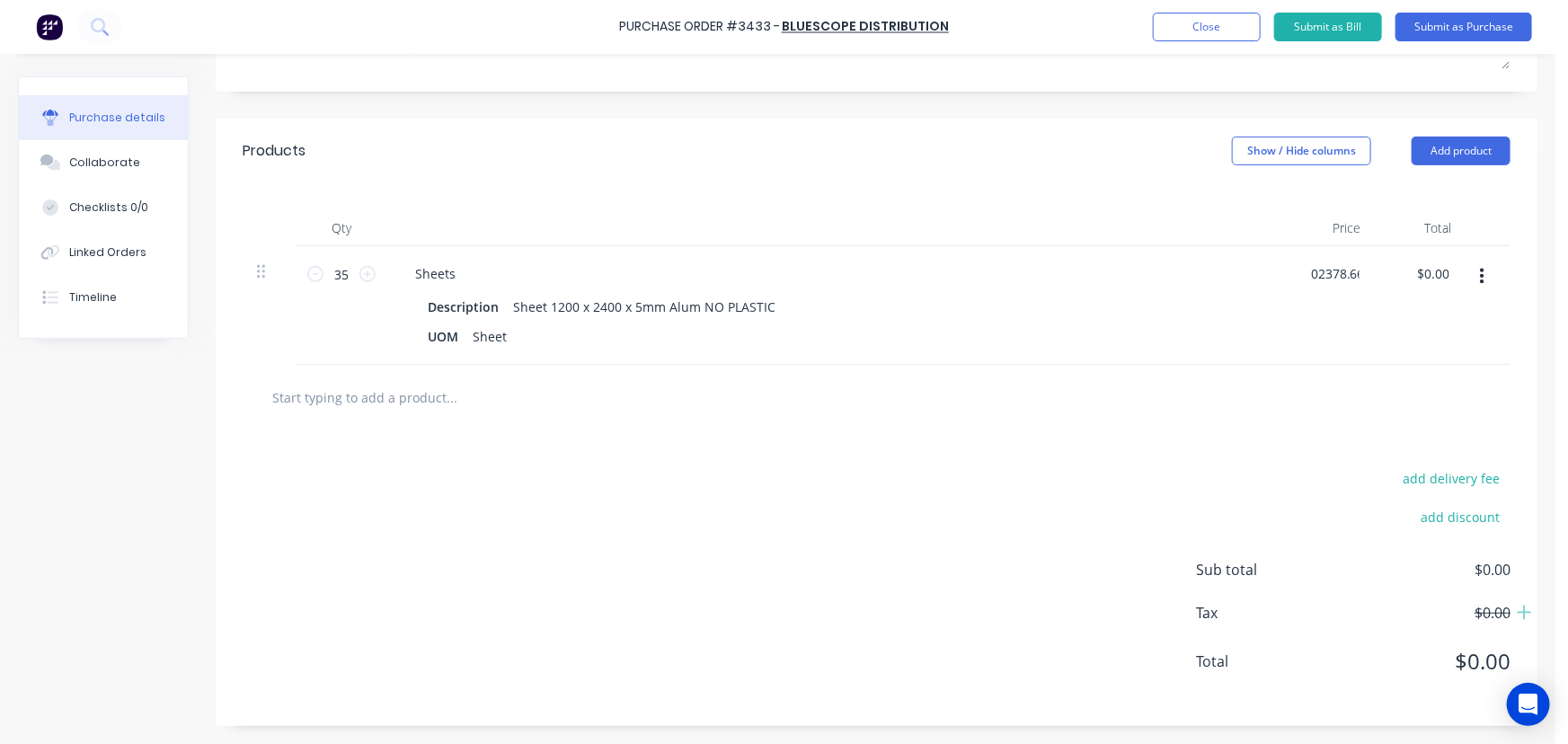
type input "$2,378.66"
type input "83253.10"
type input "2378.6600"
type input "$83,253.10"
click at [1341, 281] on input "2378.6600" at bounding box center [1334, 274] width 70 height 26
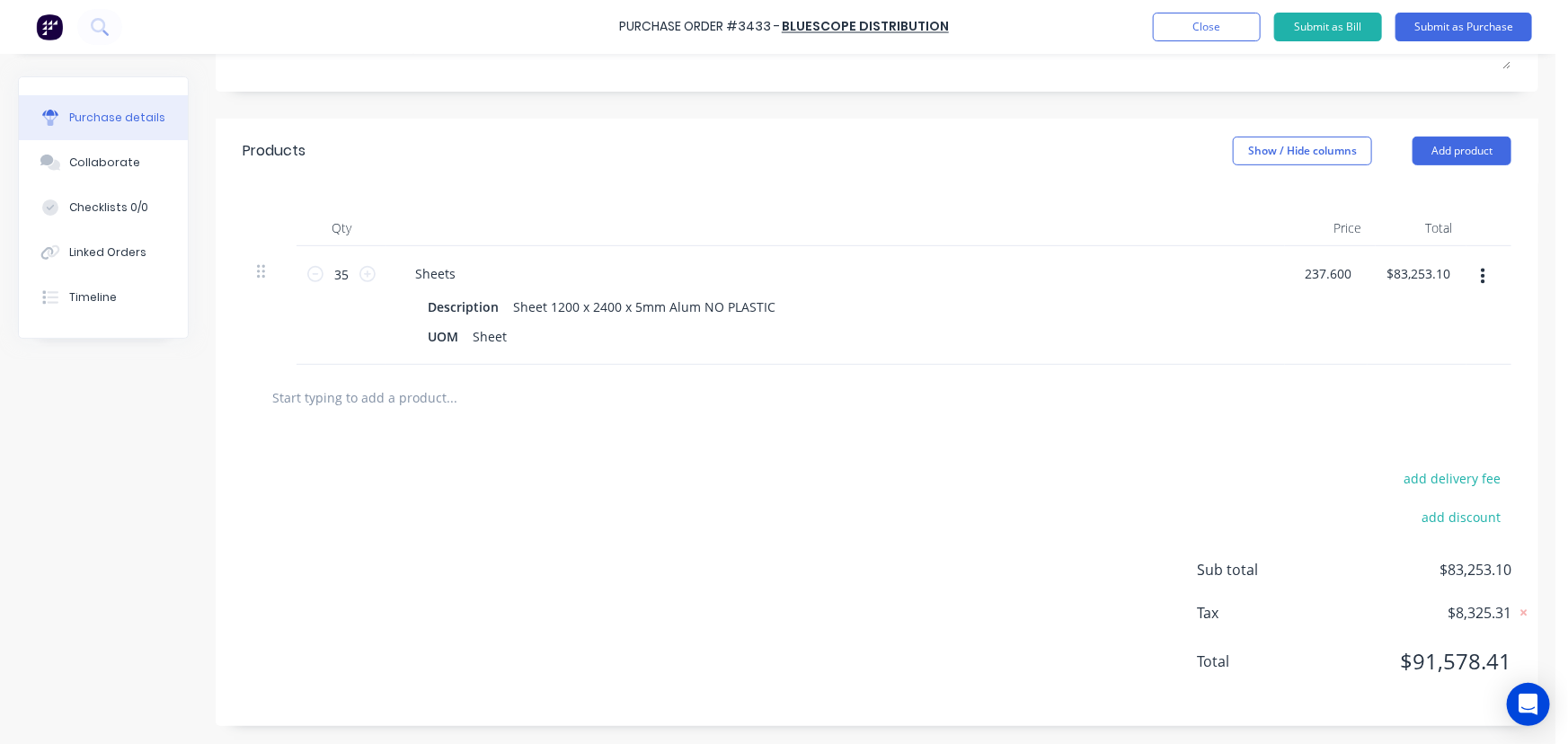
type input "$237.60"
type input "8316.00"
type input "237.6000"
type input "$8,316.00"
click at [1348, 275] on input "237.6000" at bounding box center [1335, 274] width 56 height 26
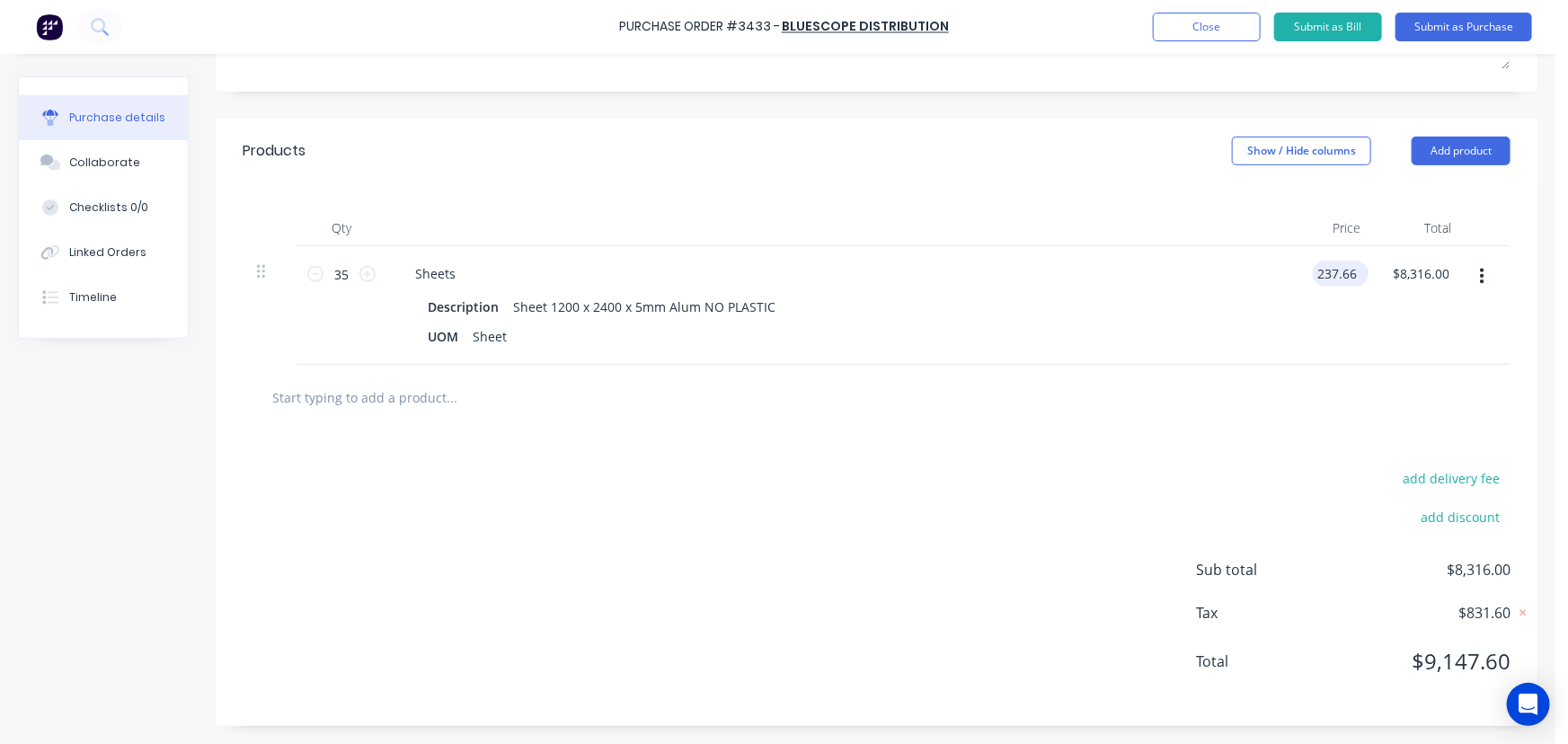
type input "$237.66"
type input "$8,318.10"
click at [1450, 129] on div "Products Show / Hide columns Add product" at bounding box center [877, 150] width 1322 height 65
click at [1443, 143] on button "Add product" at bounding box center [1460, 150] width 99 height 29
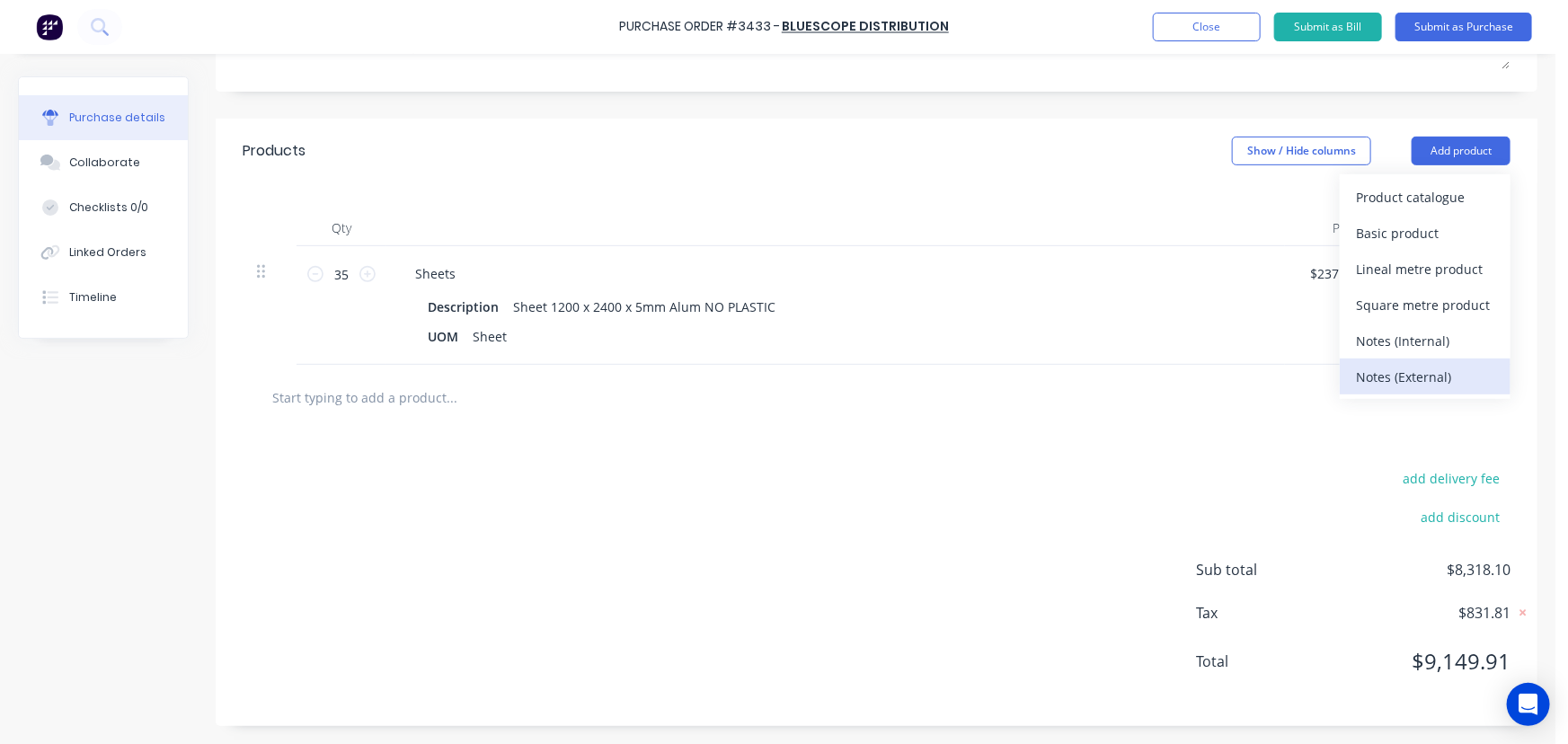
click at [1411, 376] on div "Notes (External)" at bounding box center [1425, 377] width 138 height 26
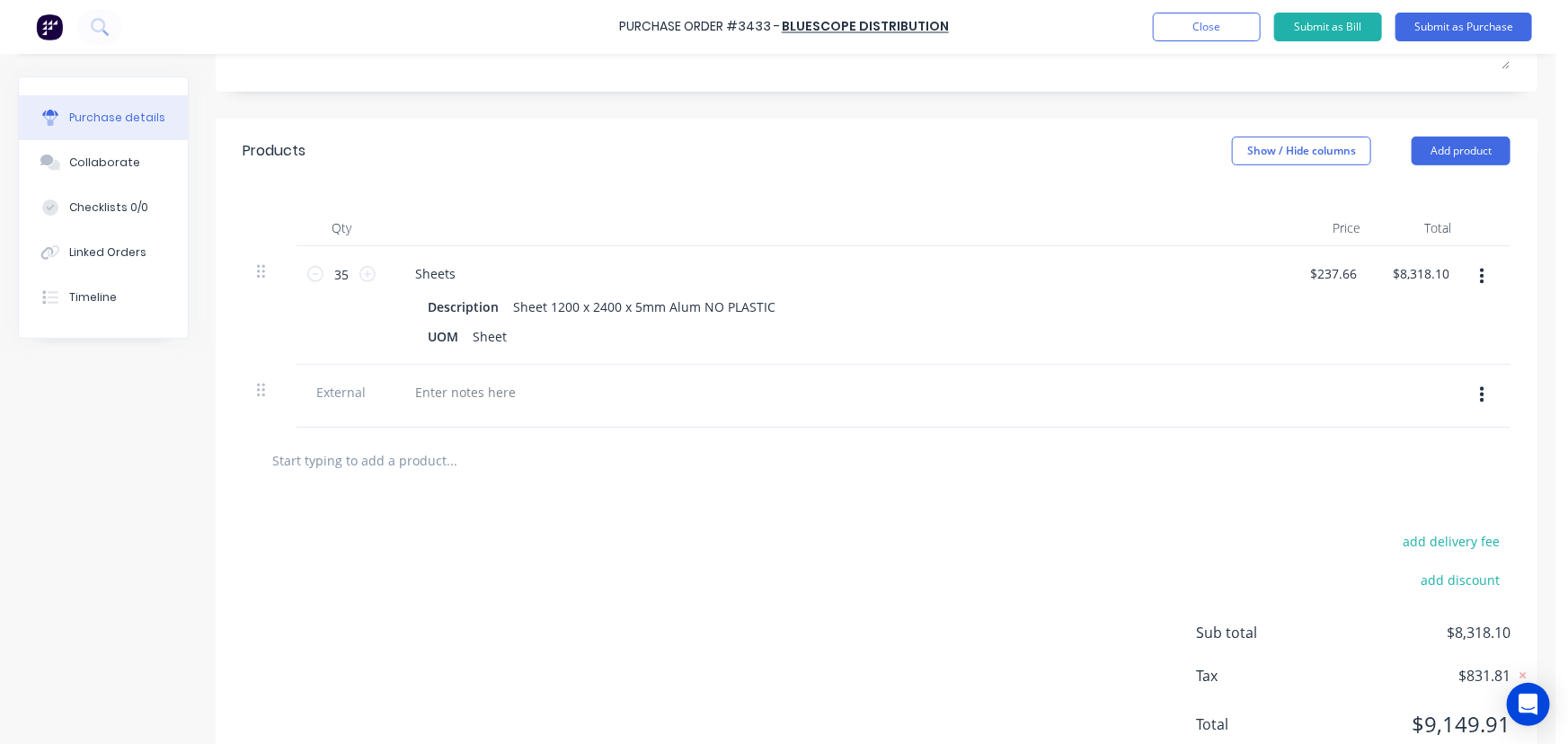
click at [364, 448] on input "text" at bounding box center [451, 460] width 359 height 36
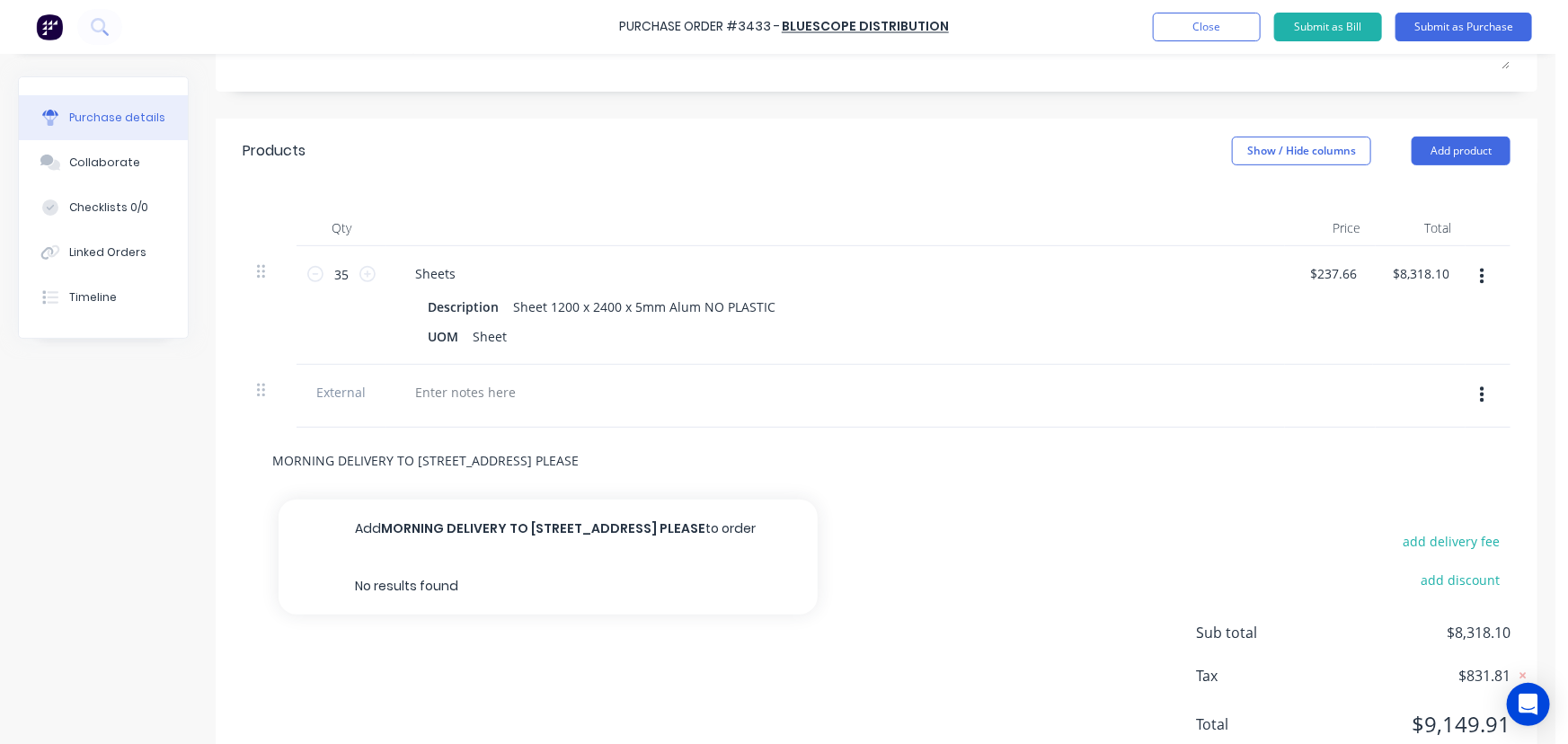
scroll to position [0, 33]
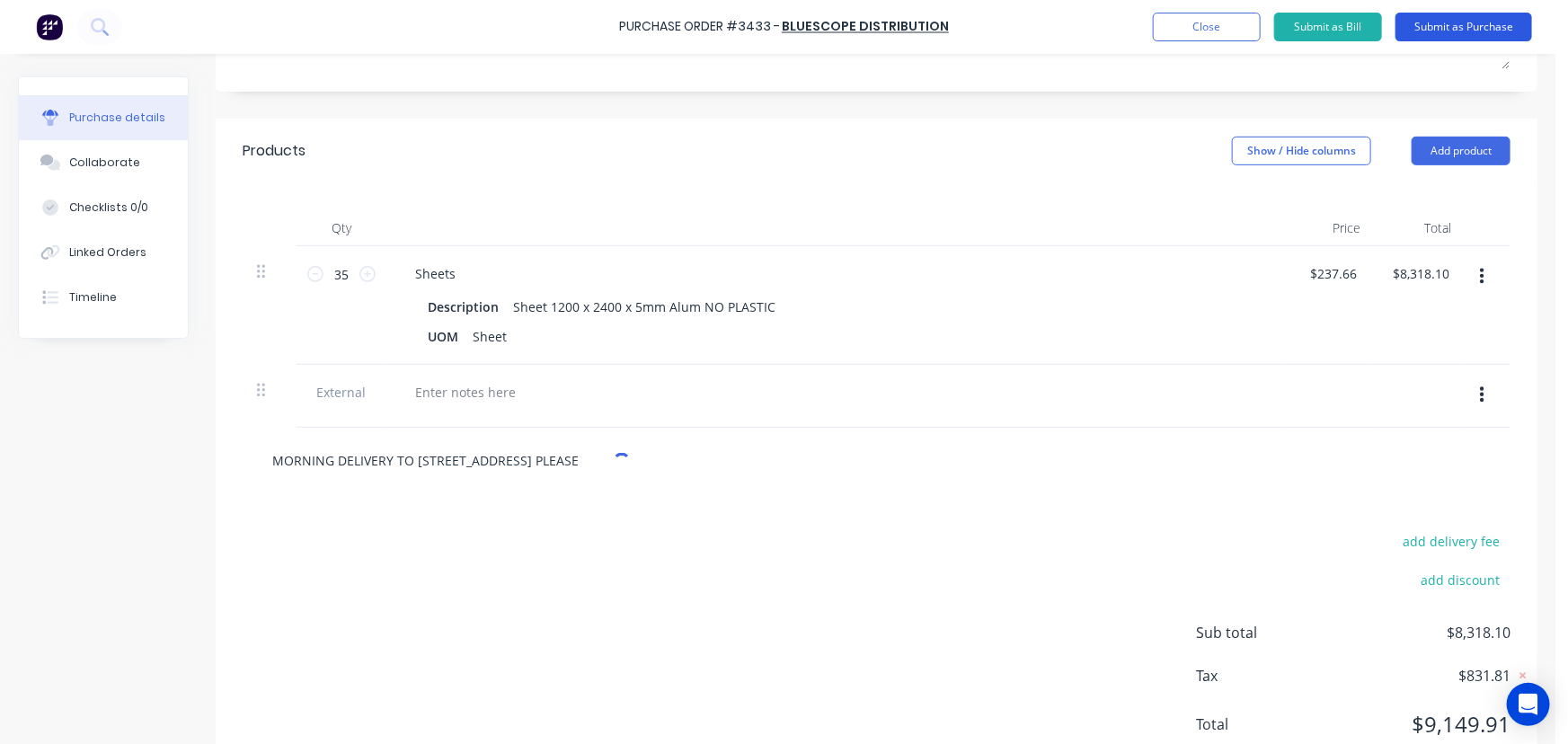
type input "MORNING DELIVERY TO [STREET_ADDRESS] PLEASE"
click at [1455, 32] on button "Submit as Purchase" at bounding box center [1463, 27] width 136 height 29
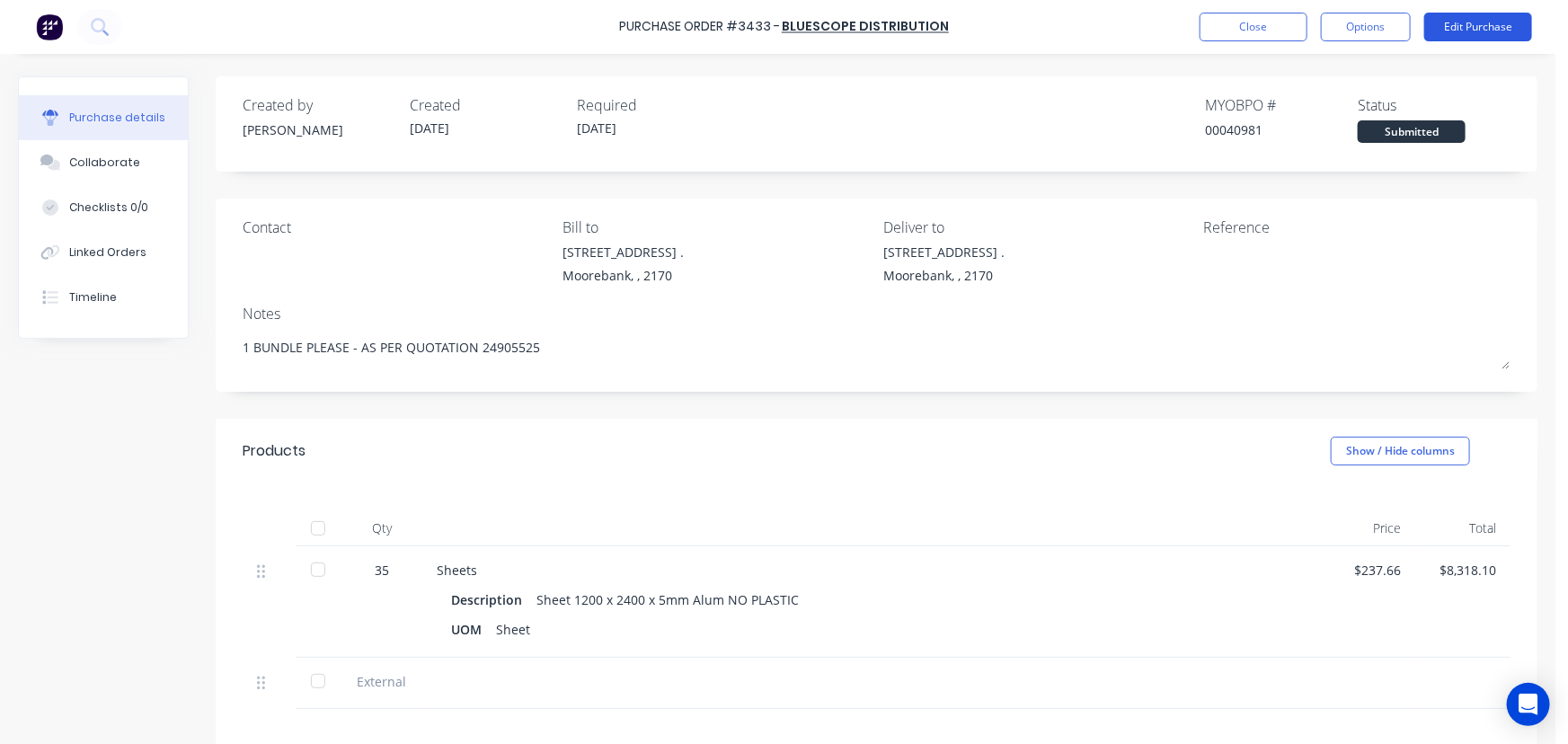
click at [1471, 27] on button "Edit Purchase" at bounding box center [1478, 27] width 108 height 29
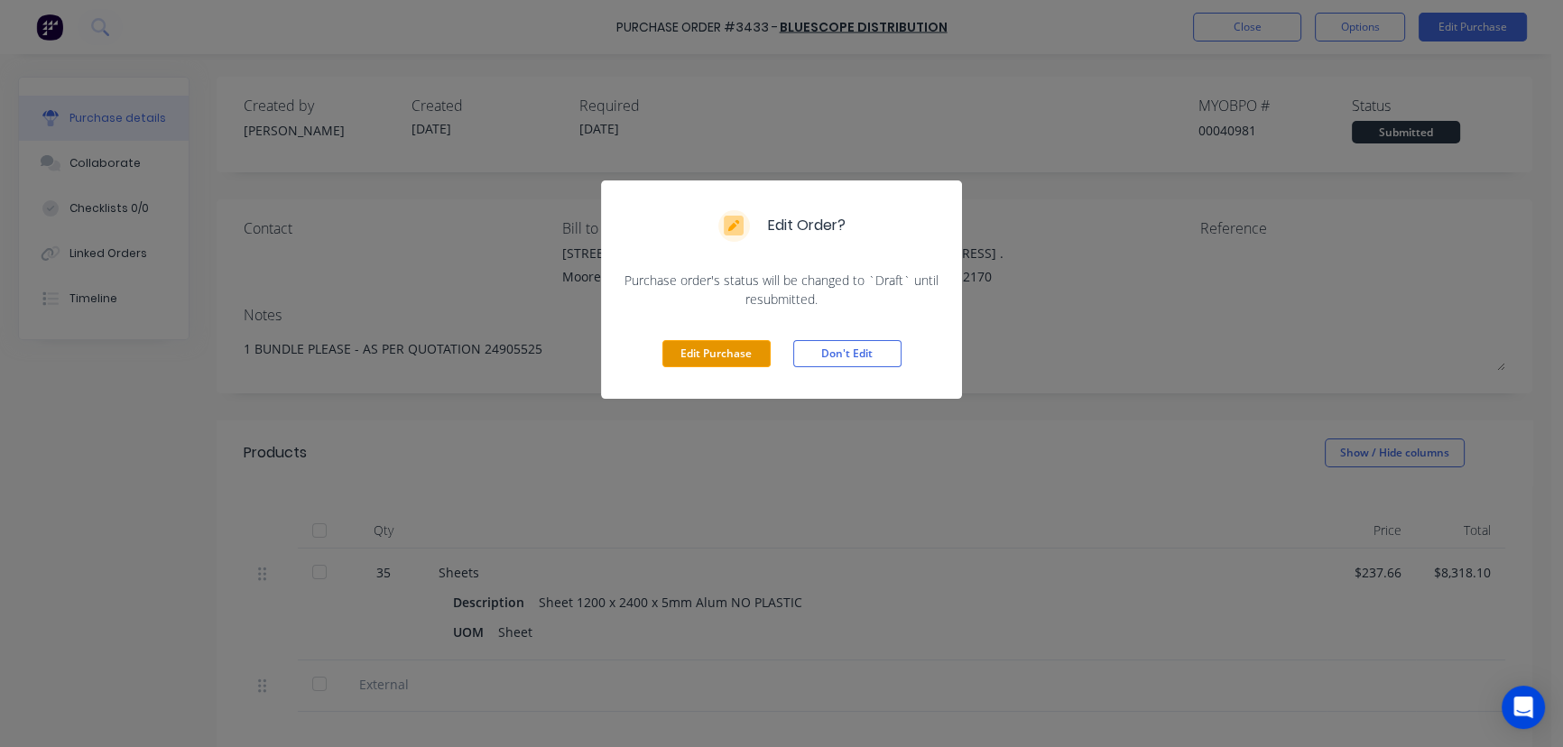
click at [726, 356] on button "Edit Purchase" at bounding box center [716, 353] width 108 height 27
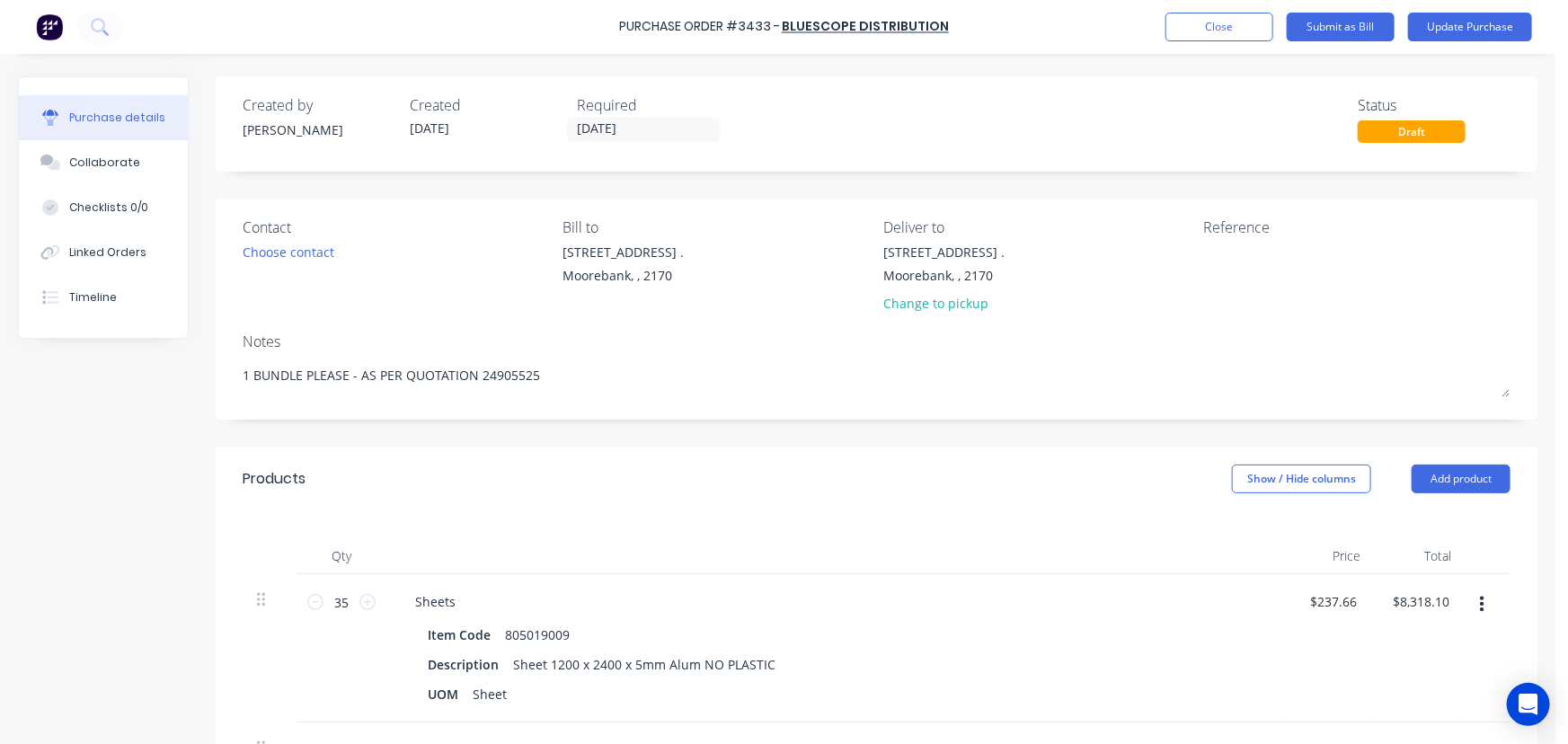
drag, startPoint x: 540, startPoint y: 376, endPoint x: 177, endPoint y: 369, distance: 363.1
click at [177, 369] on div "Created by [PERSON_NAME] Created [DATE] Required [DATE] Status Draft Contact Ch…" at bounding box center [778, 612] width 1519 height 1071
click at [472, 603] on div "Sheets" at bounding box center [836, 602] width 870 height 26
click at [456, 602] on div "Sheets" at bounding box center [435, 602] width 69 height 26
click at [511, 605] on div "Sheets -" at bounding box center [836, 602] width 870 height 26
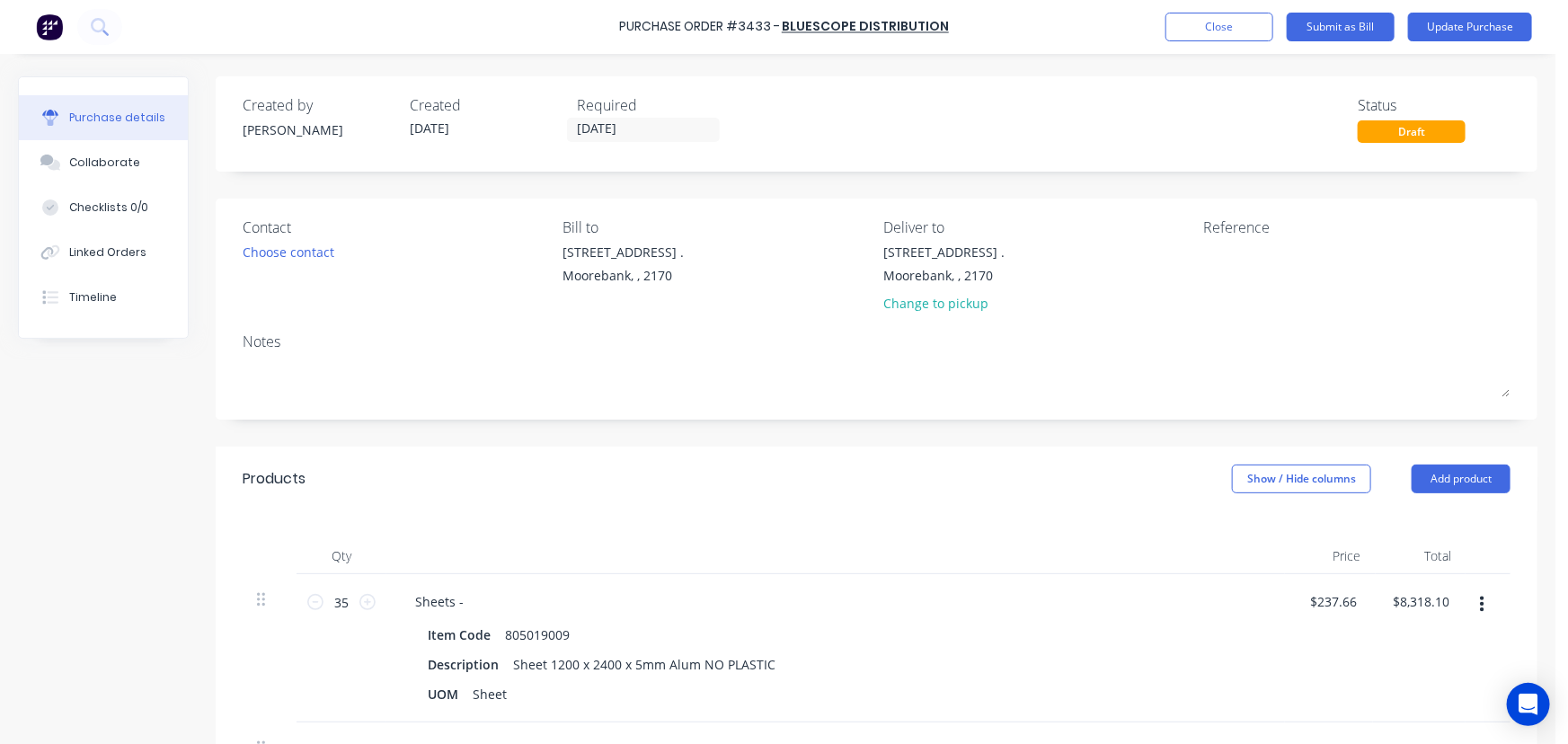
click at [490, 604] on div "Sheets -" at bounding box center [836, 602] width 870 height 26
click at [480, 605] on div "Sheets -" at bounding box center [836, 602] width 870 height 26
drag, startPoint x: 463, startPoint y: 600, endPoint x: 475, endPoint y: 603, distance: 12.4
click at [467, 603] on div "Sheets -" at bounding box center [440, 602] width 78 height 26
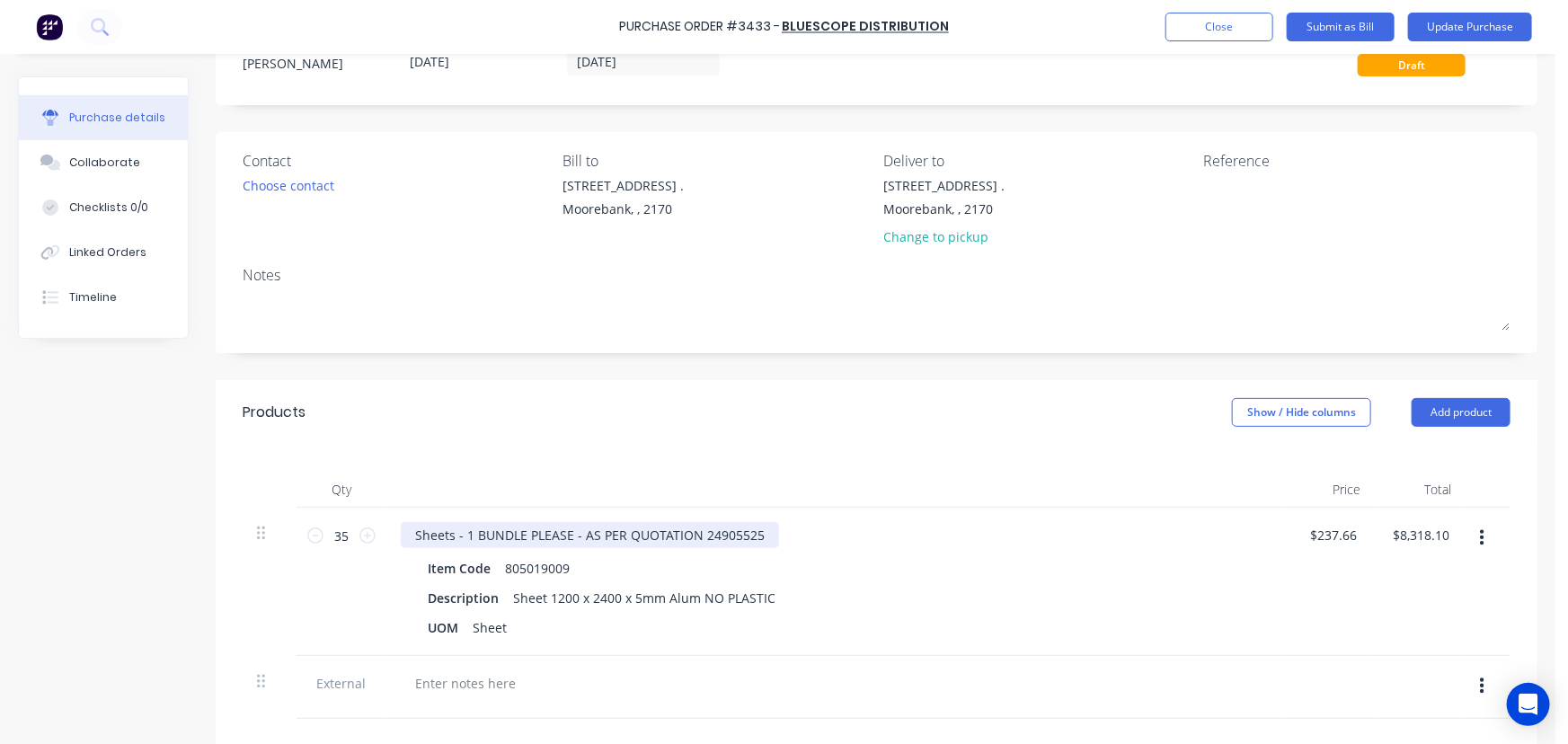
scroll to position [327, 0]
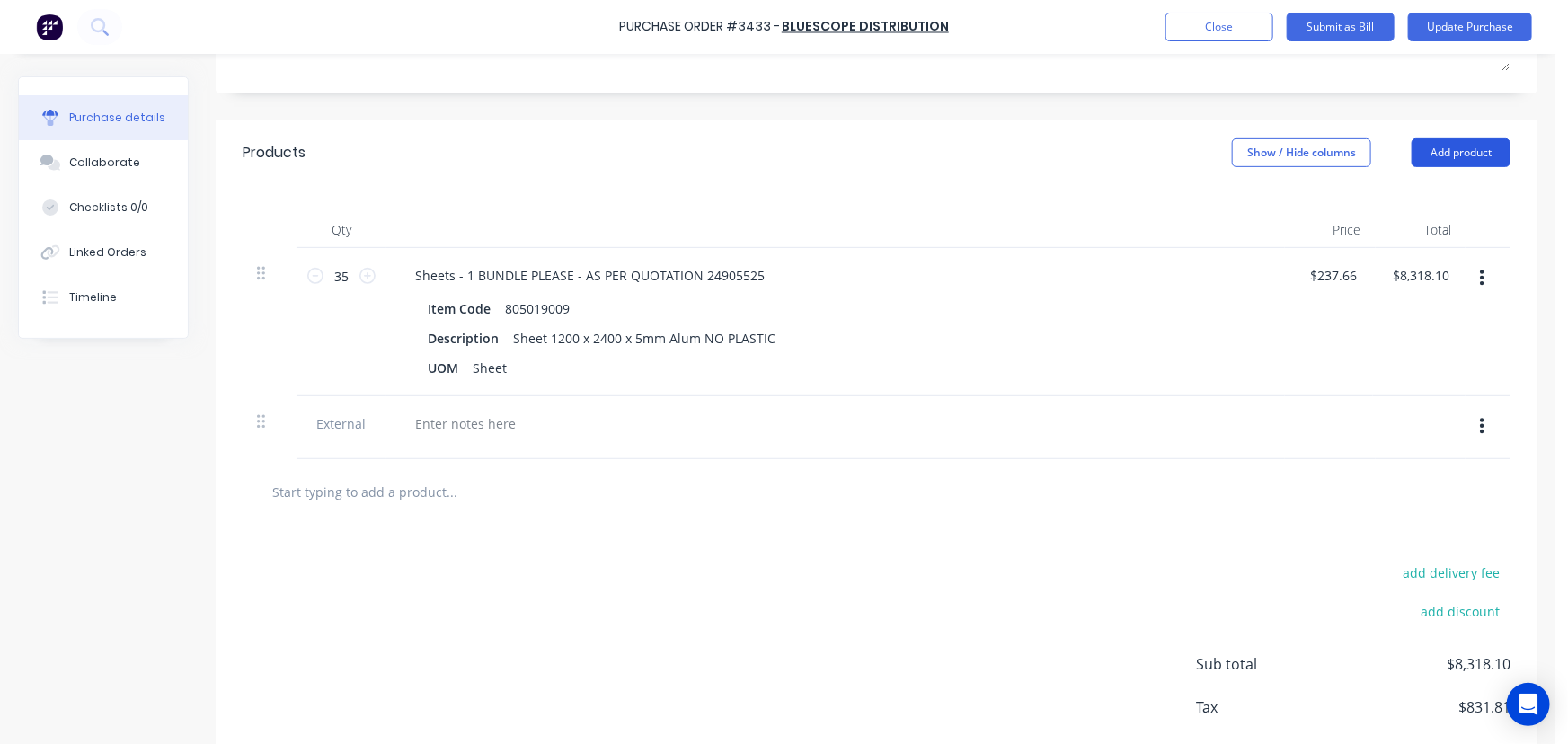
click at [1456, 156] on button "Add product" at bounding box center [1460, 152] width 99 height 29
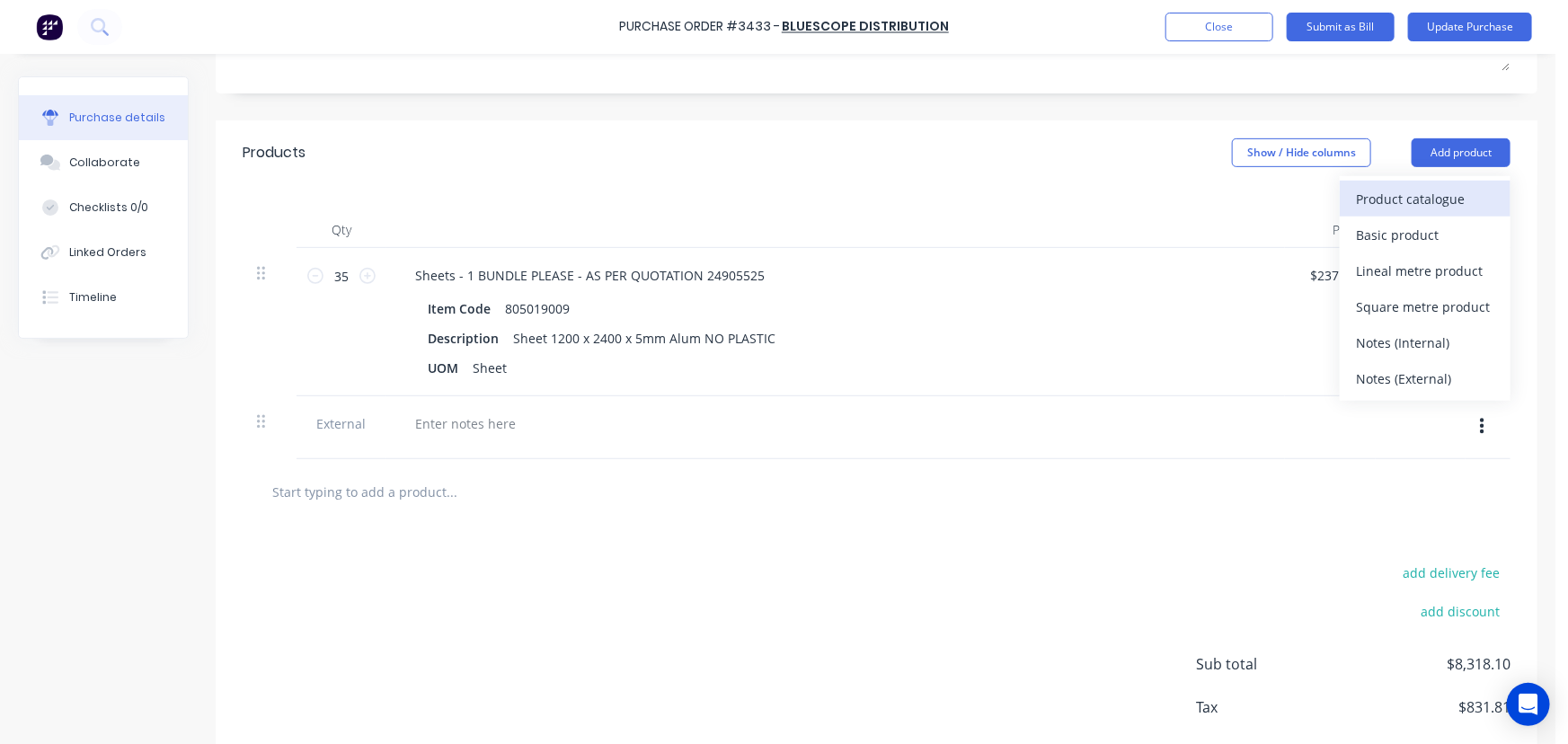
click at [1447, 195] on div "Product catalogue" at bounding box center [1425, 199] width 138 height 26
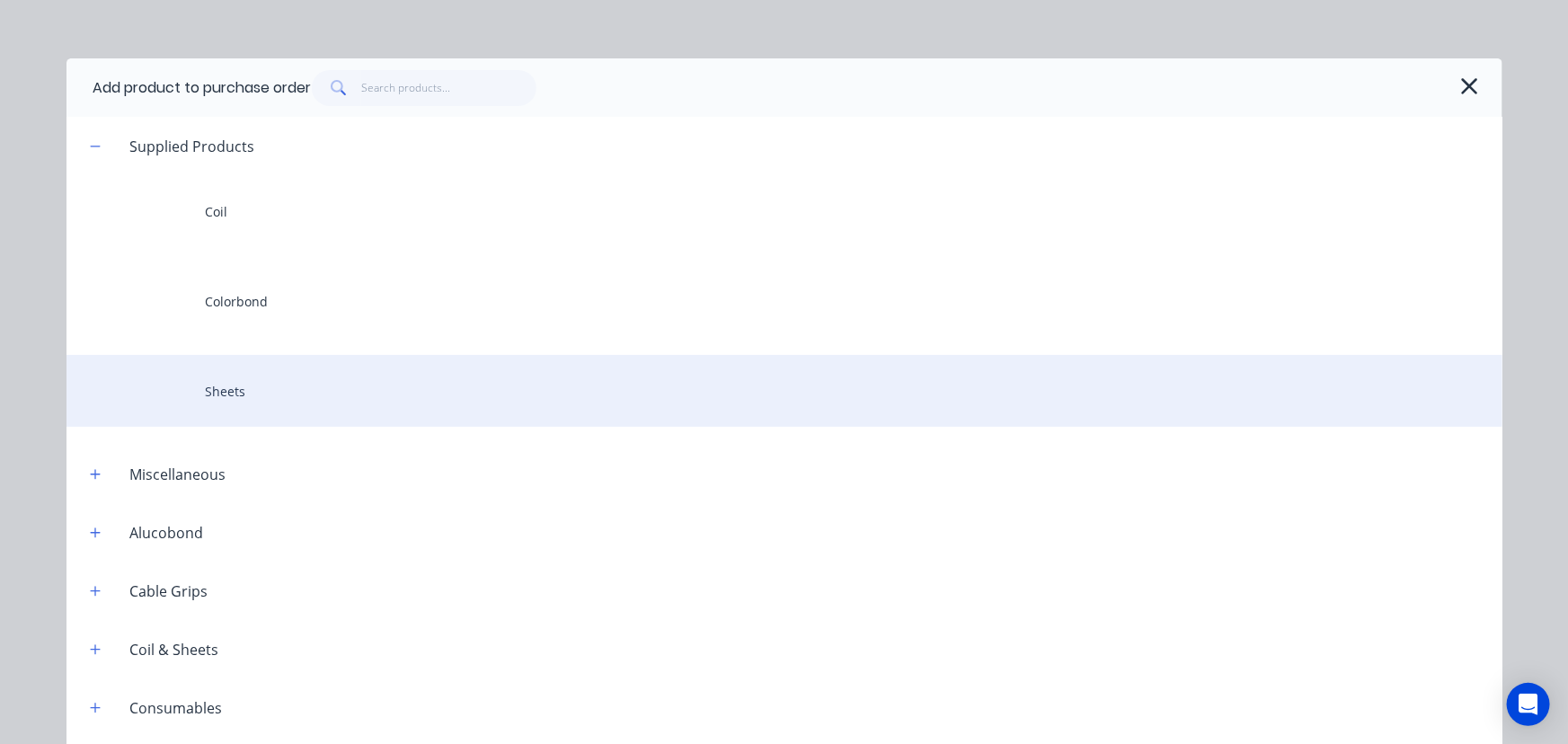
click at [341, 394] on div "Sheets" at bounding box center [784, 390] width 1436 height 72
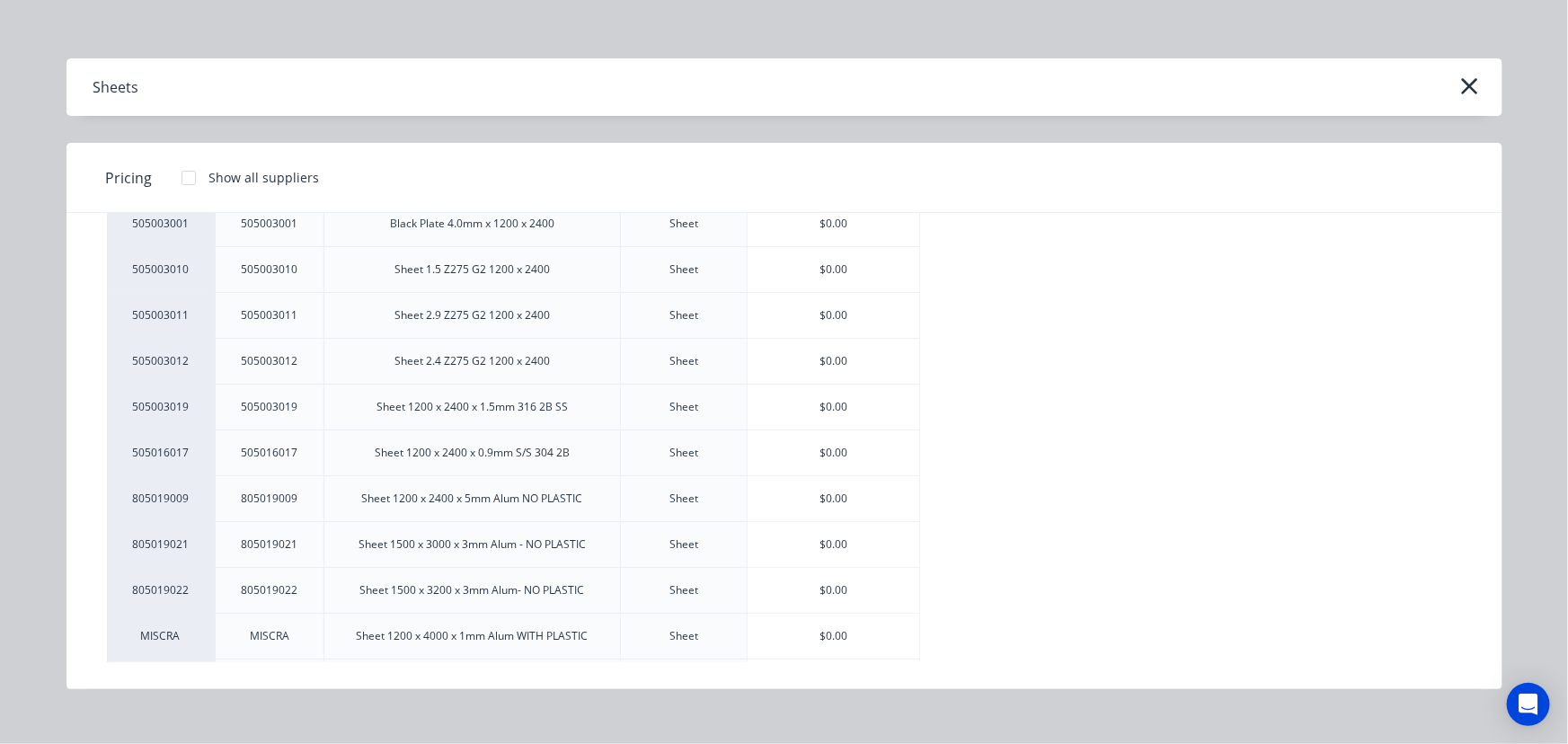
scroll to position [1716, 0]
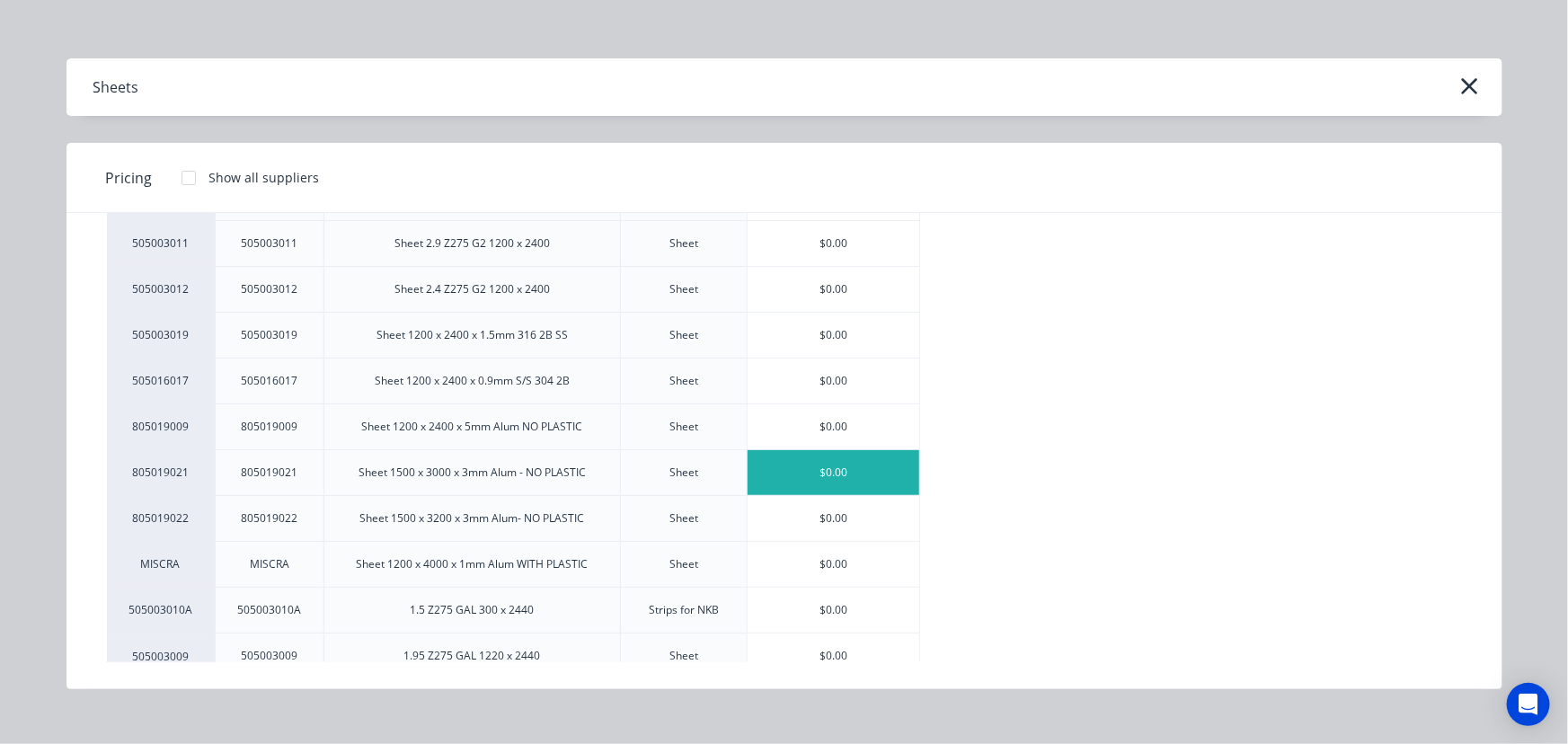
click at [847, 457] on div "$0.00" at bounding box center [833, 472] width 171 height 45
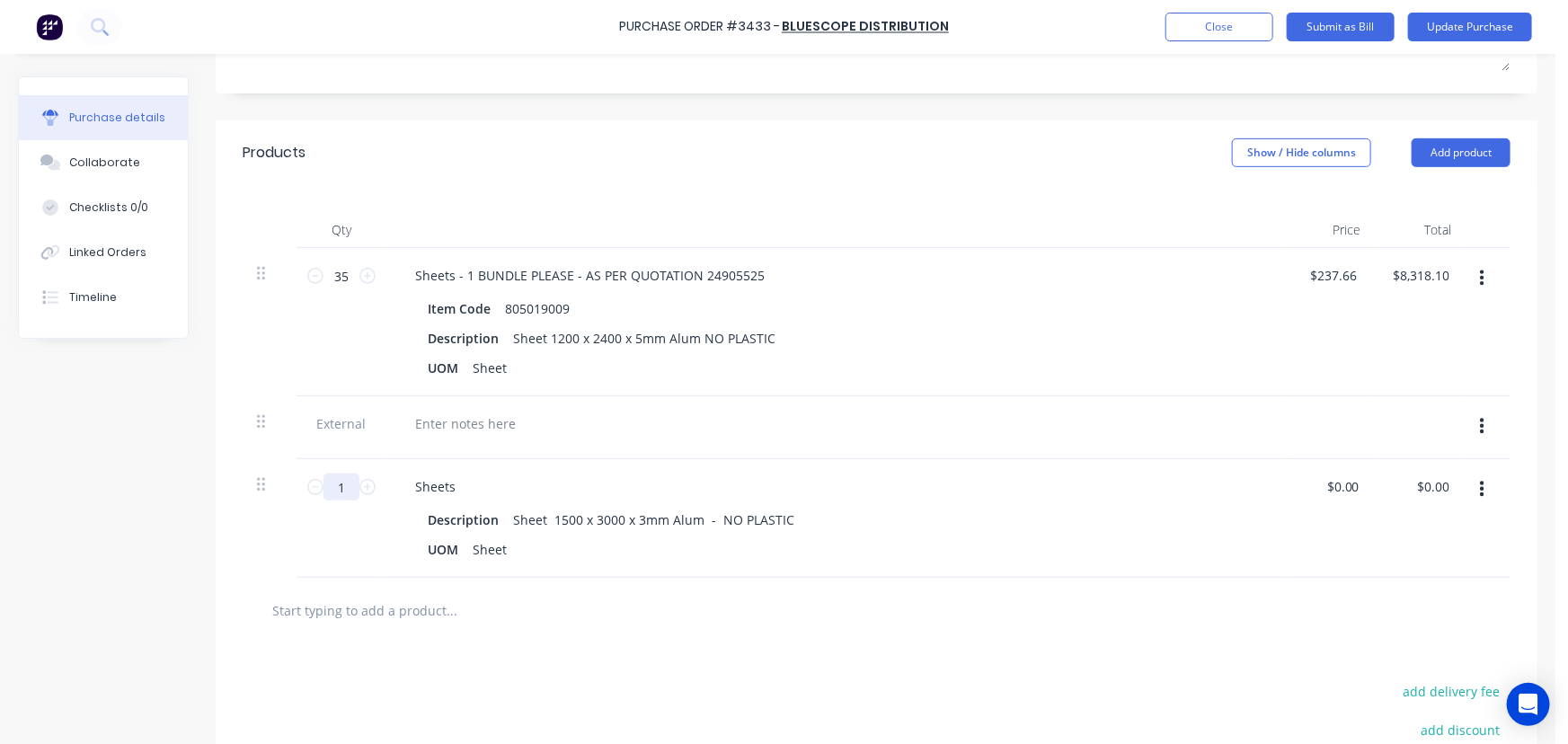
click at [351, 490] on input "1" at bounding box center [341, 487] width 36 height 27
type input "30"
drag, startPoint x: 1367, startPoint y: 488, endPoint x: 1351, endPoint y: 493, distance: 16.8
click at [1354, 492] on div "$0.00 $0.00" at bounding box center [1330, 518] width 91 height 119
drag, startPoint x: 1360, startPoint y: 485, endPoint x: 1119, endPoint y: 493, distance: 241.1
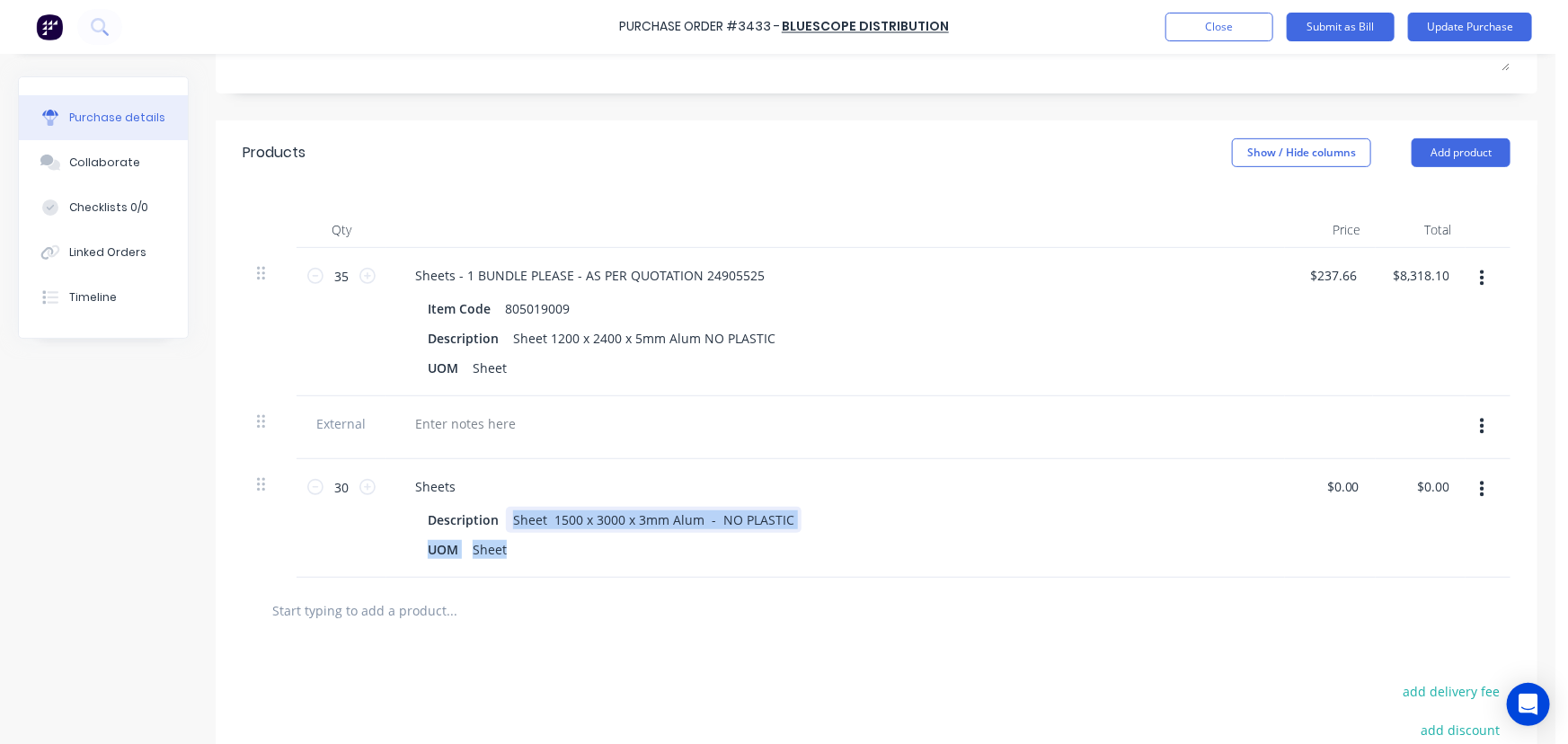
click at [1128, 499] on div "30 30 Sheets Description Sheet 1500 x 3000 x 3mm Alum - NO PLASTIC UOM Sheet $0…" at bounding box center [876, 518] width 1267 height 119
type input "0"
click at [1357, 487] on input "0" at bounding box center [1350, 487] width 25 height 26
type input "$225.00"
type input "$6,750.00"
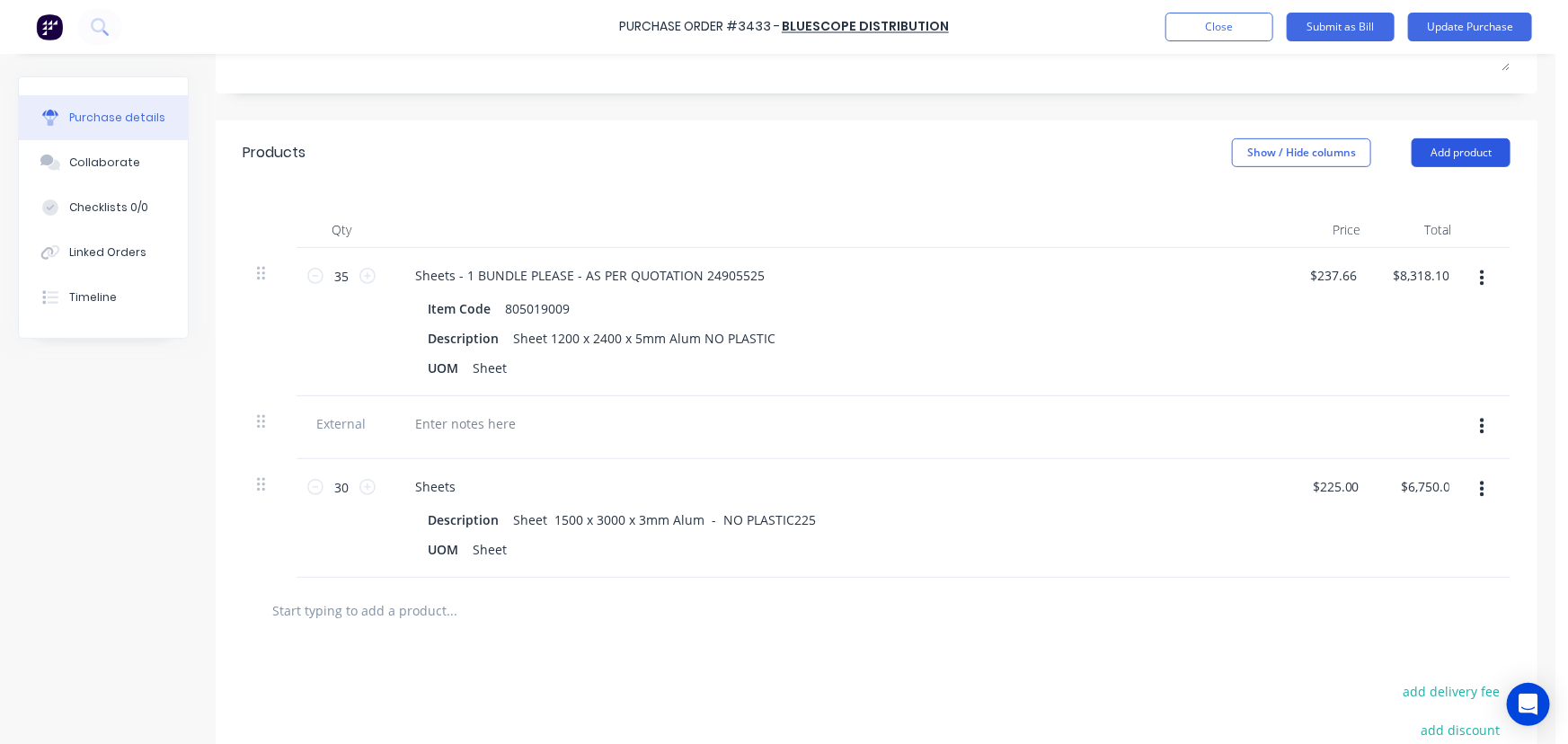
click at [1459, 152] on button "Add product" at bounding box center [1460, 152] width 99 height 29
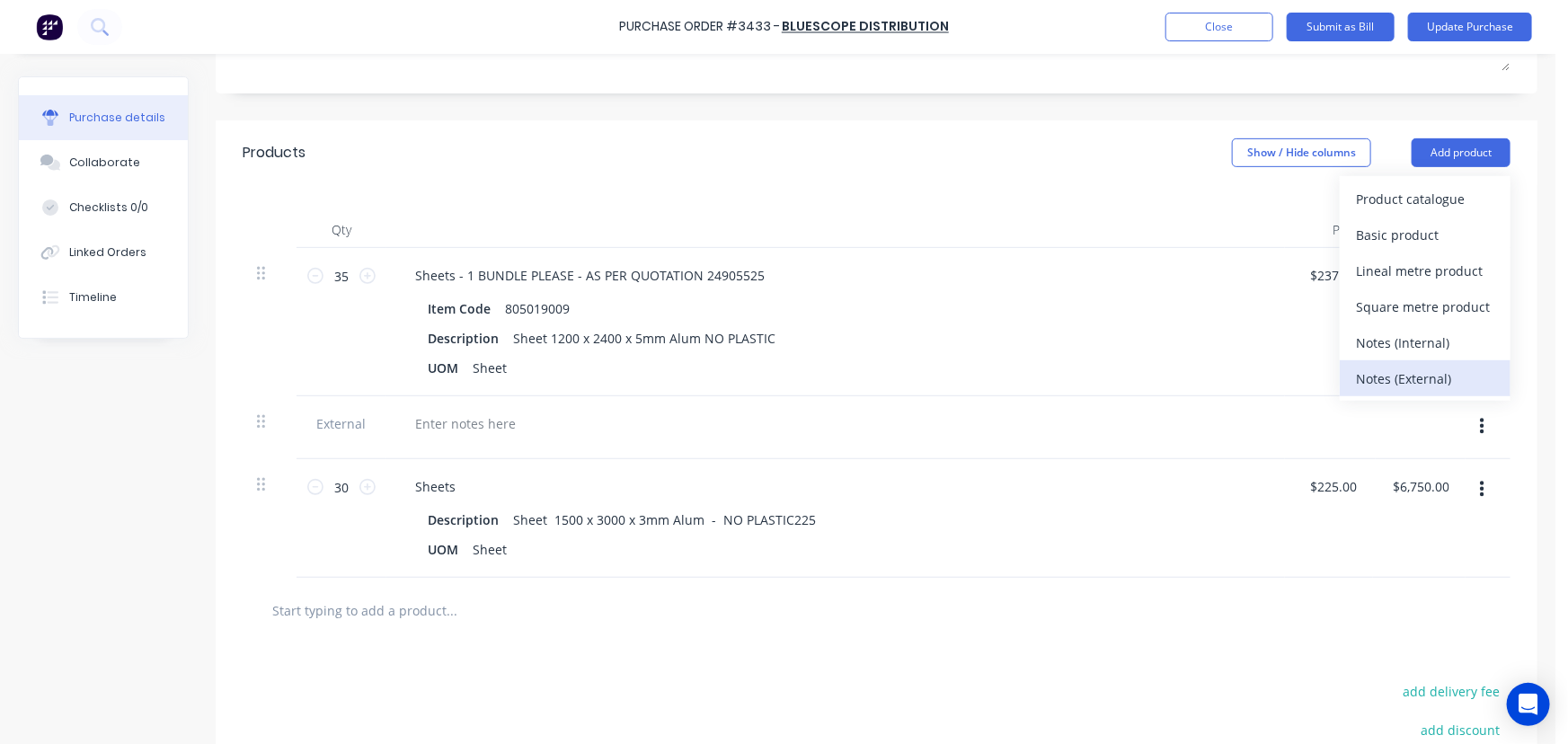
click at [1420, 379] on div "Notes (External)" at bounding box center [1425, 378] width 138 height 26
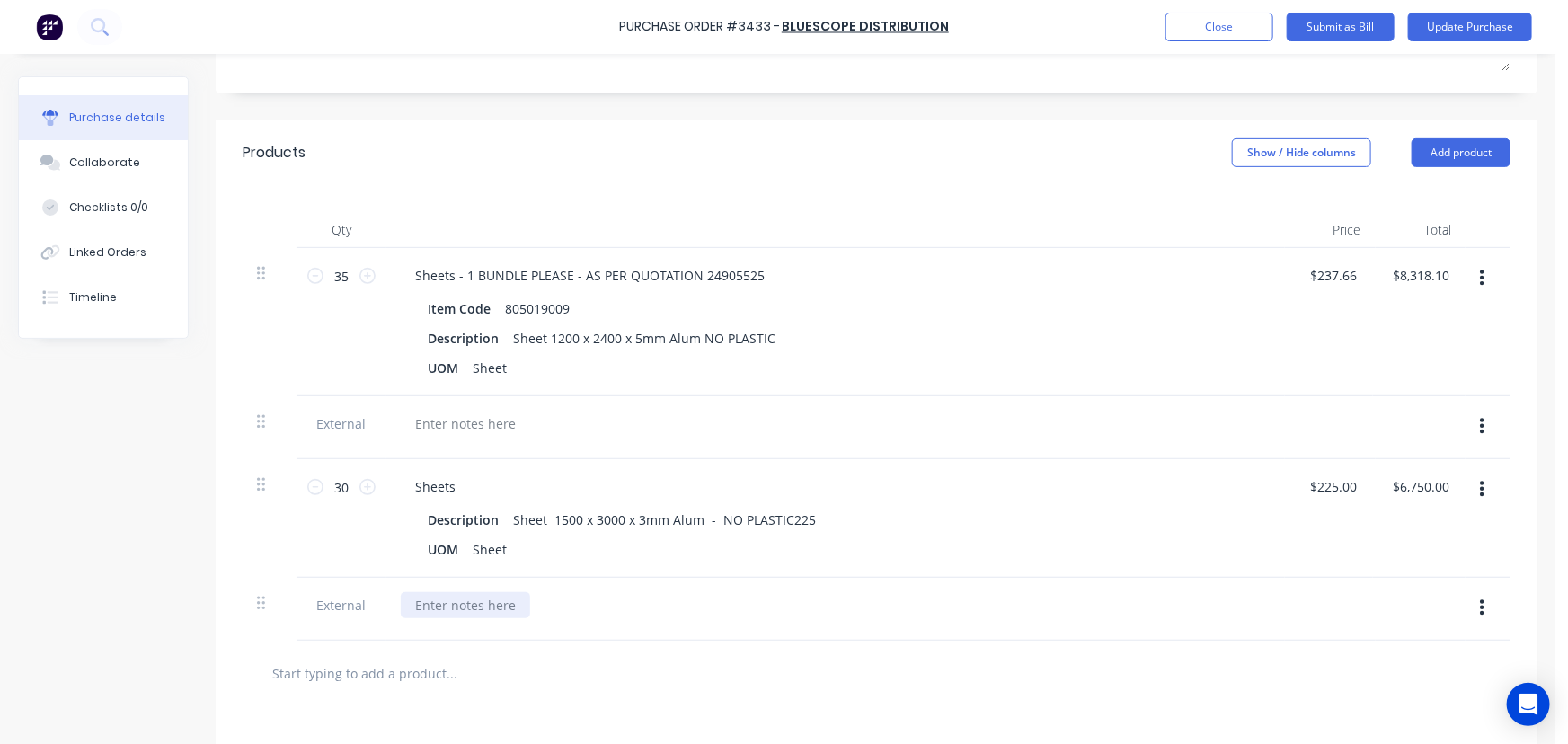
click at [446, 608] on div at bounding box center [466, 606] width 129 height 26
click at [1481, 30] on button "Update Purchase" at bounding box center [1469, 27] width 124 height 29
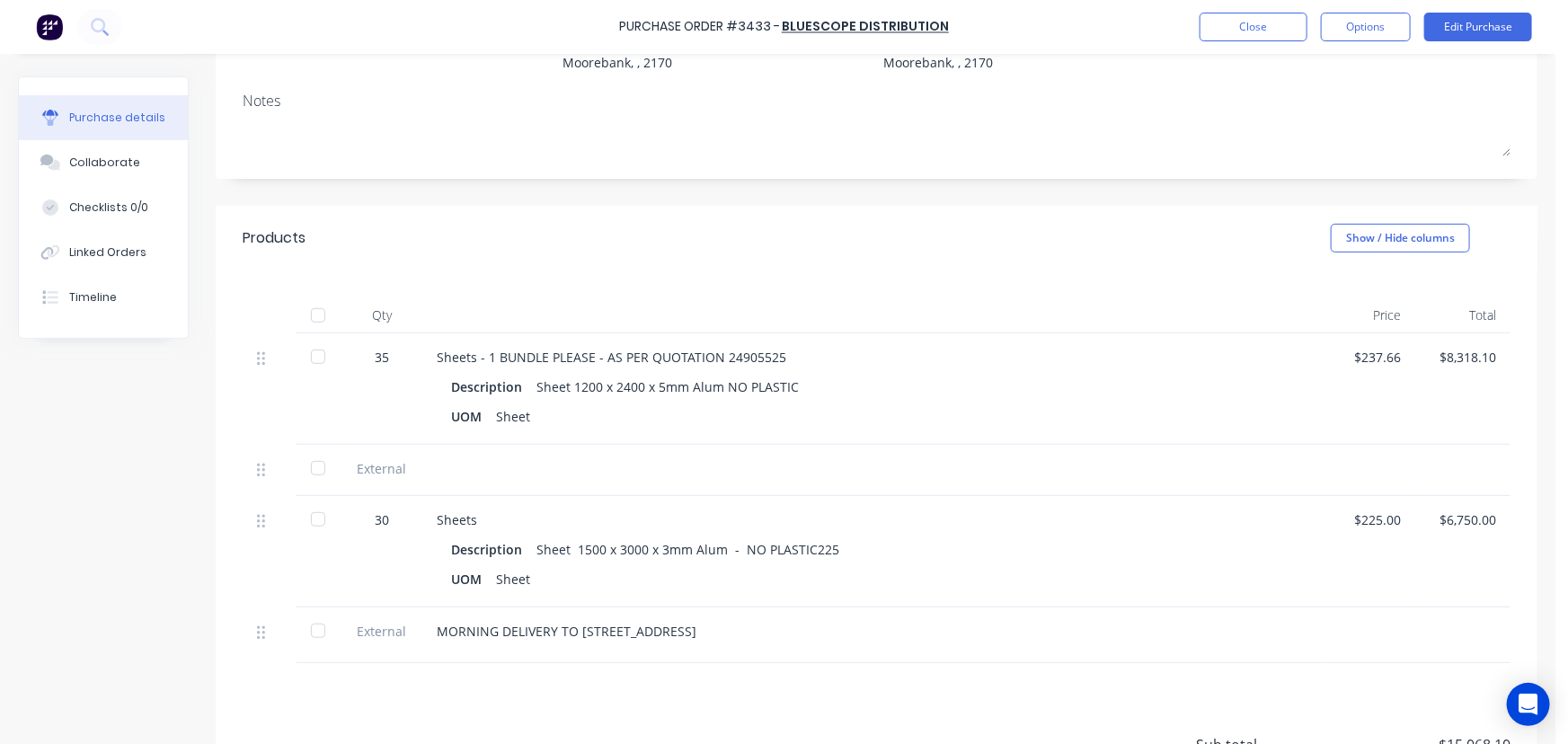
scroll to position [0, 0]
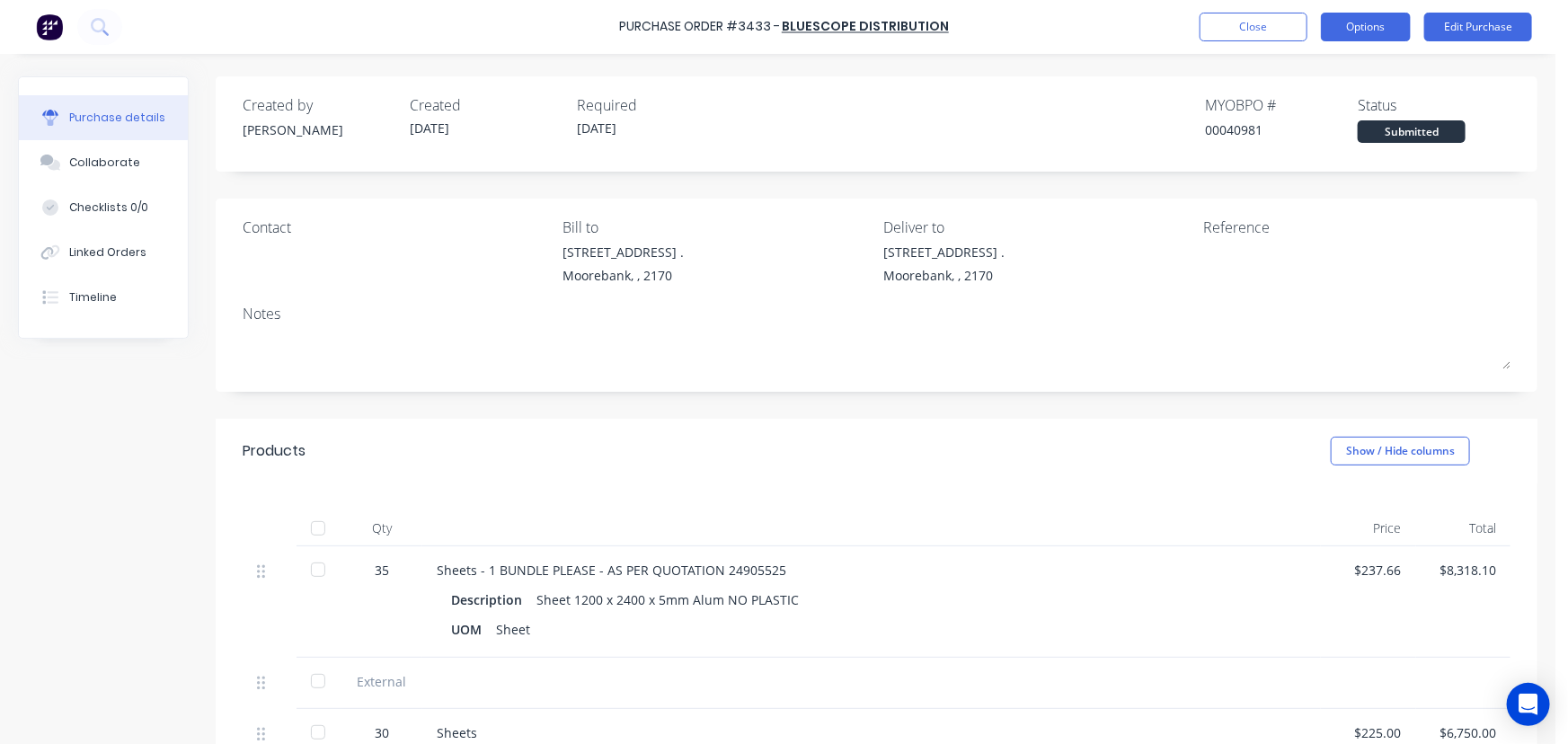
click at [1375, 27] on button "Options" at bounding box center [1366, 27] width 90 height 29
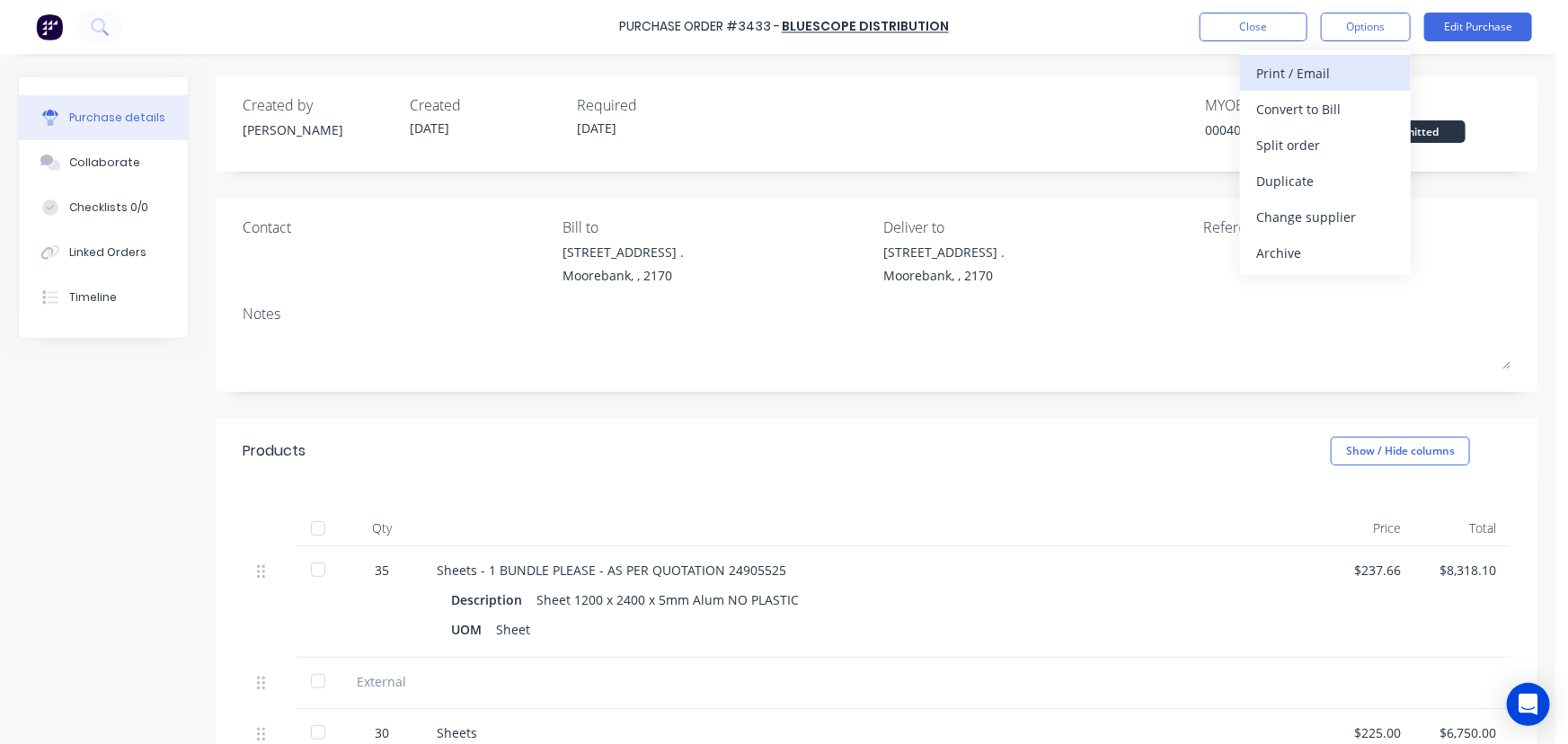
click at [1313, 70] on div "Print / Email" at bounding box center [1325, 73] width 138 height 26
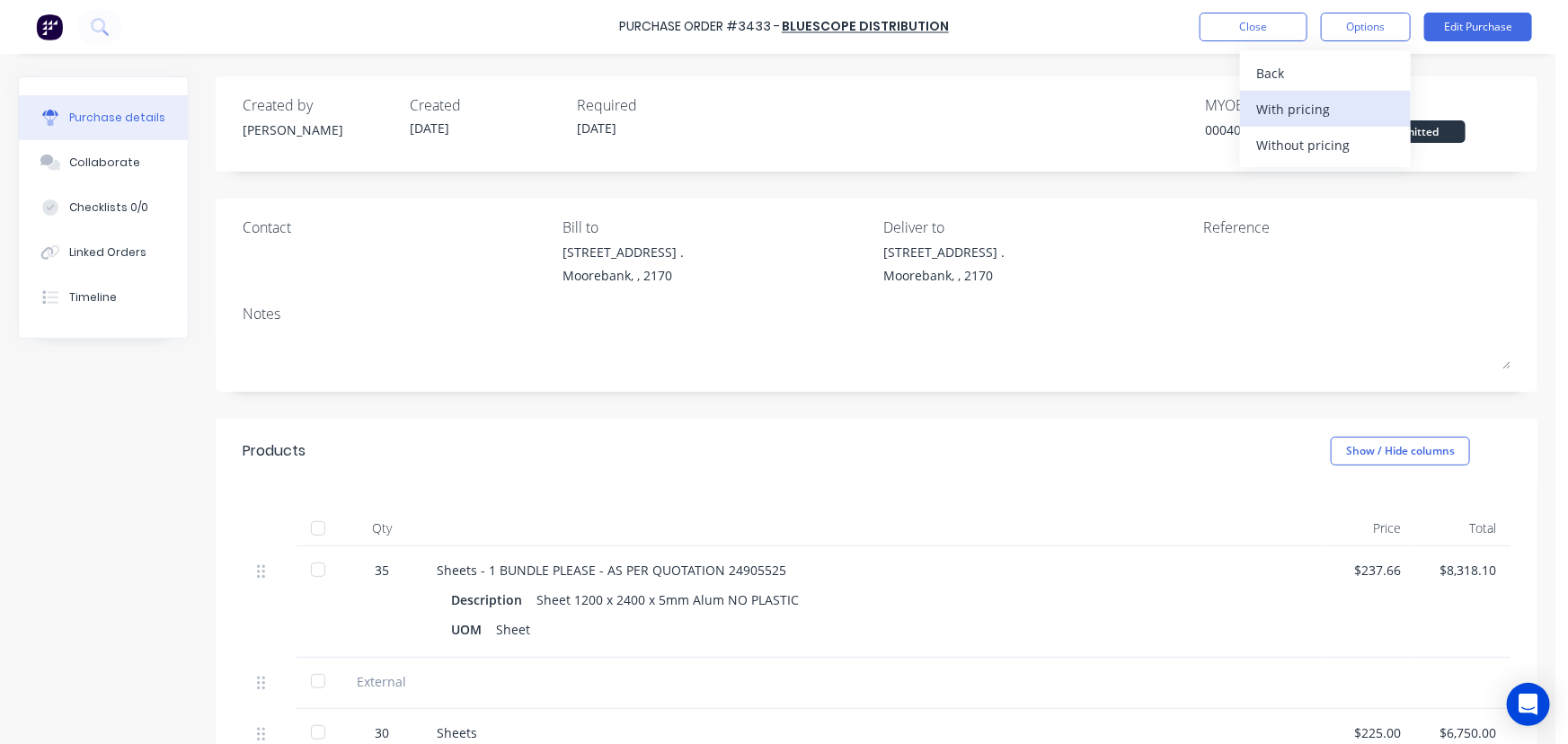
click at [1309, 106] on div "With pricing" at bounding box center [1325, 110] width 138 height 26
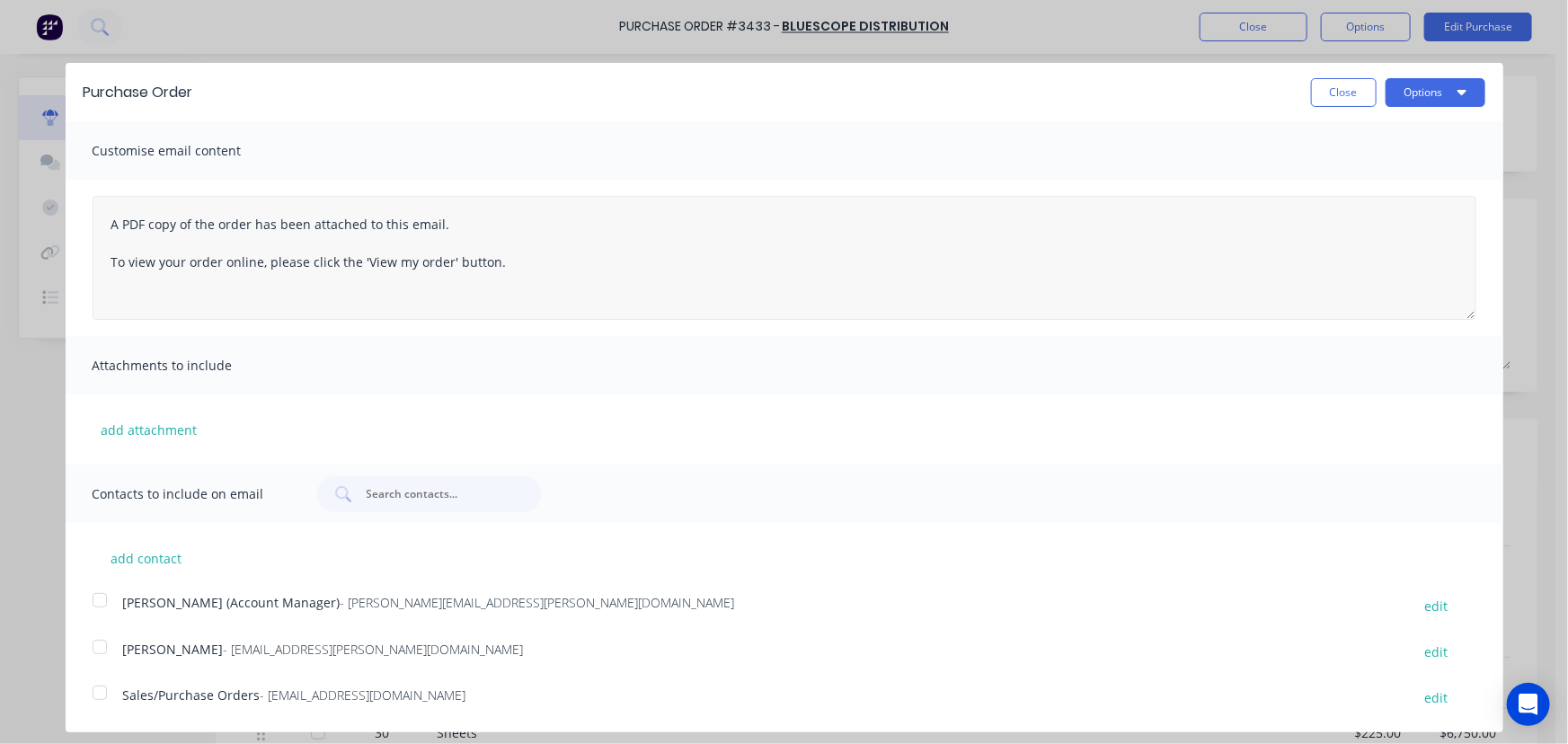
drag, startPoint x: 1458, startPoint y: 365, endPoint x: 1441, endPoint y: 309, distance: 58.5
click at [1441, 309] on textarea "A PDF copy of the order has been attached to this email. To view your order onl…" at bounding box center [784, 258] width 1384 height 124
click at [97, 695] on div at bounding box center [100, 693] width 36 height 36
click at [97, 653] on div at bounding box center [100, 647] width 36 height 36
click at [1425, 89] on button "Options" at bounding box center [1436, 93] width 100 height 29
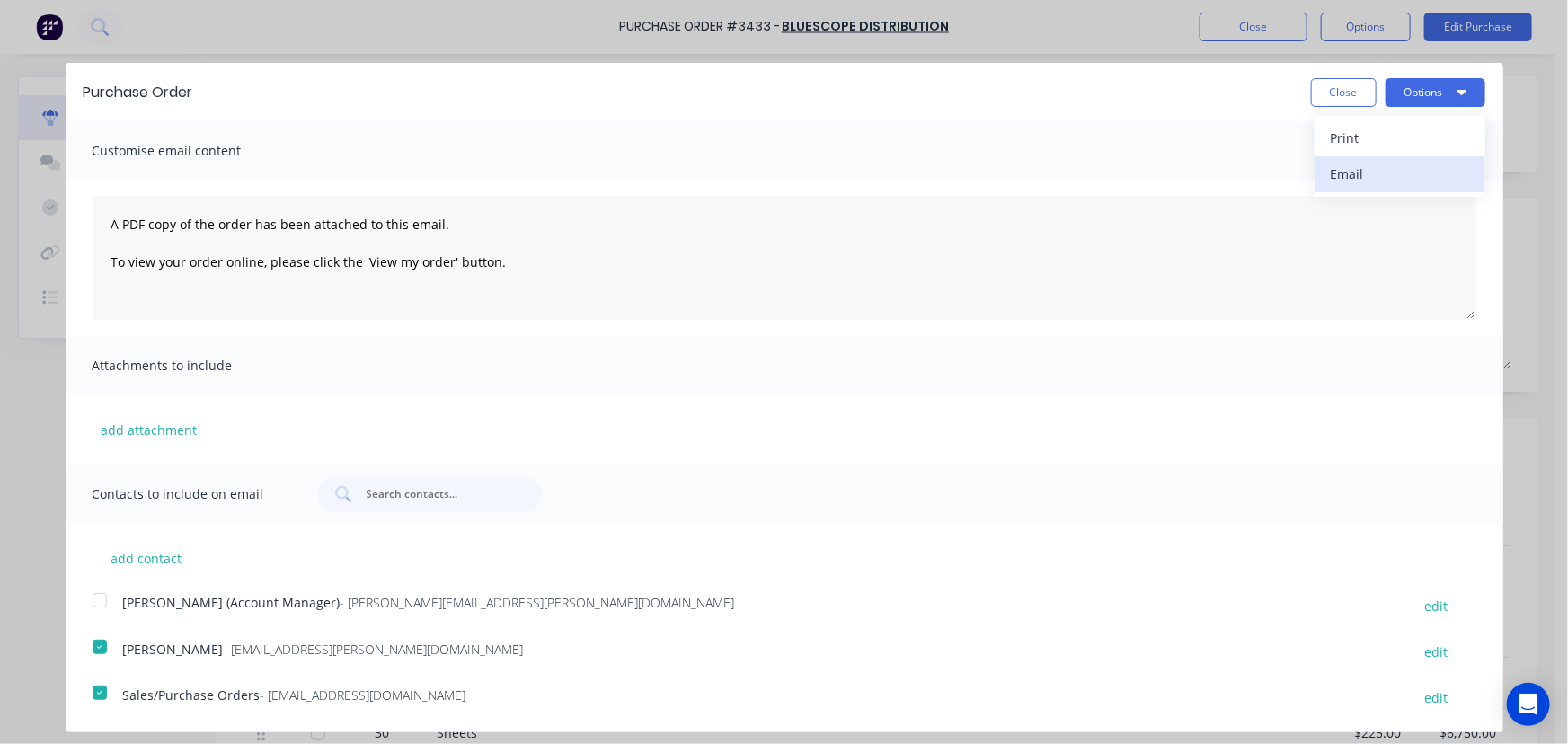
click at [1341, 171] on div "Email" at bounding box center [1400, 174] width 138 height 26
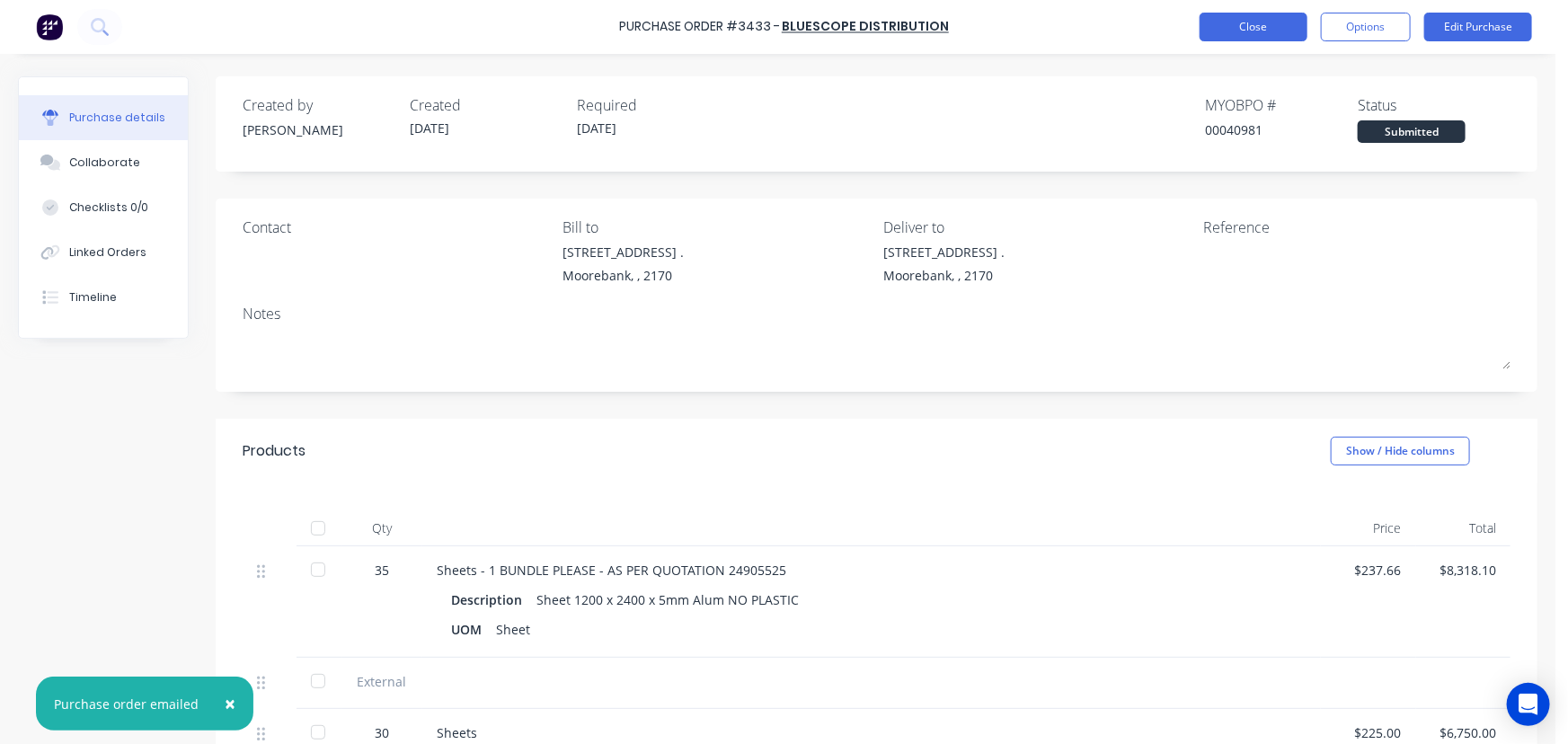
click at [1244, 31] on button "Close" at bounding box center [1253, 27] width 108 height 29
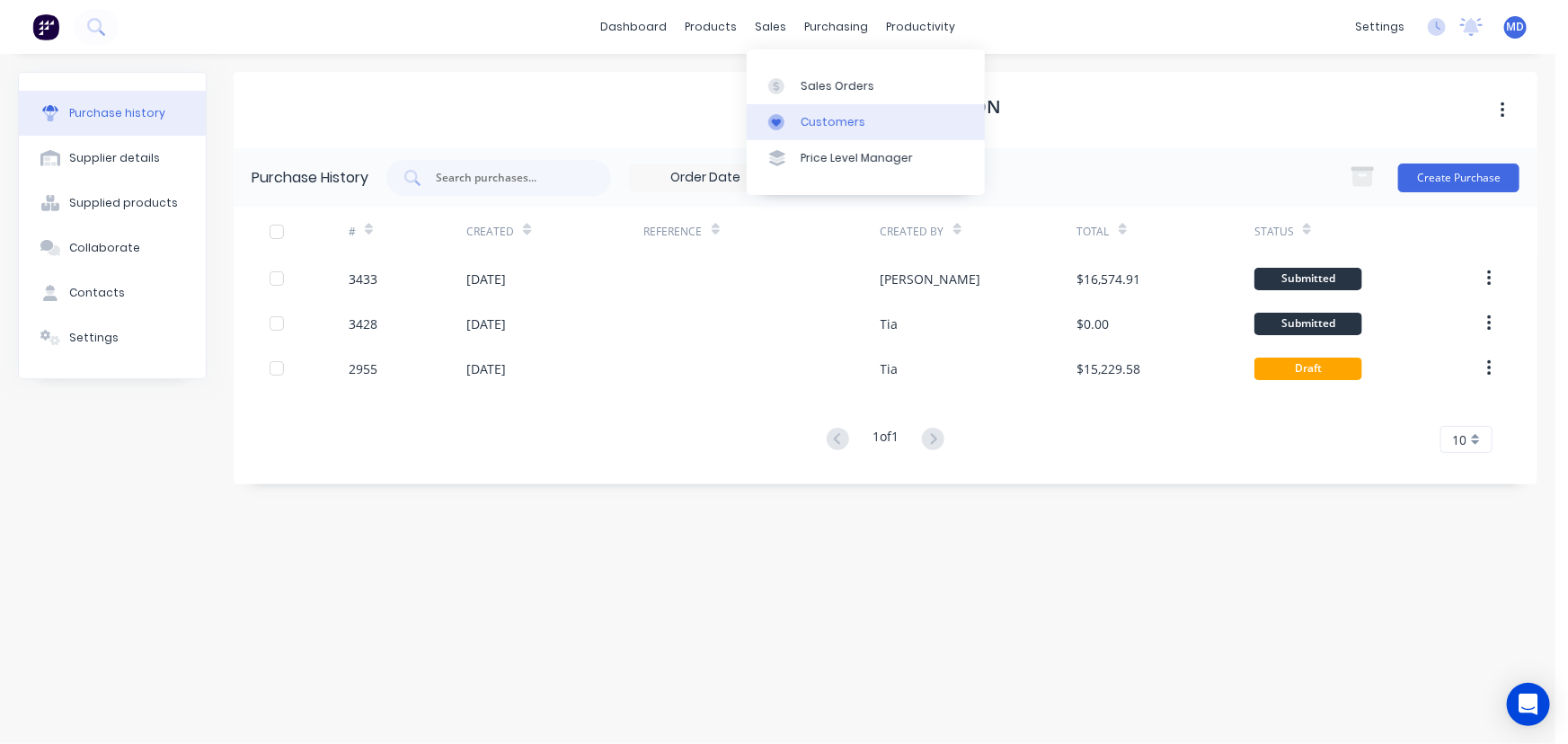
click at [846, 124] on div "Customers" at bounding box center [832, 123] width 65 height 16
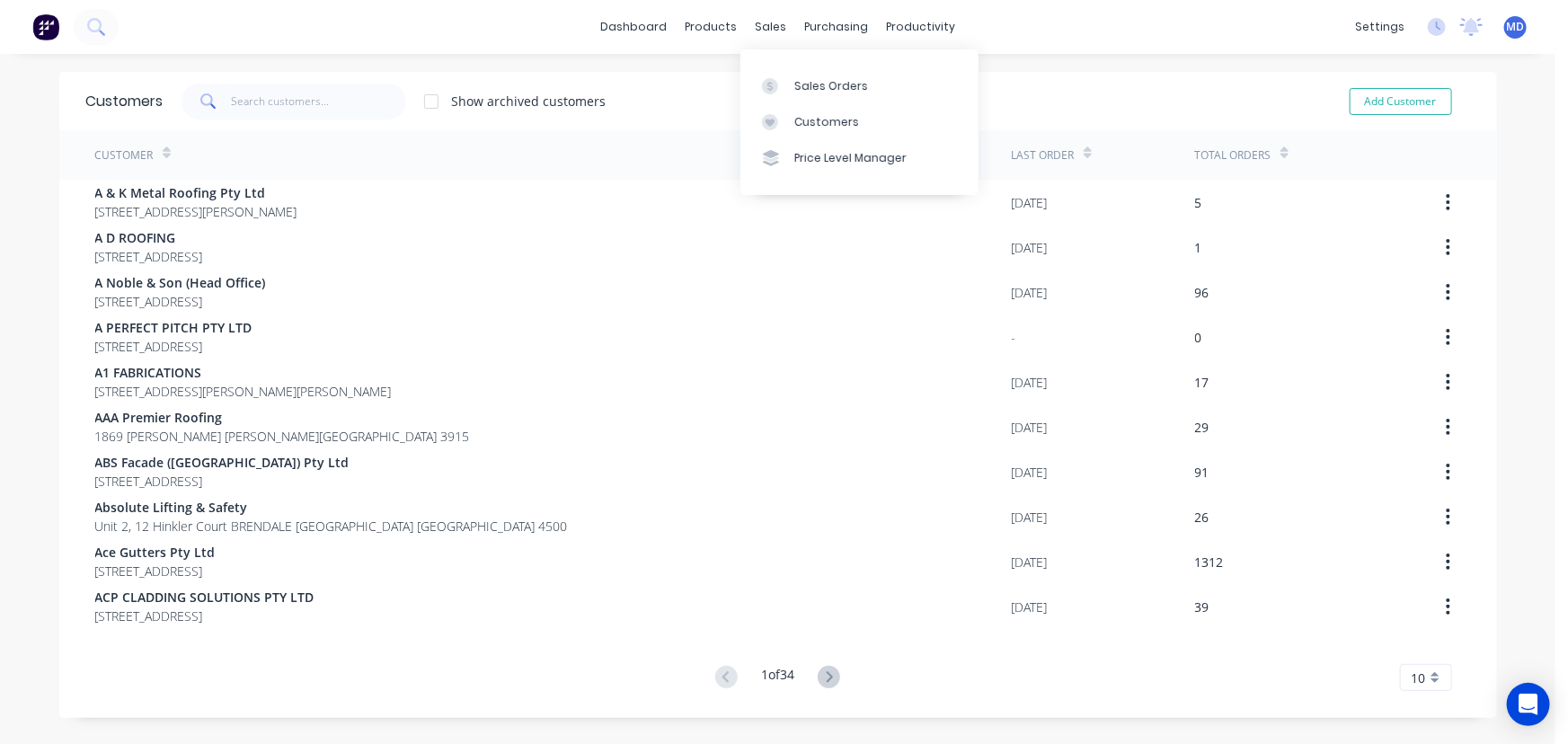
drag, startPoint x: 838, startPoint y: 126, endPoint x: 659, endPoint y: 147, distance: 180.2
click at [835, 125] on div "Customers" at bounding box center [826, 123] width 65 height 16
click at [331, 112] on input "text" at bounding box center [319, 102] width 175 height 36
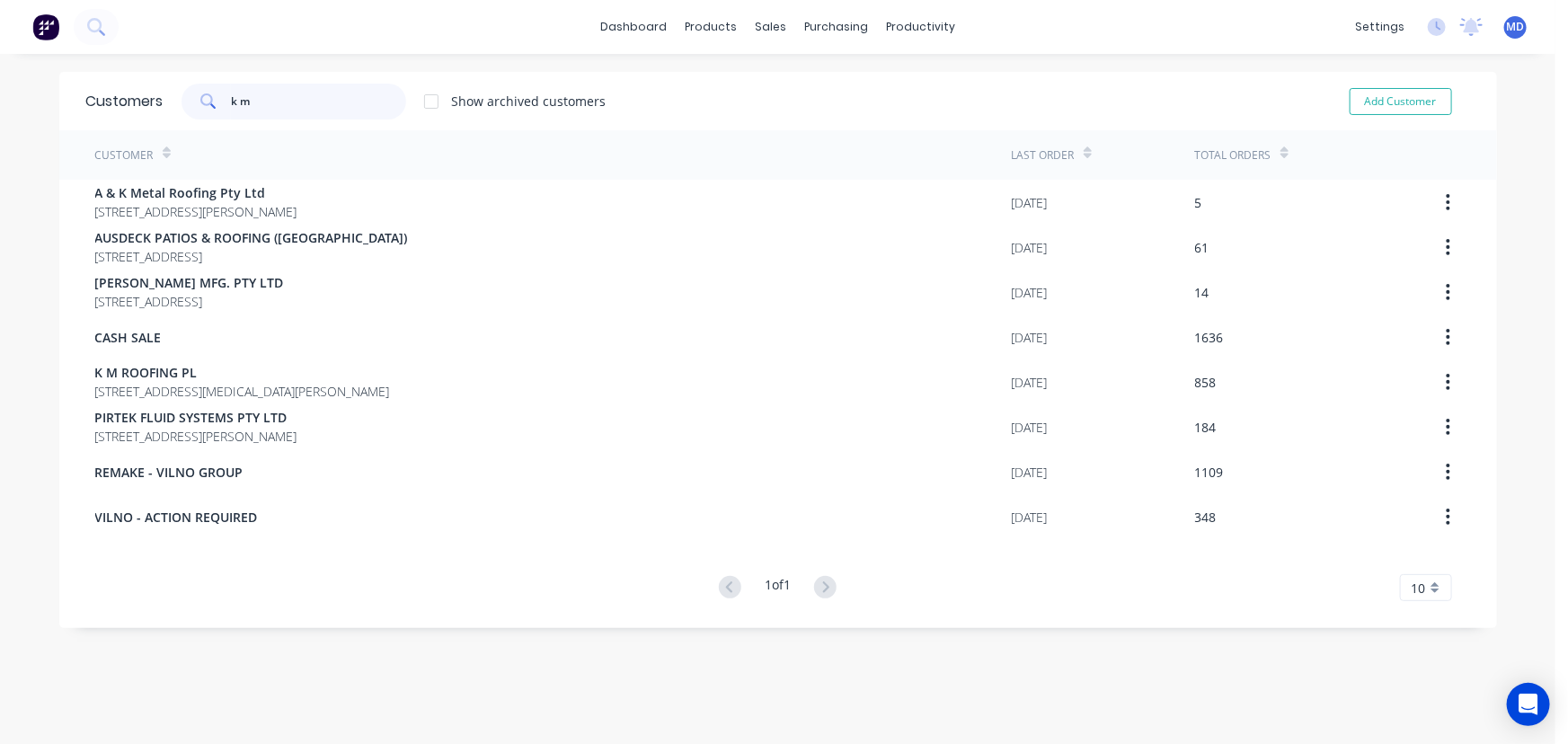
type input "k m"
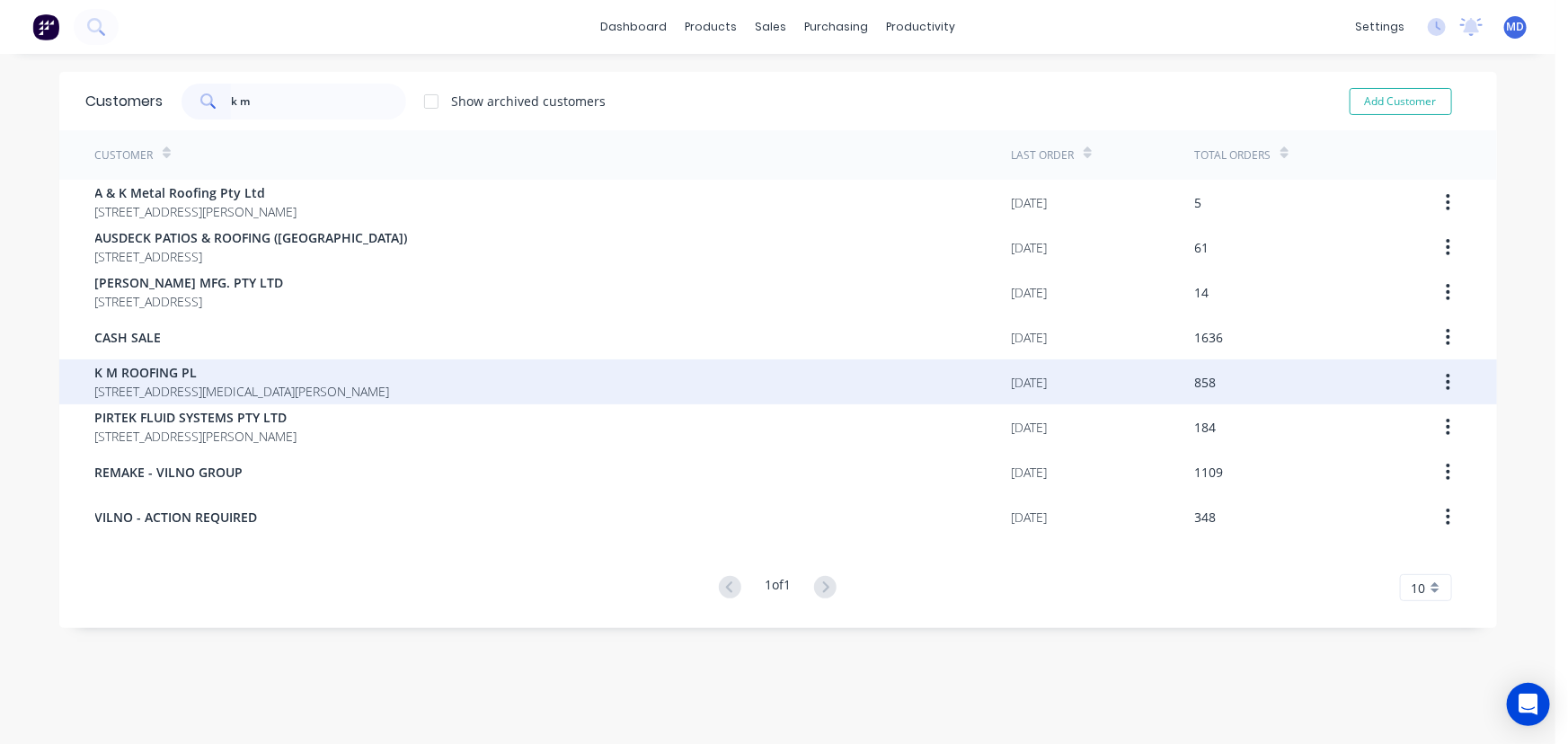
click at [223, 368] on span "K M ROOFING PL" at bounding box center [243, 372] width 295 height 19
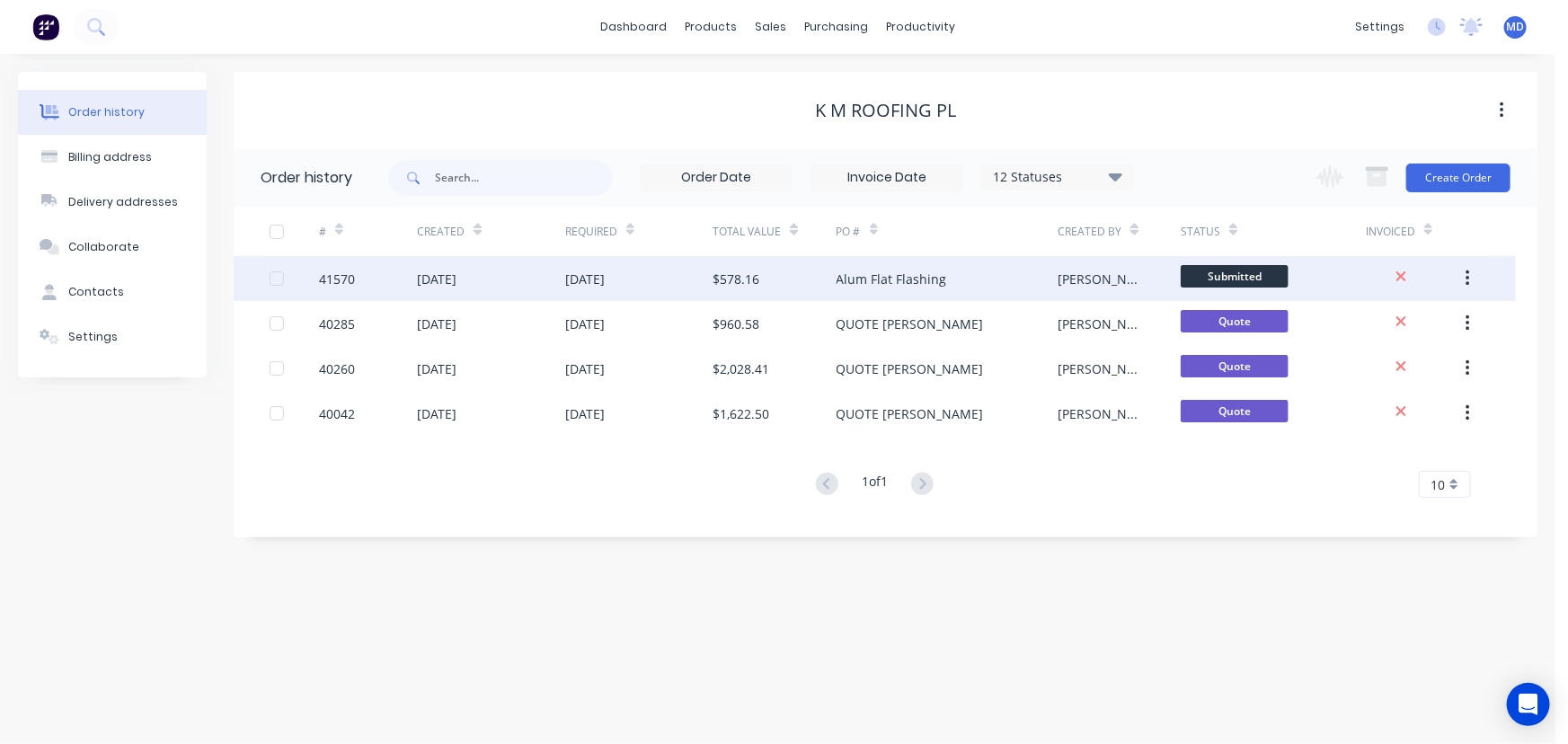
click at [662, 281] on div "[DATE]" at bounding box center [639, 278] width 147 height 45
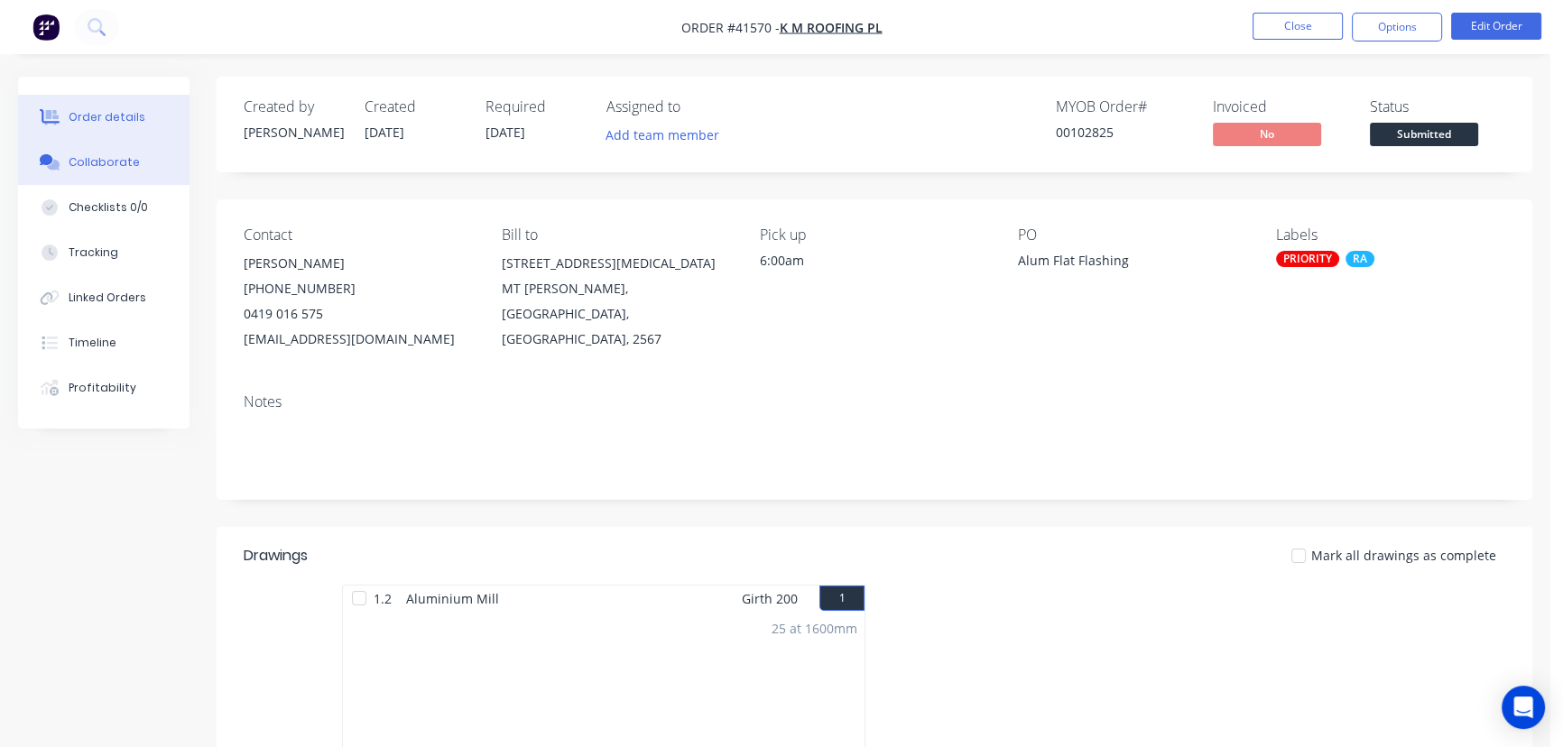
drag, startPoint x: 108, startPoint y: 159, endPoint x: 121, endPoint y: 168, distance: 15.5
click at [108, 158] on div "Collaborate" at bounding box center [104, 162] width 71 height 16
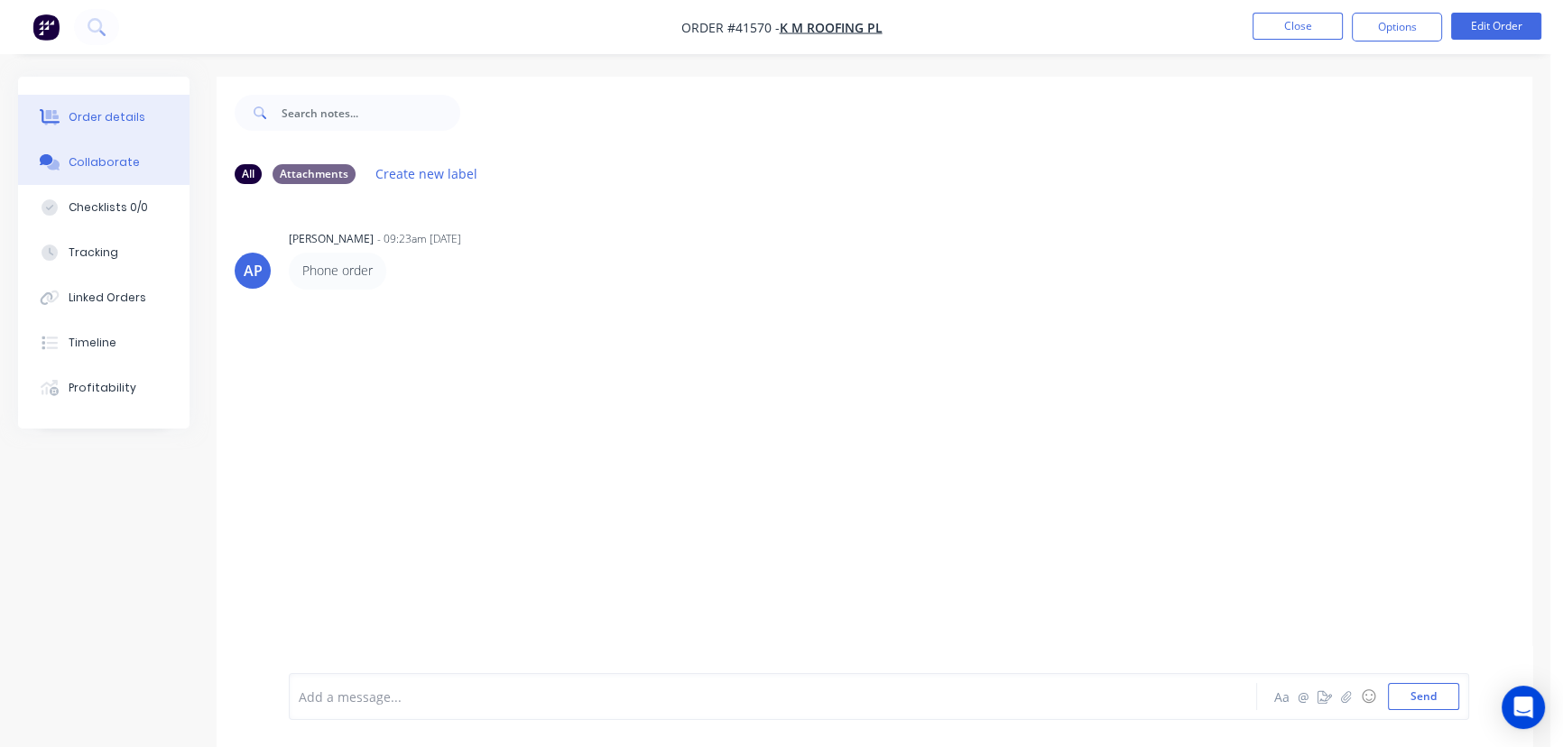
click at [98, 116] on div "Order details" at bounding box center [107, 117] width 77 height 16
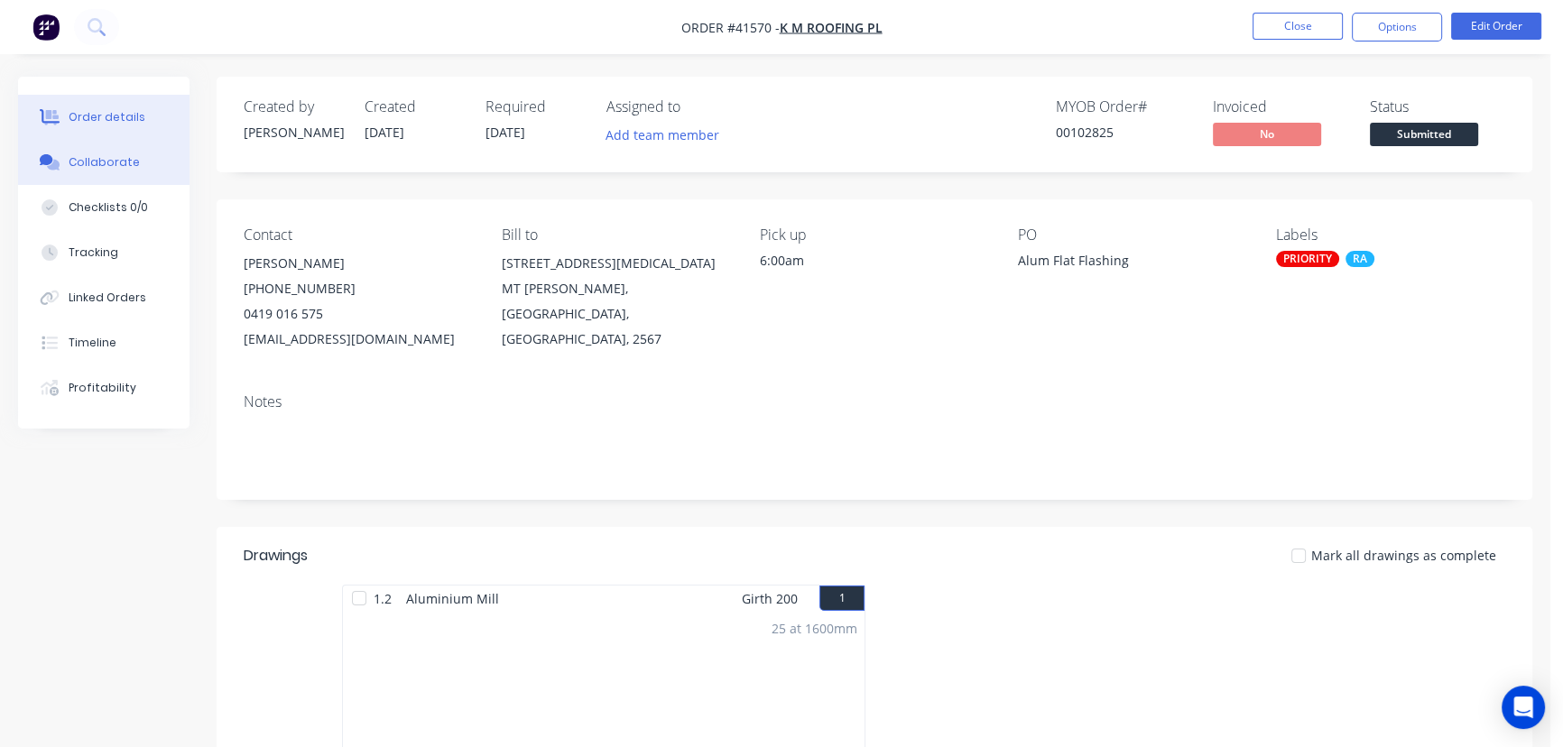
click at [90, 162] on div "Collaborate" at bounding box center [104, 162] width 71 height 16
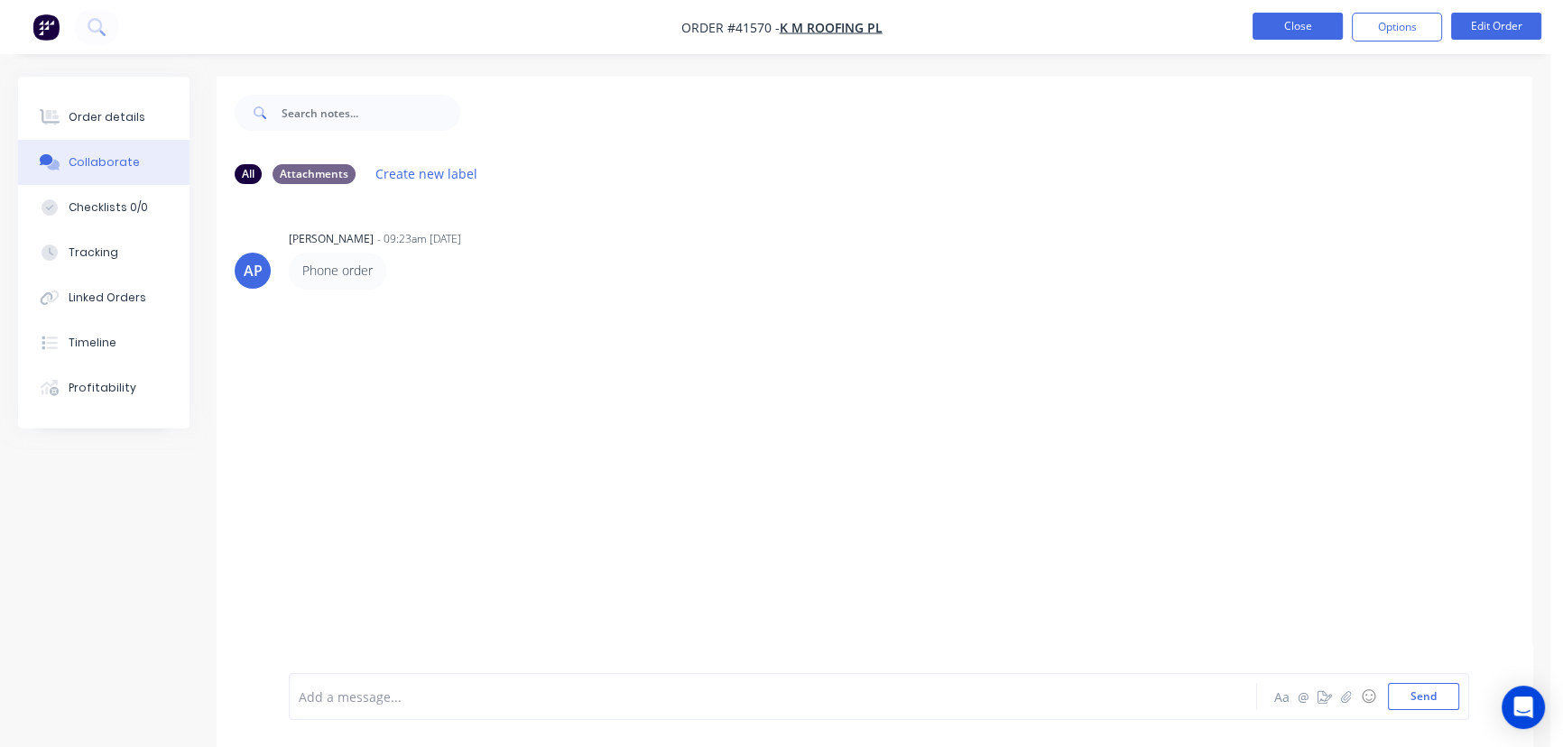
click at [1295, 26] on button "Close" at bounding box center [1298, 26] width 90 height 27
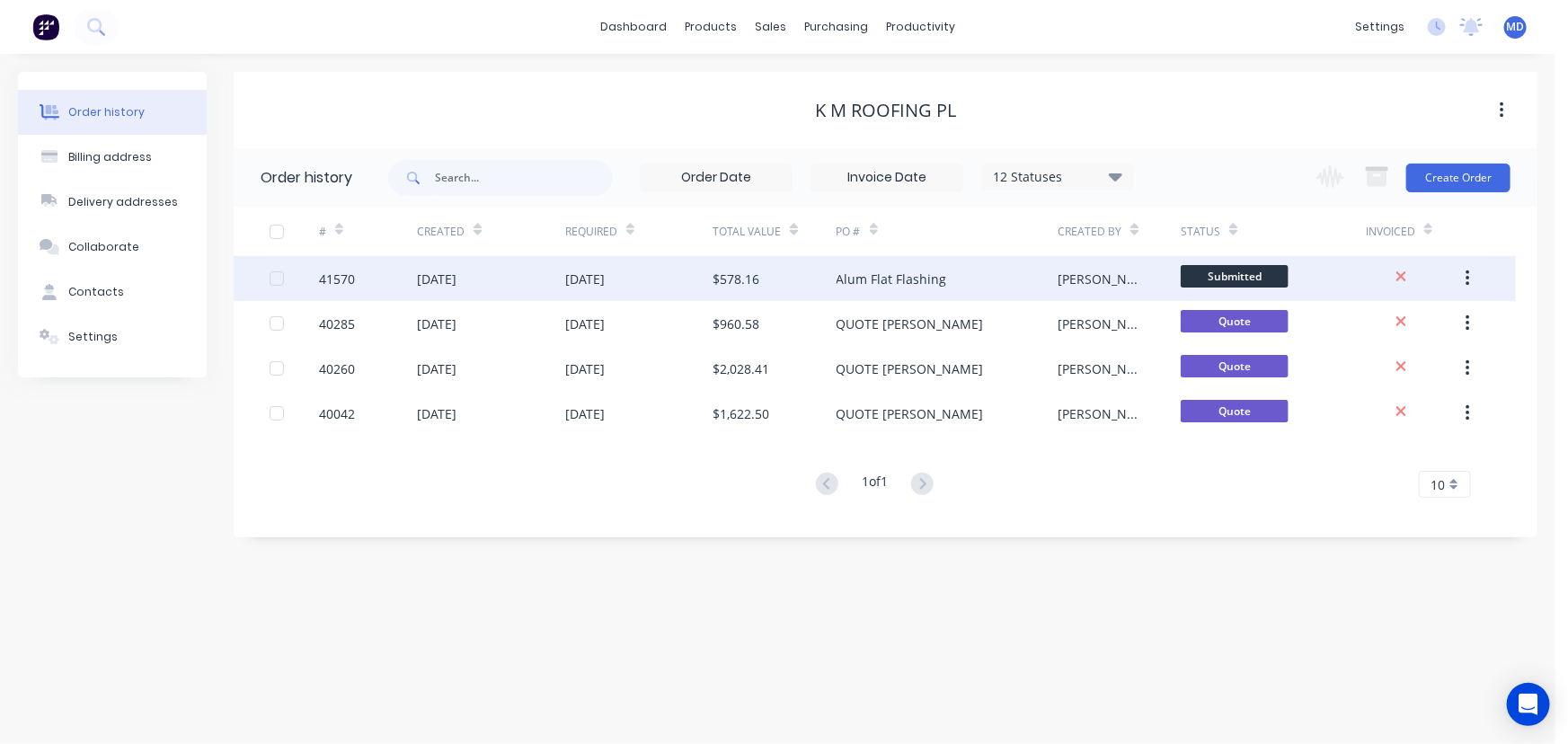
click at [675, 275] on div "[DATE]" at bounding box center [639, 278] width 147 height 45
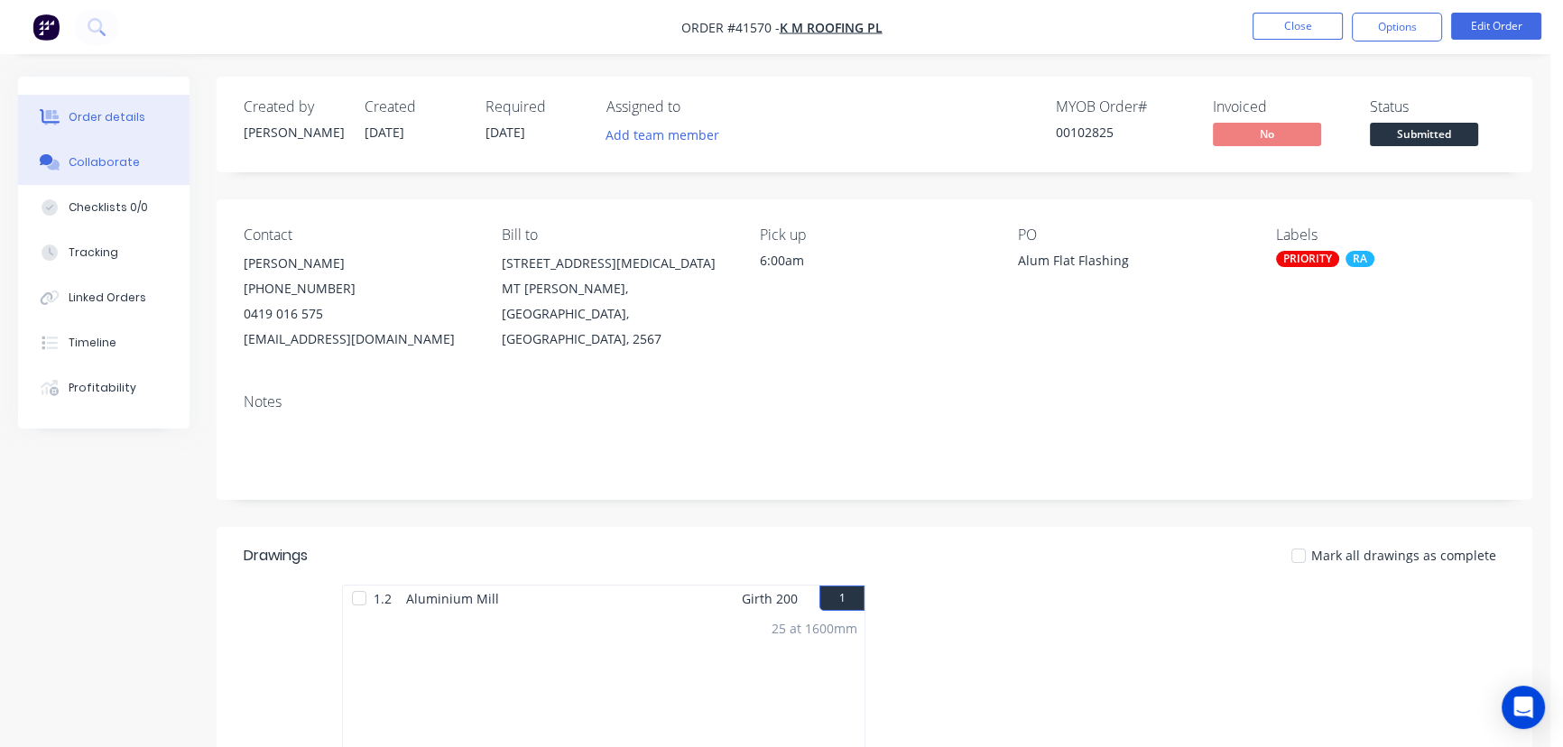
click at [91, 162] on div "Collaborate" at bounding box center [104, 162] width 71 height 16
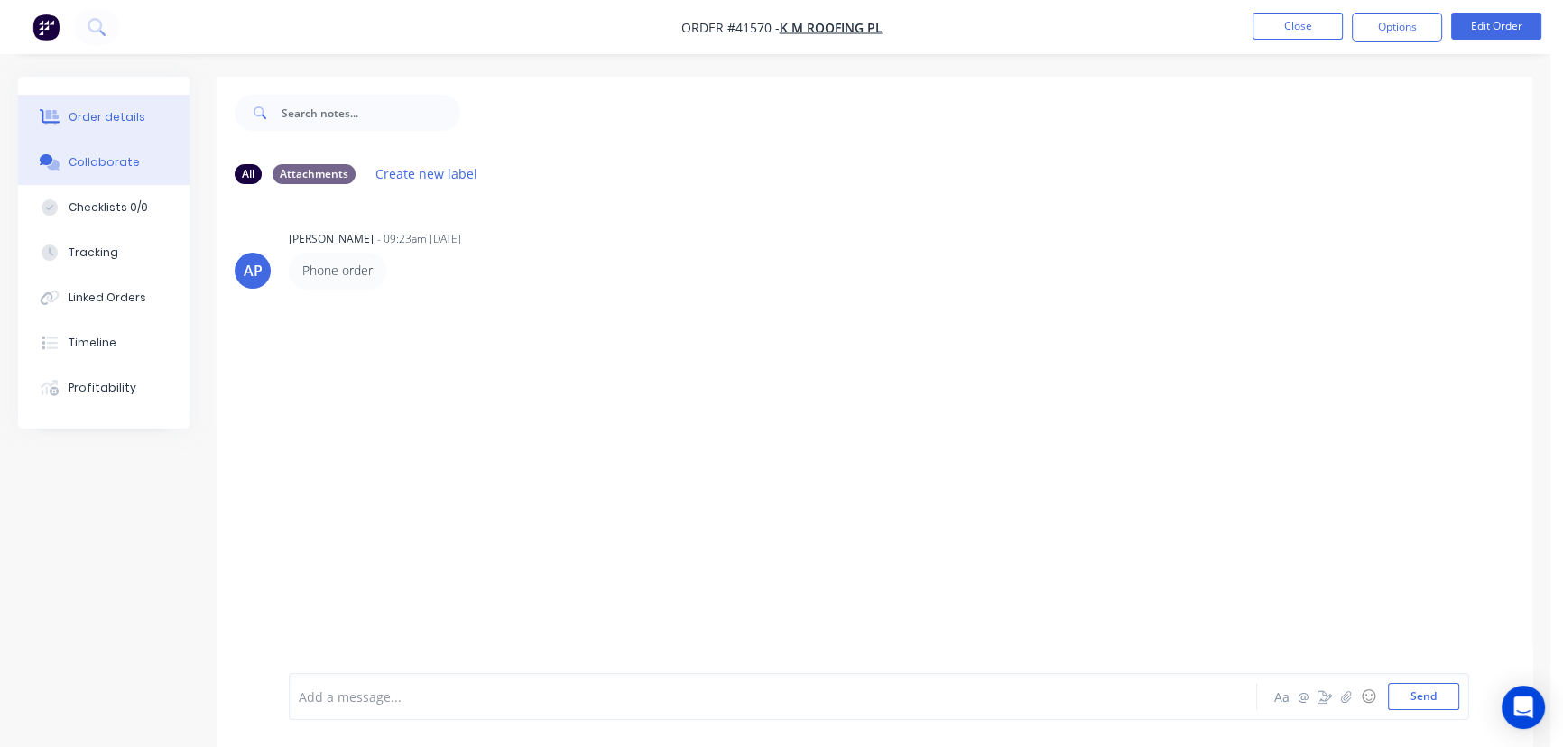
click at [110, 111] on div "Order details" at bounding box center [107, 117] width 77 height 16
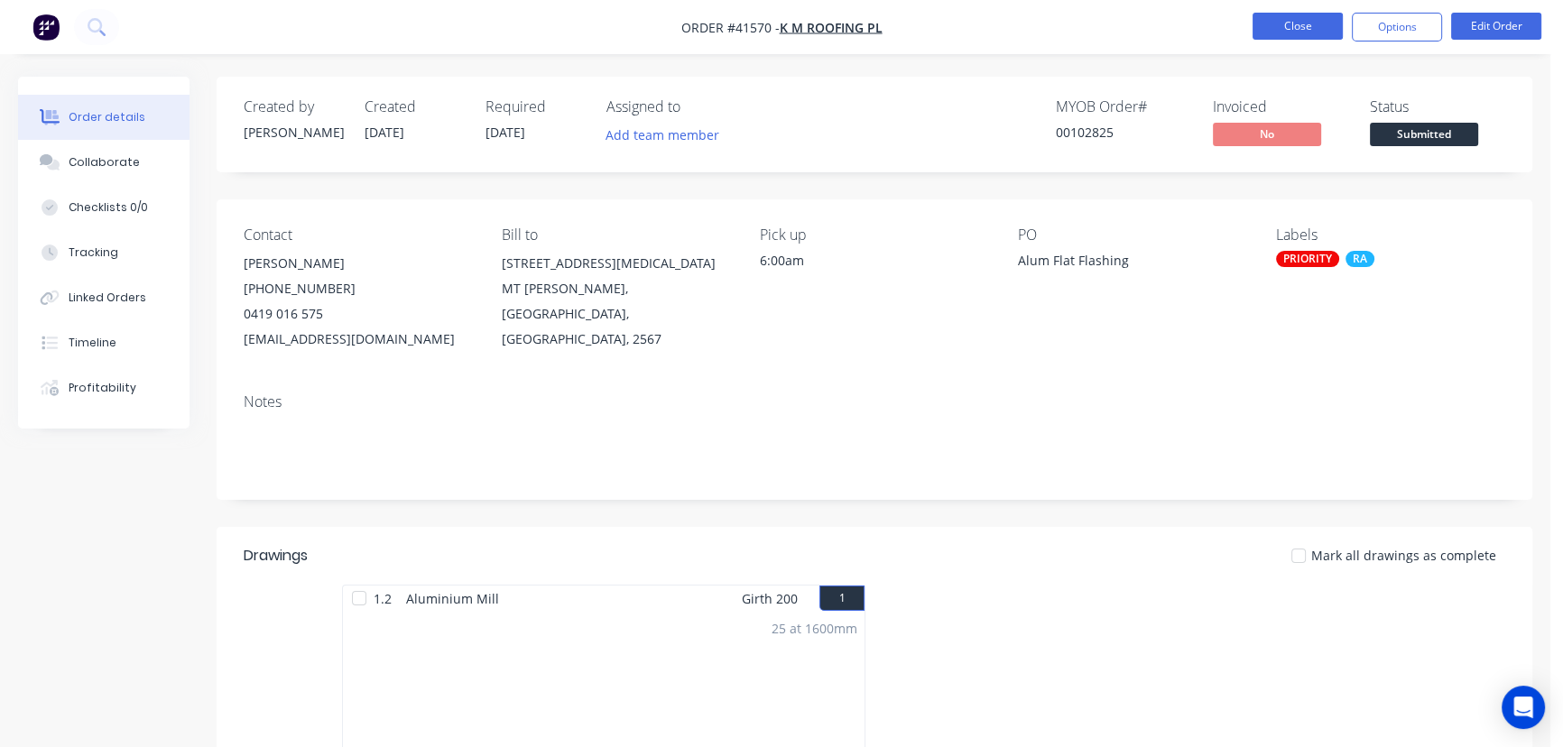
click at [1304, 22] on button "Close" at bounding box center [1298, 26] width 90 height 27
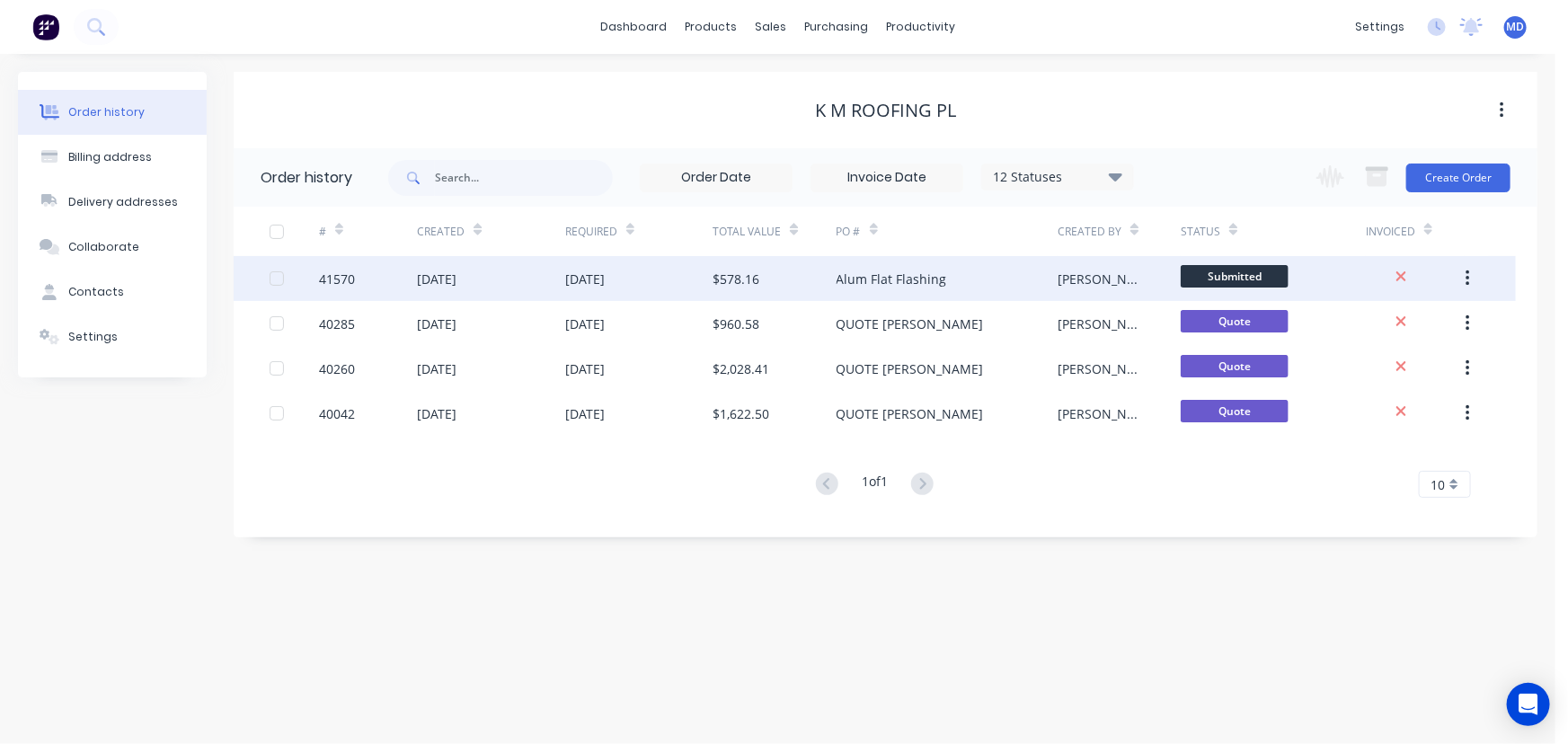
click at [674, 277] on div "[DATE]" at bounding box center [639, 278] width 147 height 45
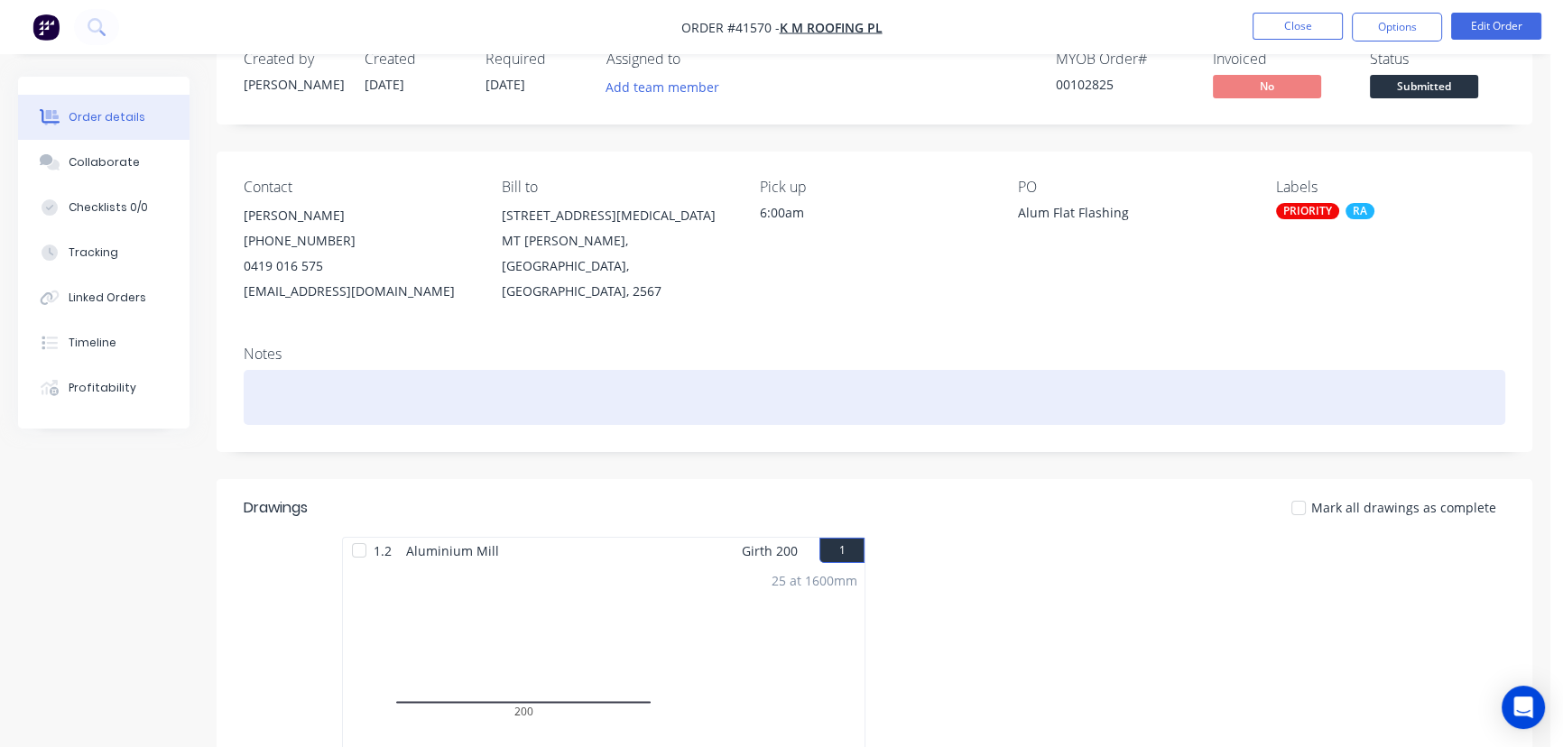
scroll to position [245, 0]
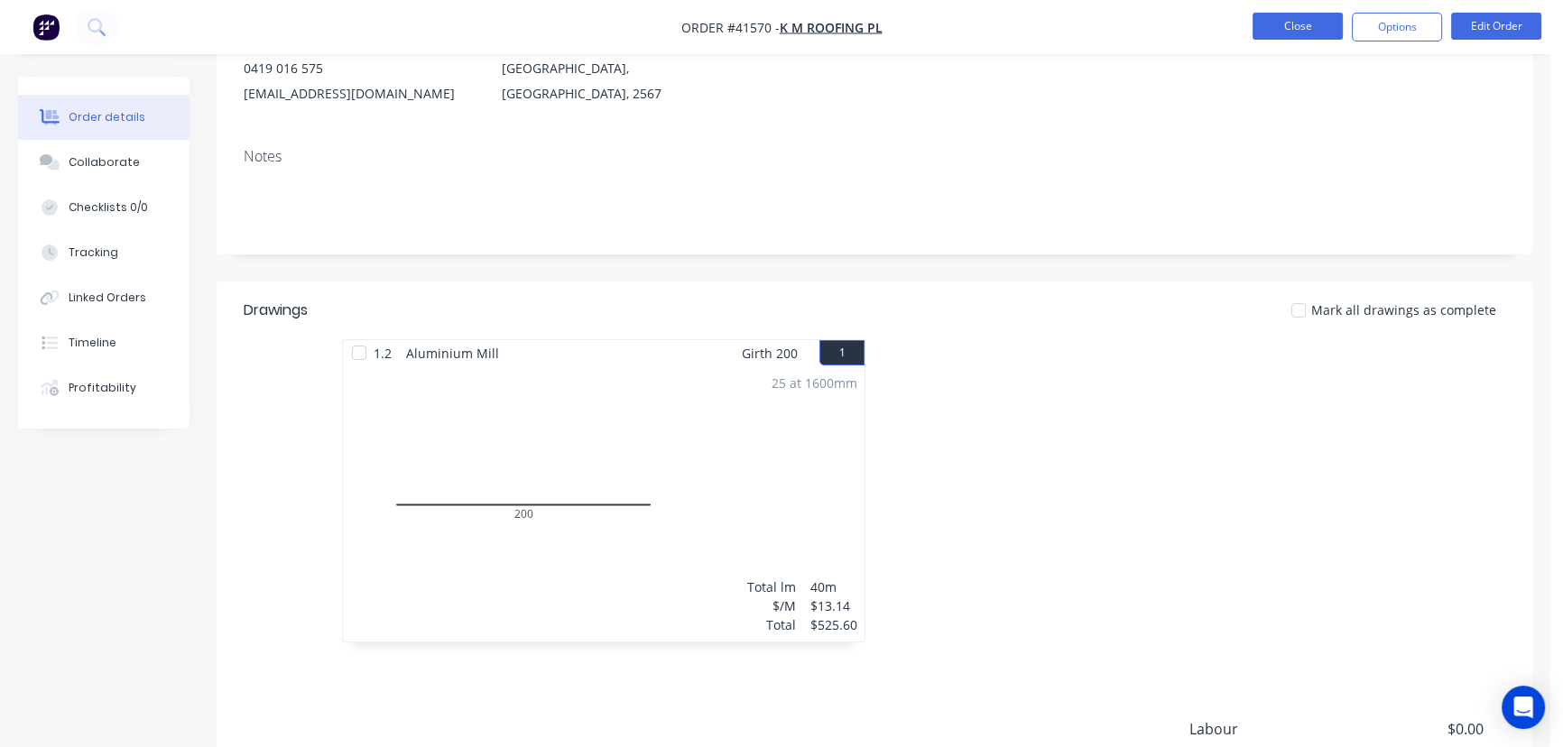
click at [1297, 26] on button "Close" at bounding box center [1298, 26] width 90 height 27
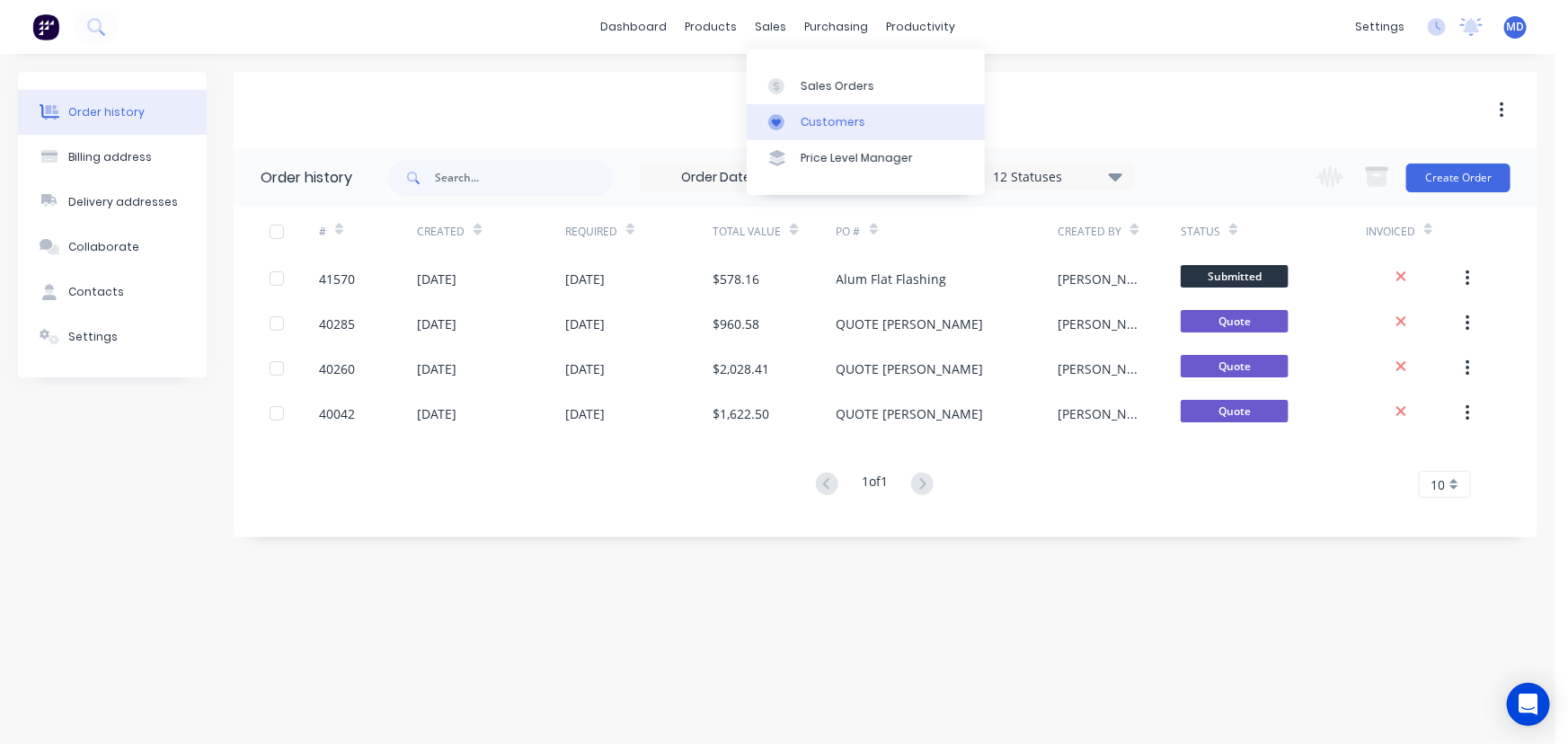
click at [826, 119] on div "Customers" at bounding box center [832, 123] width 65 height 16
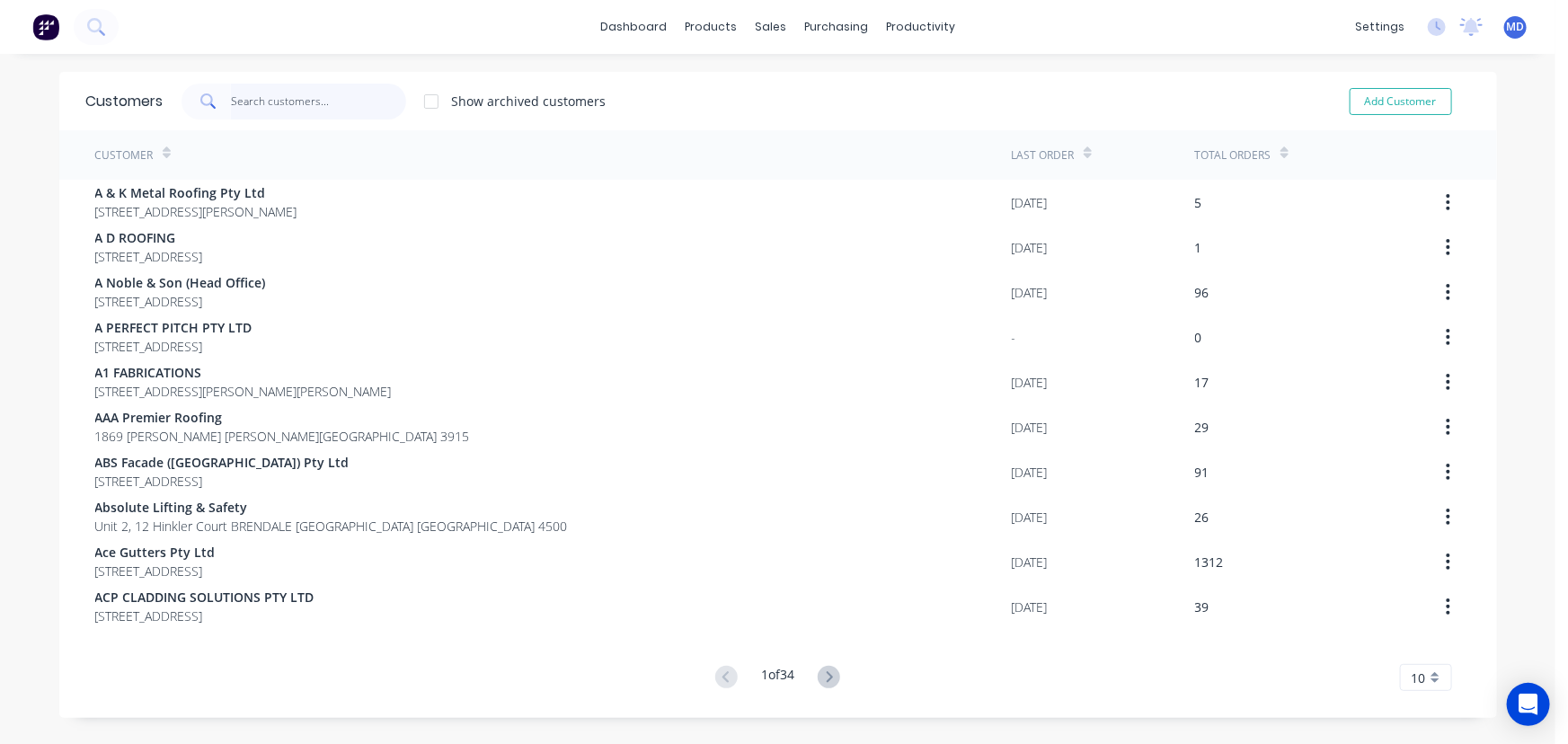
drag, startPoint x: 319, startPoint y: 96, endPoint x: 310, endPoint y: 80, distance: 18.4
click at [318, 96] on input "text" at bounding box center [319, 102] width 175 height 36
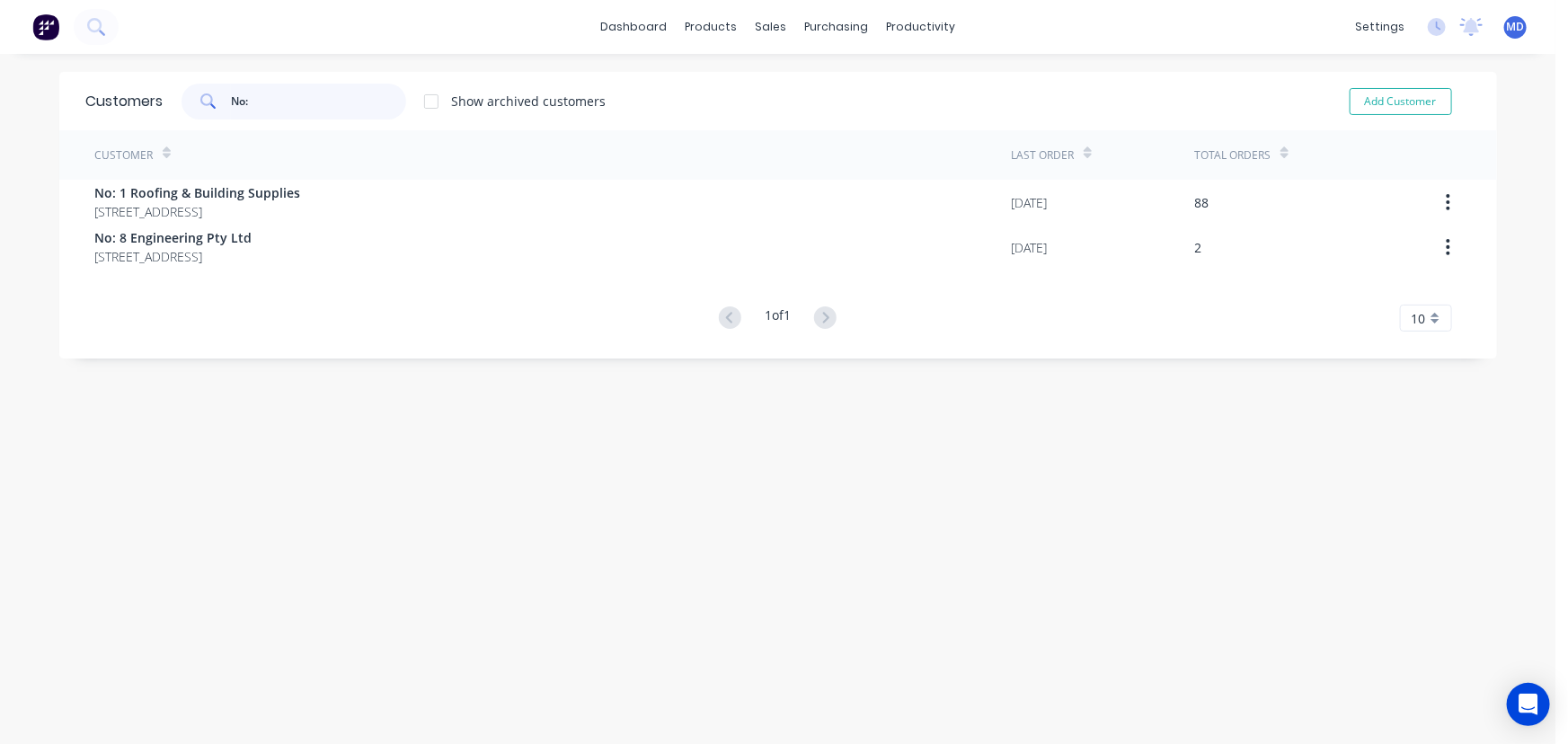
type input "No:"
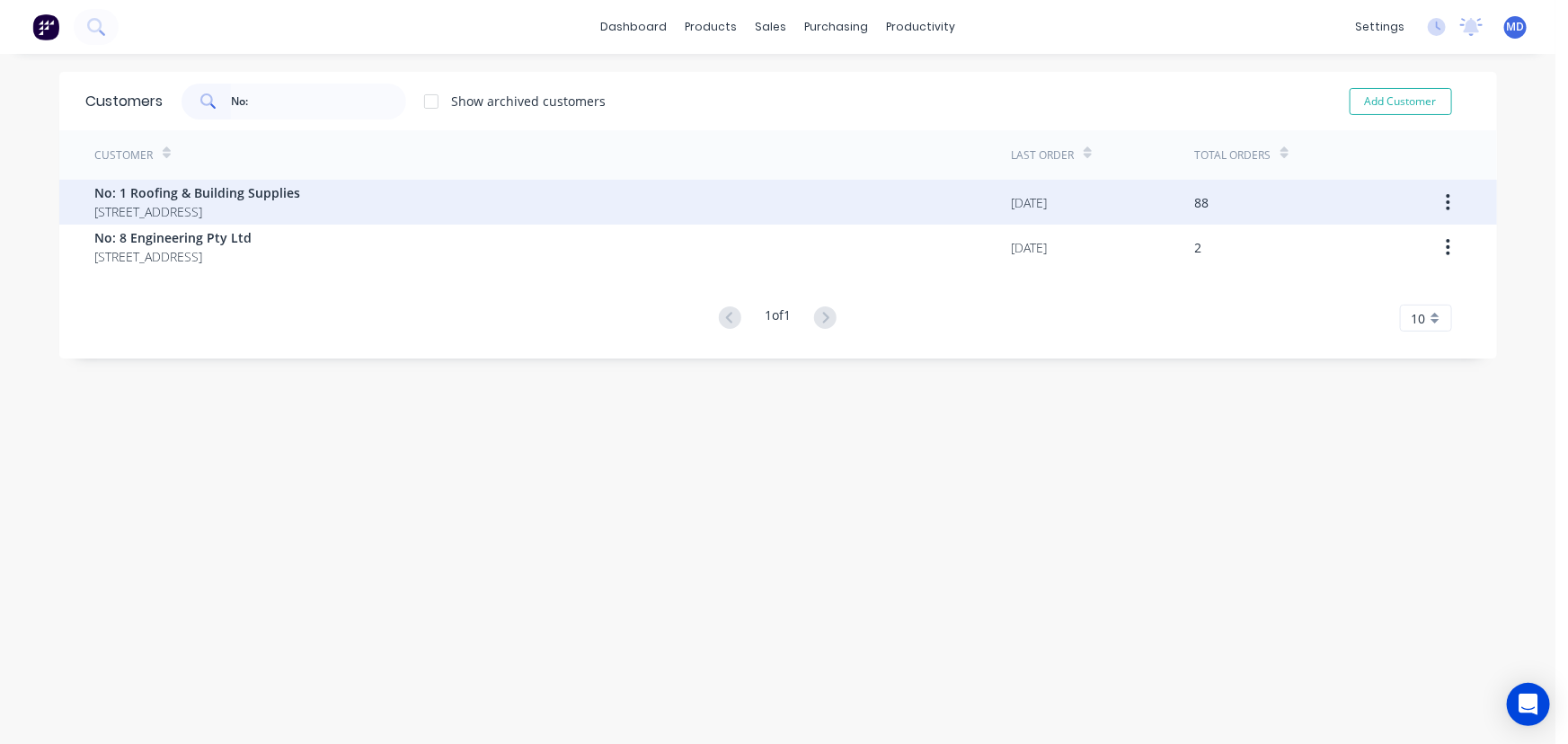
click at [228, 188] on span "No: 1 Roofing & Building Supplies" at bounding box center [198, 192] width 206 height 19
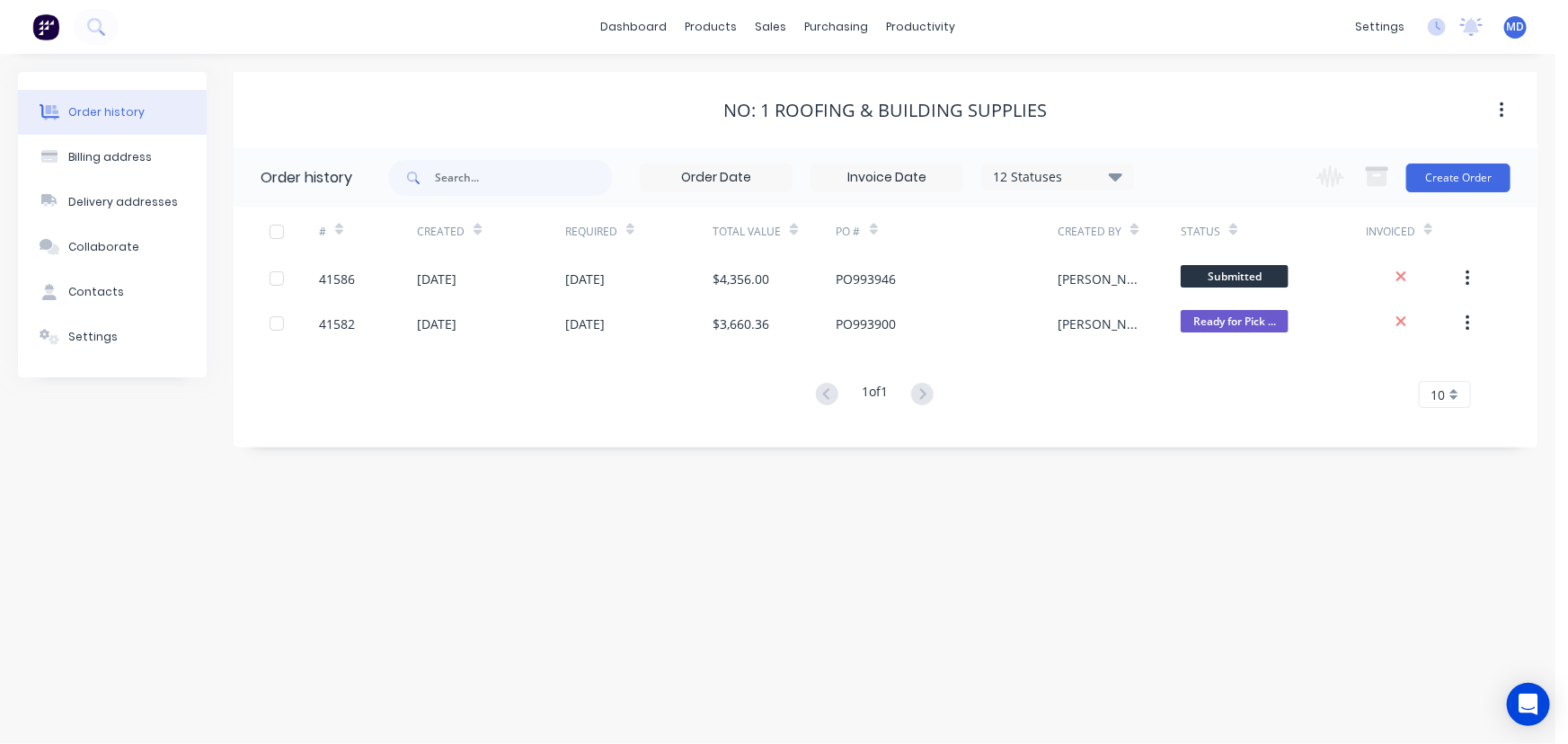
click at [1113, 173] on icon at bounding box center [1116, 176] width 14 height 8
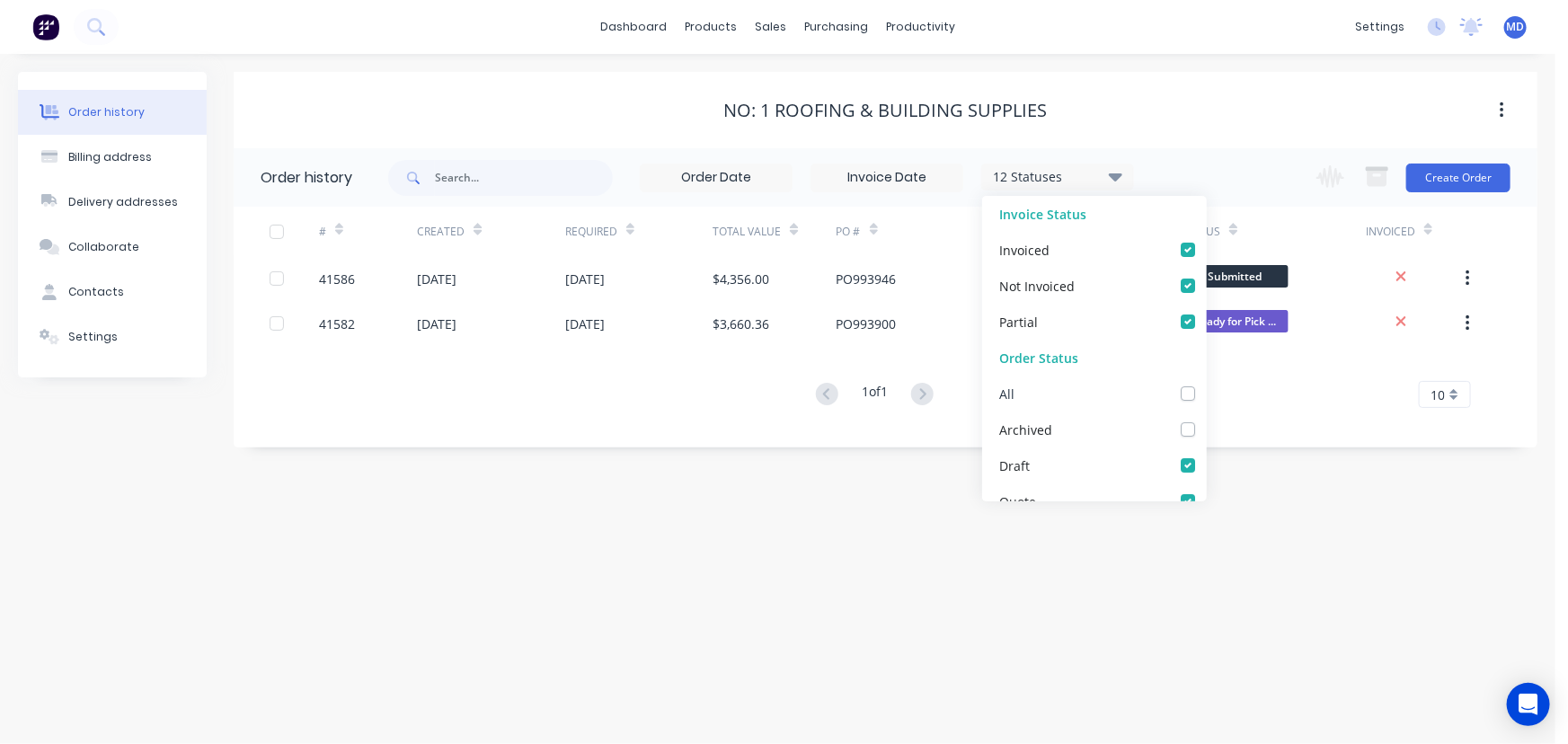
click at [1206, 383] on label at bounding box center [1206, 383] width 0 height 0
click at [1206, 394] on input "checkbox" at bounding box center [1213, 391] width 14 height 17
checkbox input "true"
drag, startPoint x: 1269, startPoint y: 436, endPoint x: 1184, endPoint y: 478, distance: 94.8
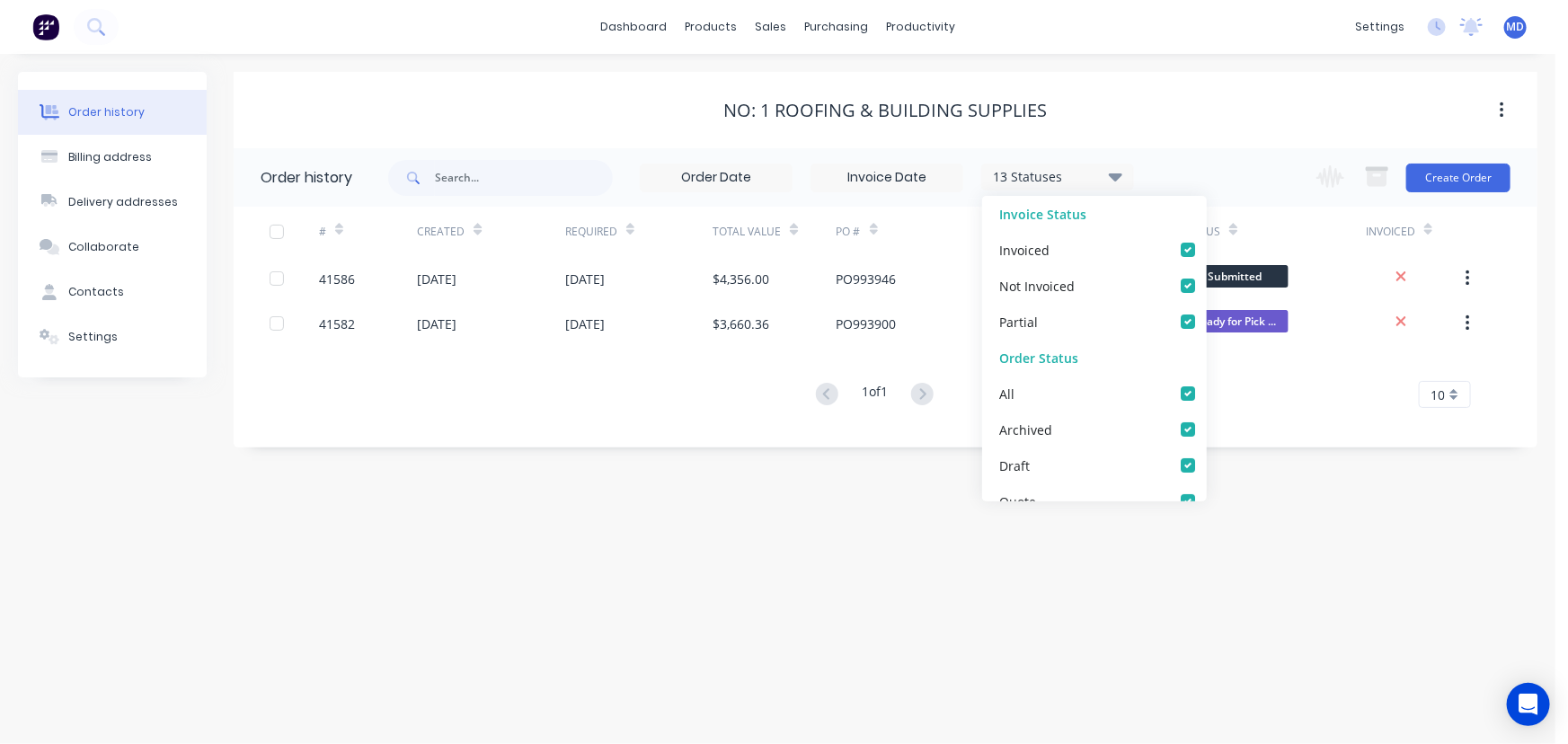
click at [1267, 438] on div "Order history 13 Statuses Invoice Status Invoiced Not Invoiced Partial Order St…" at bounding box center [886, 298] width 1304 height 300
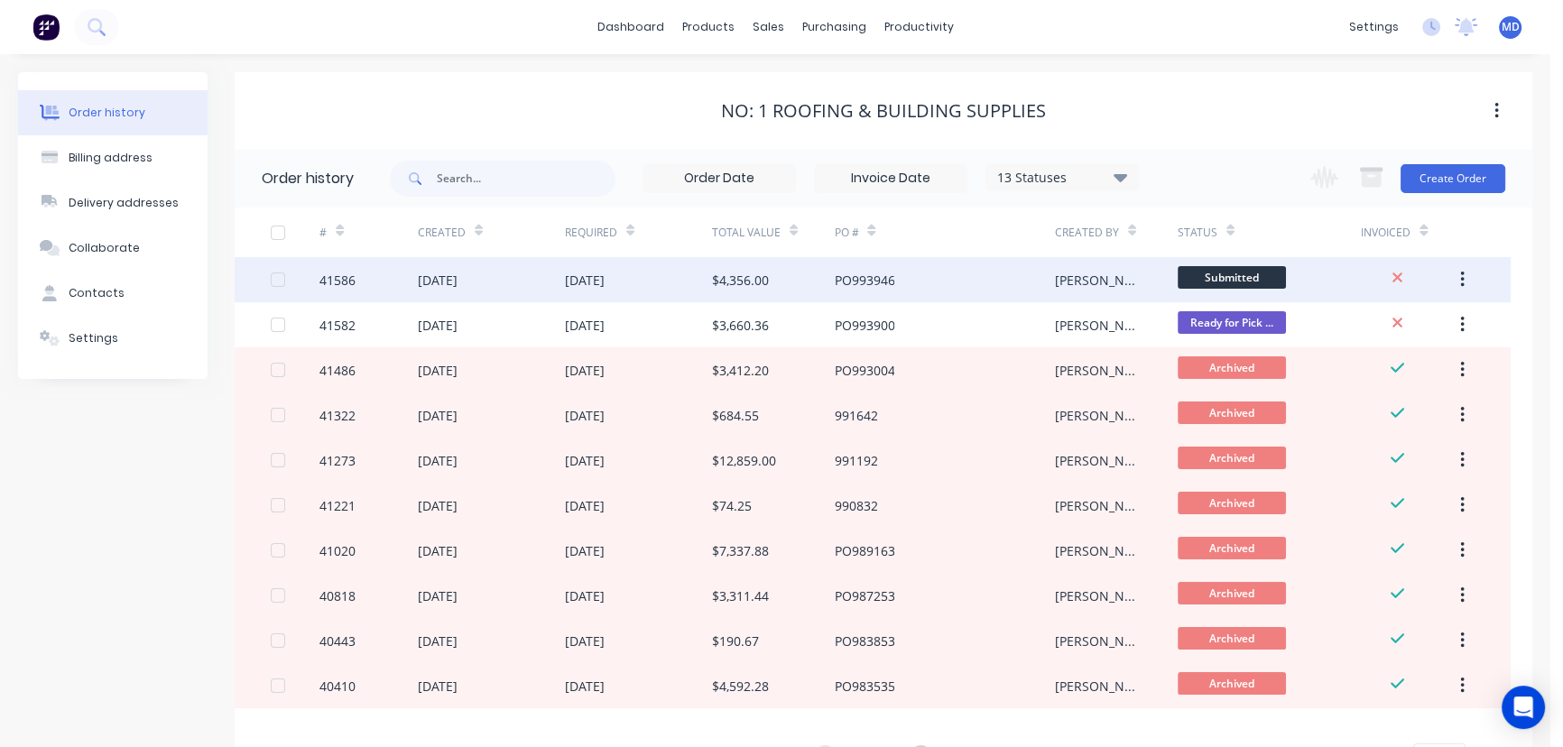
click at [965, 282] on div "PO993946" at bounding box center [944, 279] width 220 height 45
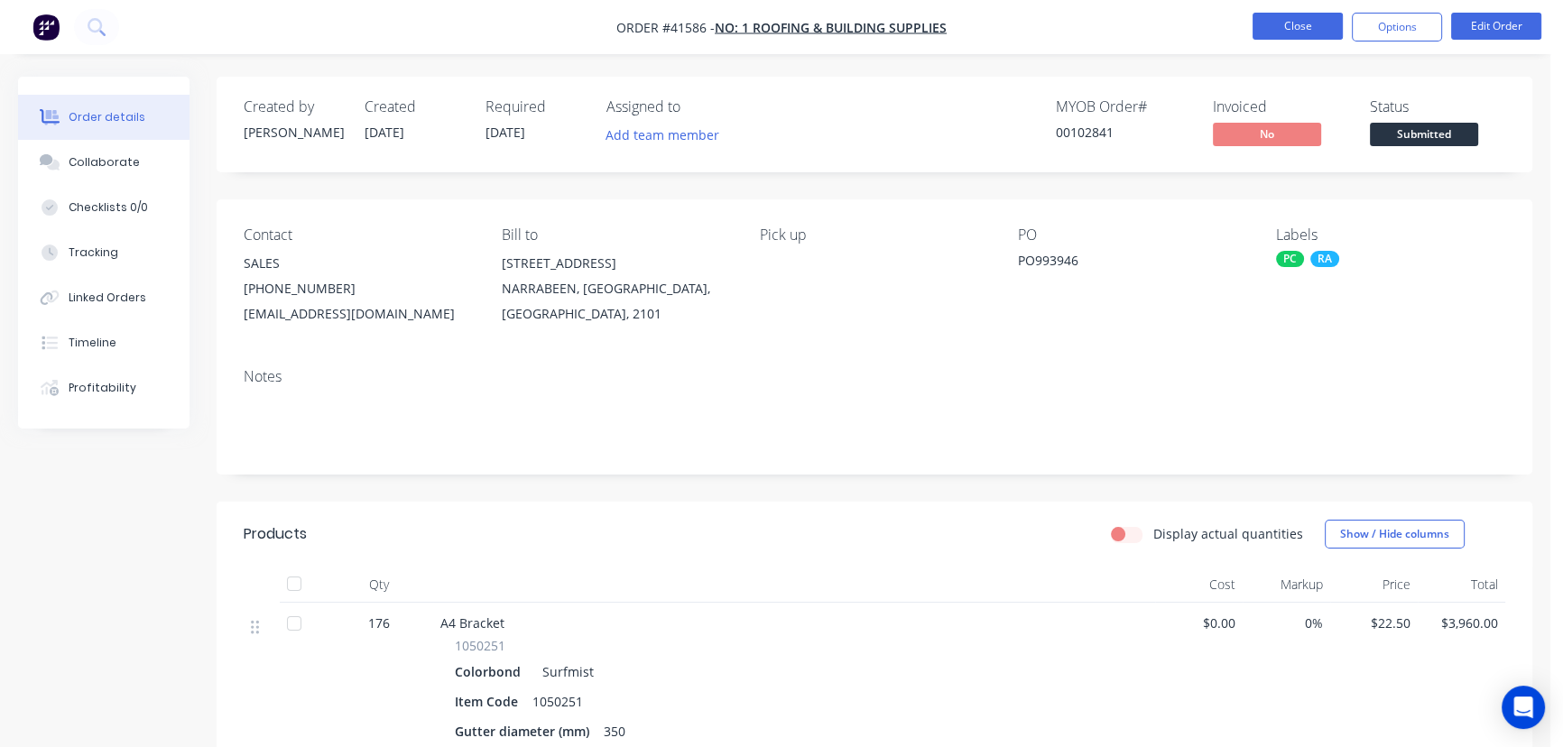
click at [1301, 24] on button "Close" at bounding box center [1298, 26] width 90 height 27
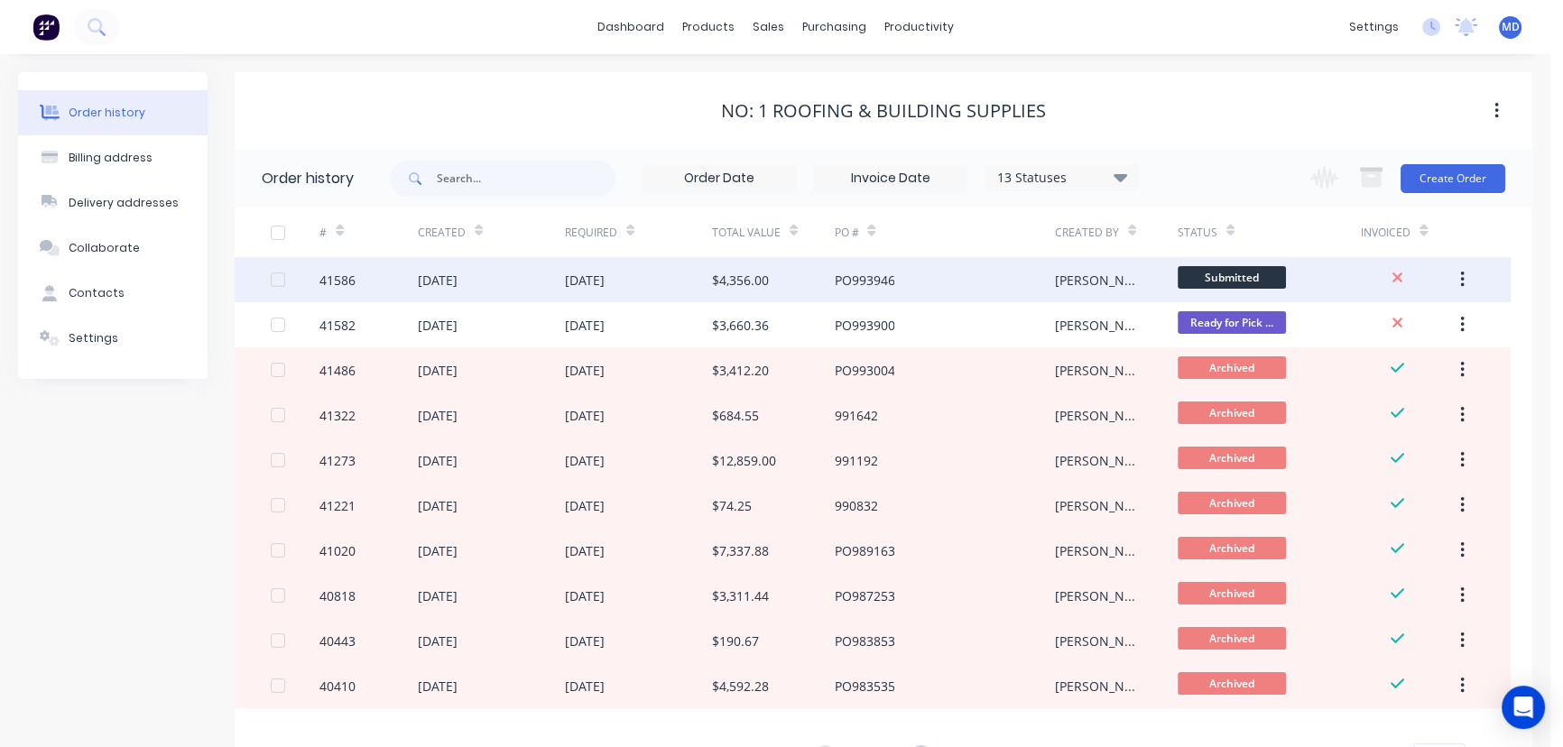
click at [957, 275] on div "PO993946" at bounding box center [944, 279] width 220 height 45
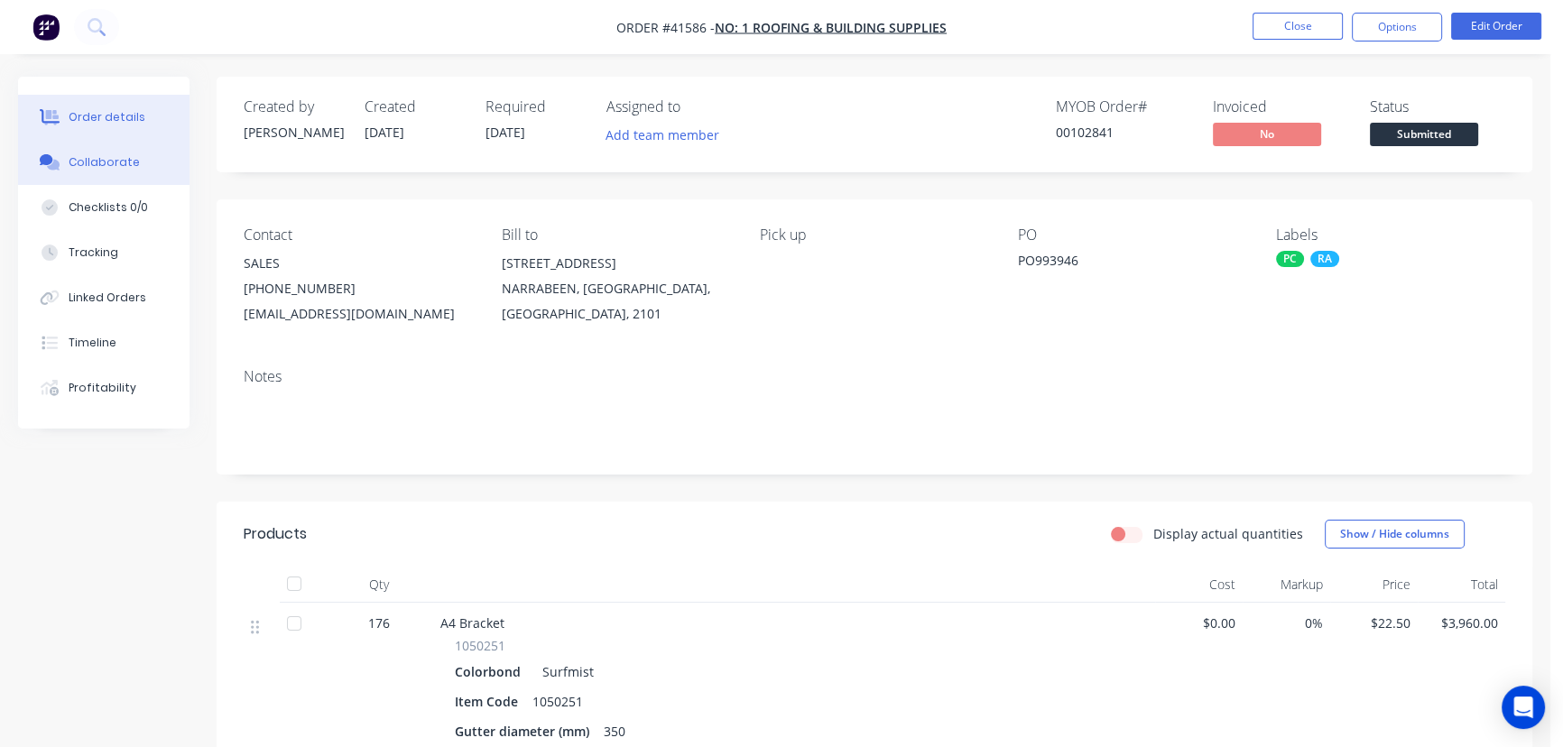
click at [106, 154] on div "Collaborate" at bounding box center [104, 162] width 71 height 16
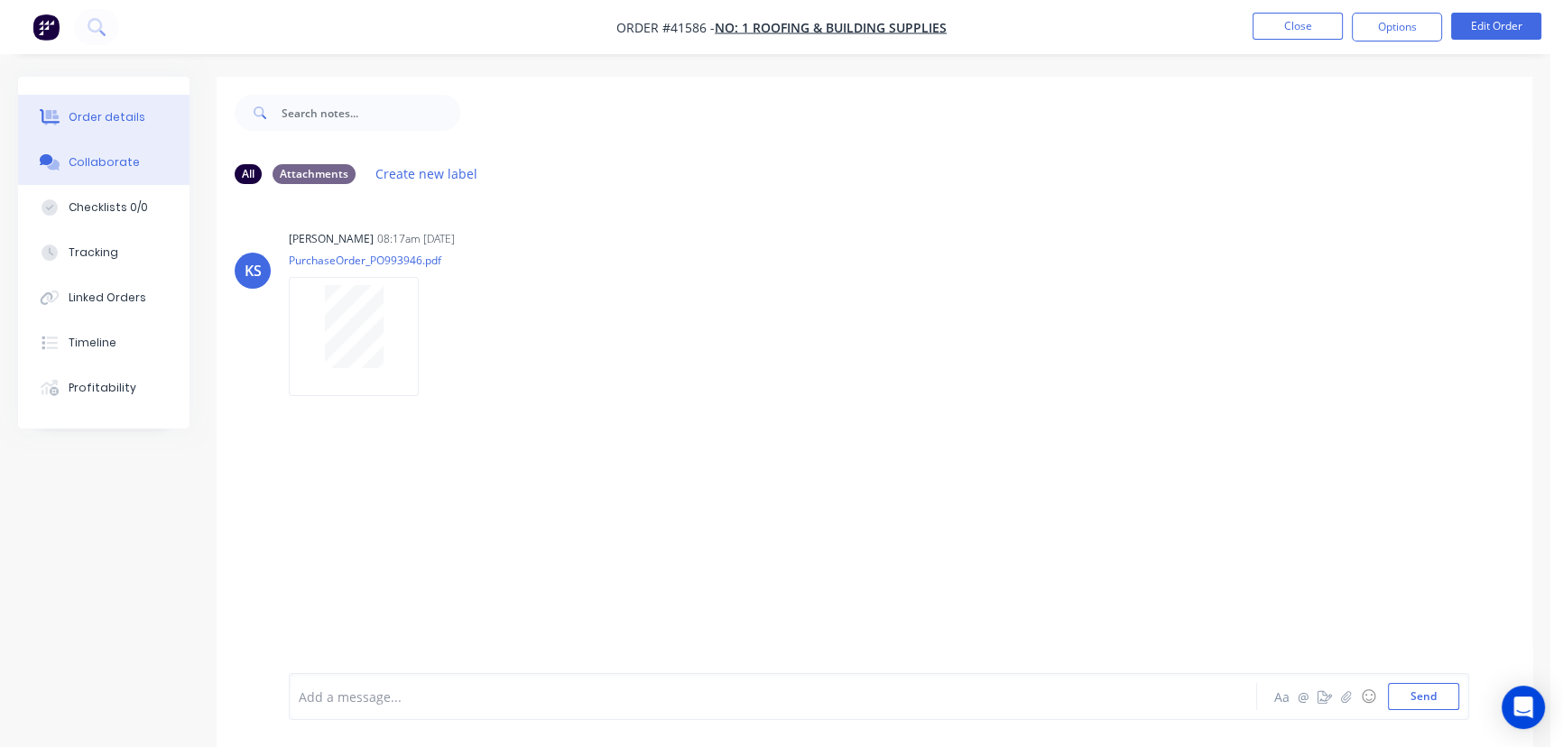
click at [98, 105] on button "Order details" at bounding box center [103, 117] width 171 height 45
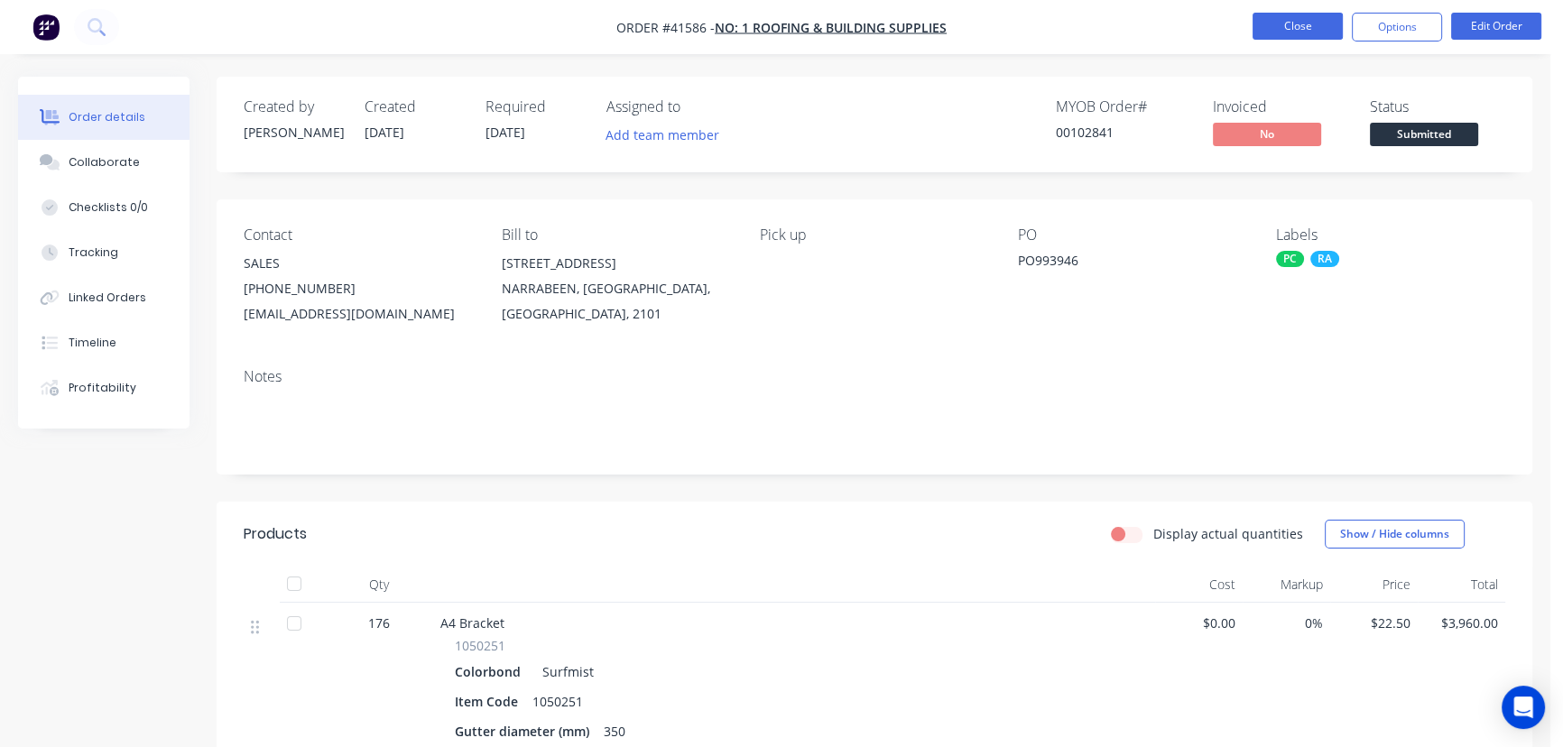
click at [1303, 26] on button "Close" at bounding box center [1298, 26] width 90 height 27
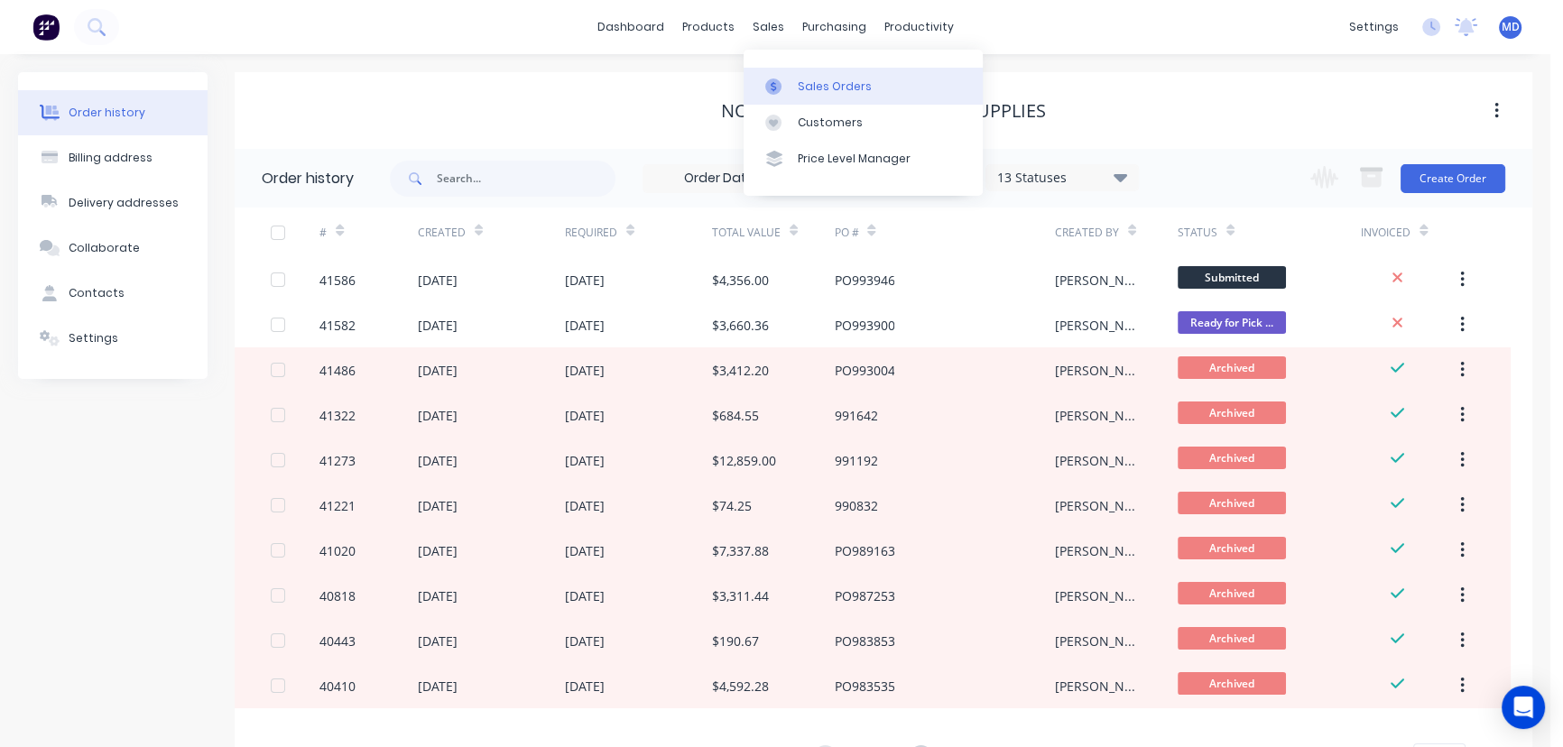
click at [837, 87] on div "Sales Orders" at bounding box center [835, 87] width 74 height 16
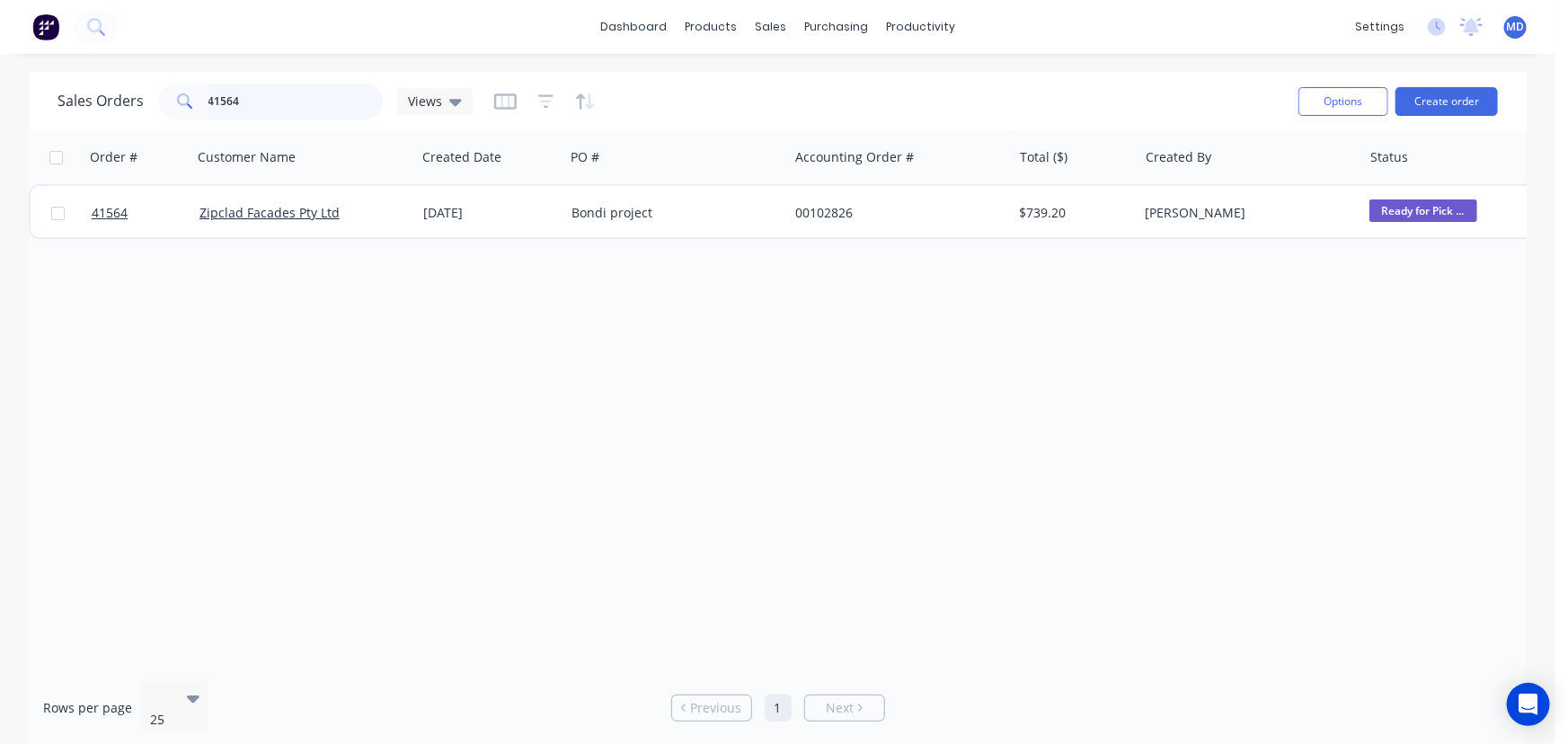
click at [310, 107] on input "41564" at bounding box center [296, 102] width 175 height 36
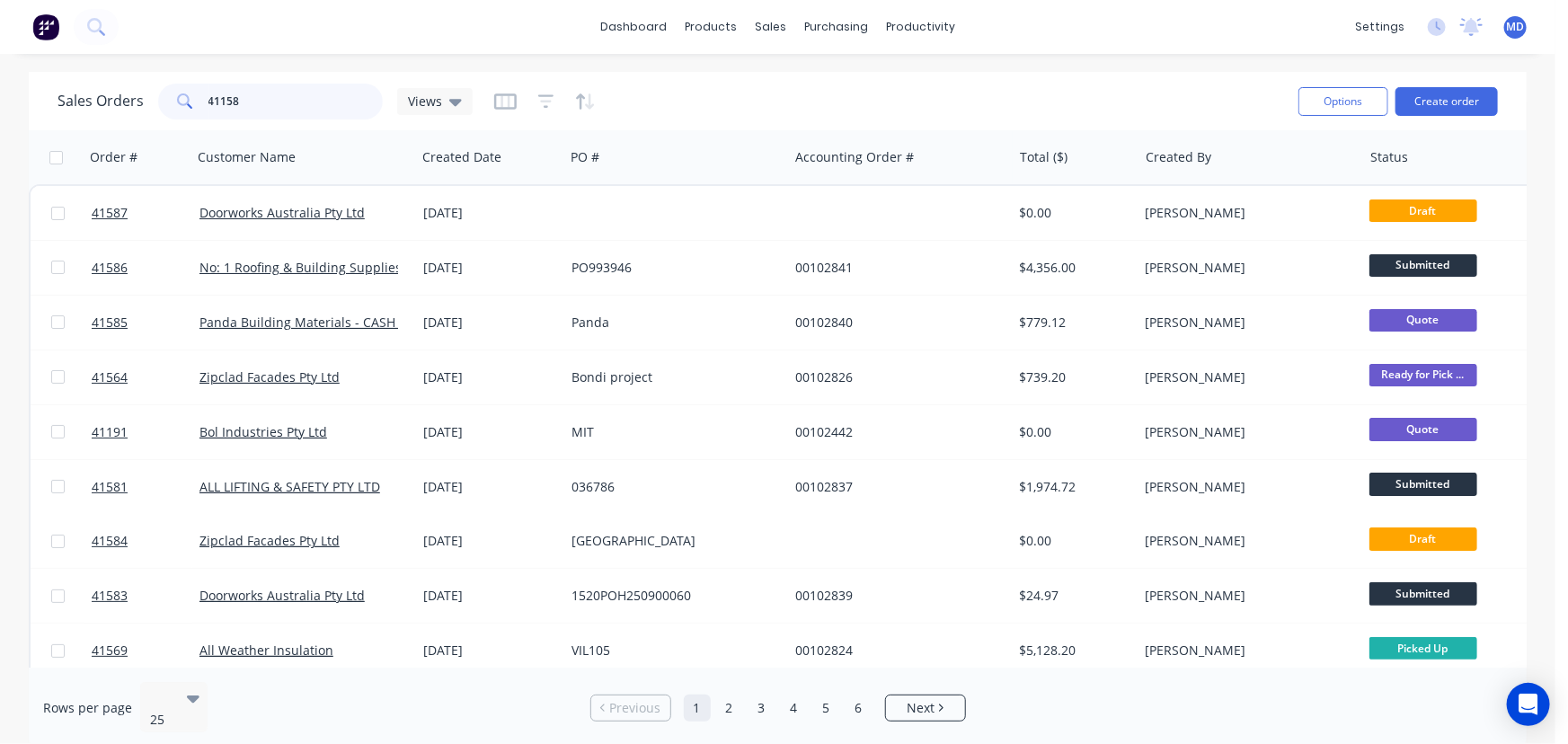
type input "41158"
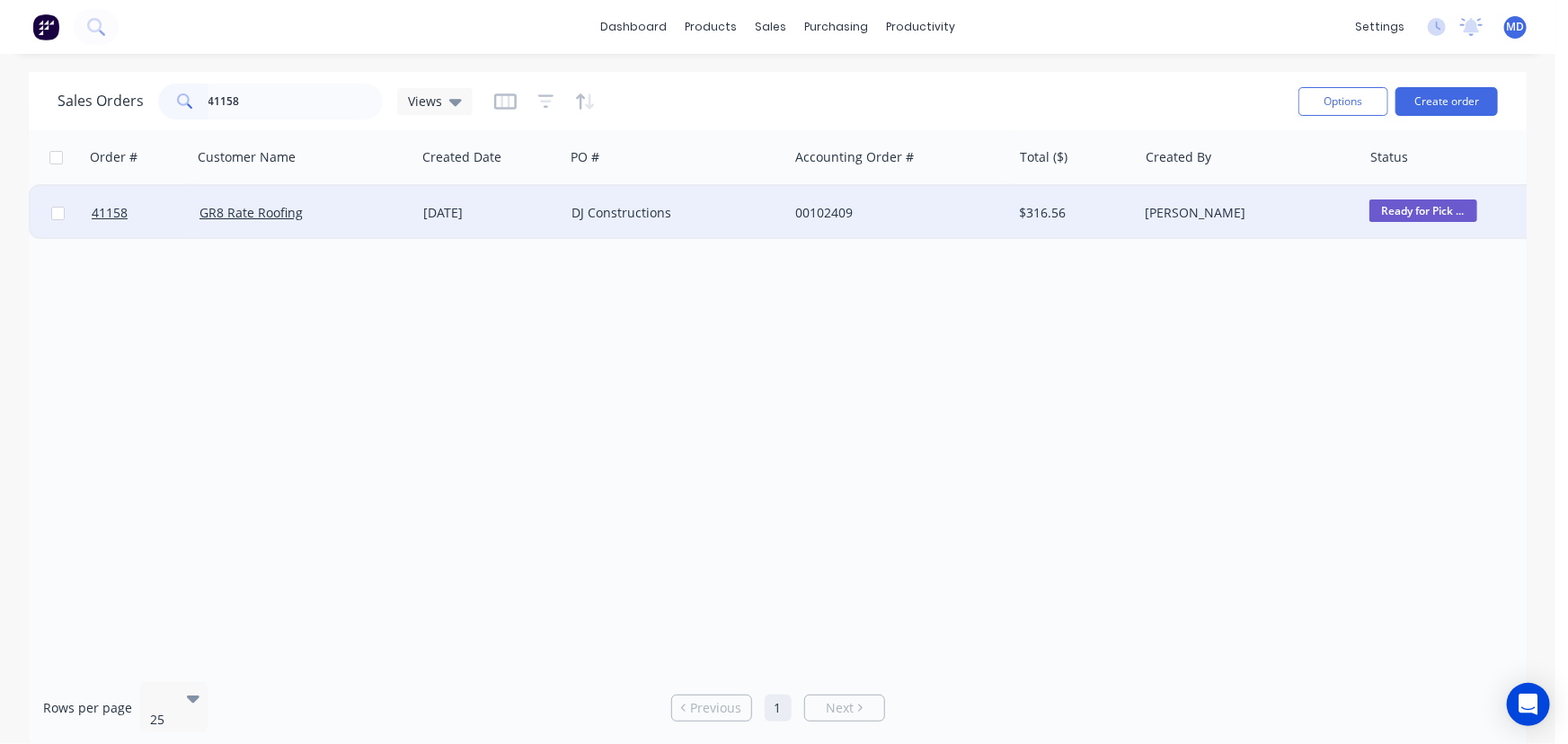
click at [724, 203] on div "DJ Constructions" at bounding box center [676, 213] width 224 height 54
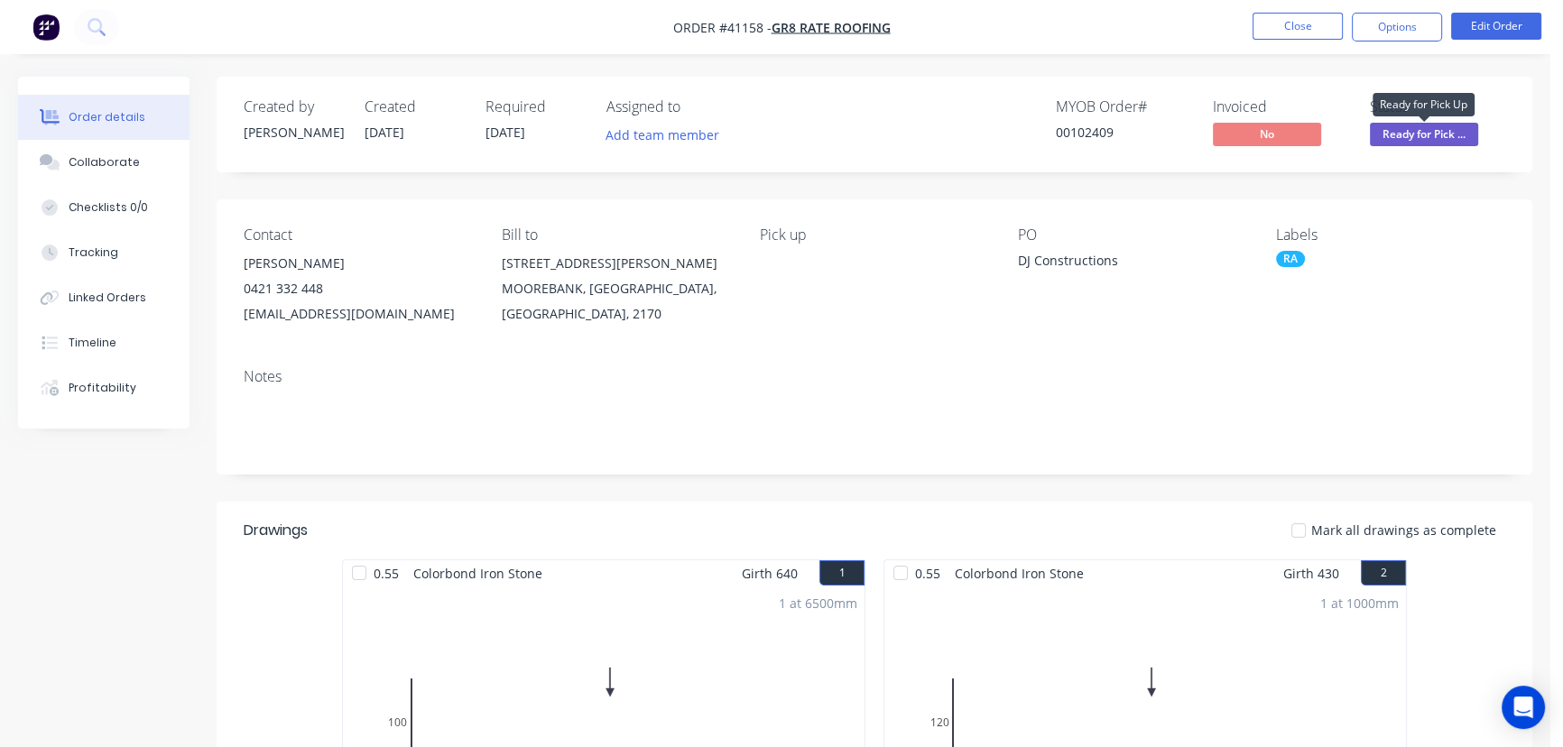
click at [1427, 136] on span "Ready for Pick ..." at bounding box center [1424, 134] width 108 height 23
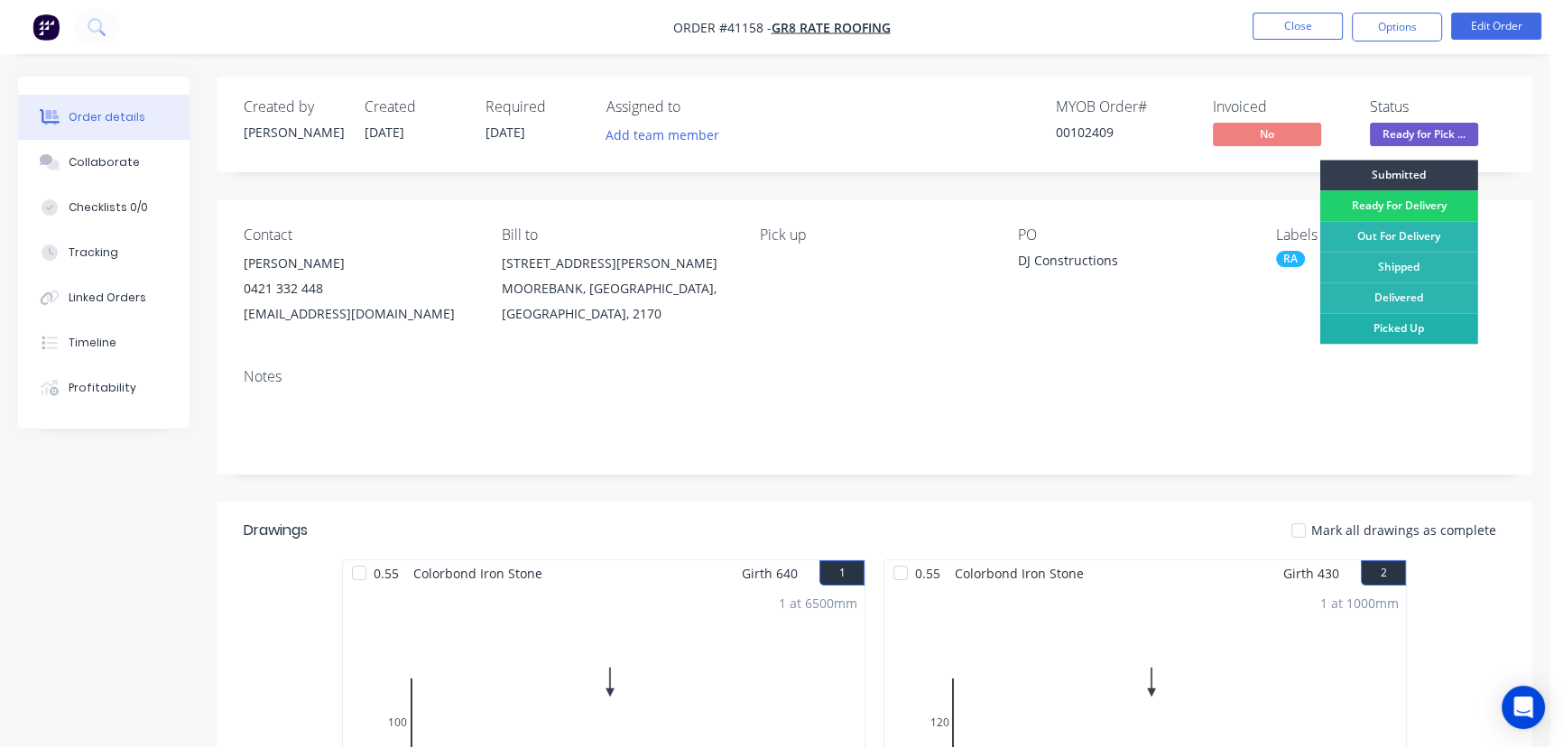
click at [1398, 329] on div "Picked Up" at bounding box center [1399, 328] width 158 height 31
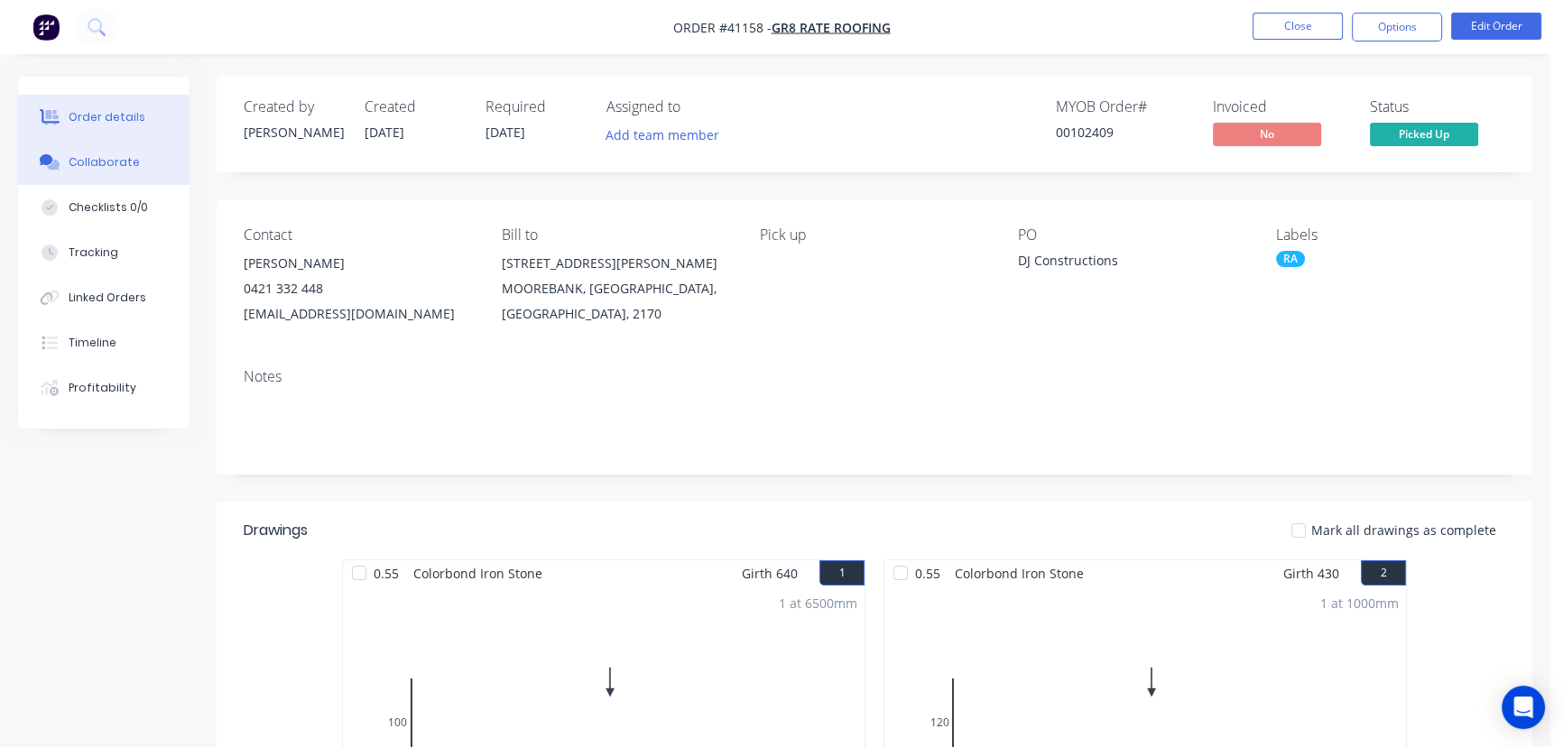
click at [108, 153] on button "Collaborate" at bounding box center [103, 162] width 171 height 45
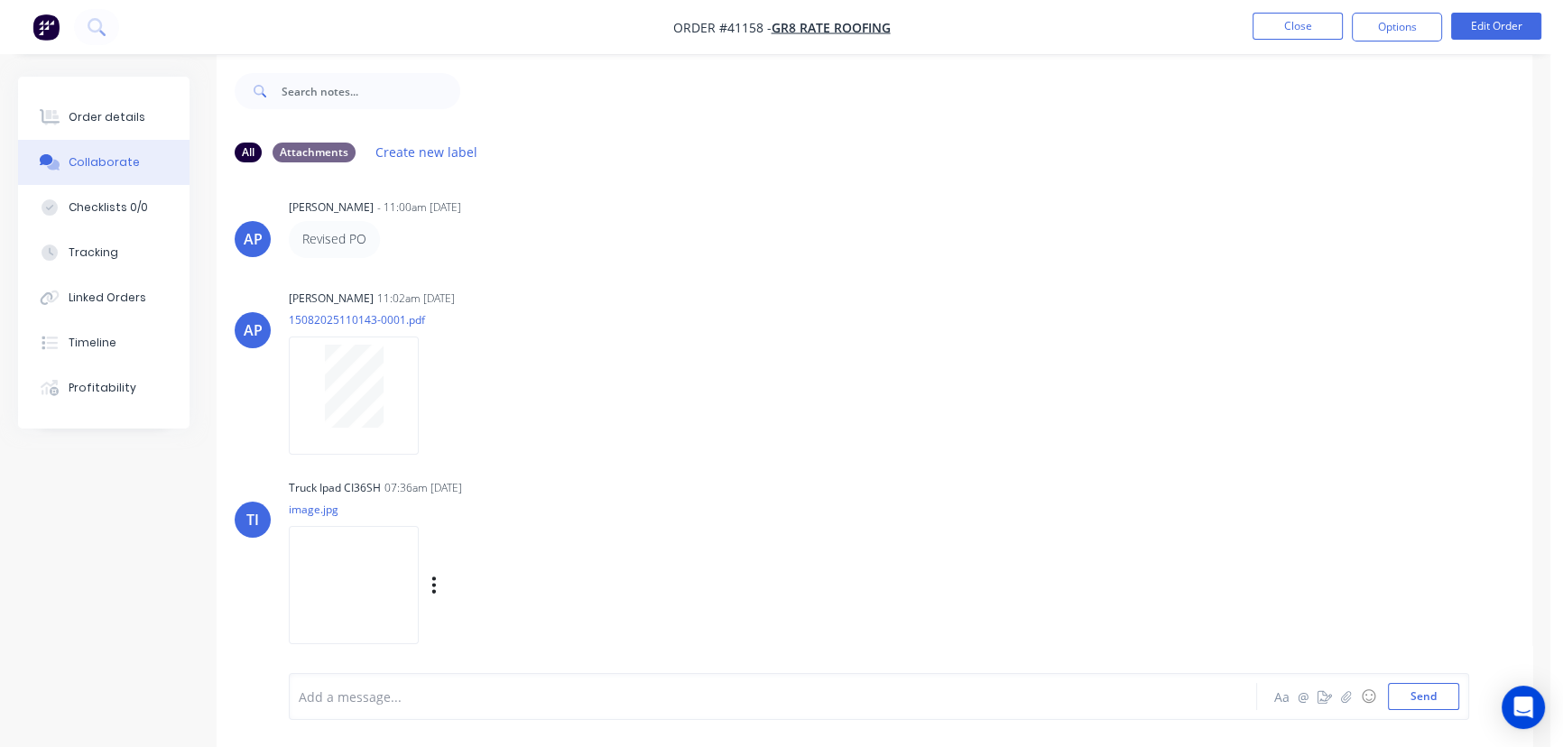
scroll to position [27, 0]
click at [346, 563] on img at bounding box center [354, 580] width 130 height 118
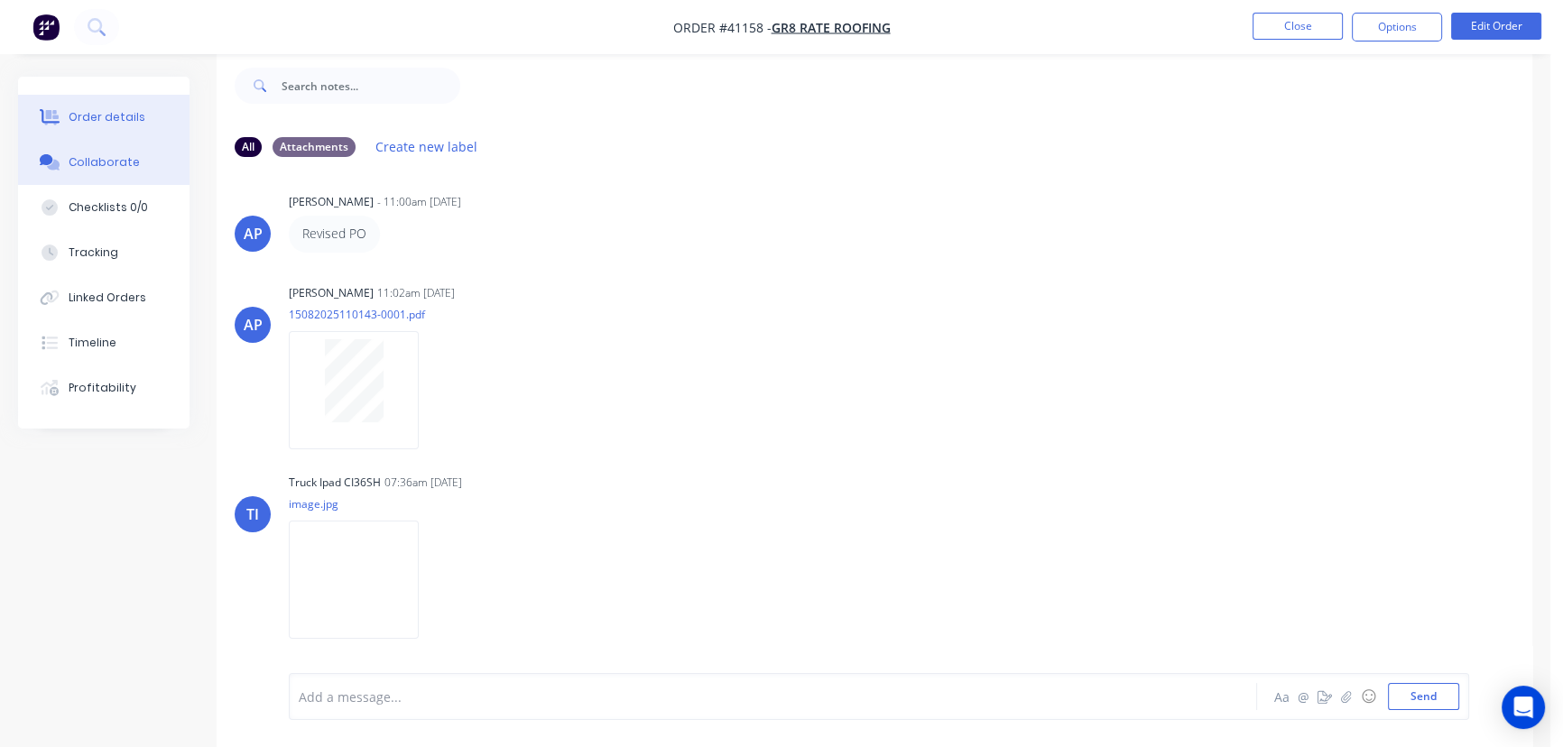
click at [102, 102] on button "Order details" at bounding box center [103, 117] width 171 height 45
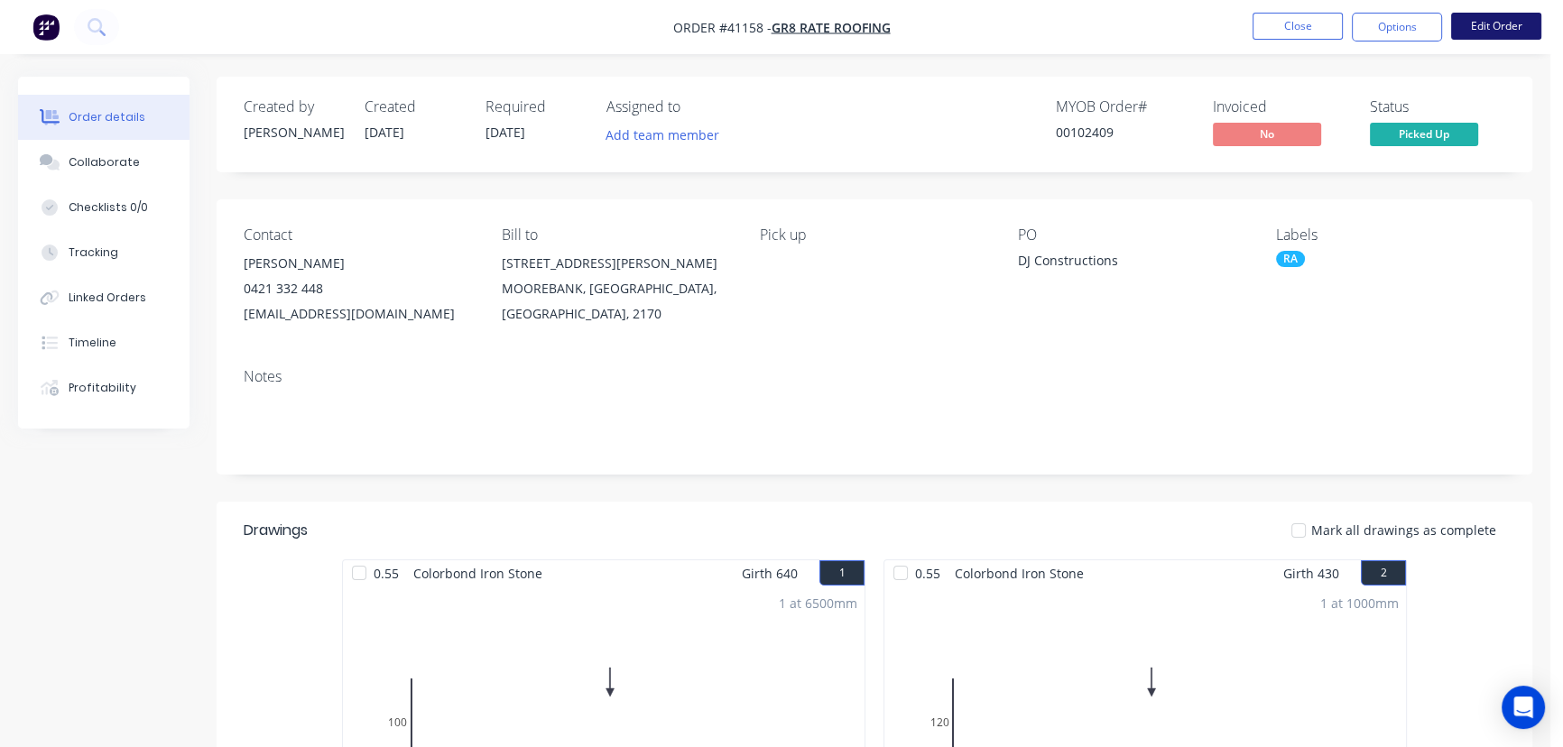
click at [1505, 18] on button "Edit Order" at bounding box center [1496, 26] width 90 height 27
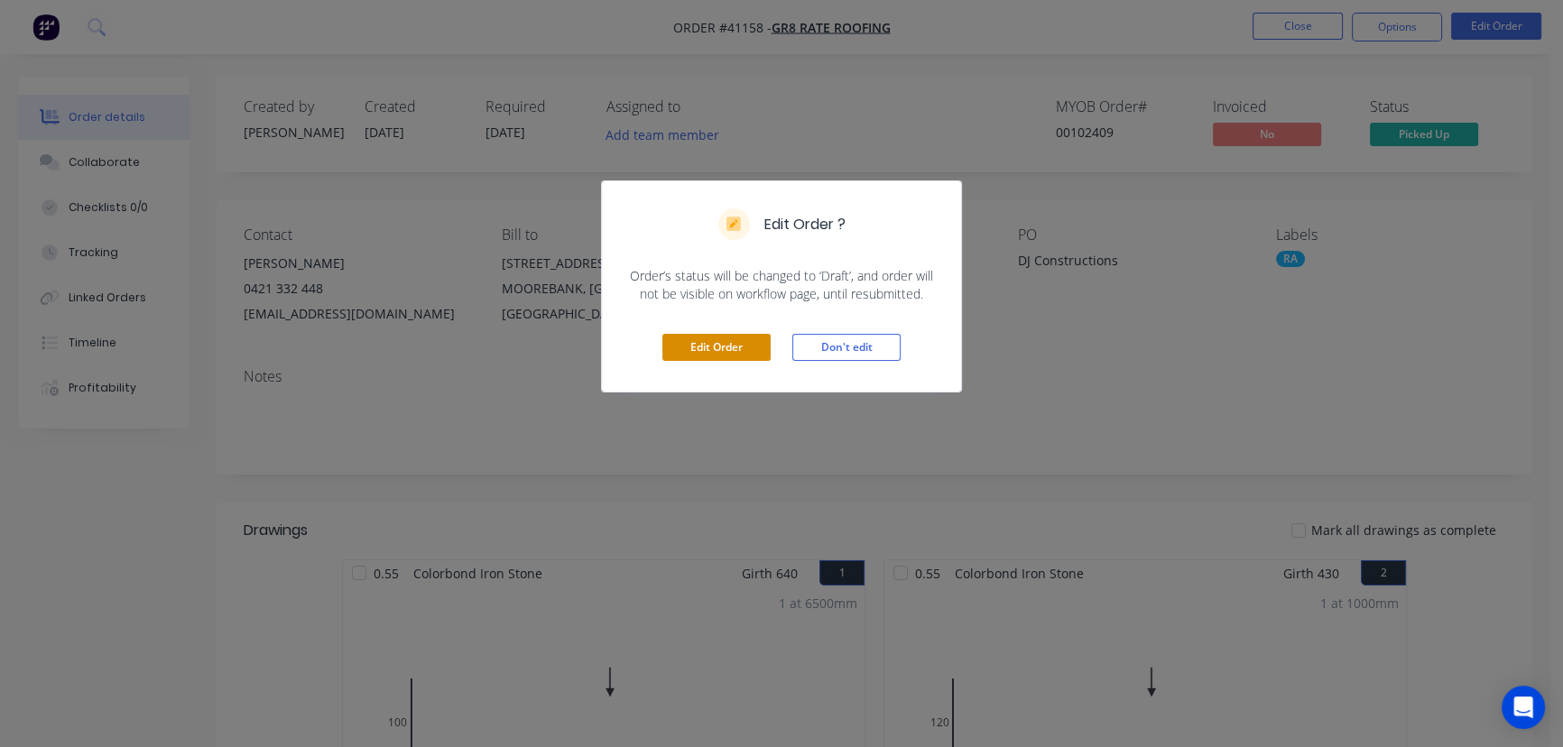
click at [715, 348] on button "Edit Order" at bounding box center [716, 347] width 108 height 27
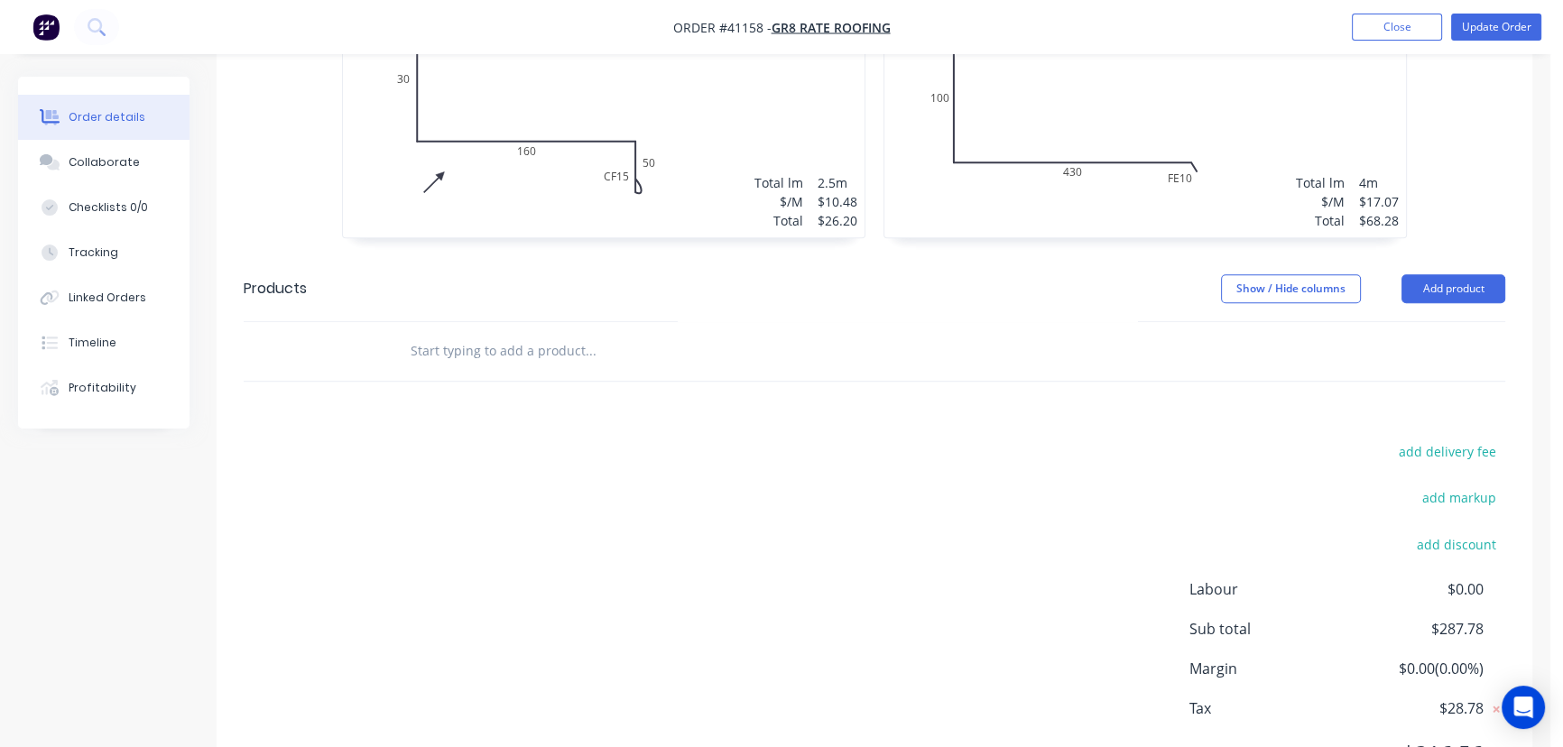
scroll to position [1371, 0]
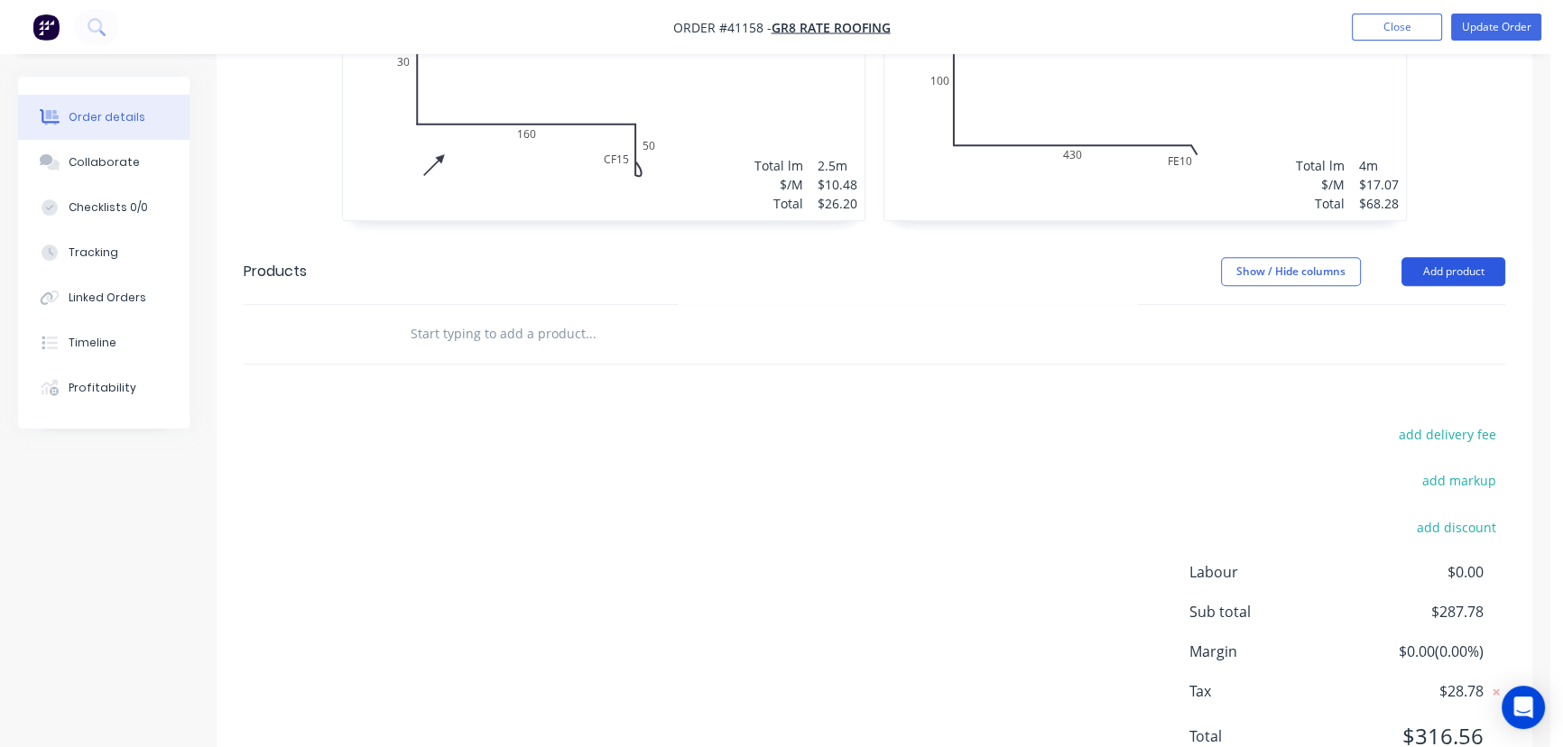
click at [1453, 257] on button "Add product" at bounding box center [1454, 271] width 104 height 29
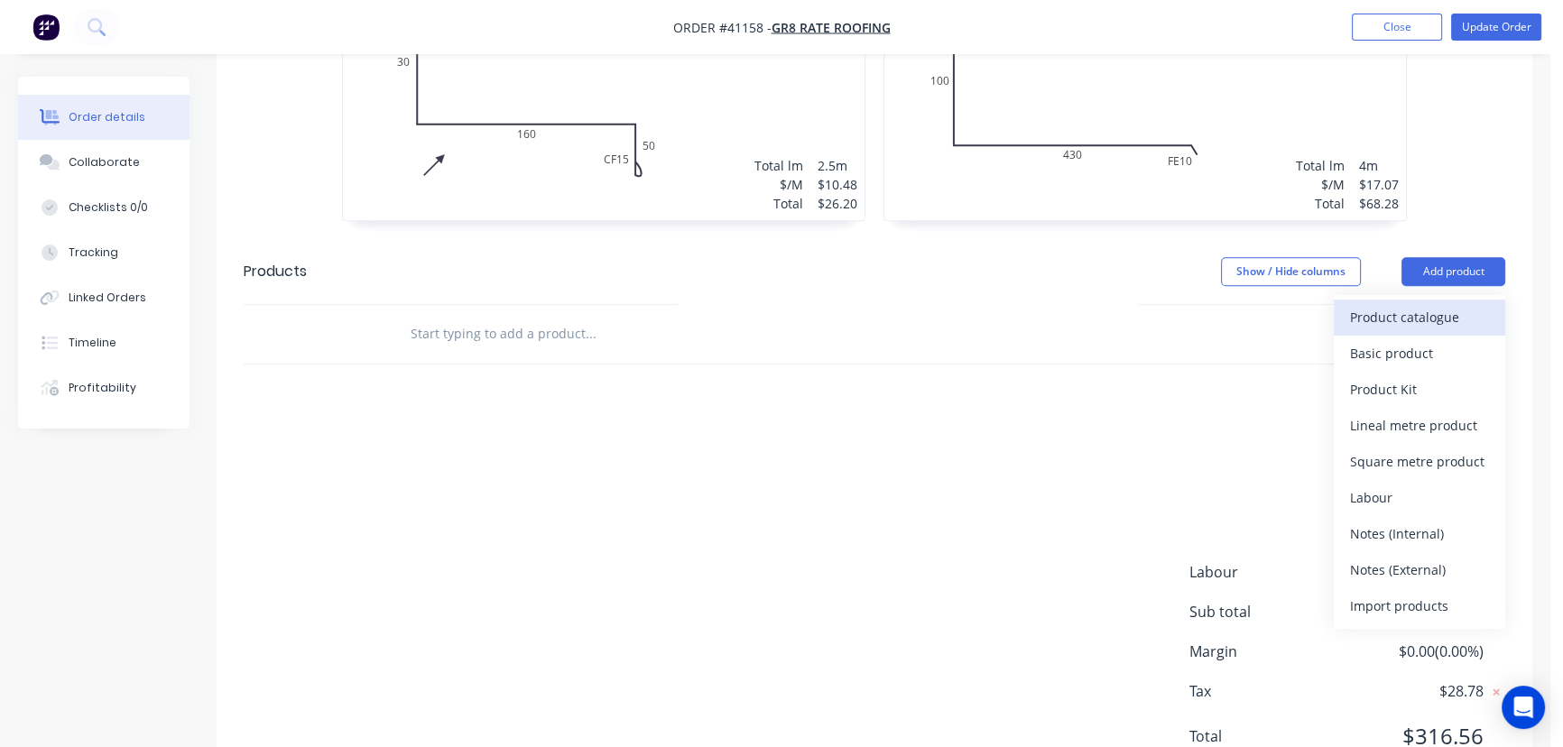
click at [1416, 304] on div "Product catalogue" at bounding box center [1419, 317] width 139 height 26
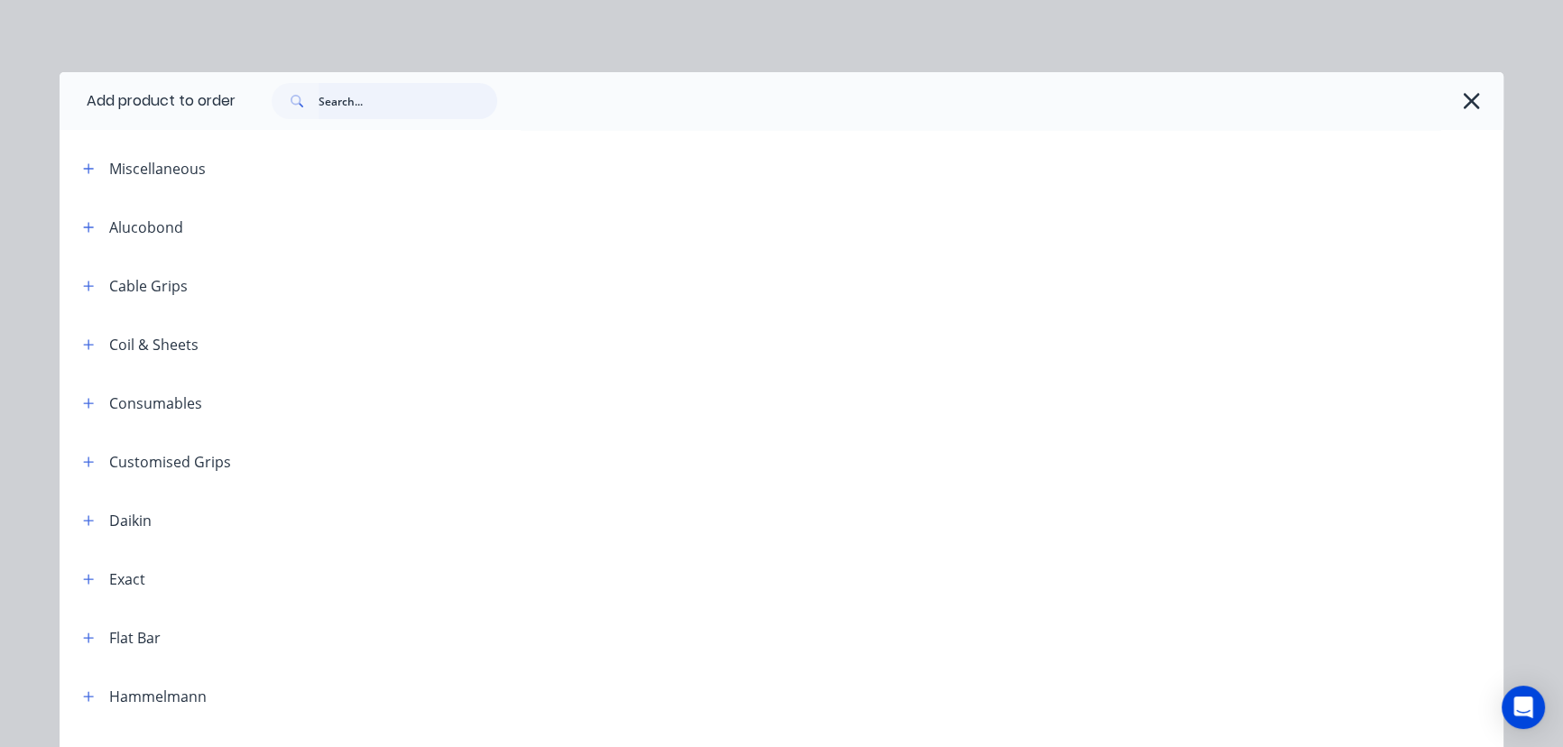
click at [389, 107] on input "text" at bounding box center [408, 101] width 179 height 36
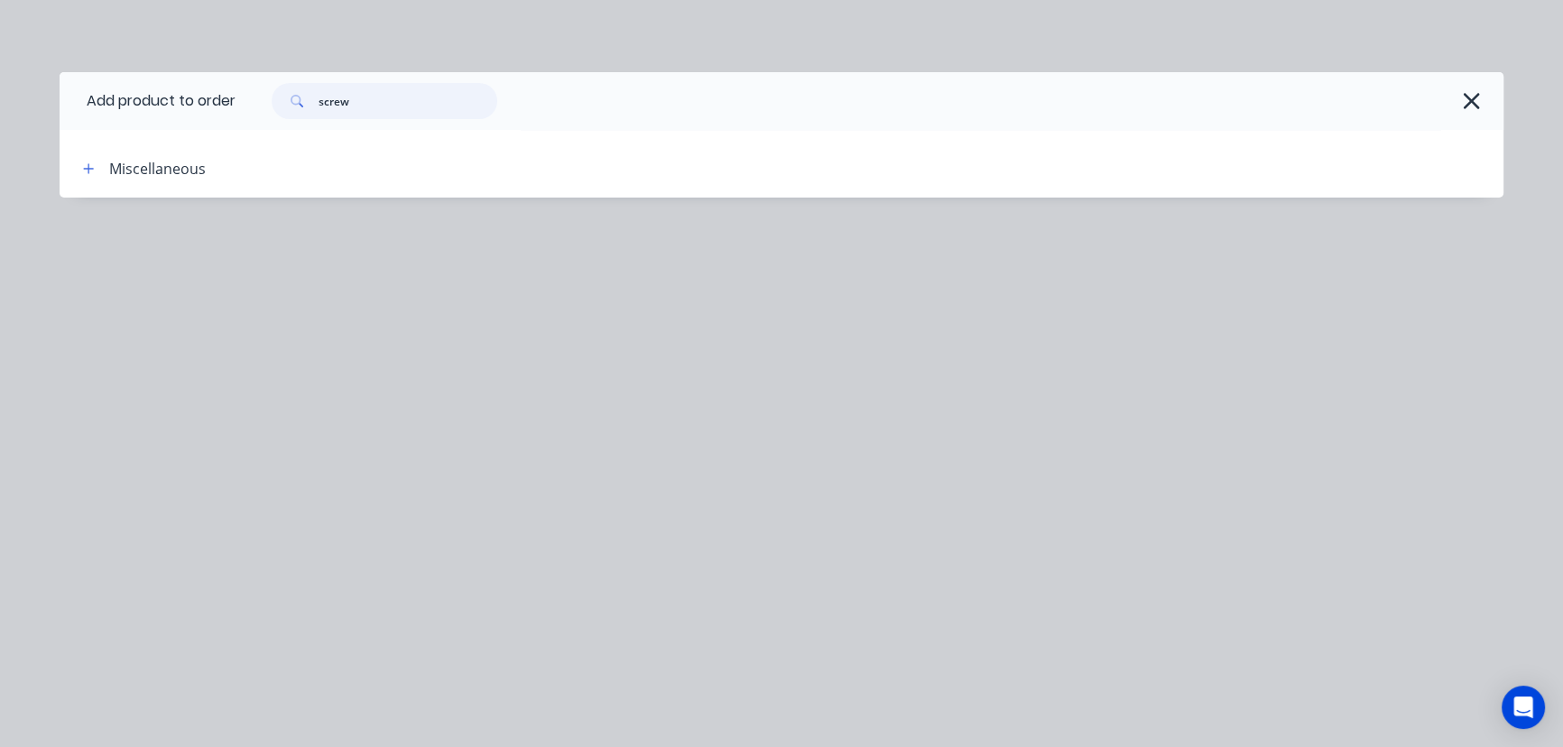
type input "screw"
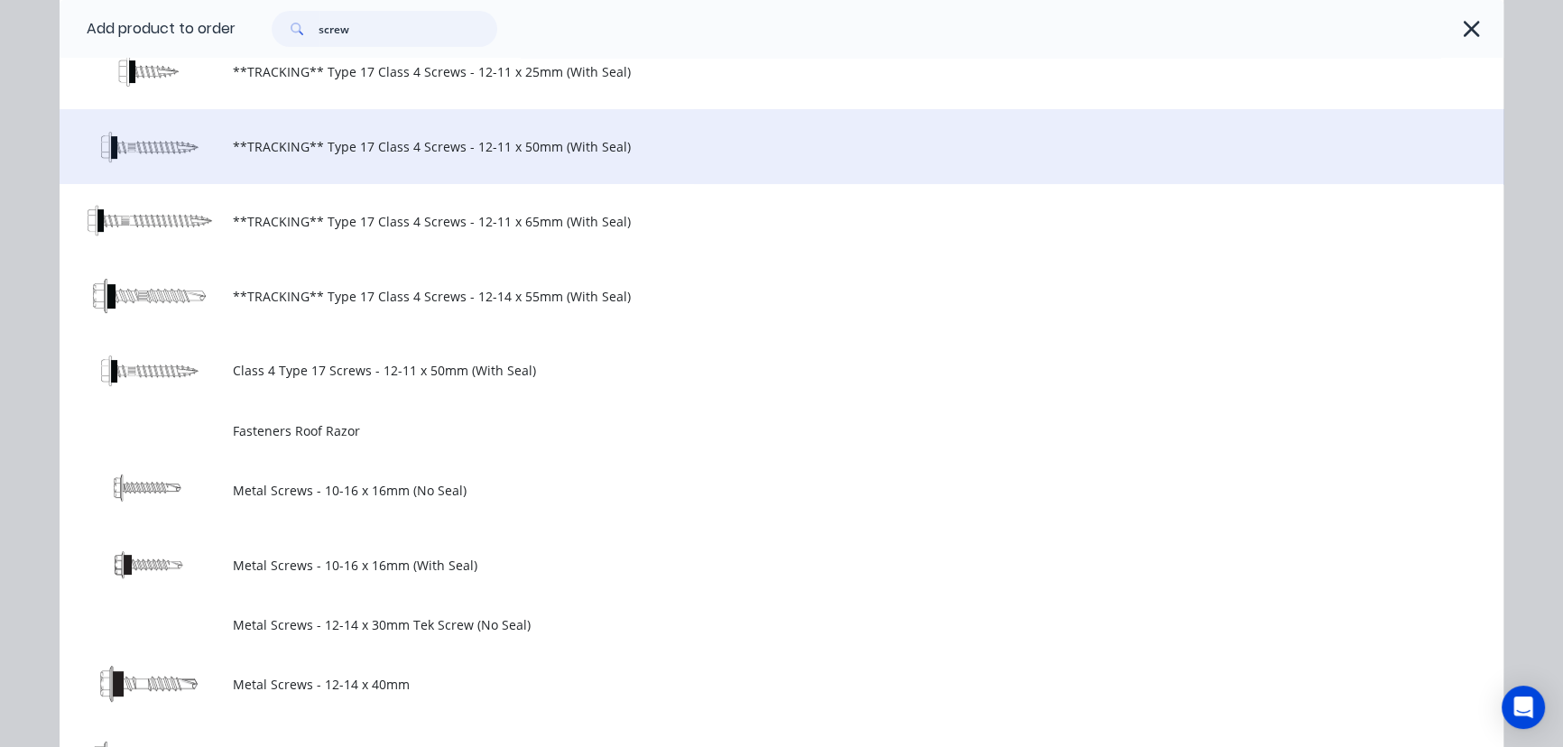
scroll to position [492, 0]
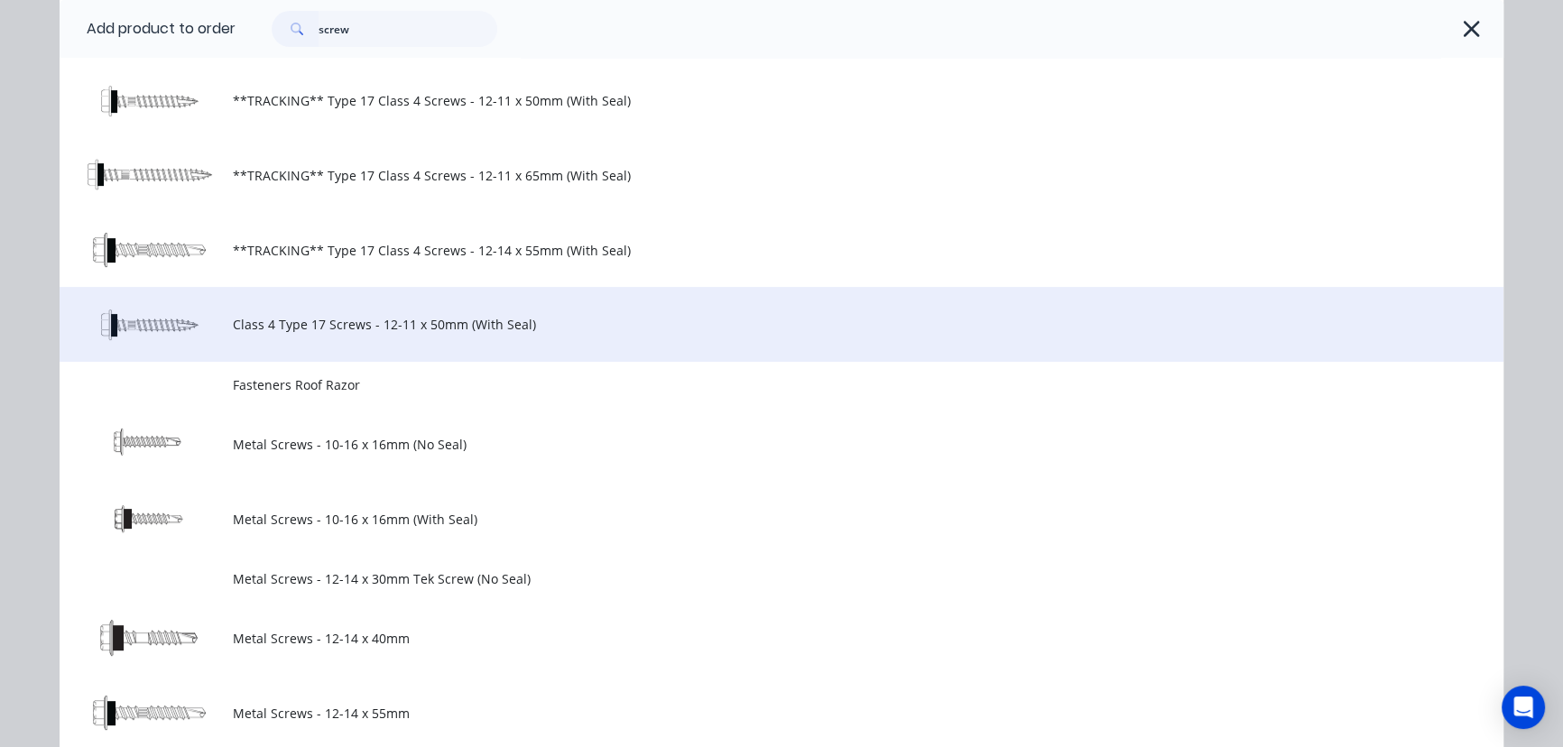
click at [418, 322] on span "Class 4 Type 17 Screws - 12-11 x 50mm (With Seal)" at bounding box center [741, 324] width 1016 height 19
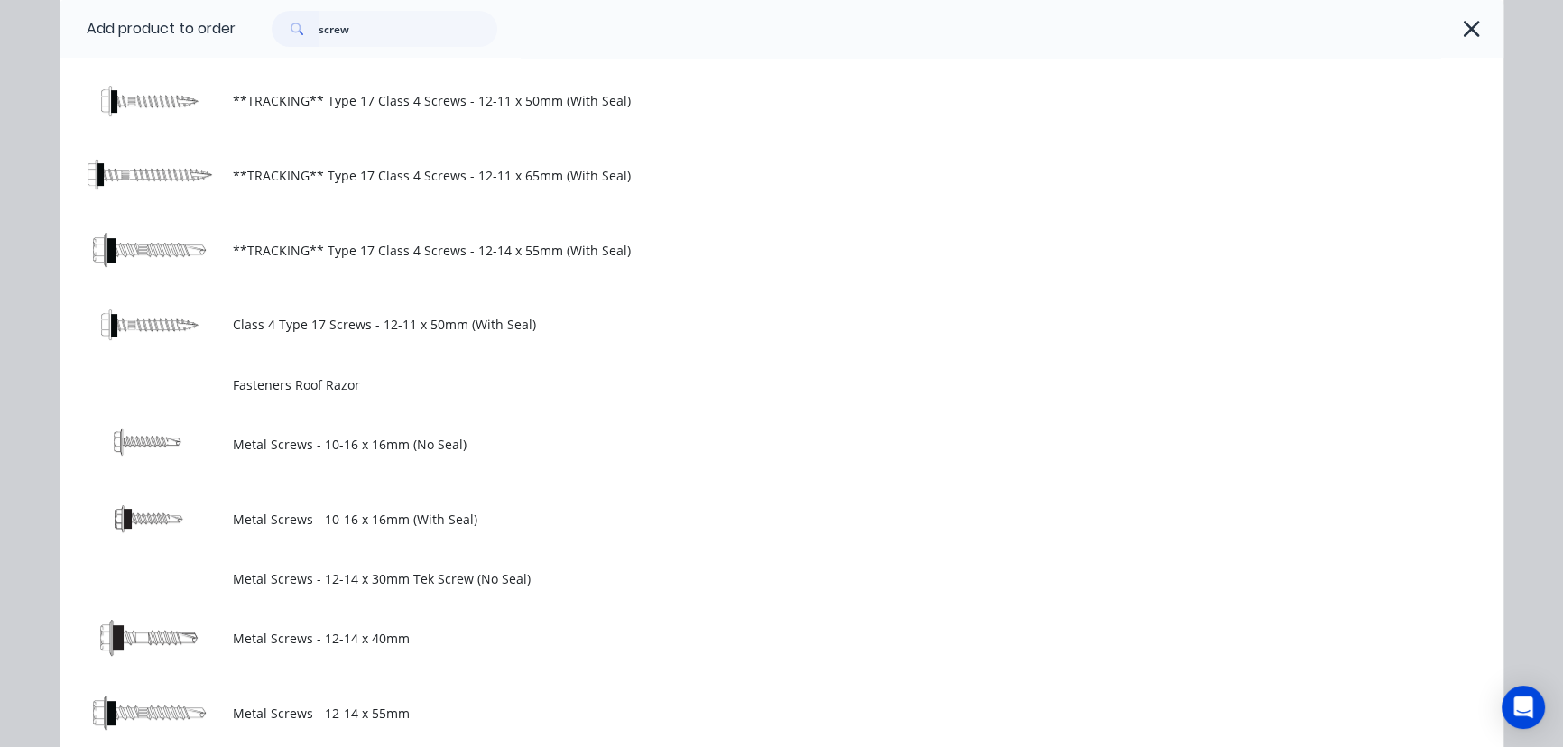
scroll to position [0, 0]
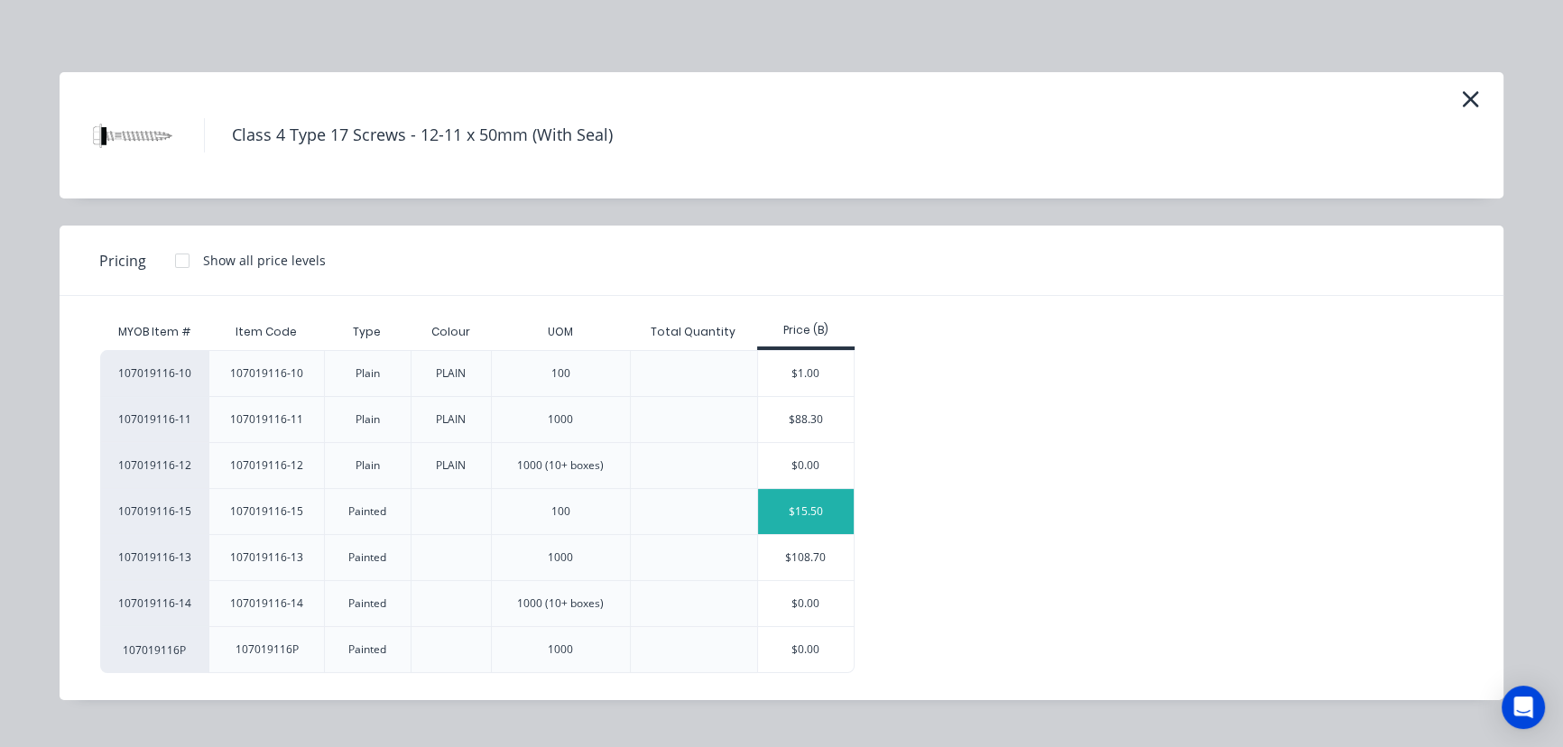
click at [802, 509] on div "$15.50" at bounding box center [806, 511] width 97 height 45
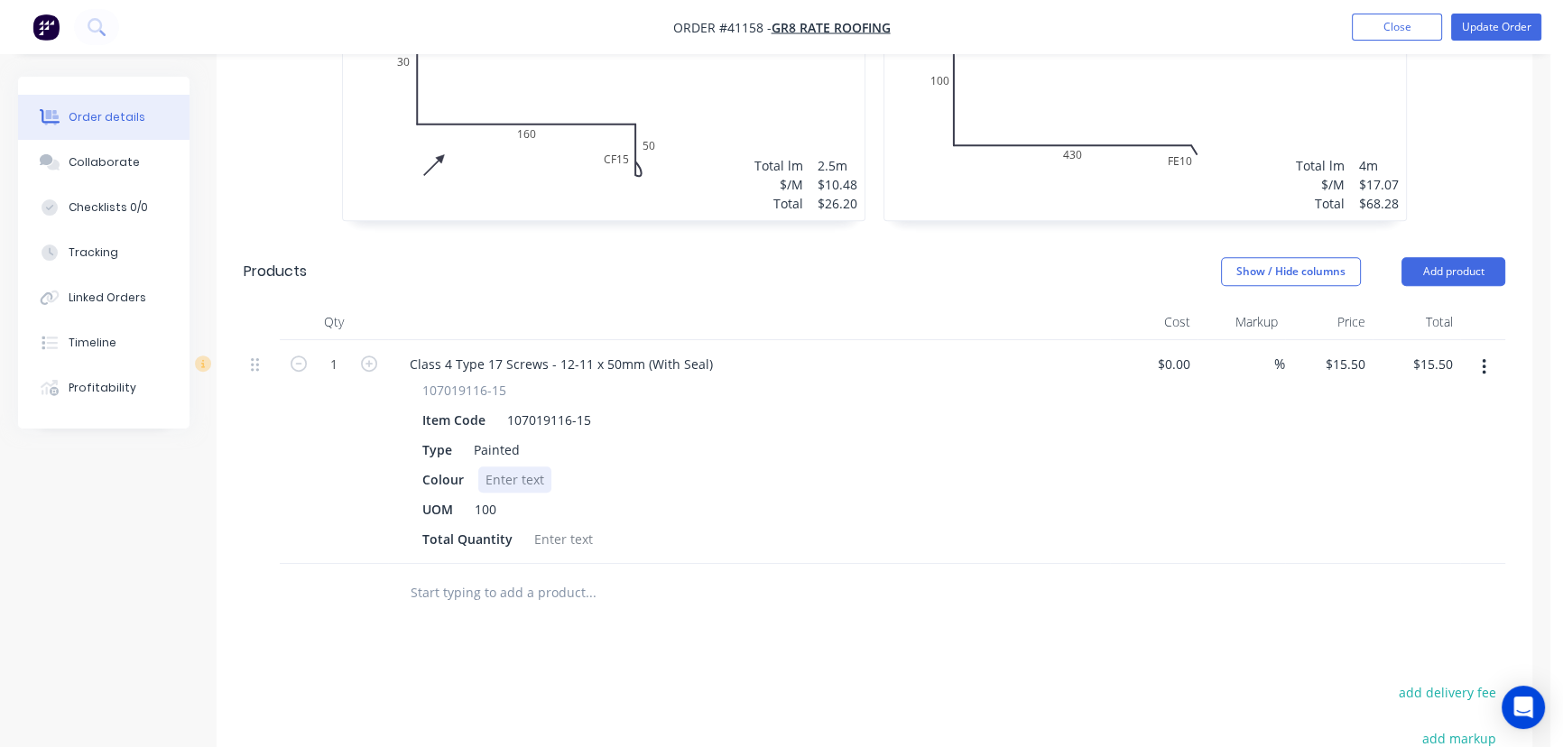
click at [488, 467] on div at bounding box center [514, 480] width 73 height 26
click at [571, 526] on div at bounding box center [563, 539] width 73 height 26
click at [1367, 351] on input "15.5" at bounding box center [1355, 364] width 34 height 26
type input "$10.00"
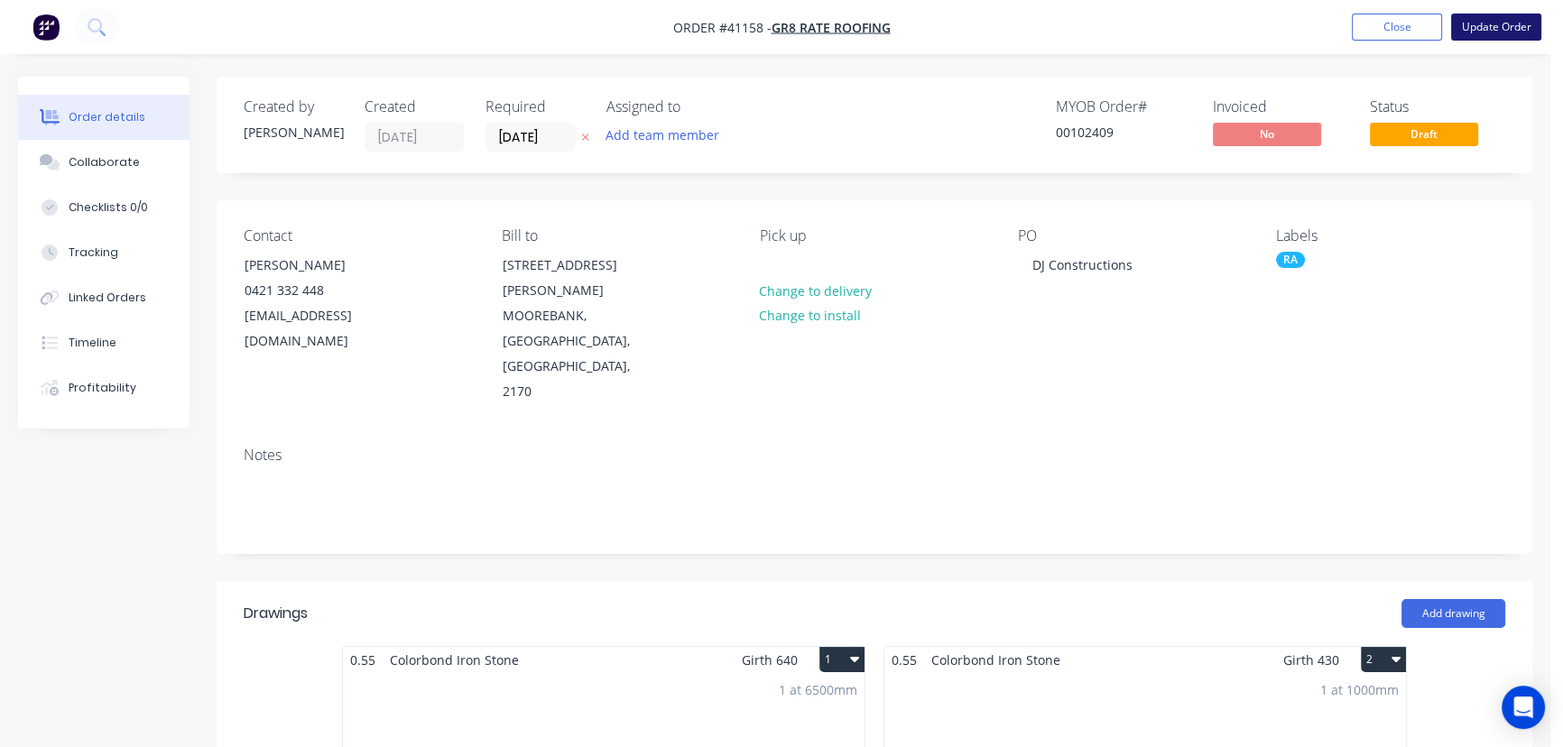
type input "$10.00"
click at [1498, 26] on button "Update Order" at bounding box center [1496, 27] width 90 height 27
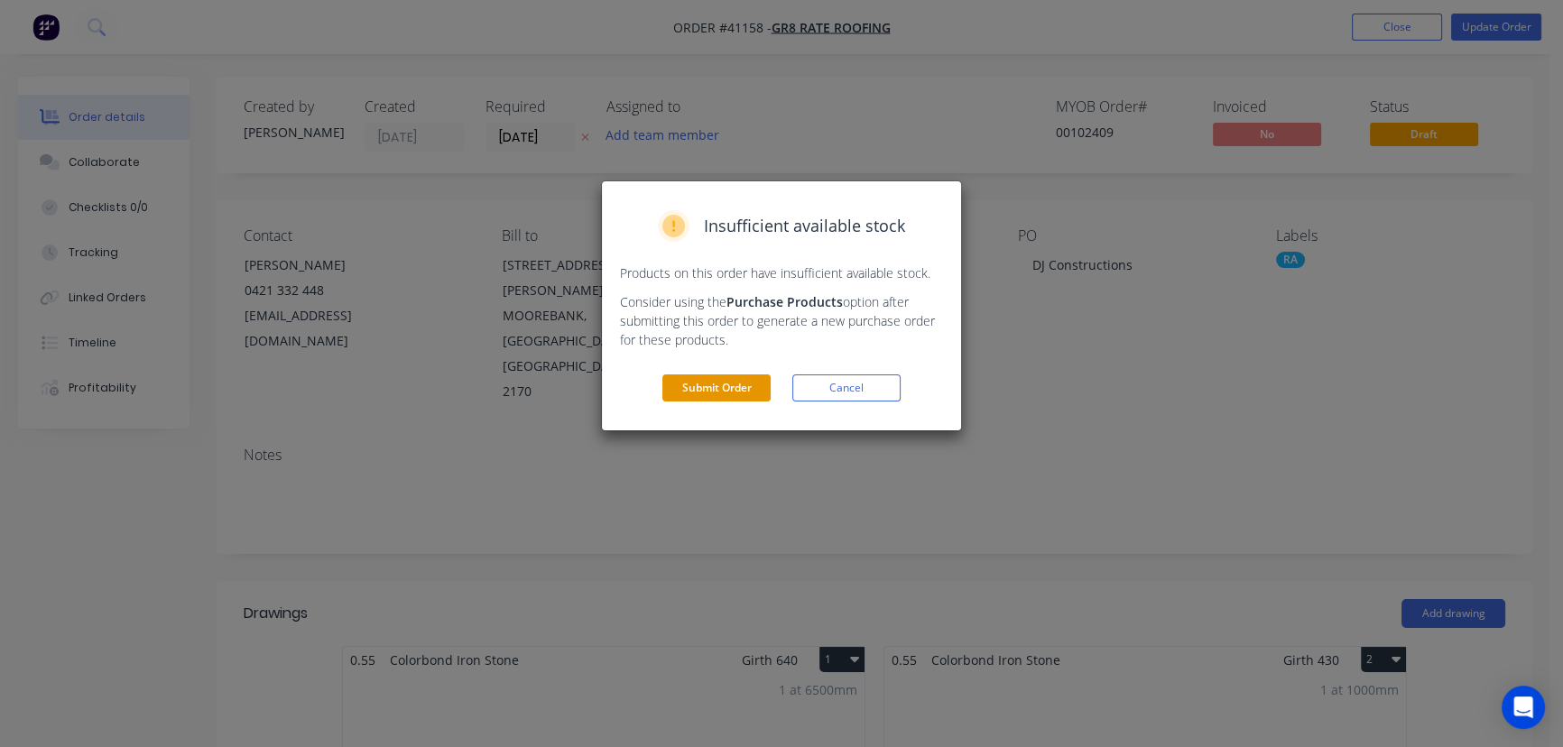
click at [725, 387] on button "Submit Order" at bounding box center [716, 388] width 108 height 27
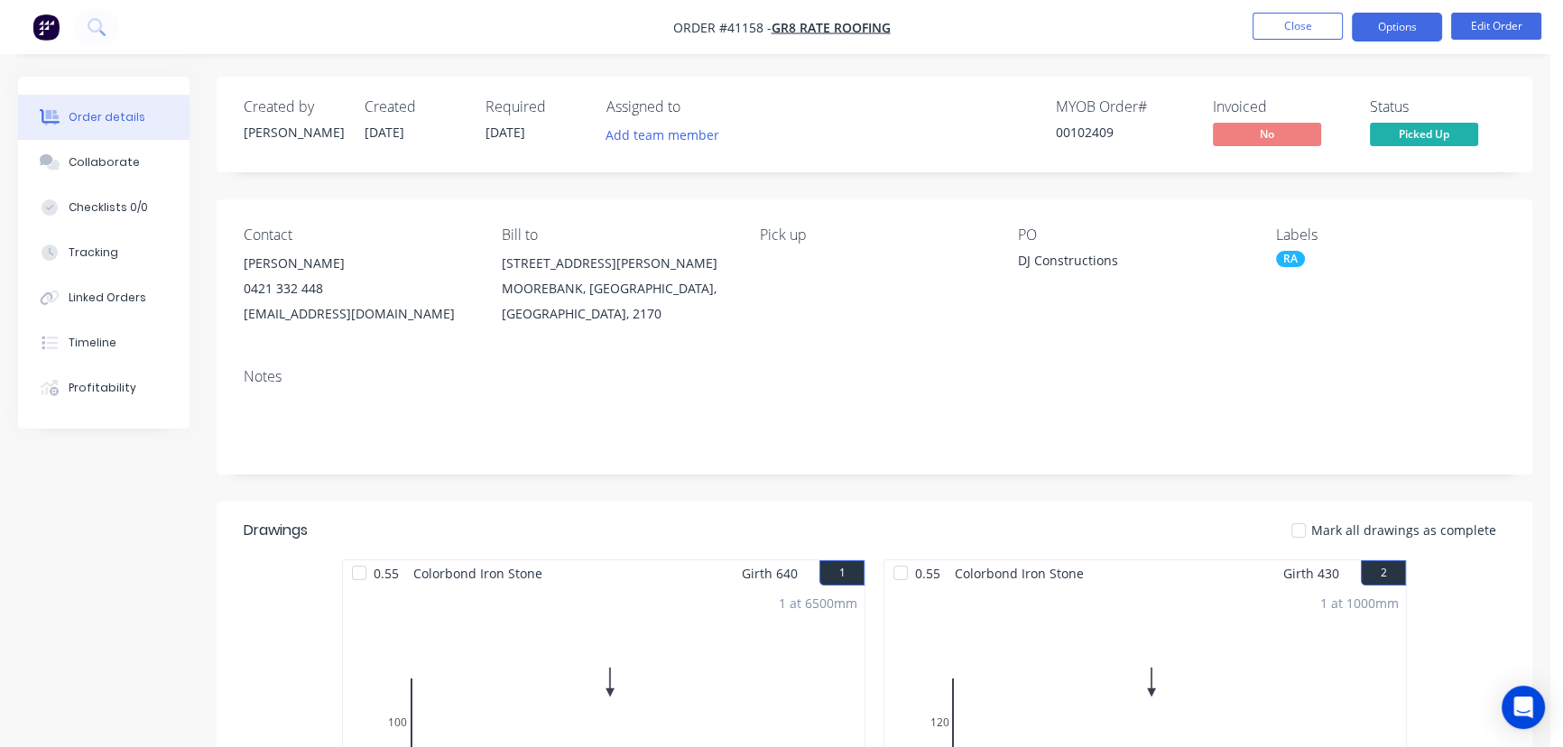
click at [1403, 26] on button "Options" at bounding box center [1397, 27] width 90 height 29
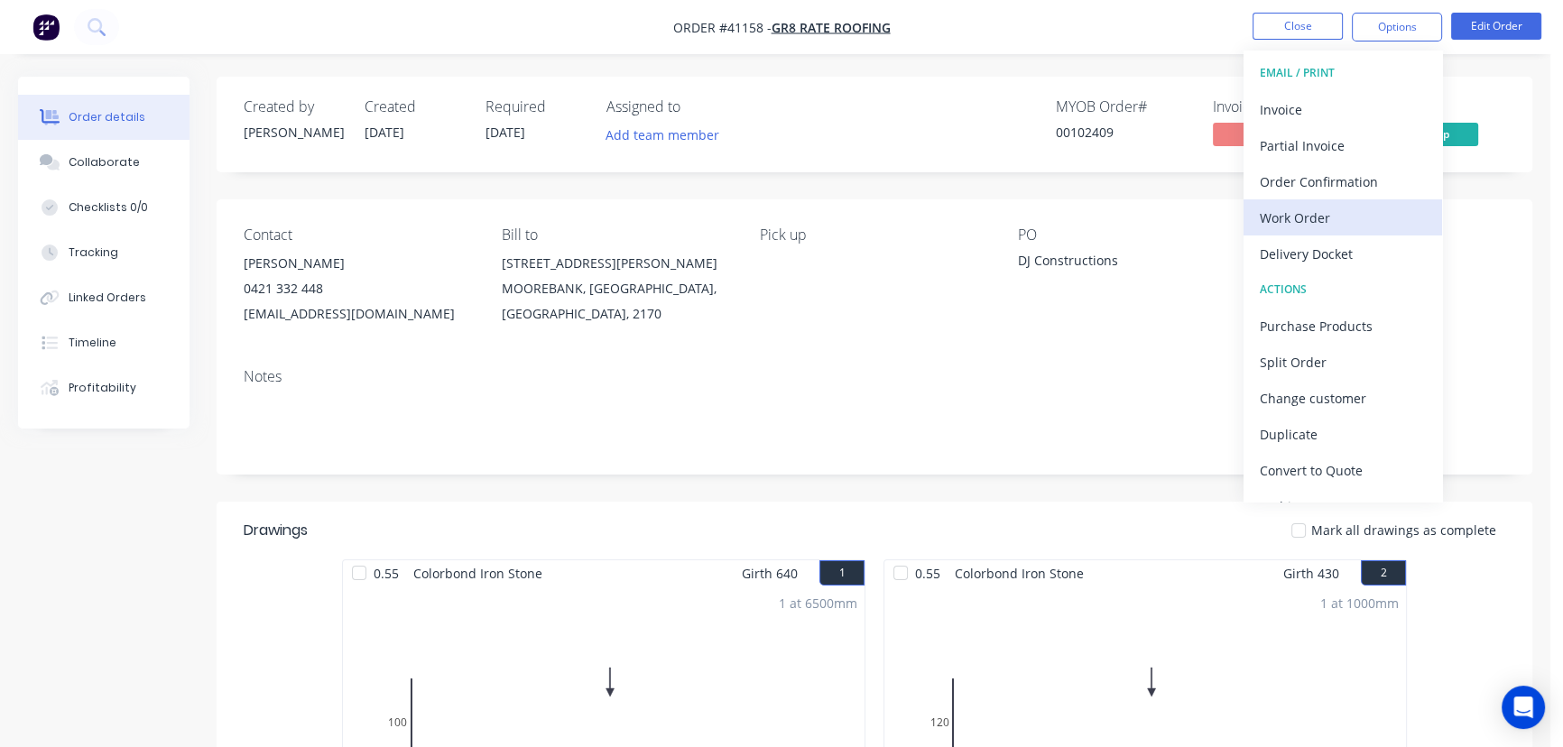
click at [1313, 215] on div "Work Order" at bounding box center [1343, 218] width 166 height 26
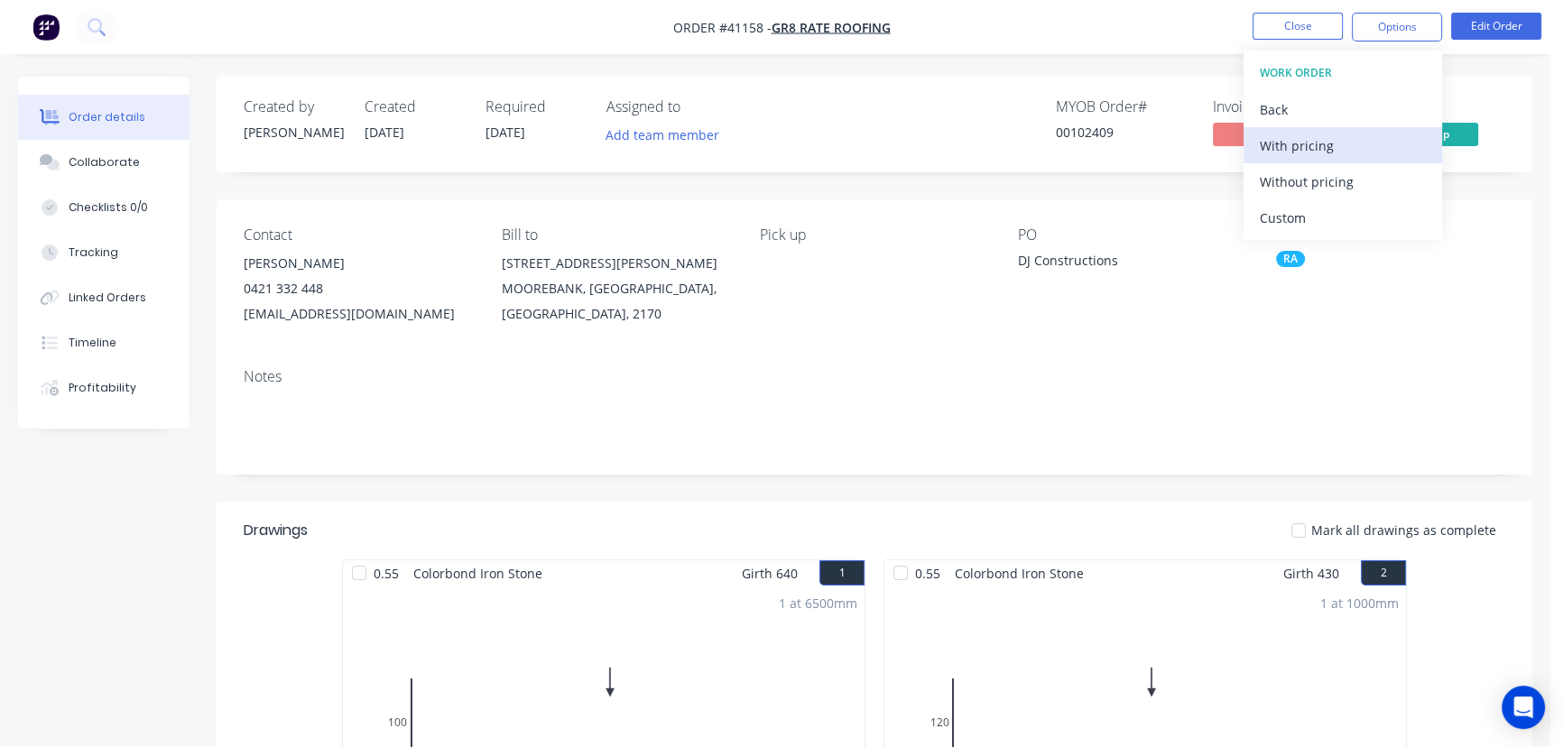
click at [1304, 141] on div "With pricing" at bounding box center [1343, 146] width 166 height 26
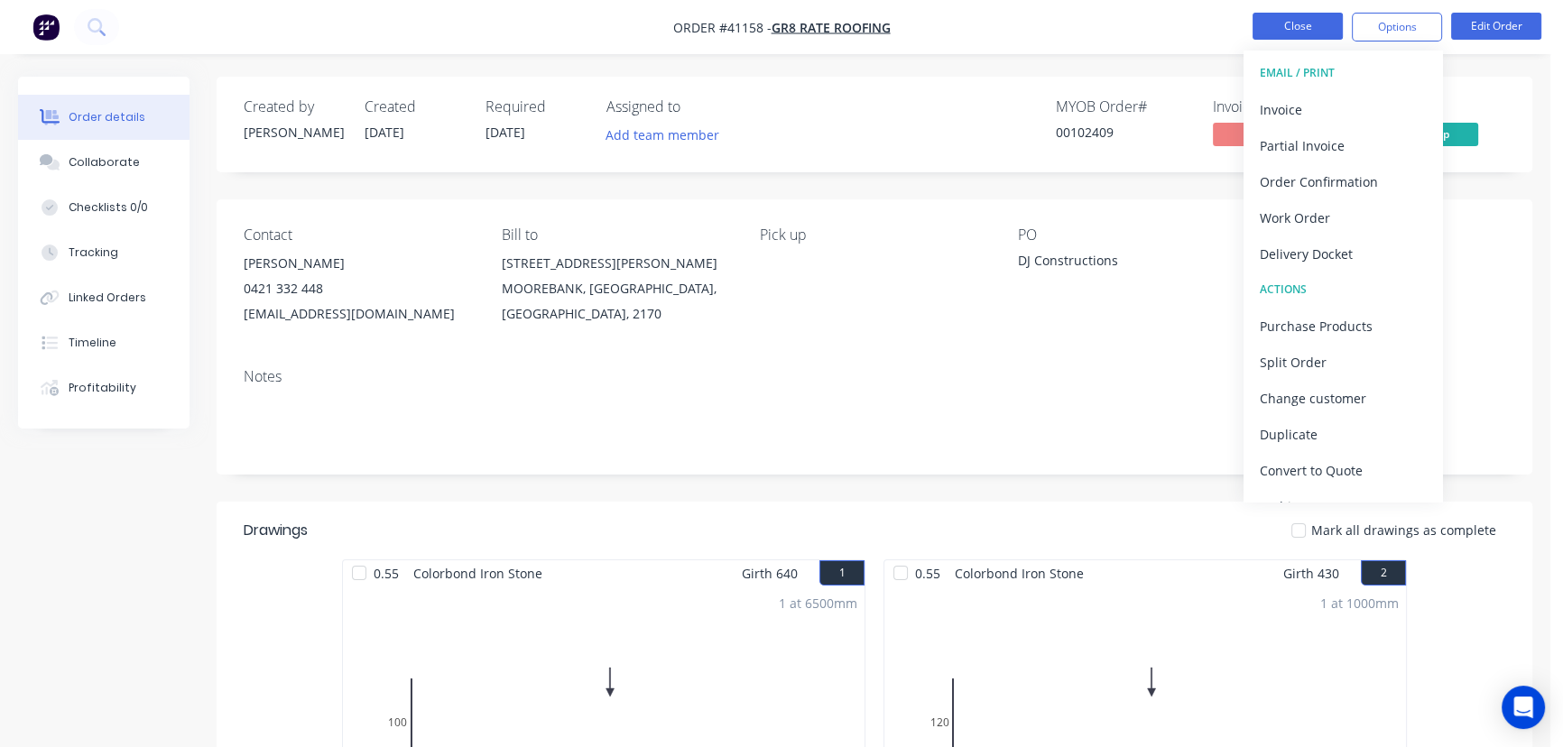
click at [1296, 17] on button "Close" at bounding box center [1298, 26] width 90 height 27
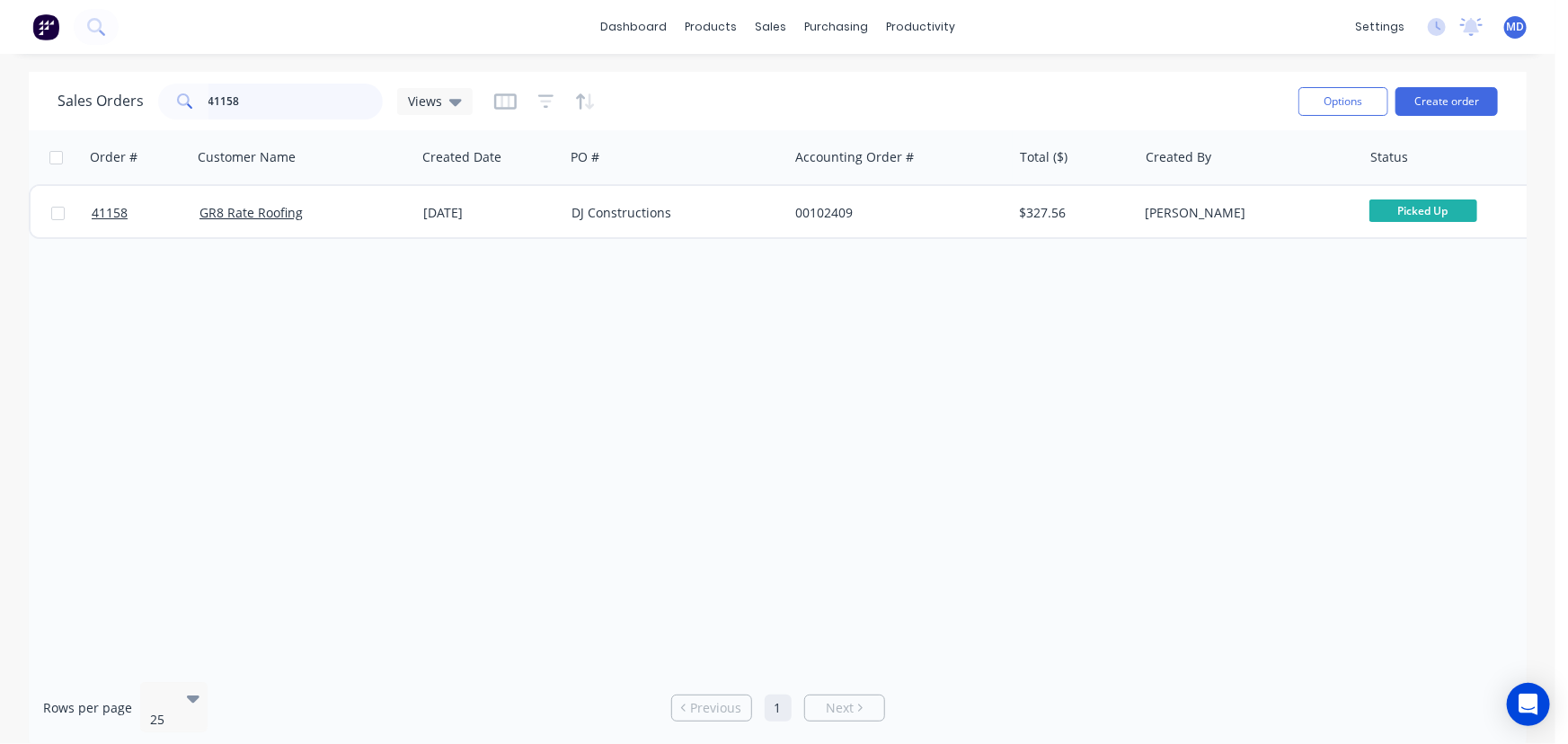
click at [277, 106] on input "41158" at bounding box center [296, 102] width 175 height 36
type input "41569"
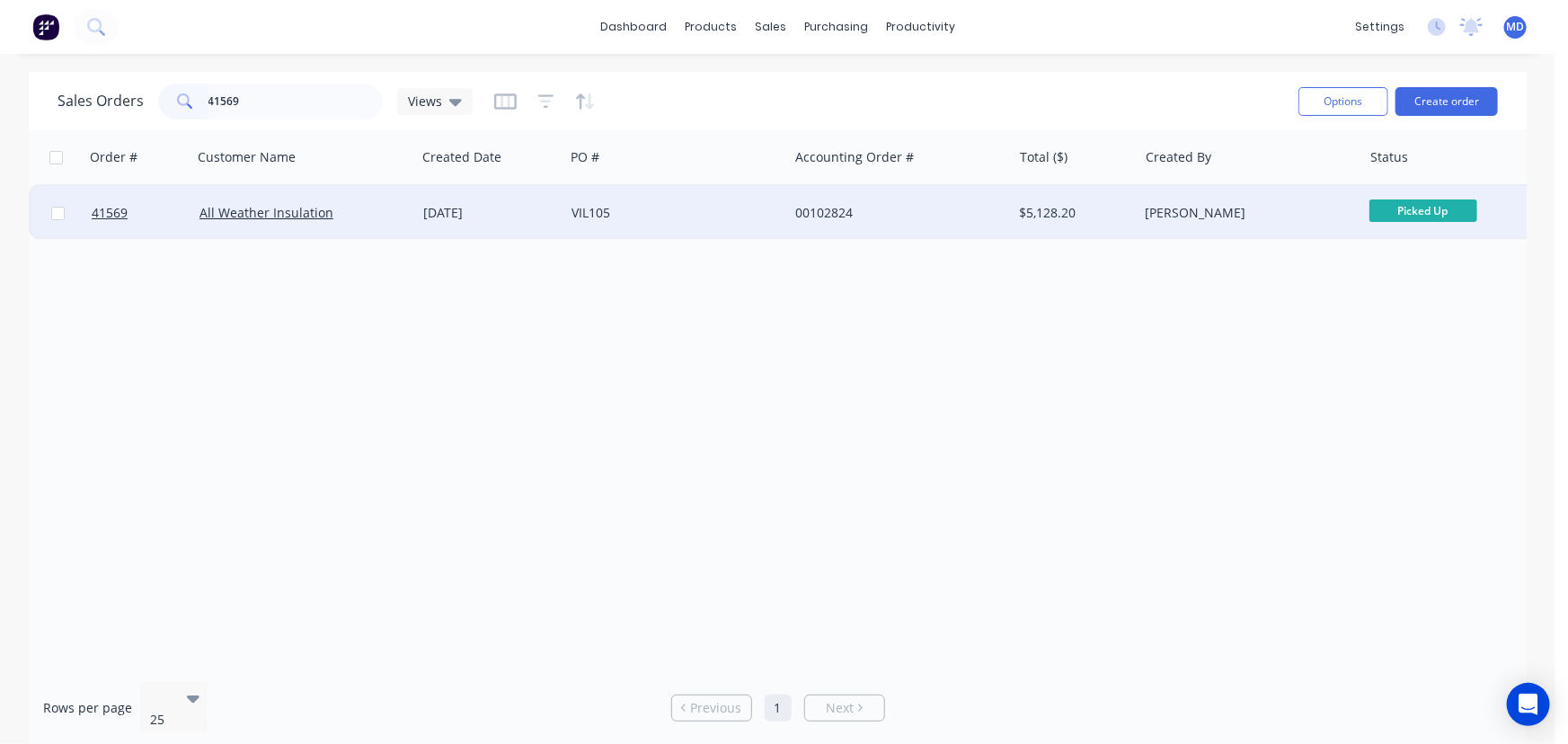
click at [733, 213] on div "VIL105" at bounding box center [671, 213] width 199 height 18
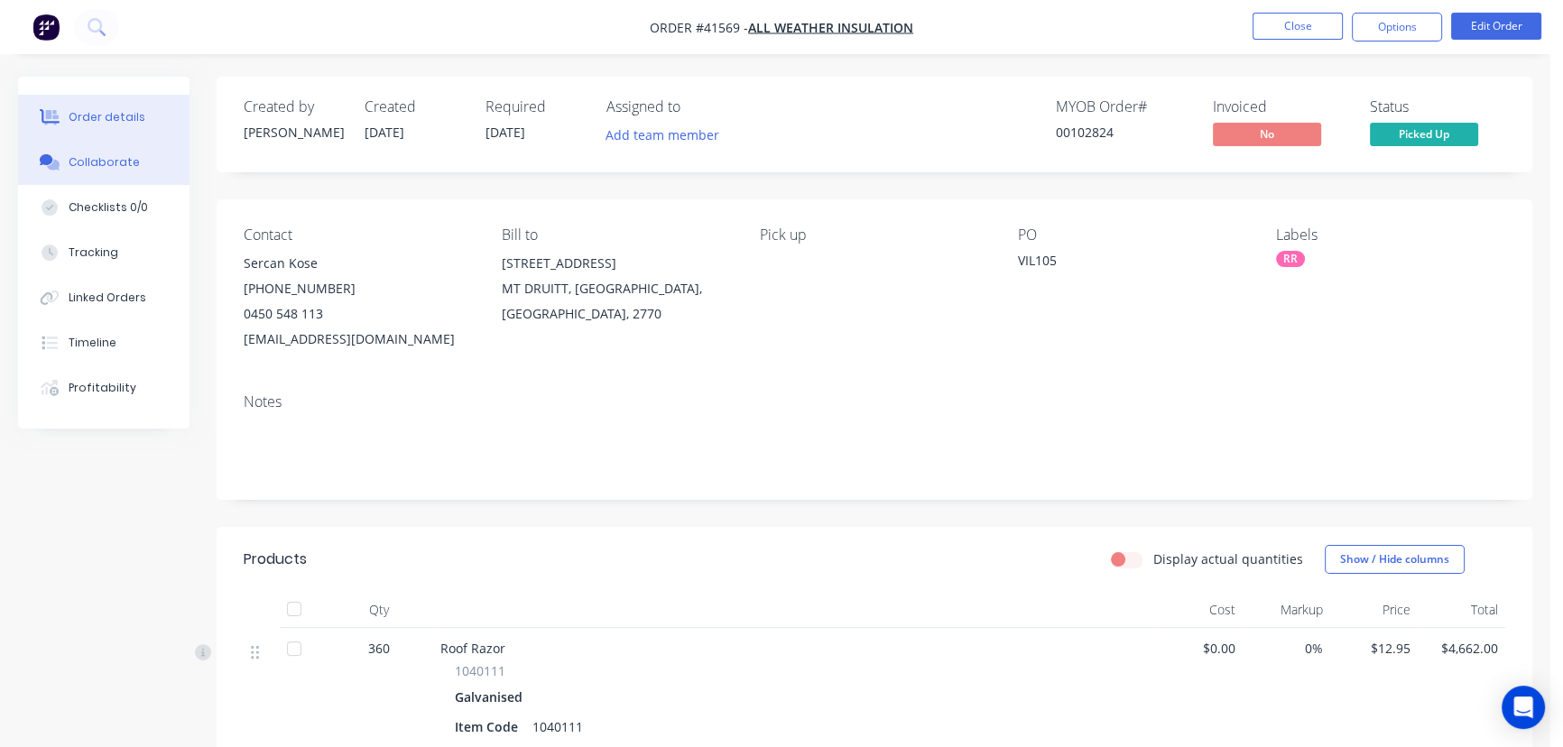
click at [97, 144] on button "Collaborate" at bounding box center [103, 162] width 171 height 45
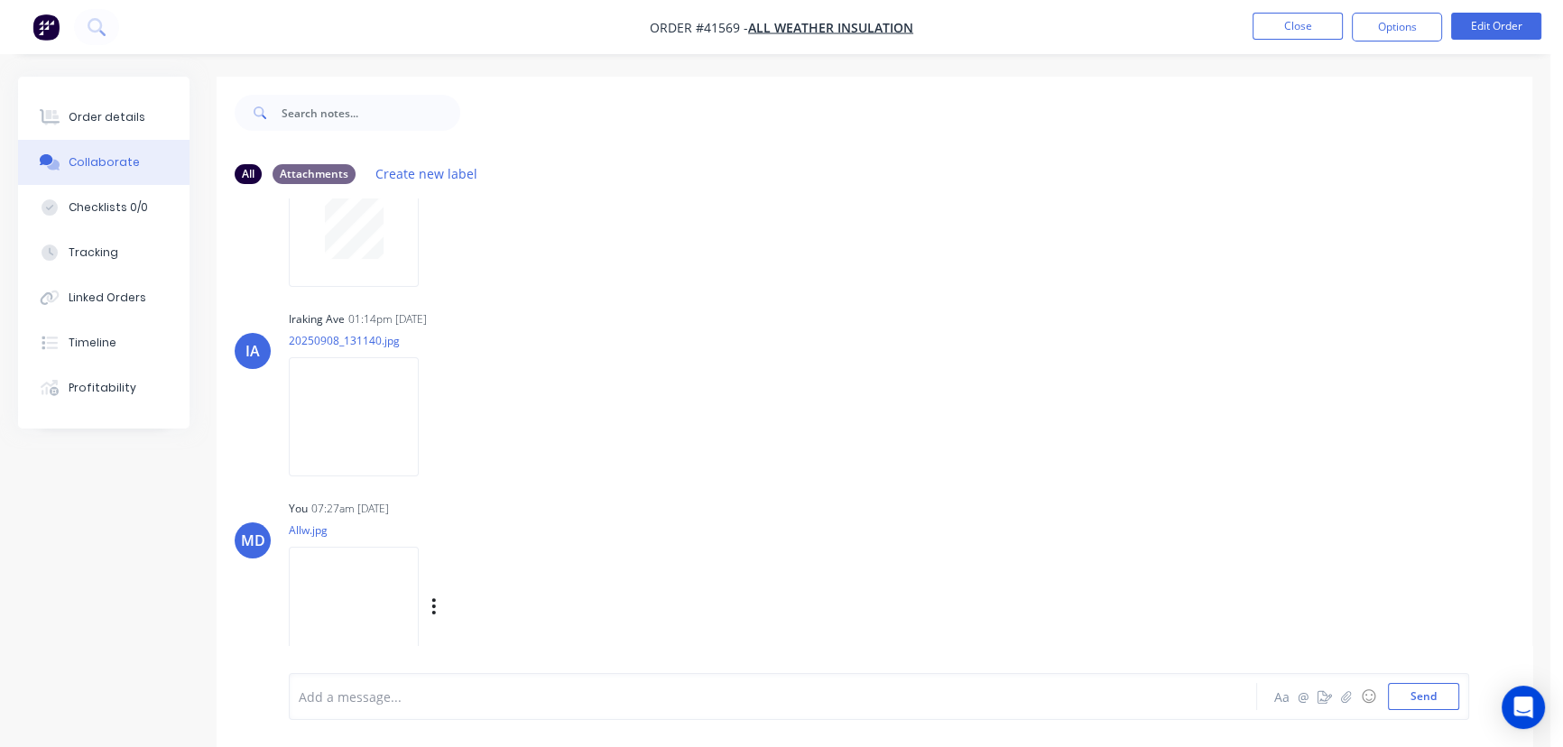
scroll to position [243, 0]
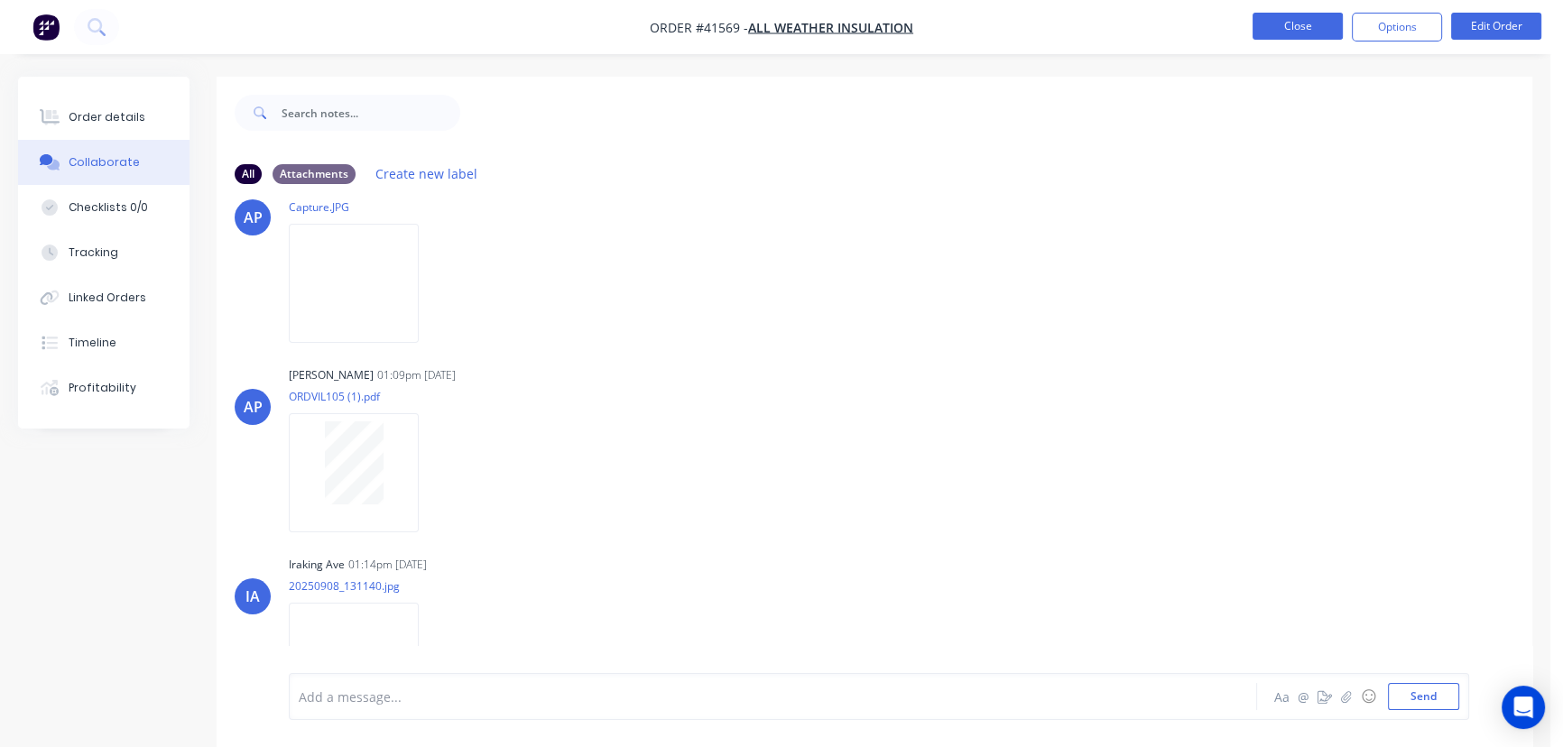
click at [1306, 23] on button "Close" at bounding box center [1298, 26] width 90 height 27
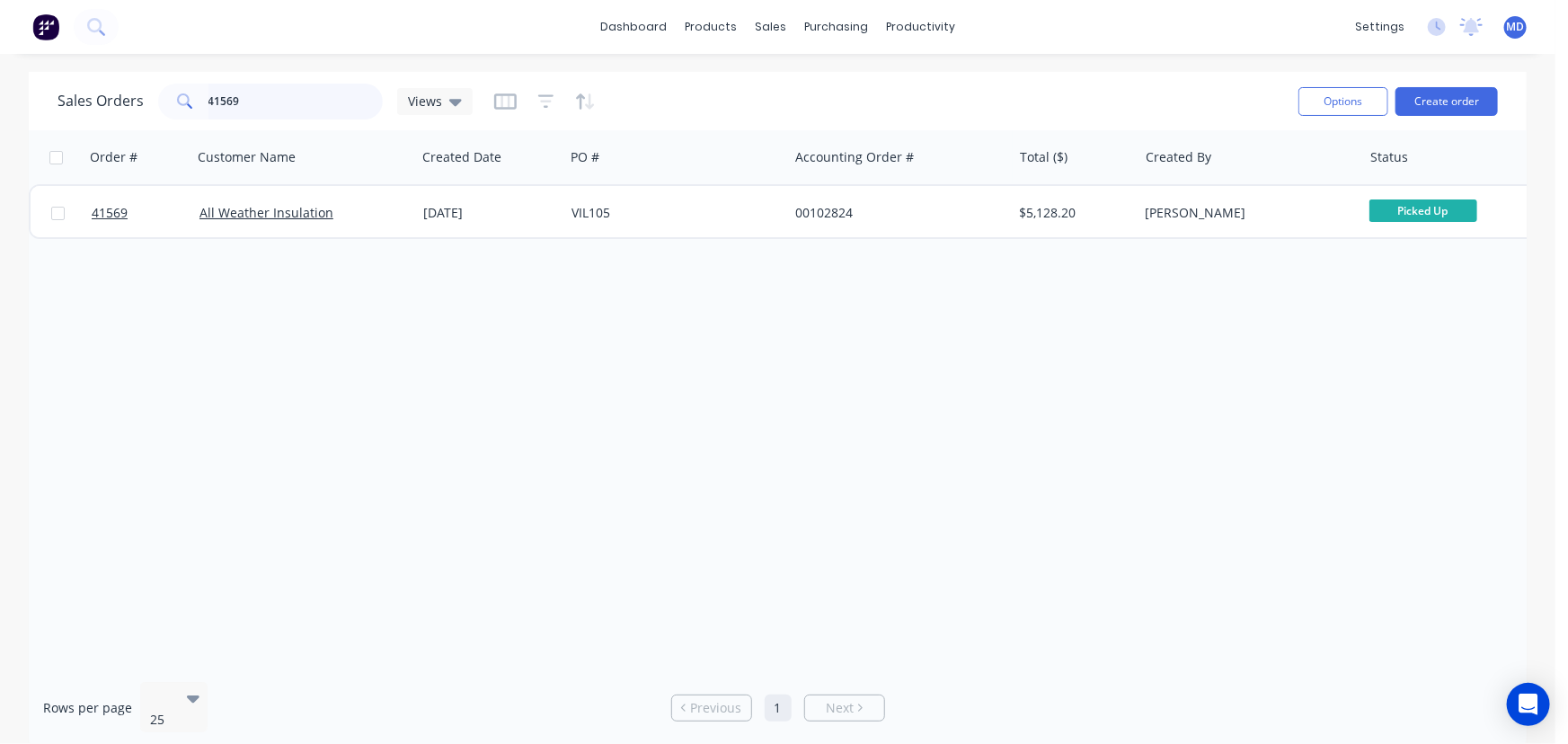
click at [310, 88] on input "41569" at bounding box center [296, 102] width 175 height 36
type input "41571"
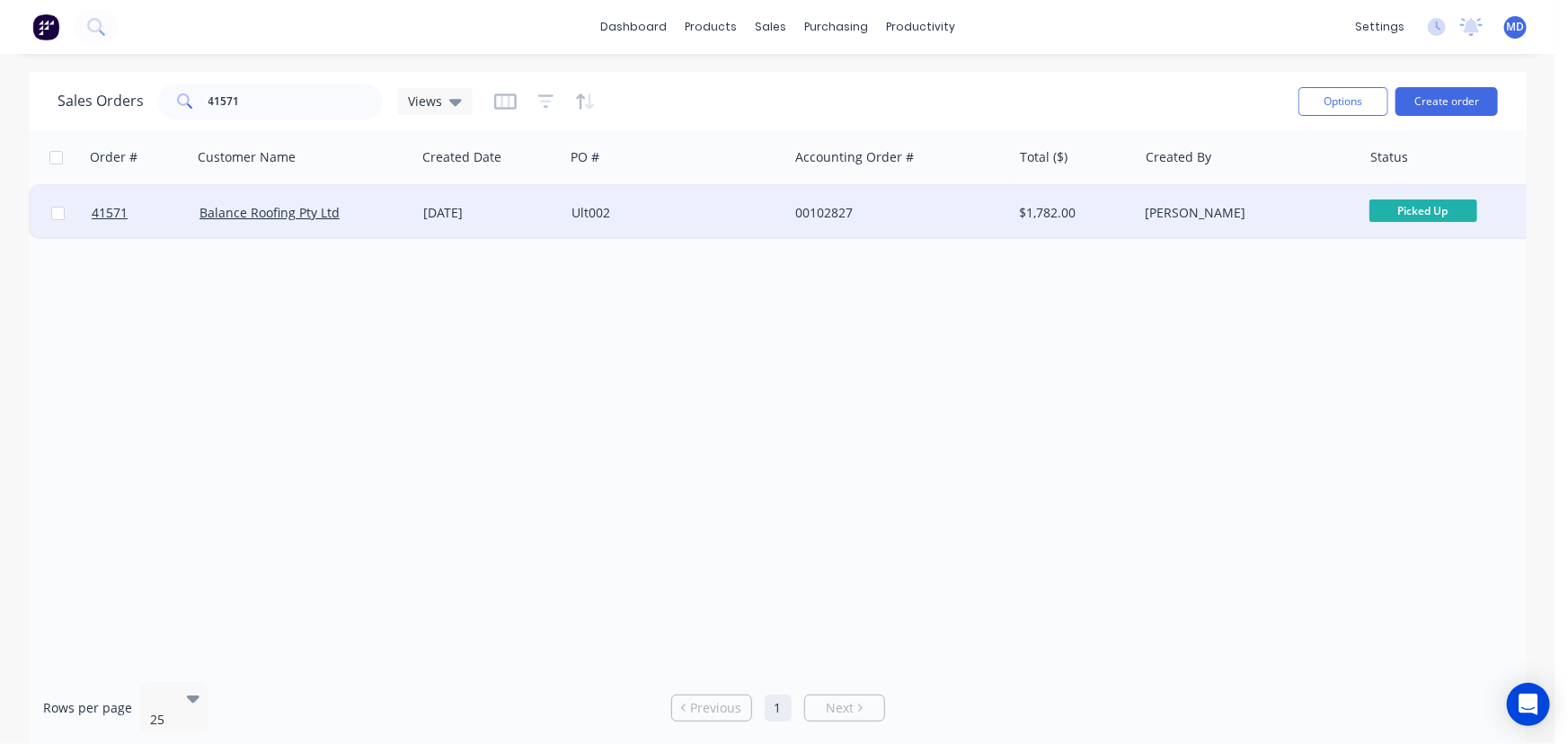
click at [950, 227] on div "00102827" at bounding box center [900, 213] width 224 height 54
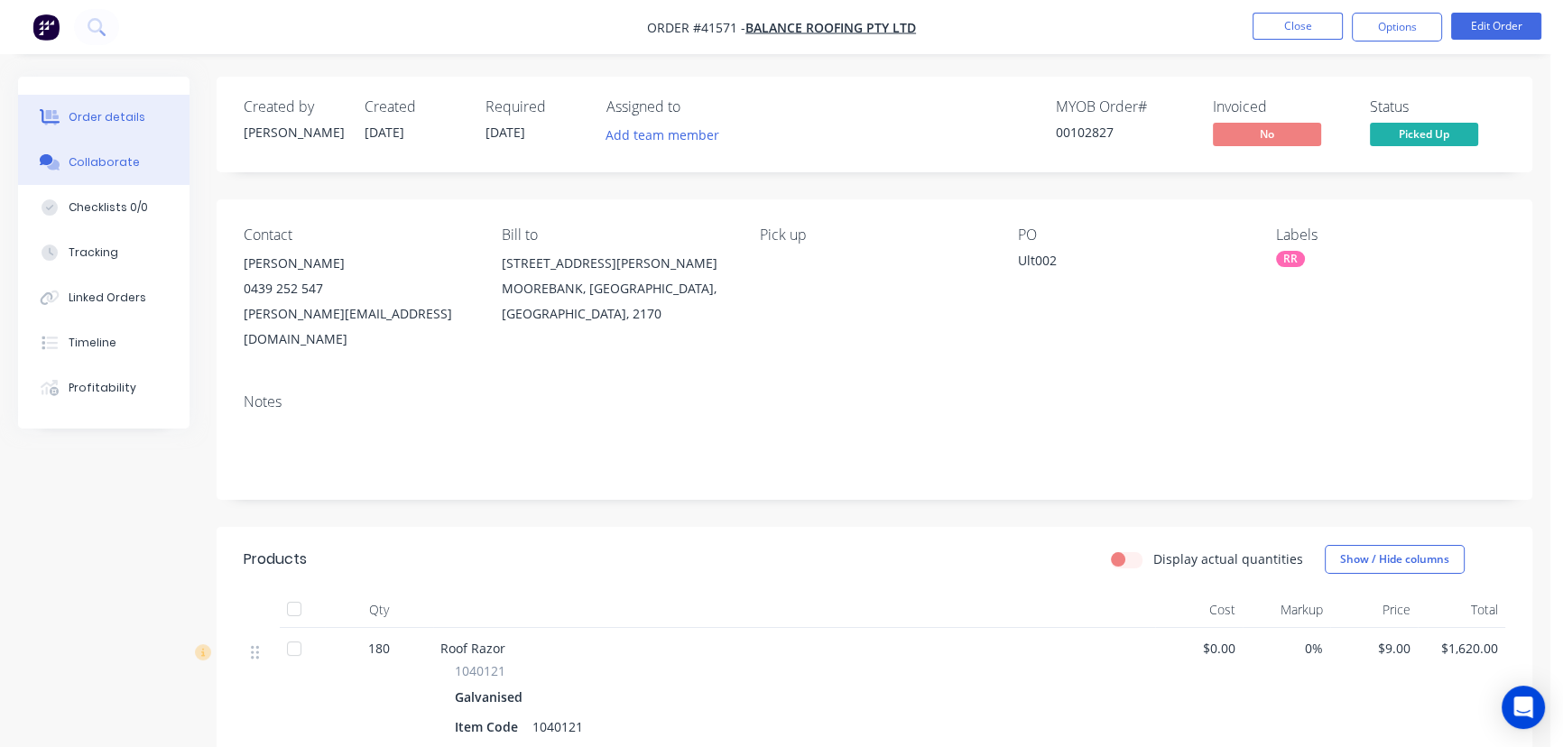
click at [101, 157] on div "Collaborate" at bounding box center [104, 162] width 71 height 16
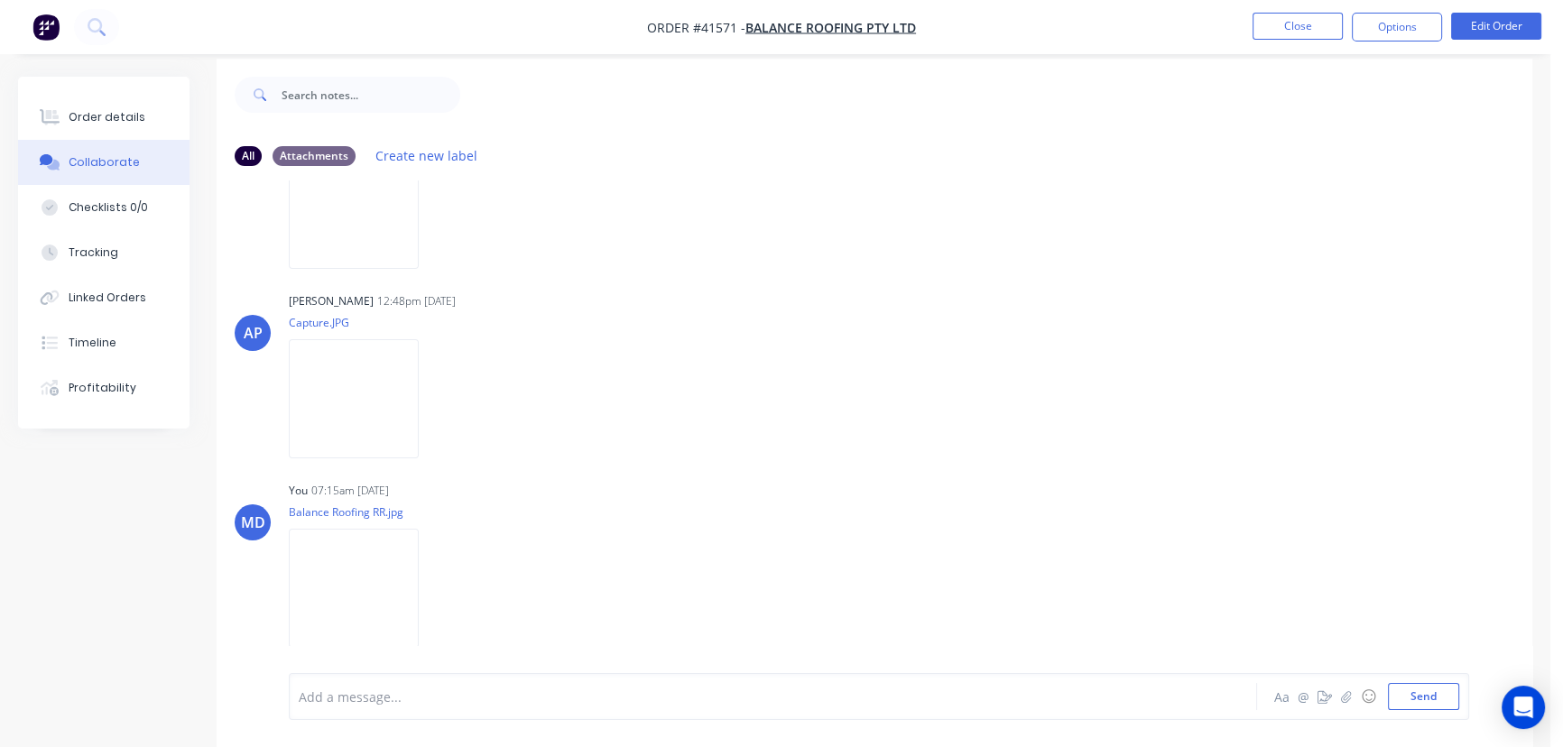
scroll to position [27, 0]
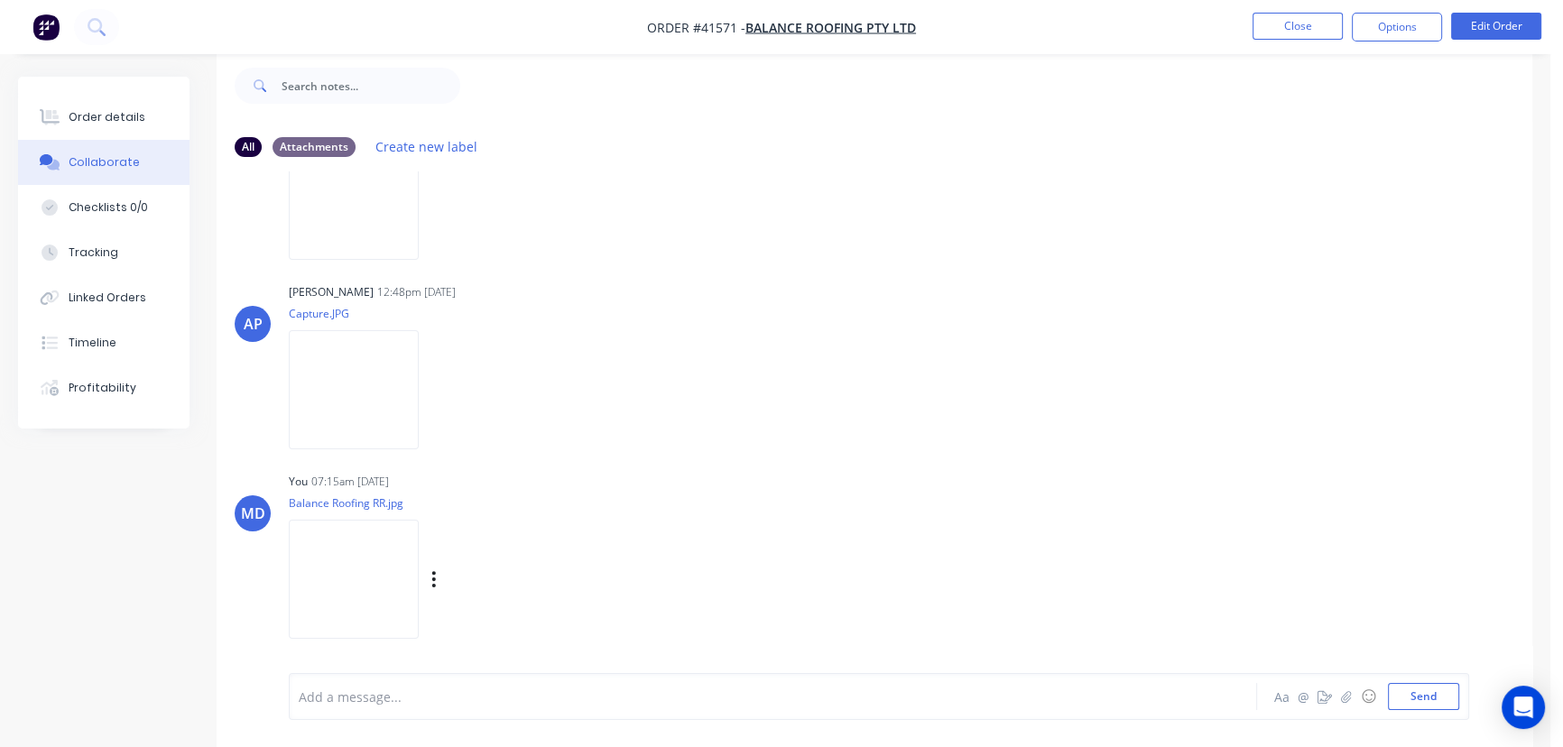
click at [374, 599] on img at bounding box center [354, 579] width 130 height 118
click at [98, 109] on div "Order details" at bounding box center [107, 117] width 77 height 16
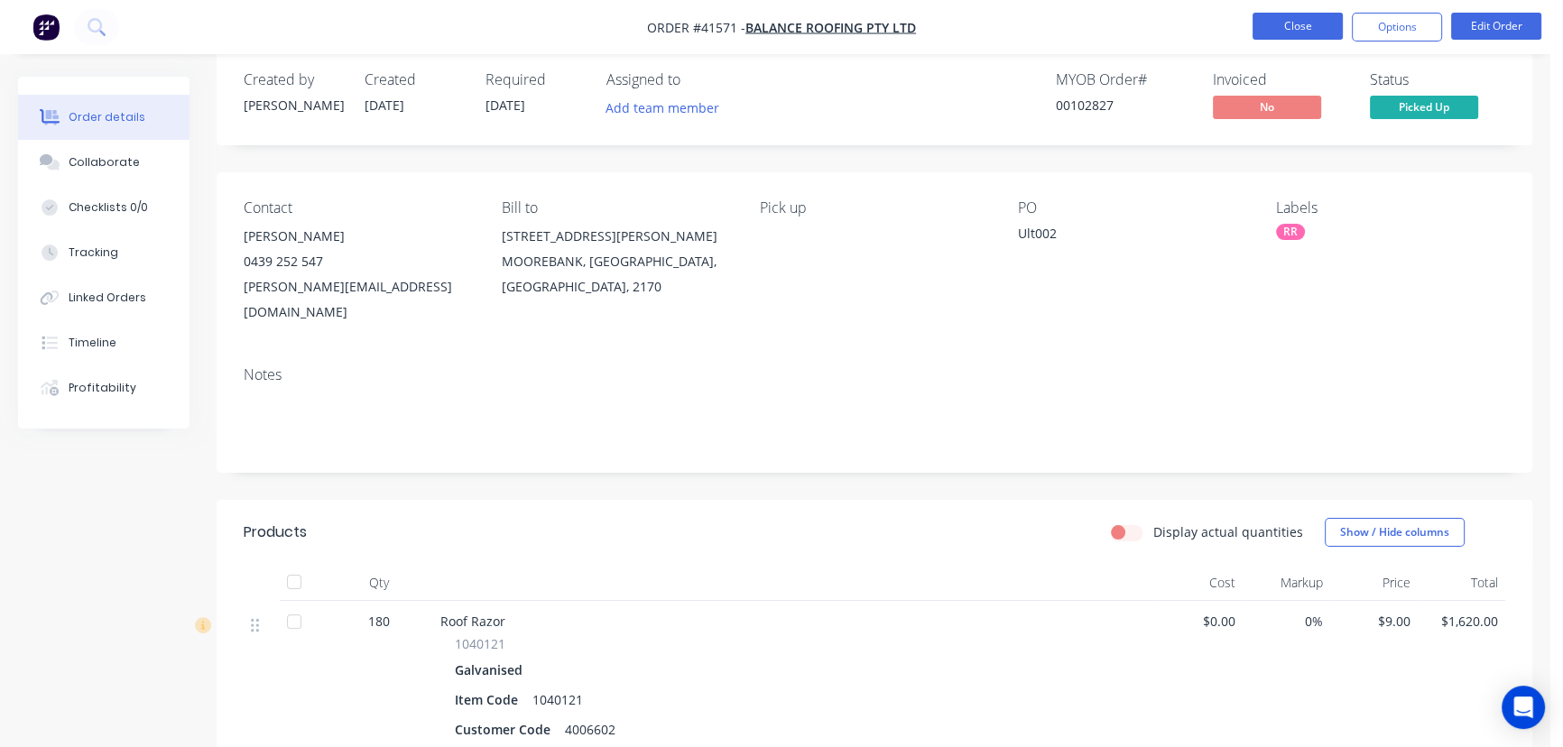
click at [1297, 20] on button "Close" at bounding box center [1298, 26] width 90 height 27
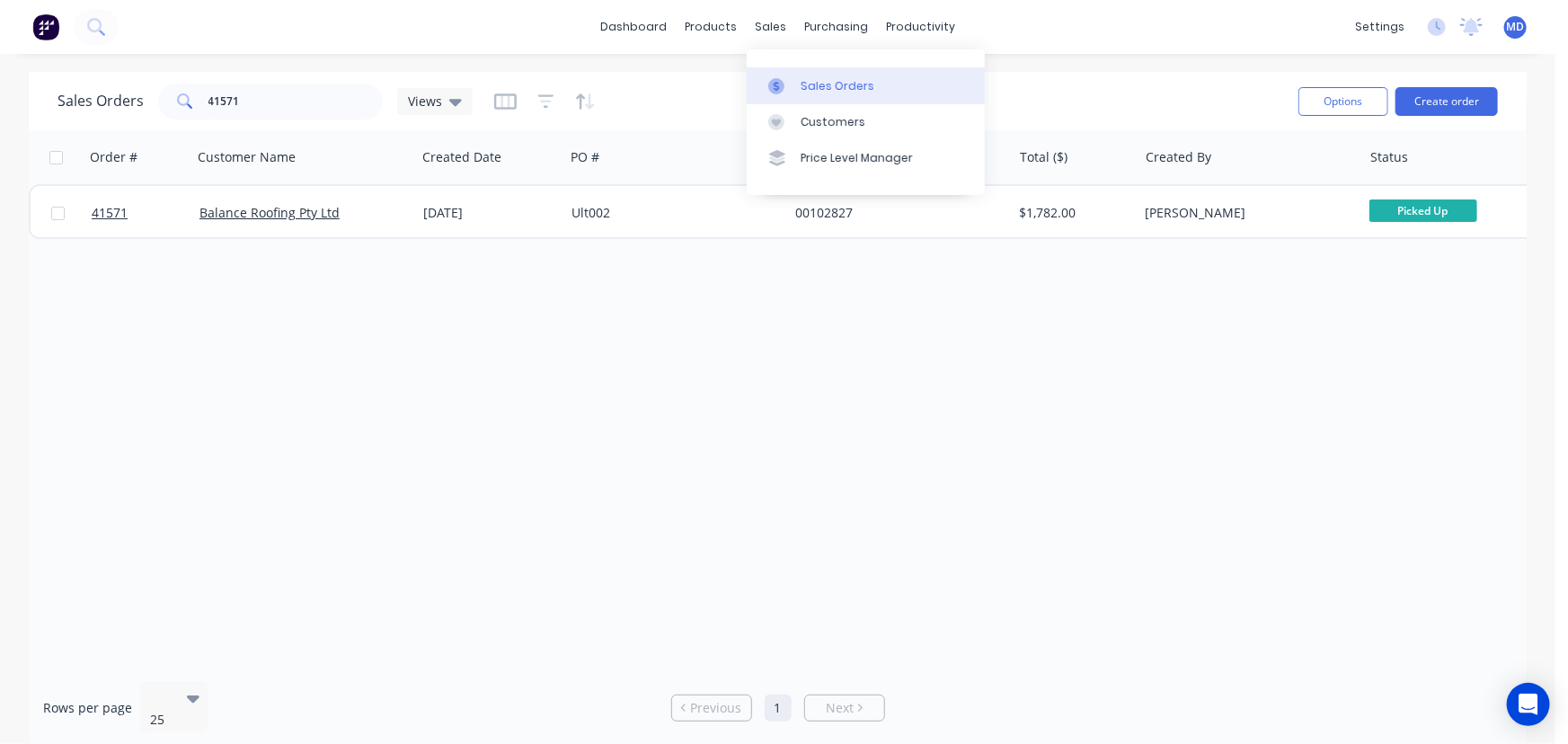
click at [812, 81] on div "Sales Orders" at bounding box center [837, 87] width 74 height 16
click at [322, 98] on input "41571" at bounding box center [296, 102] width 175 height 36
type input "41501"
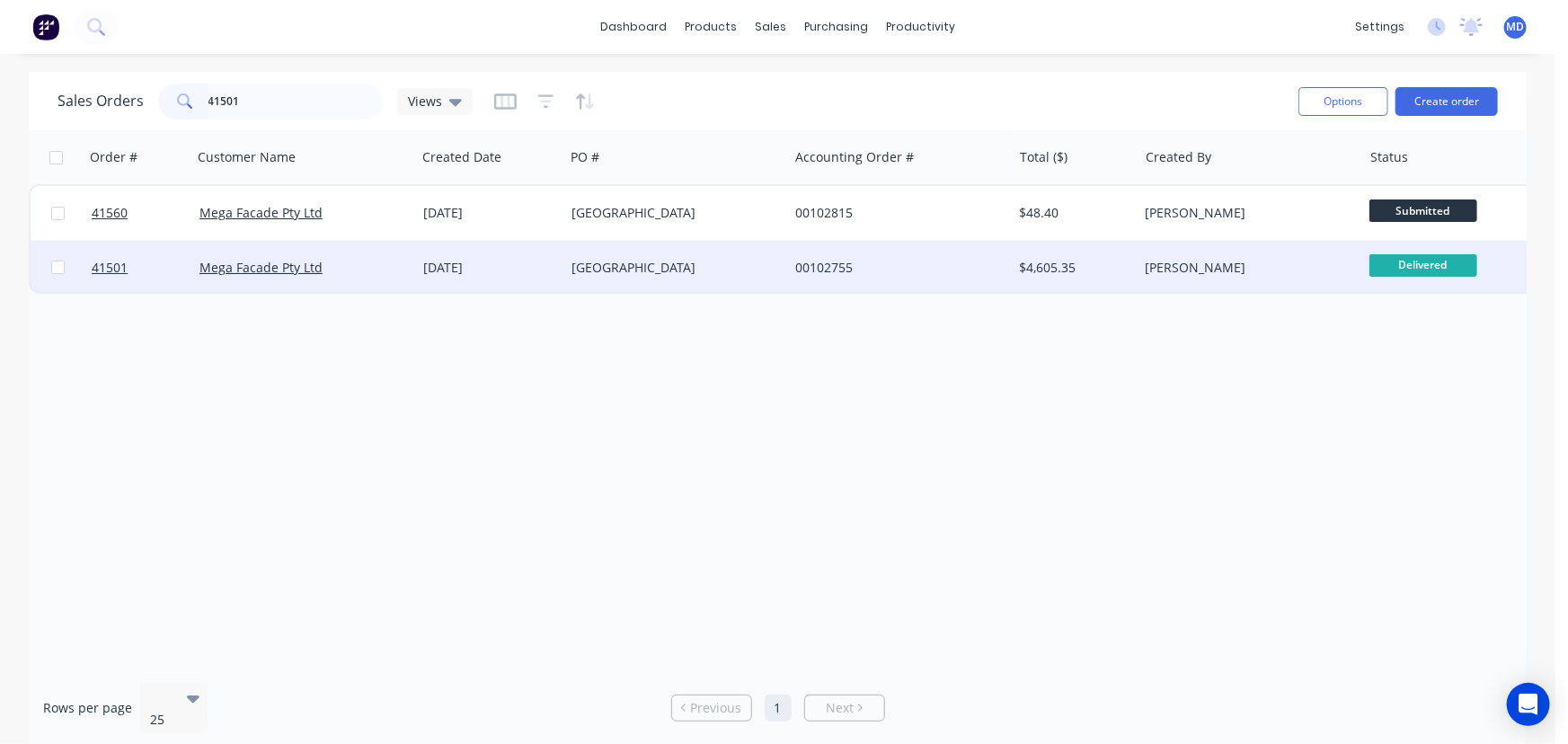
click at [707, 272] on div "[GEOGRAPHIC_DATA]" at bounding box center [671, 268] width 199 height 18
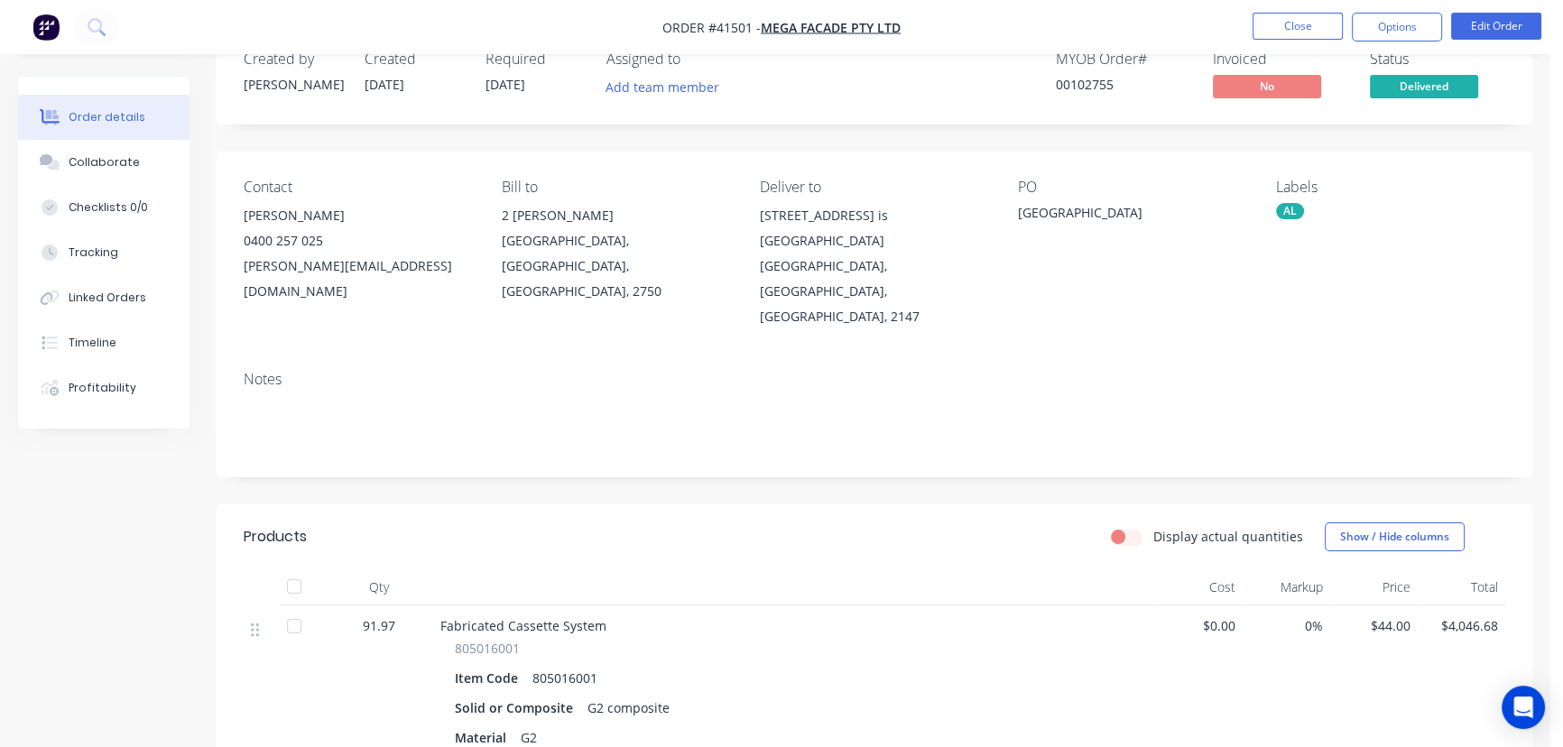
scroll to position [81, 0]
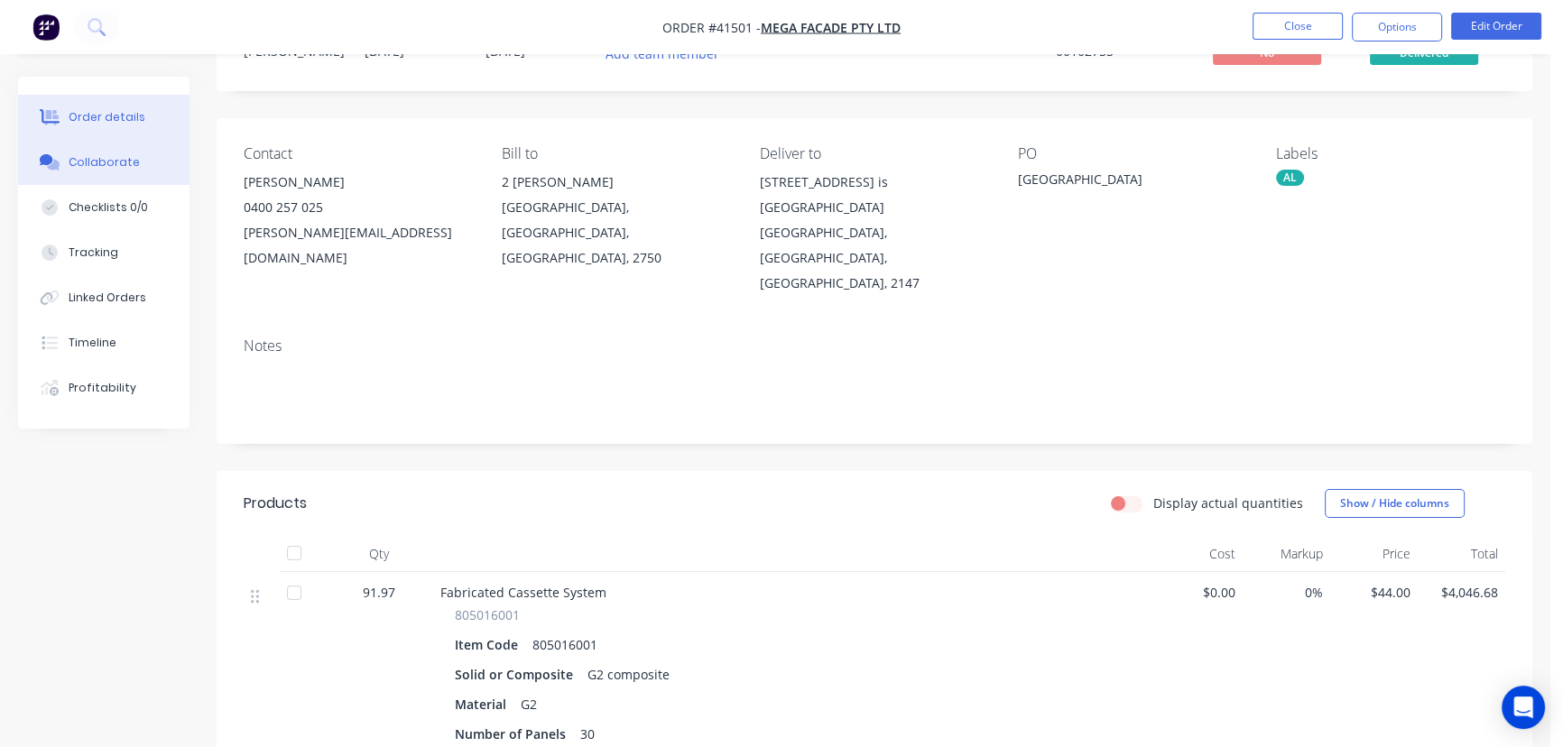
click at [106, 160] on div "Collaborate" at bounding box center [104, 162] width 71 height 16
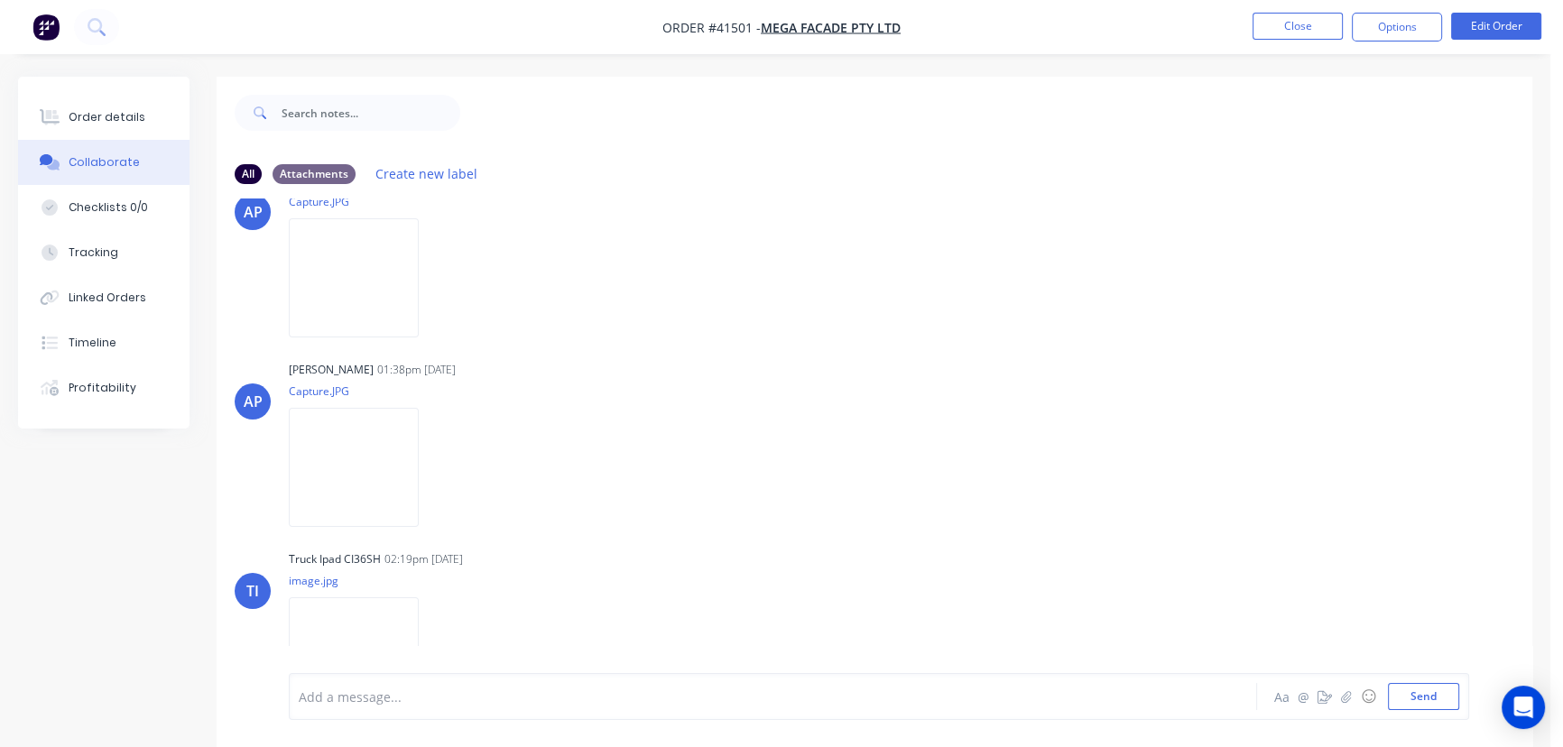
scroll to position [217, 0]
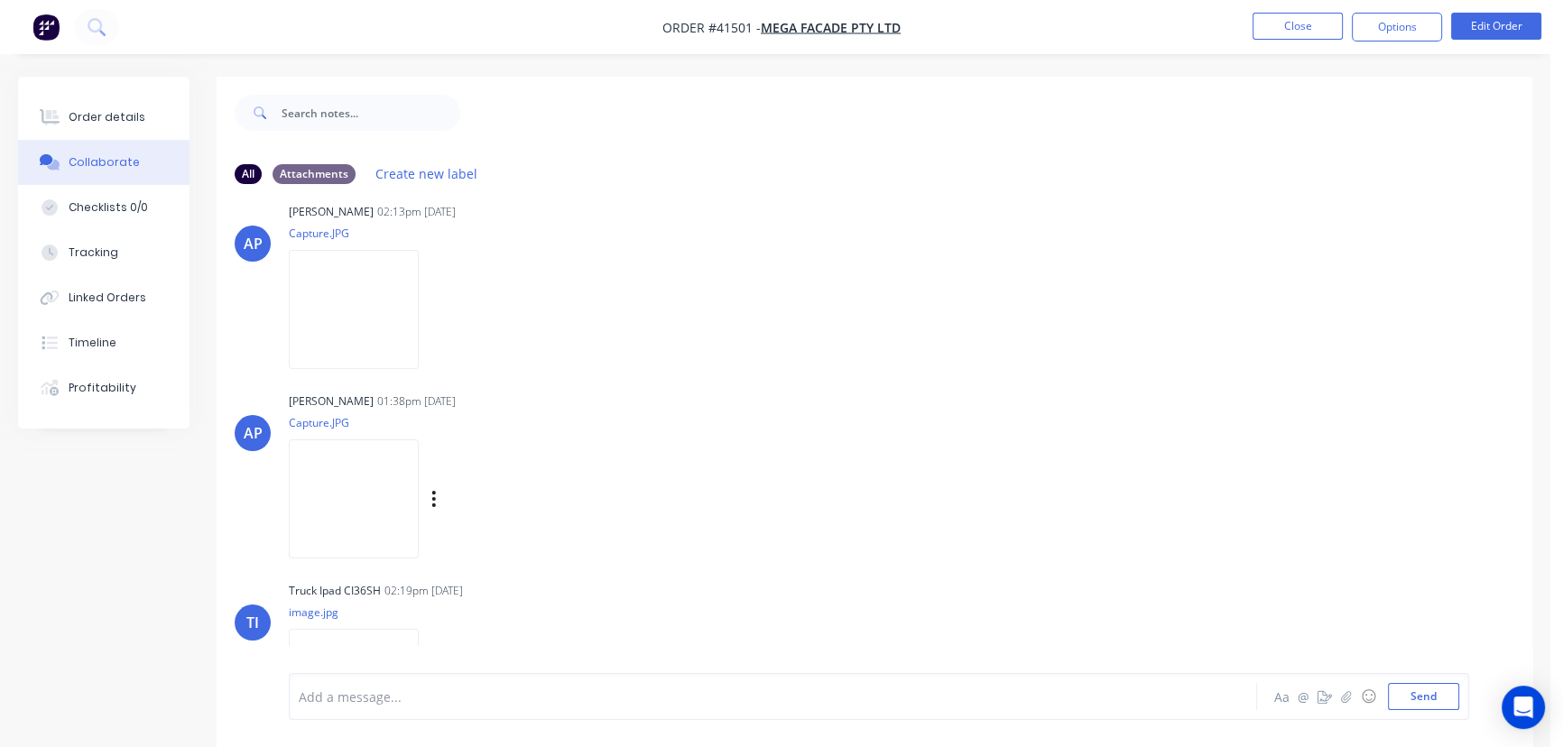
click at [419, 493] on img at bounding box center [354, 499] width 130 height 118
click at [329, 307] on img at bounding box center [354, 309] width 130 height 118
click at [1300, 18] on button "Close" at bounding box center [1298, 26] width 90 height 27
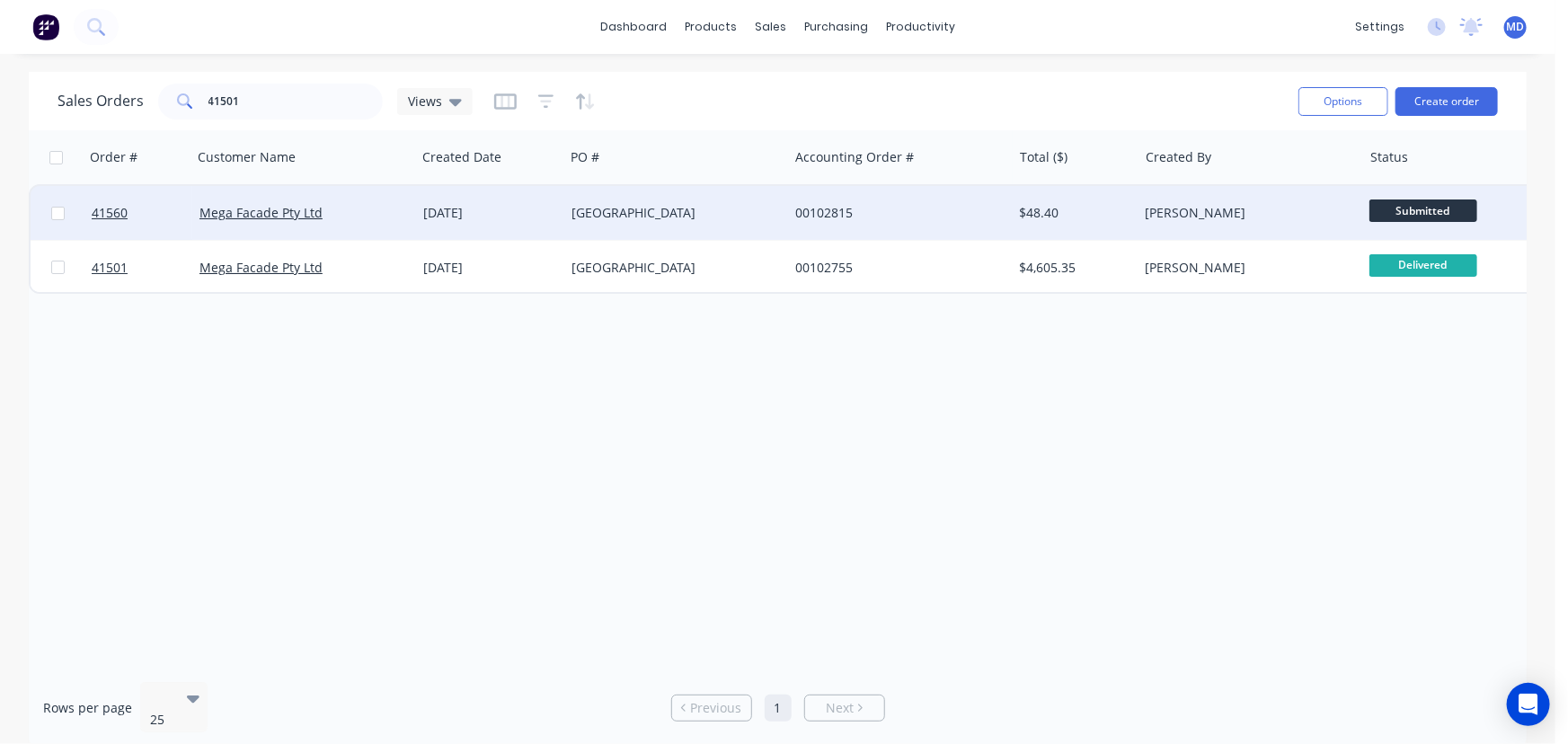
click at [914, 210] on div "00102815" at bounding box center [895, 213] width 199 height 18
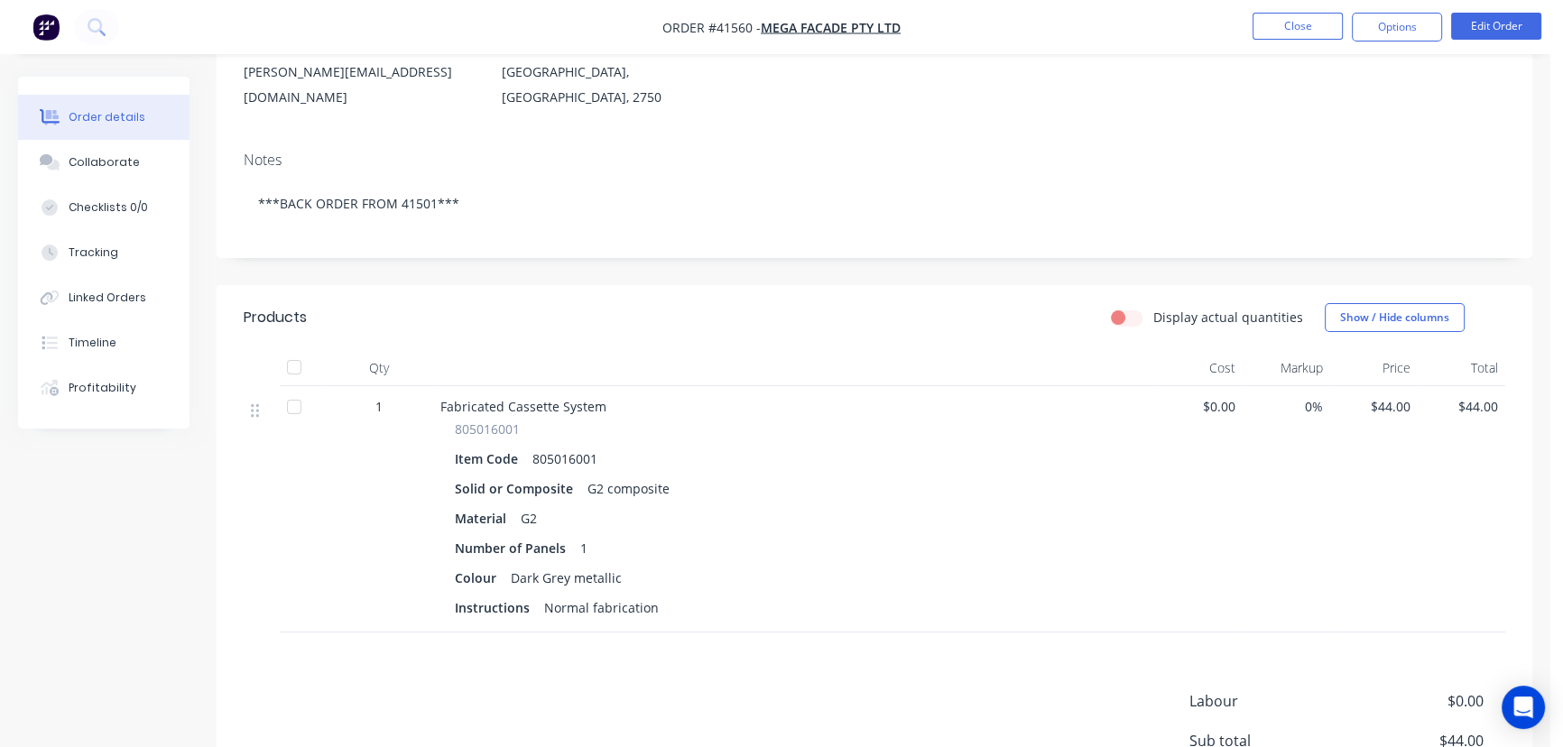
scroll to position [328, 0]
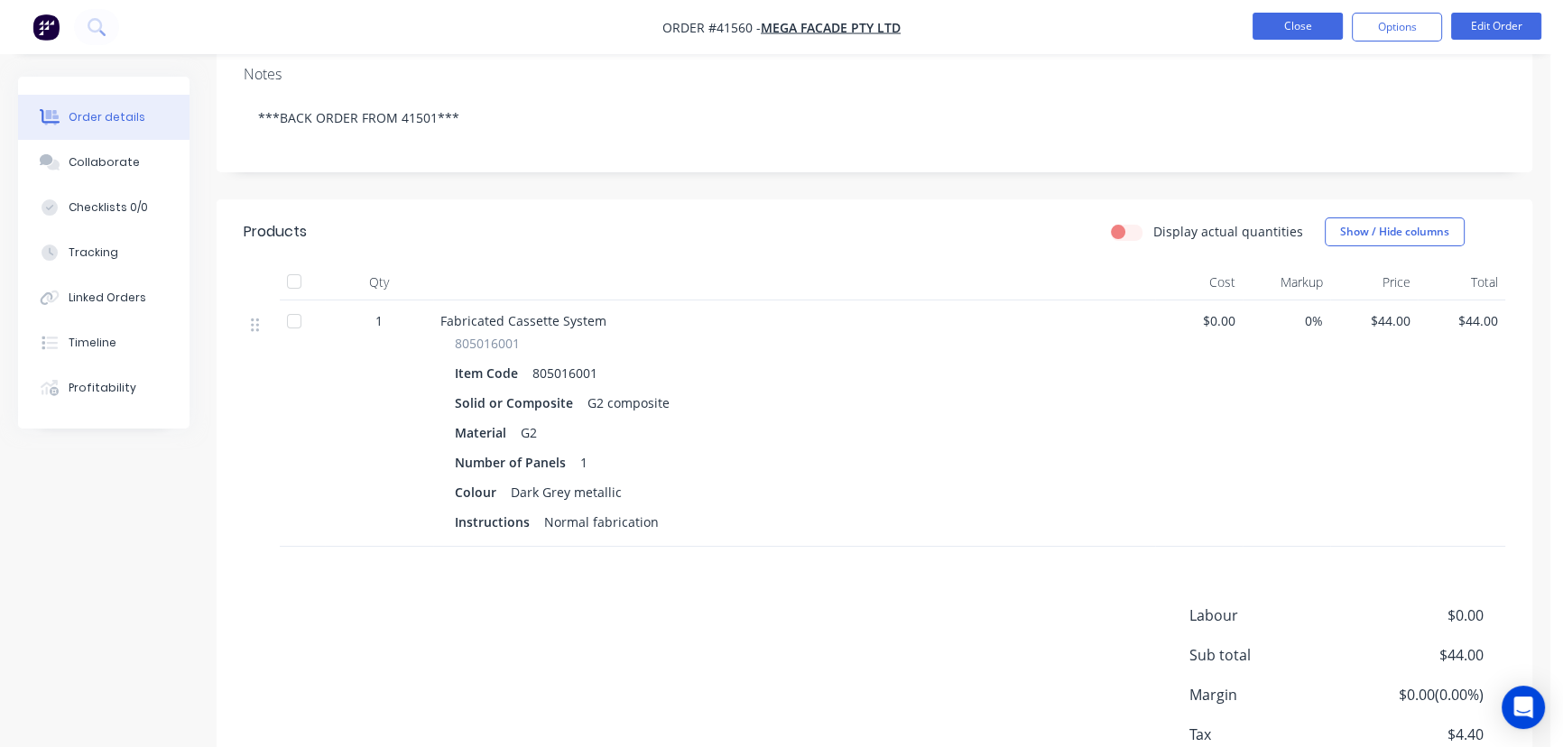
click at [1282, 19] on button "Close" at bounding box center [1298, 26] width 90 height 27
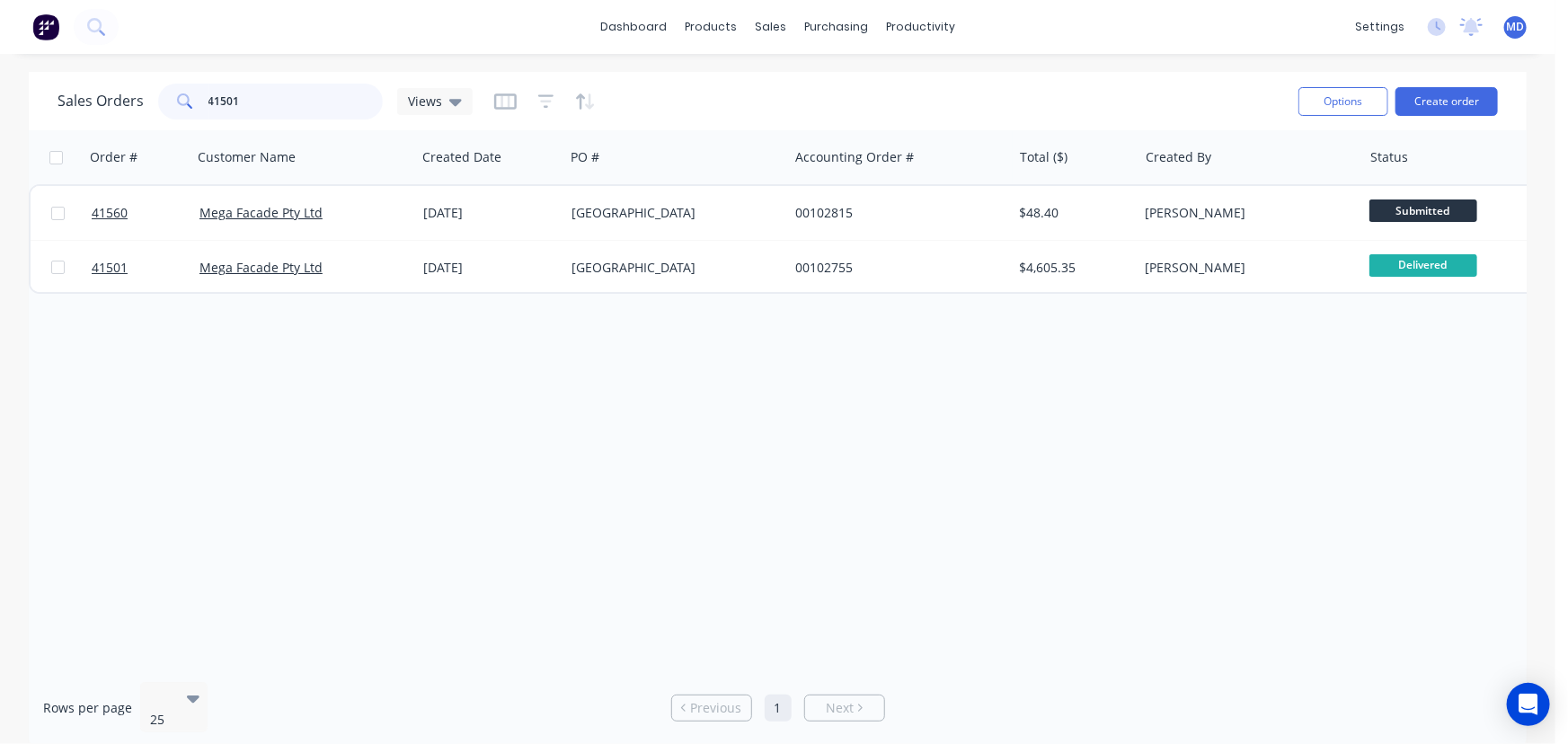
drag, startPoint x: 285, startPoint y: 108, endPoint x: 36, endPoint y: 93, distance: 249.5
click at [116, 107] on div "Sales Orders 41501 Views" at bounding box center [265, 102] width 415 height 36
type input "remake"
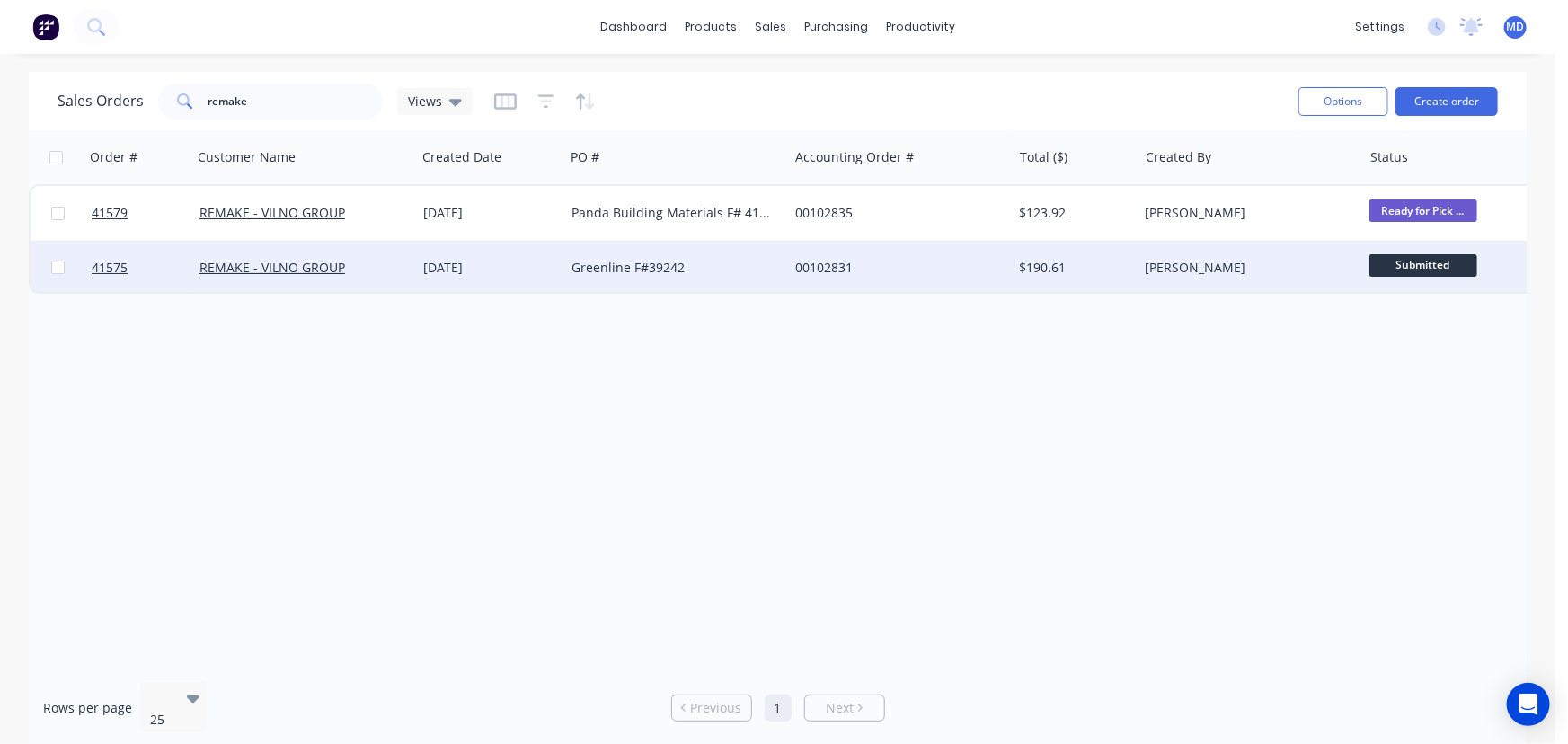
click at [741, 261] on div "Greenline F#39242" at bounding box center [671, 268] width 199 height 18
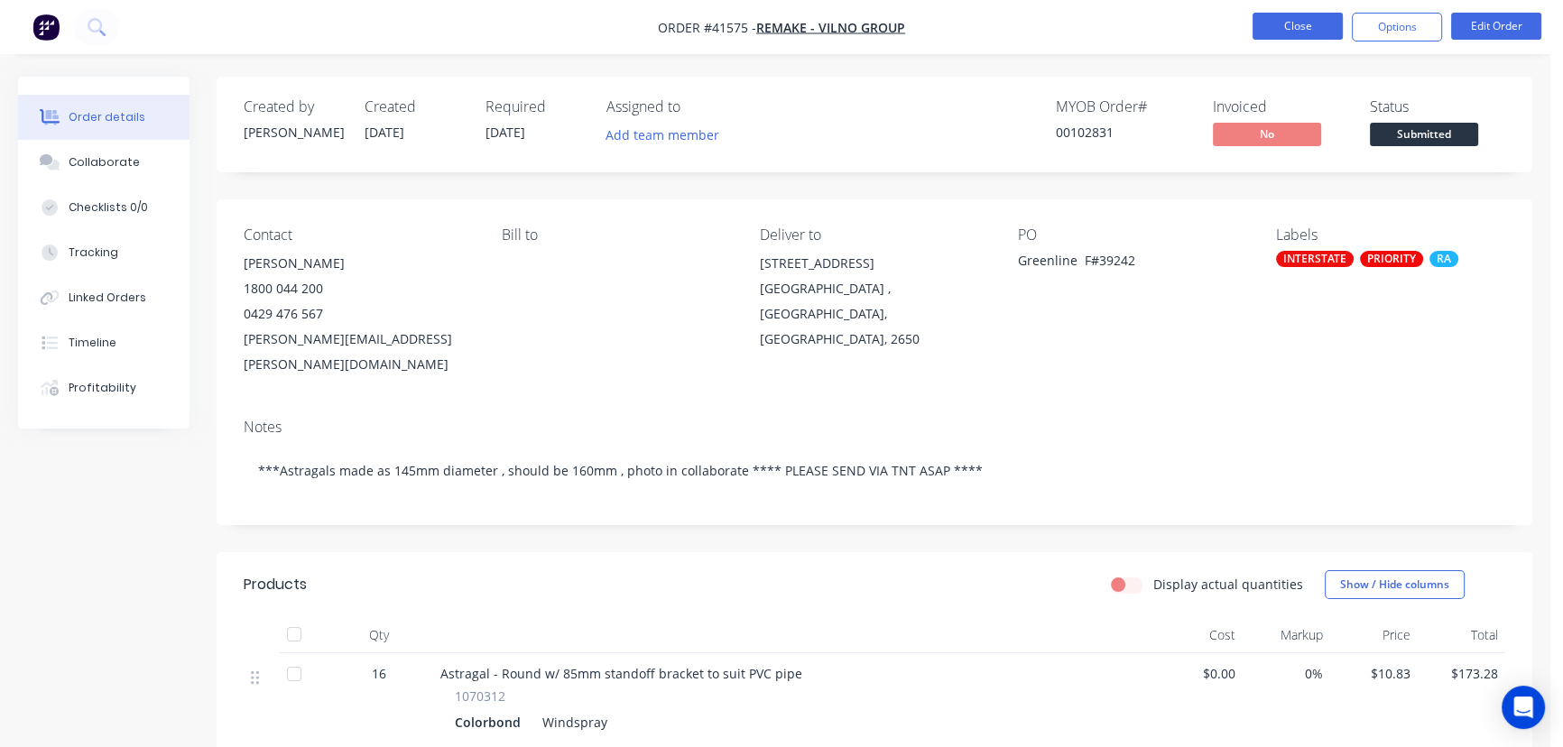
click at [1316, 25] on button "Close" at bounding box center [1298, 26] width 90 height 27
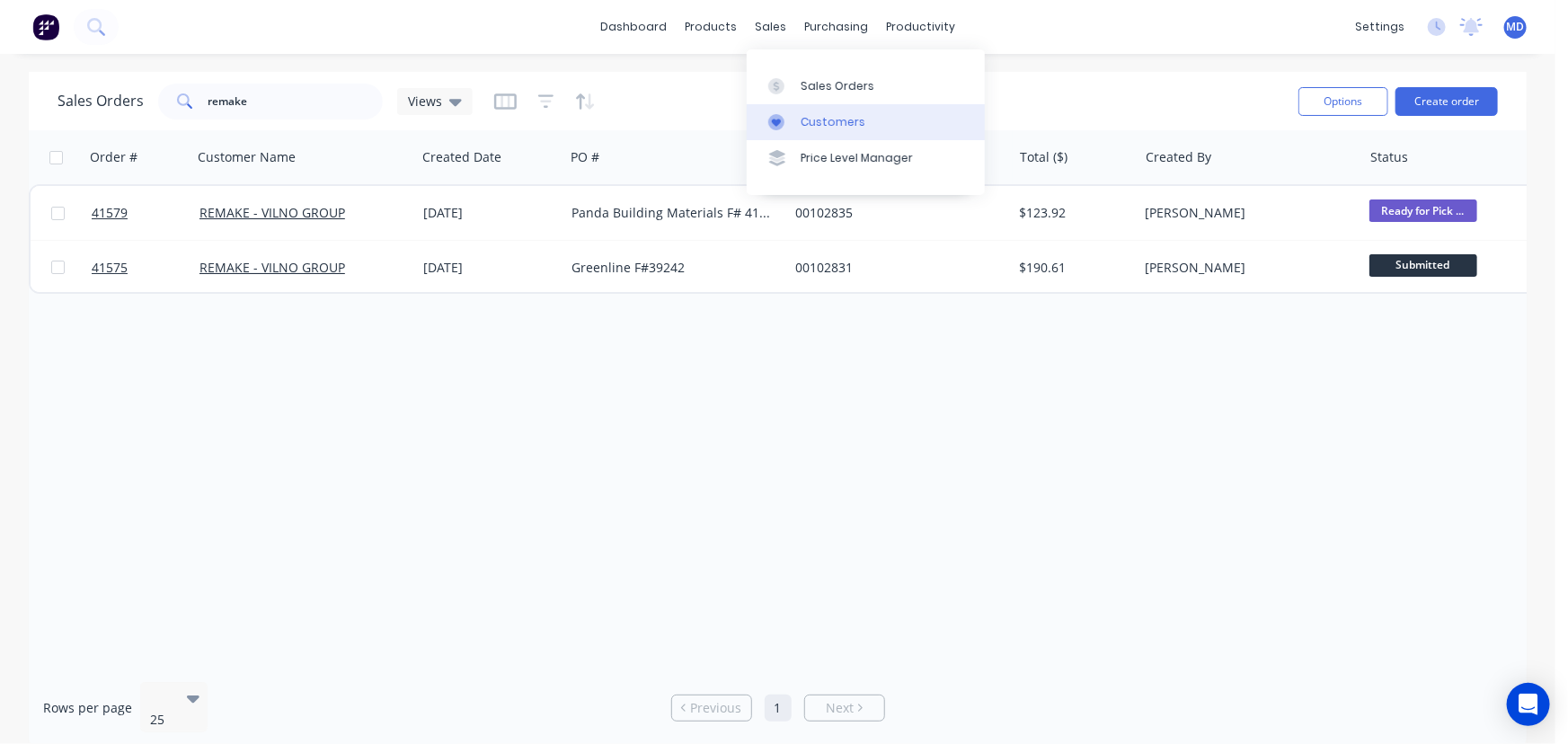
click at [810, 124] on div "Customers" at bounding box center [832, 123] width 65 height 16
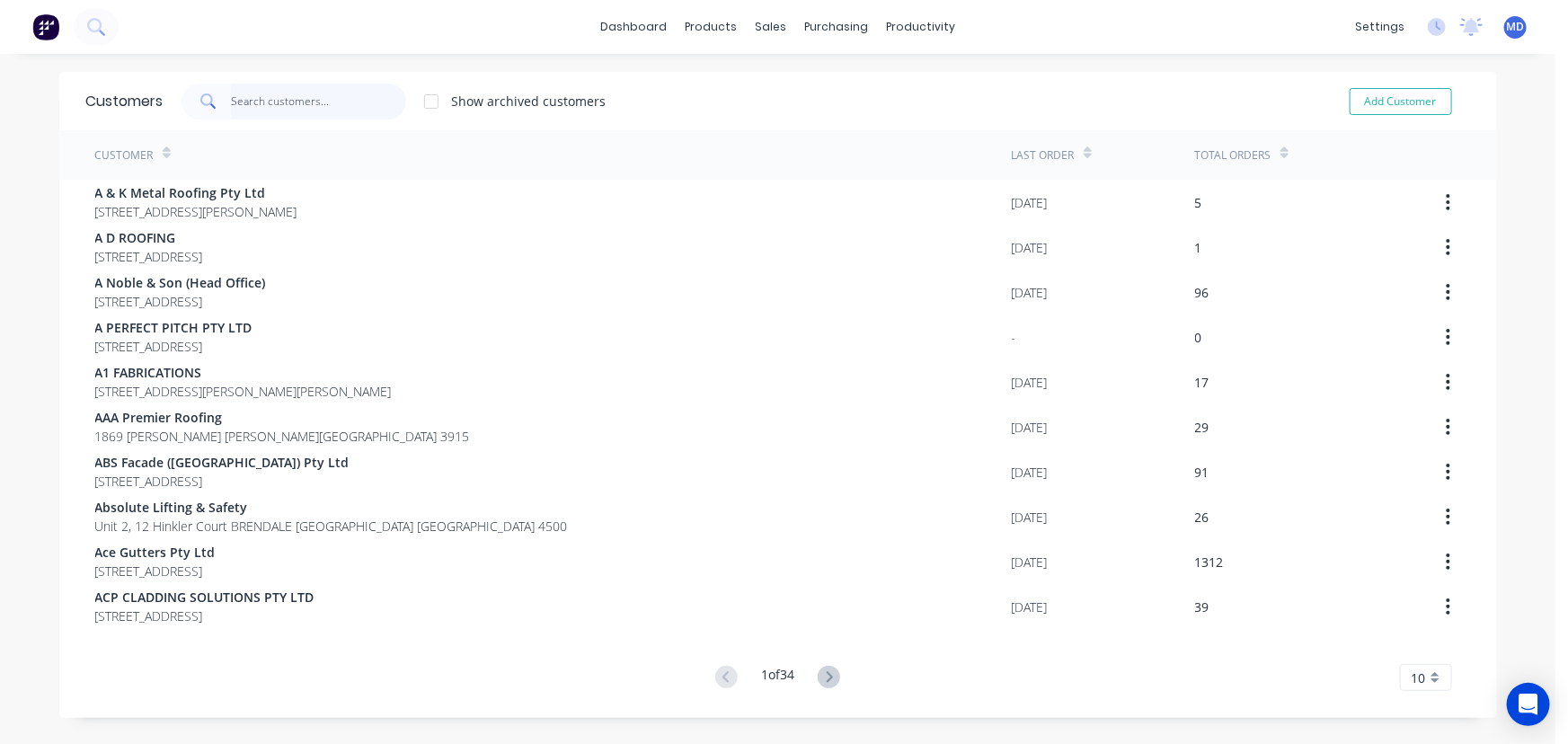
click at [312, 110] on input "text" at bounding box center [319, 102] width 175 height 36
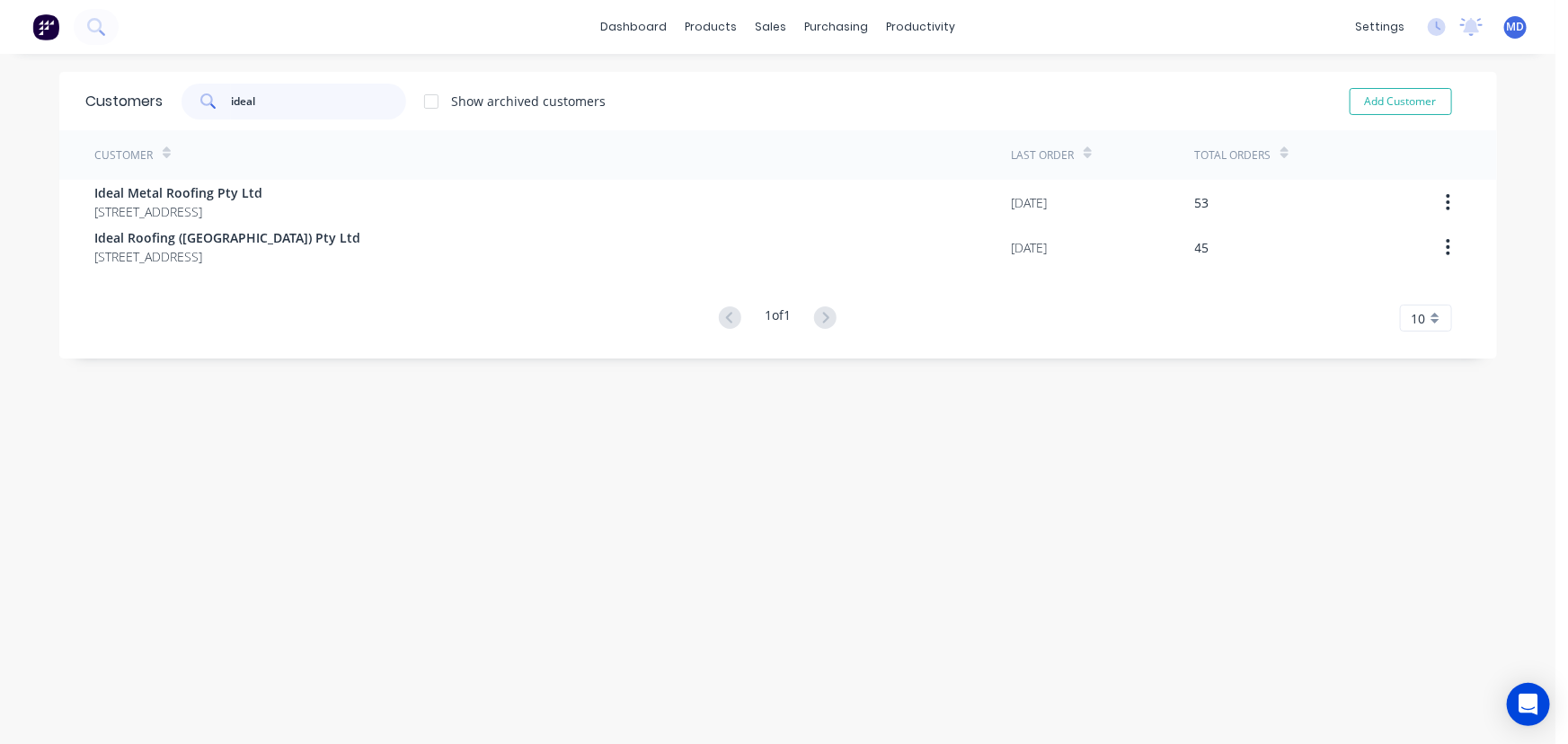
type input "ideal"
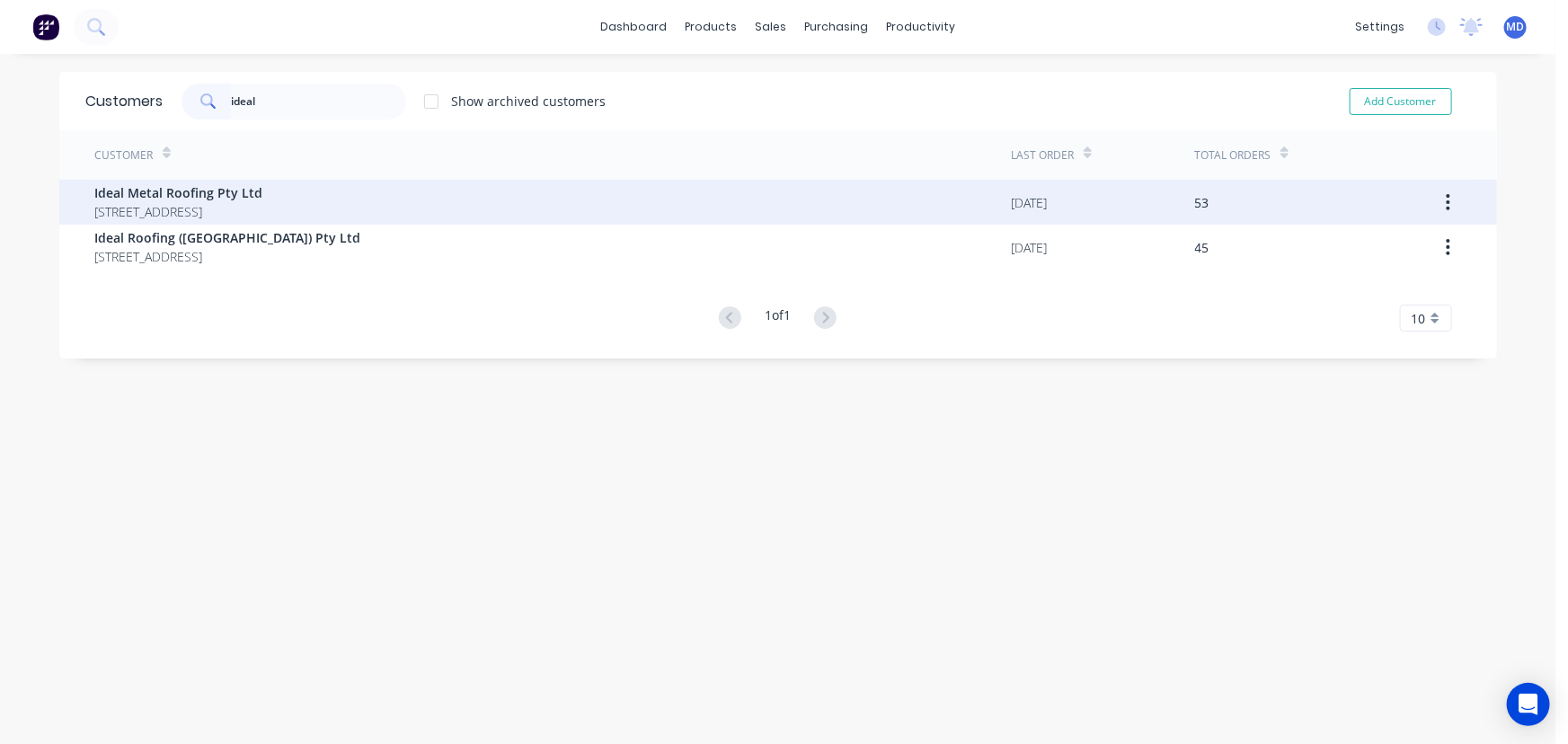
click at [206, 208] on span "[STREET_ADDRESS]" at bounding box center [179, 211] width 168 height 19
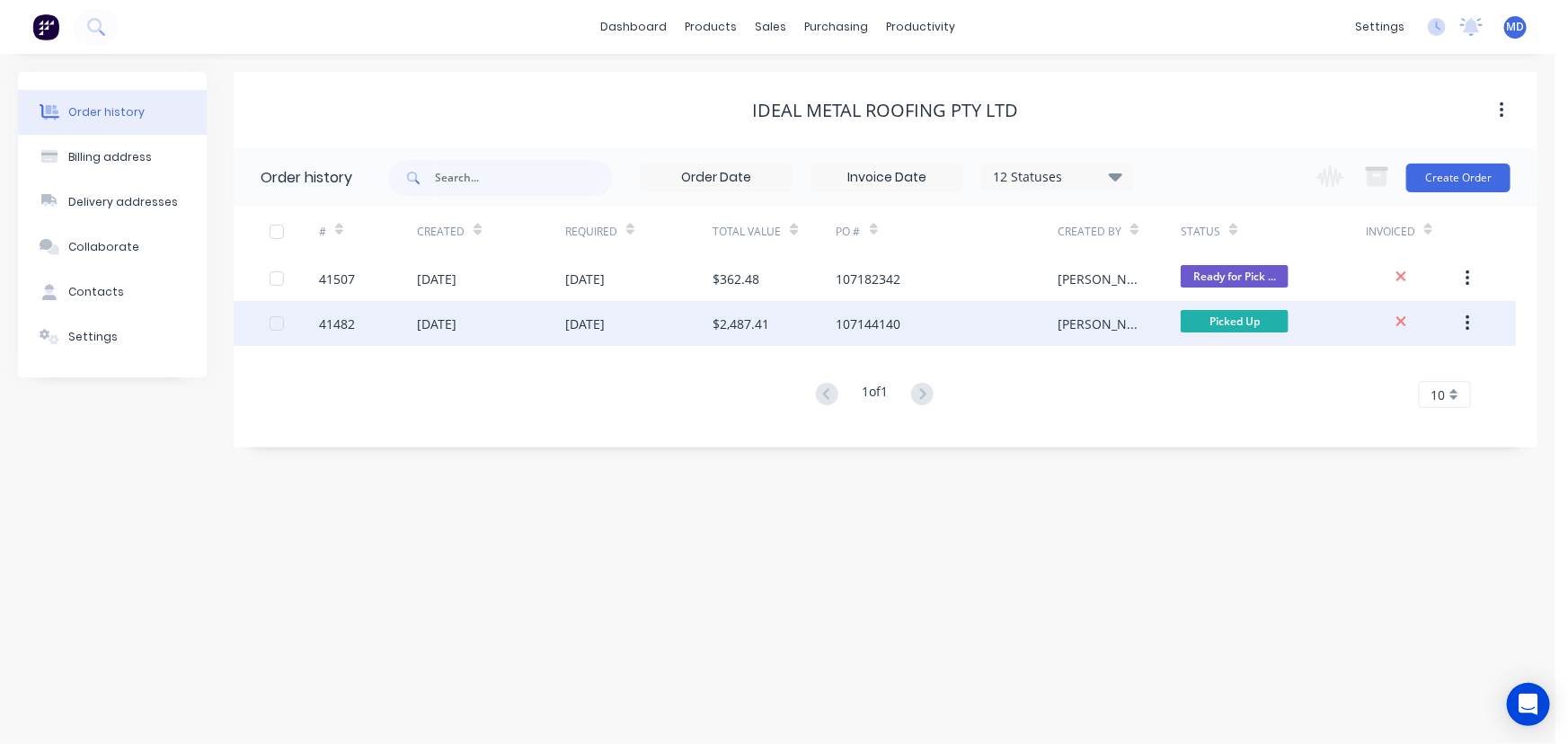
click at [763, 323] on div "$2,487.41" at bounding box center [741, 324] width 57 height 19
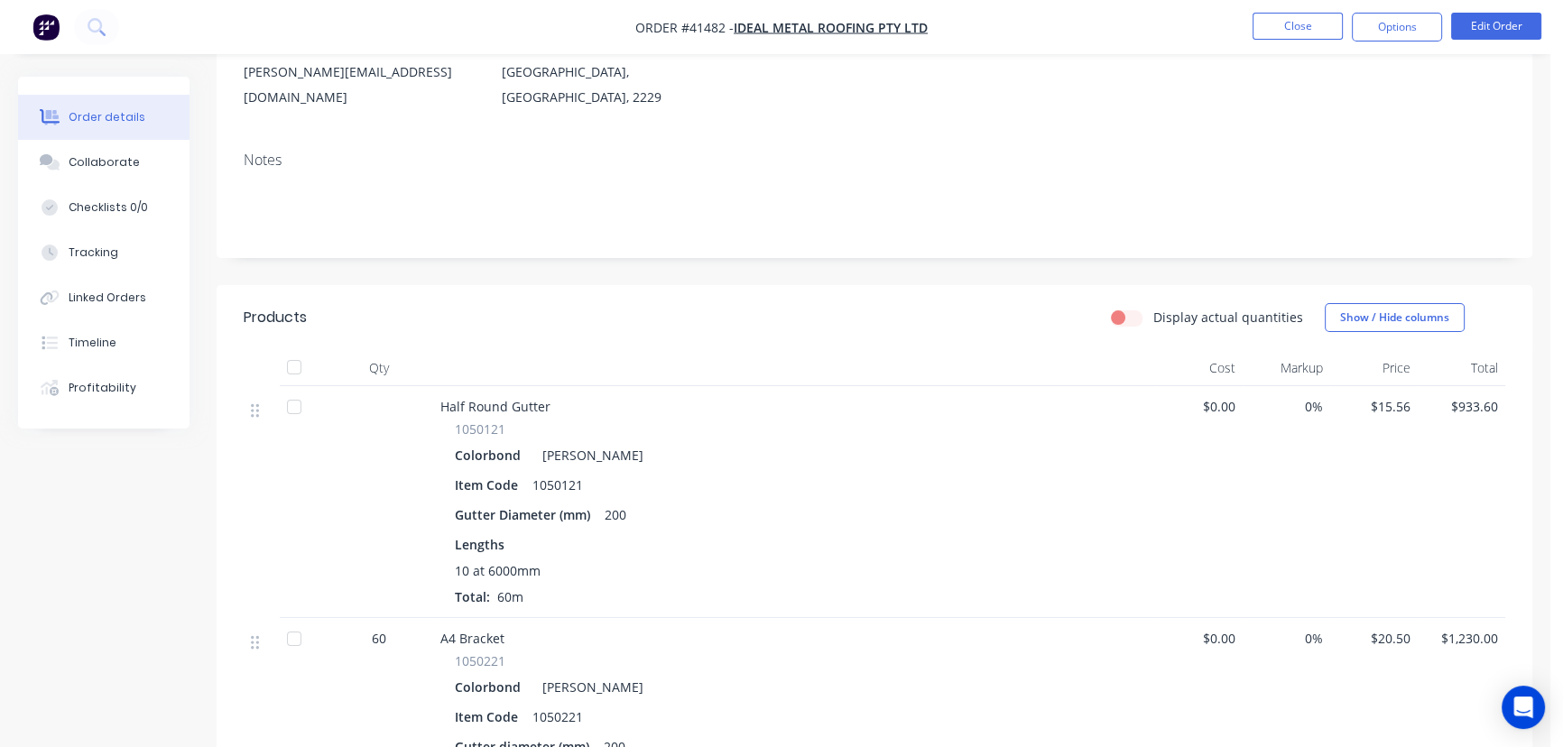
scroll to position [245, 0]
click at [1300, 20] on button "Close" at bounding box center [1298, 26] width 90 height 27
